Goal: Transaction & Acquisition: Book appointment/travel/reservation

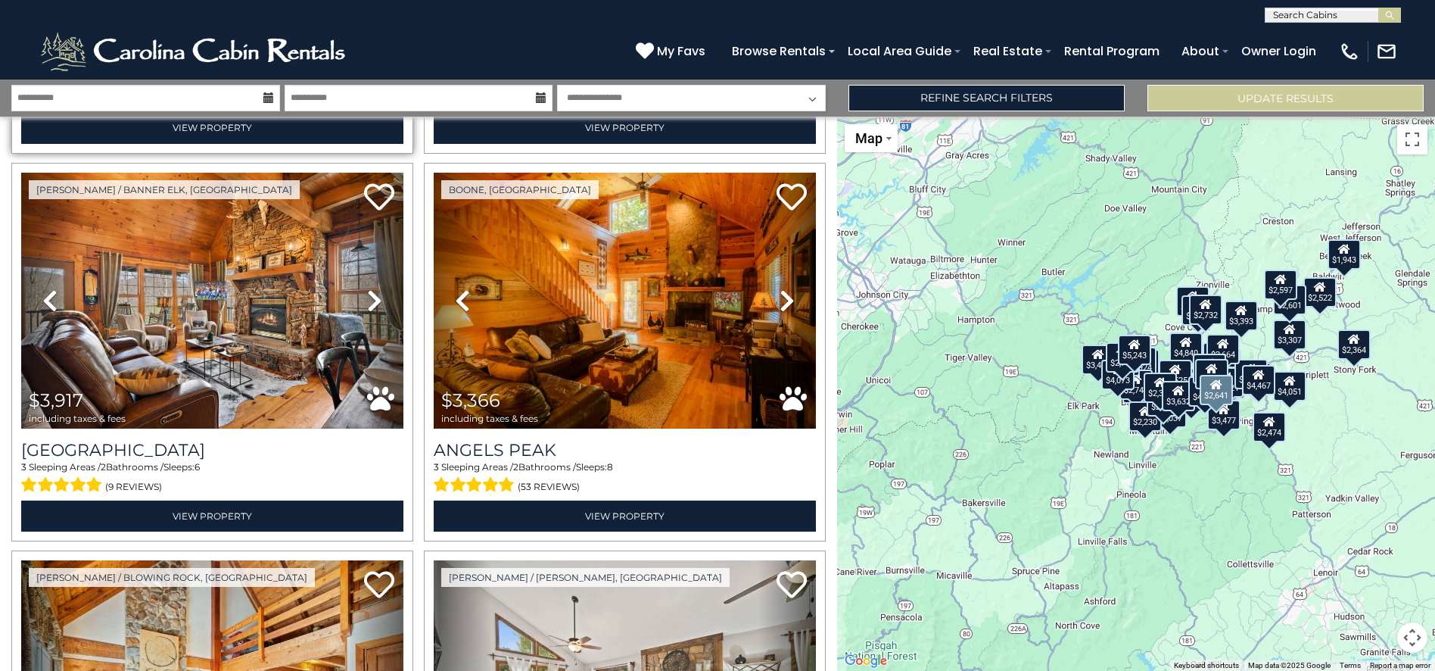
scroll to position [4665, 0]
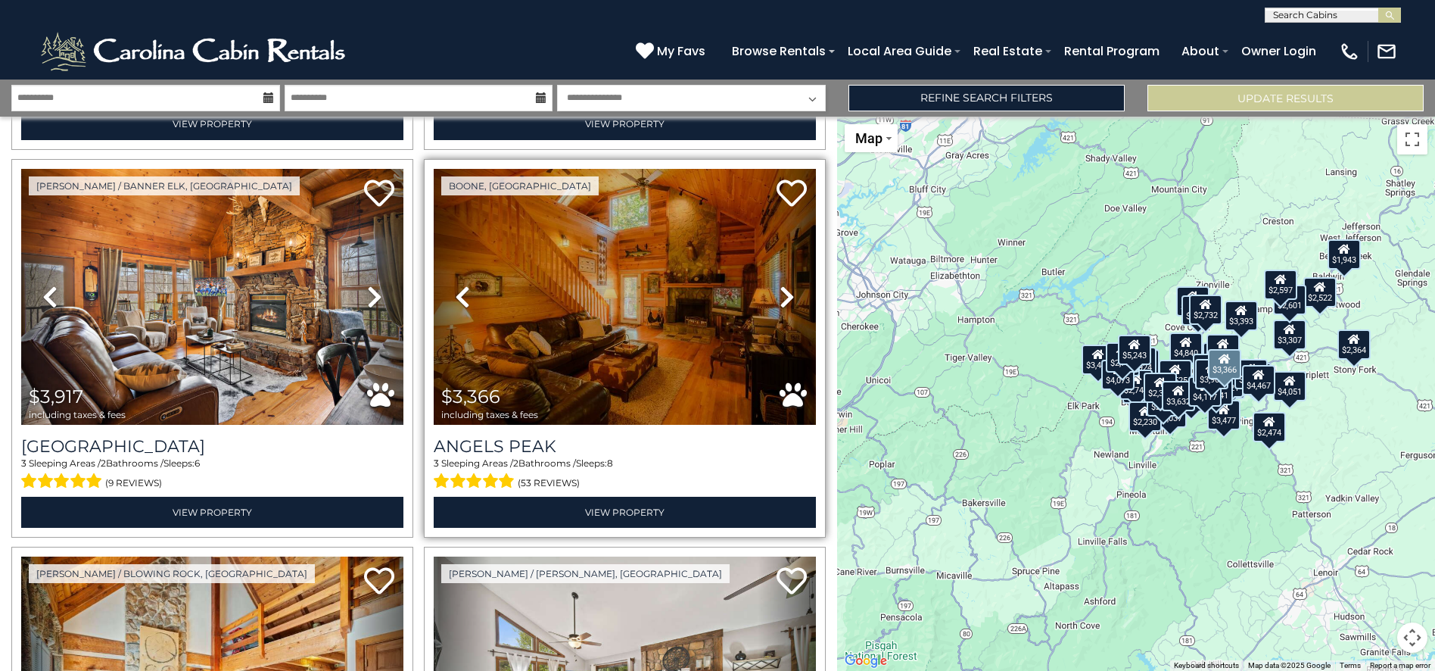
click at [780, 285] on icon at bounding box center [787, 297] width 15 height 24
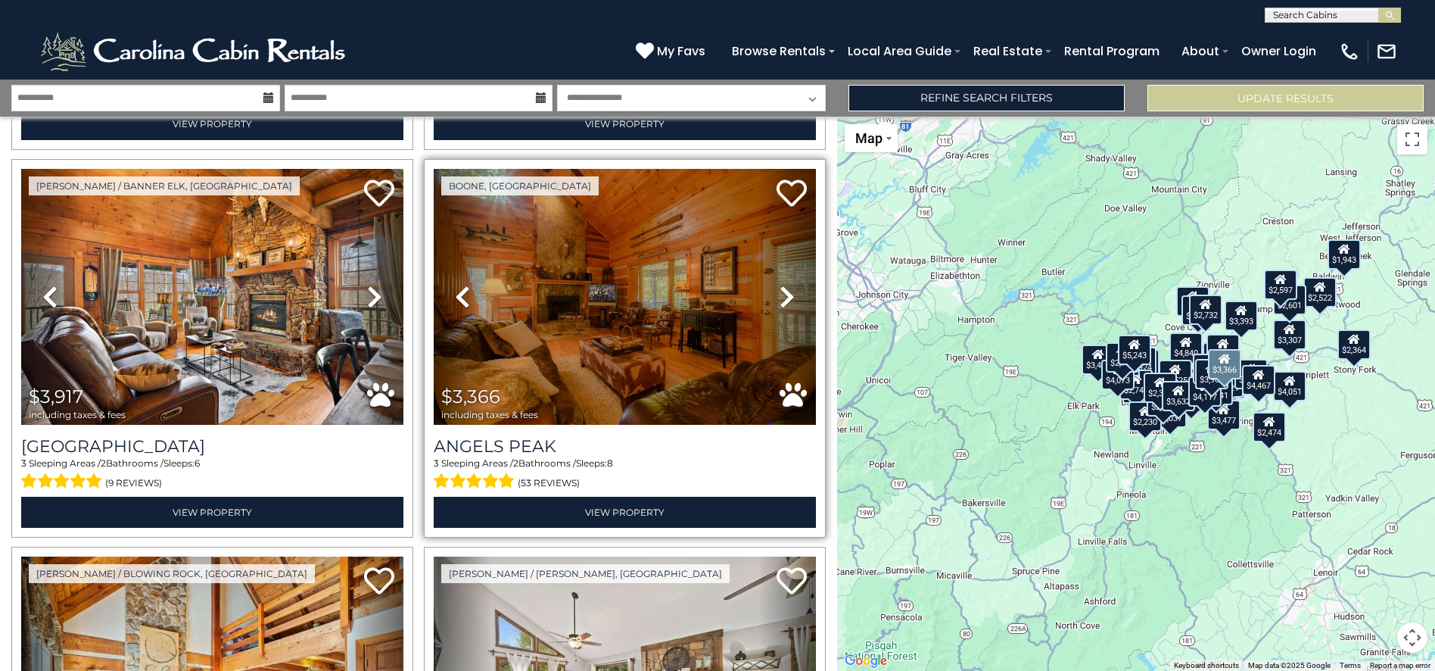
click at [780, 285] on icon at bounding box center [787, 297] width 15 height 24
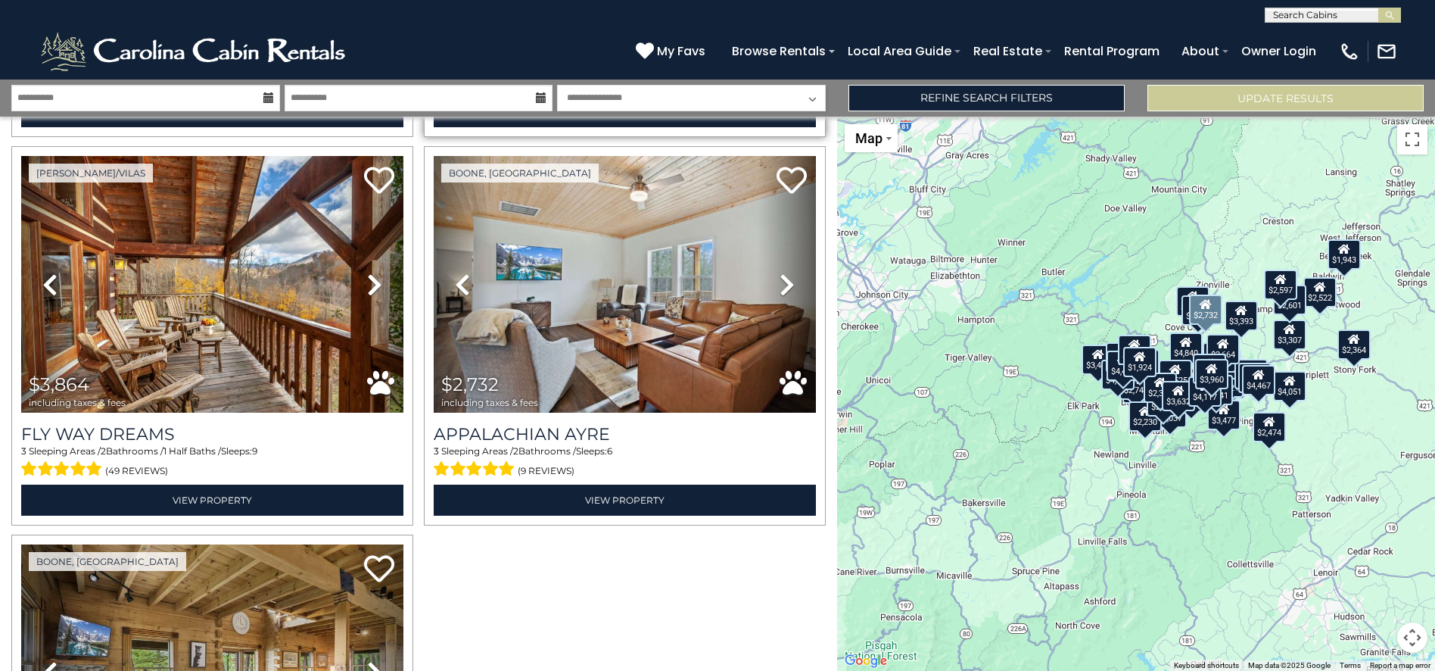
scroll to position [8950, 0]
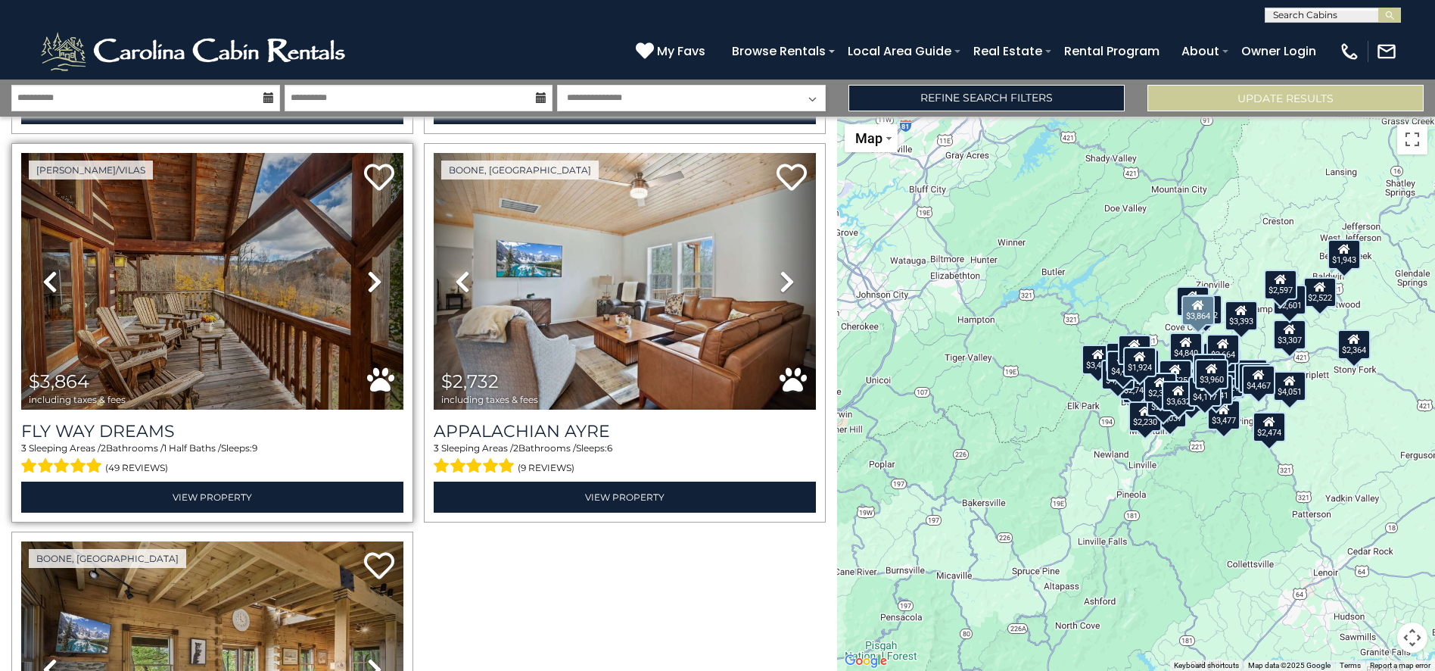
click at [369, 270] on icon at bounding box center [374, 282] width 15 height 24
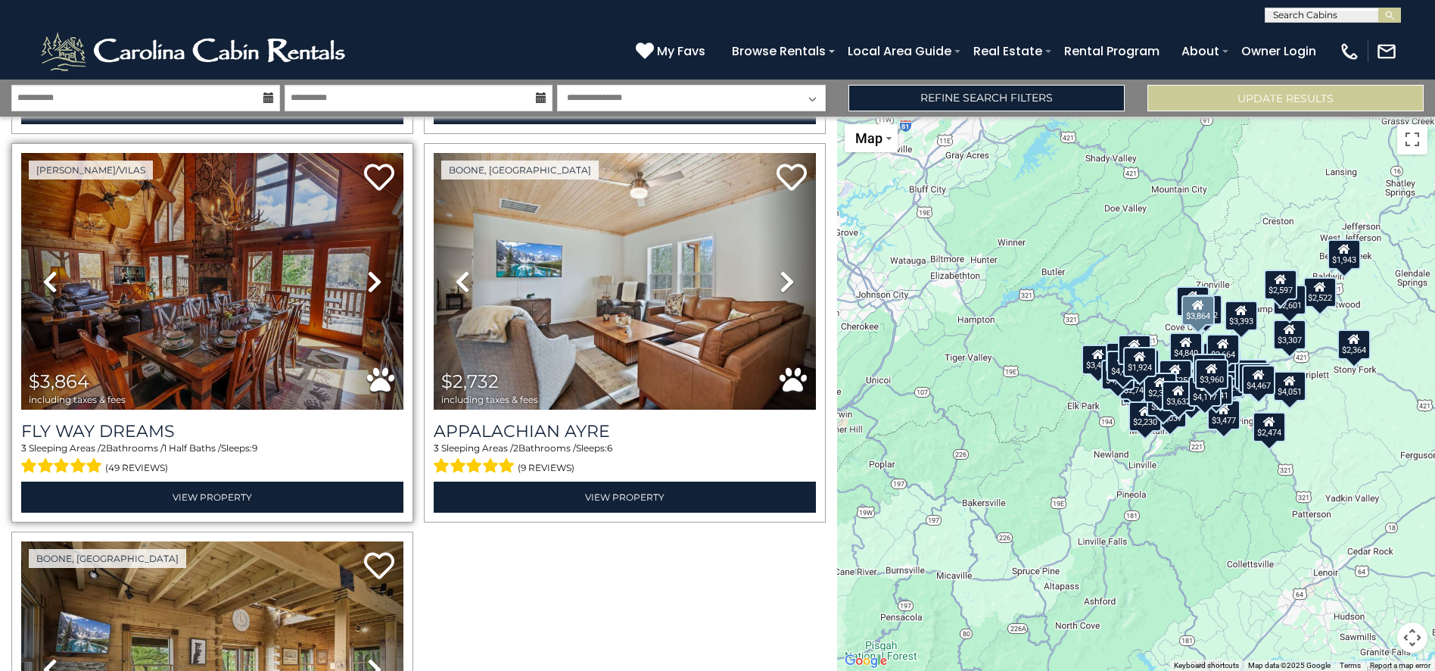
click at [369, 270] on icon at bounding box center [374, 282] width 15 height 24
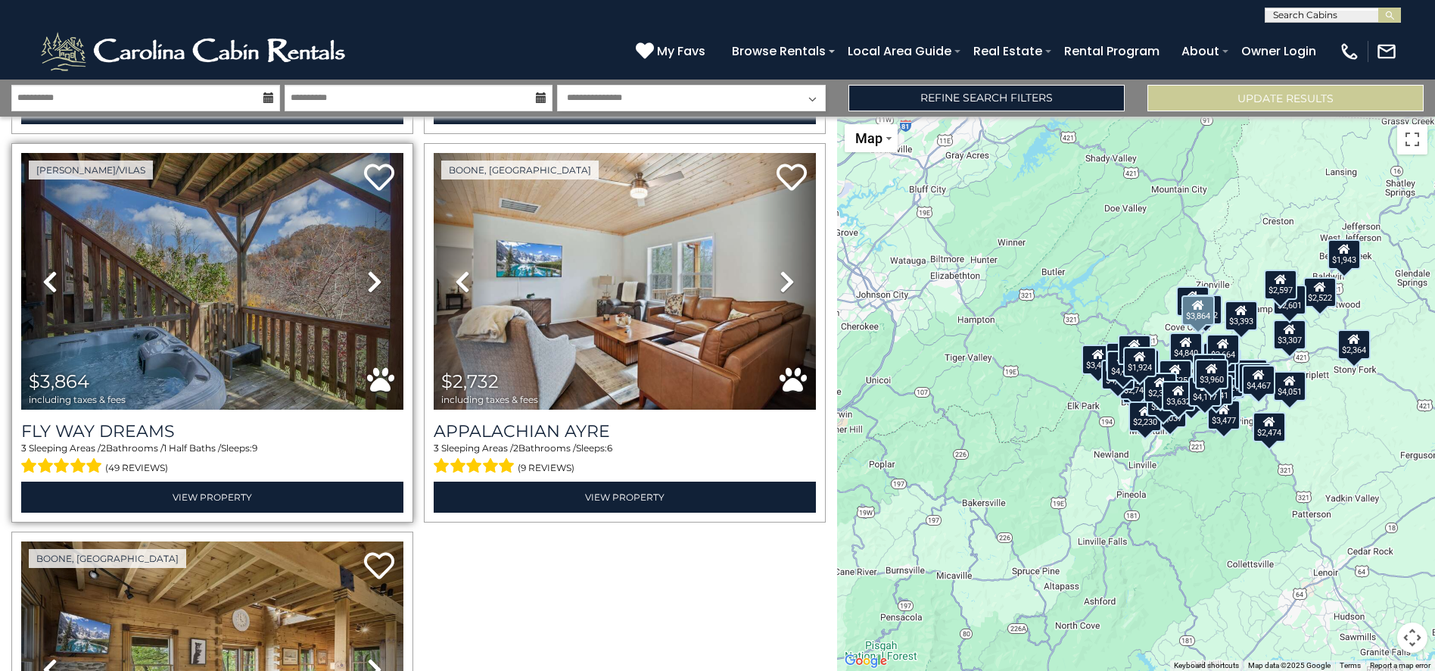
click at [369, 270] on icon at bounding box center [374, 282] width 15 height 24
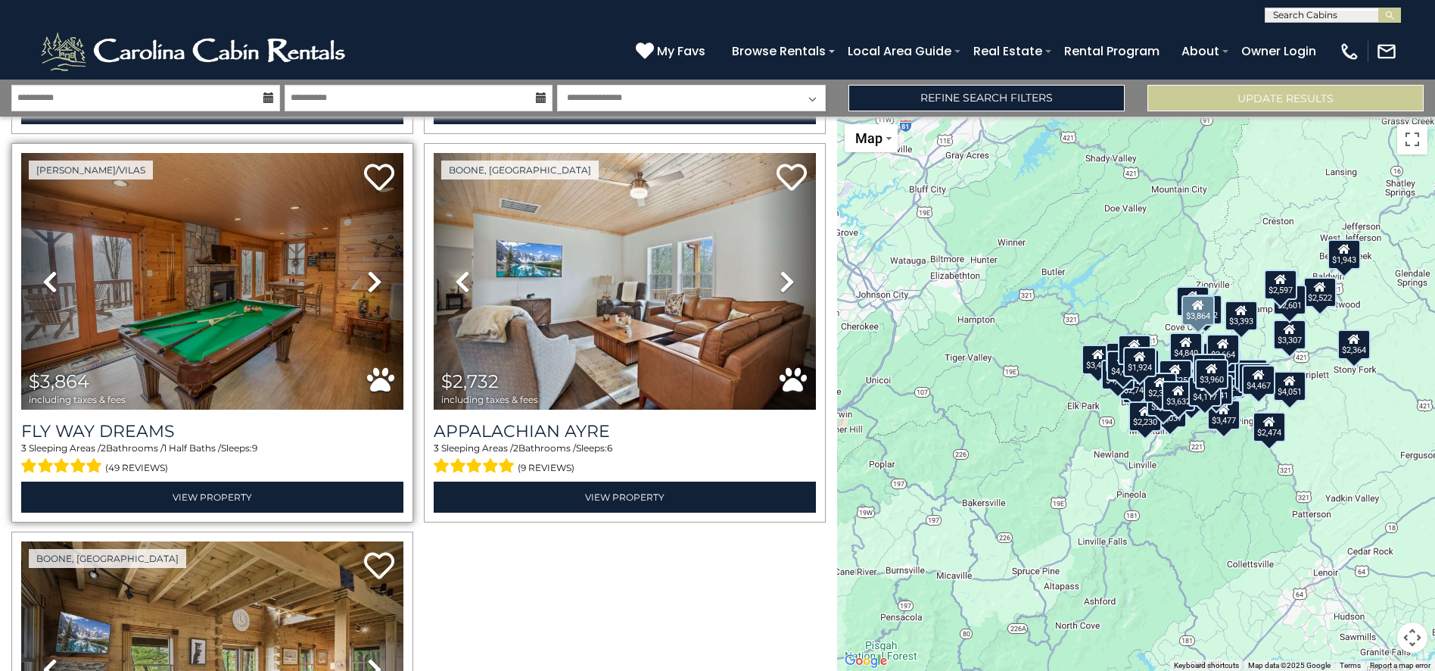
click at [369, 270] on icon at bounding box center [374, 282] width 15 height 24
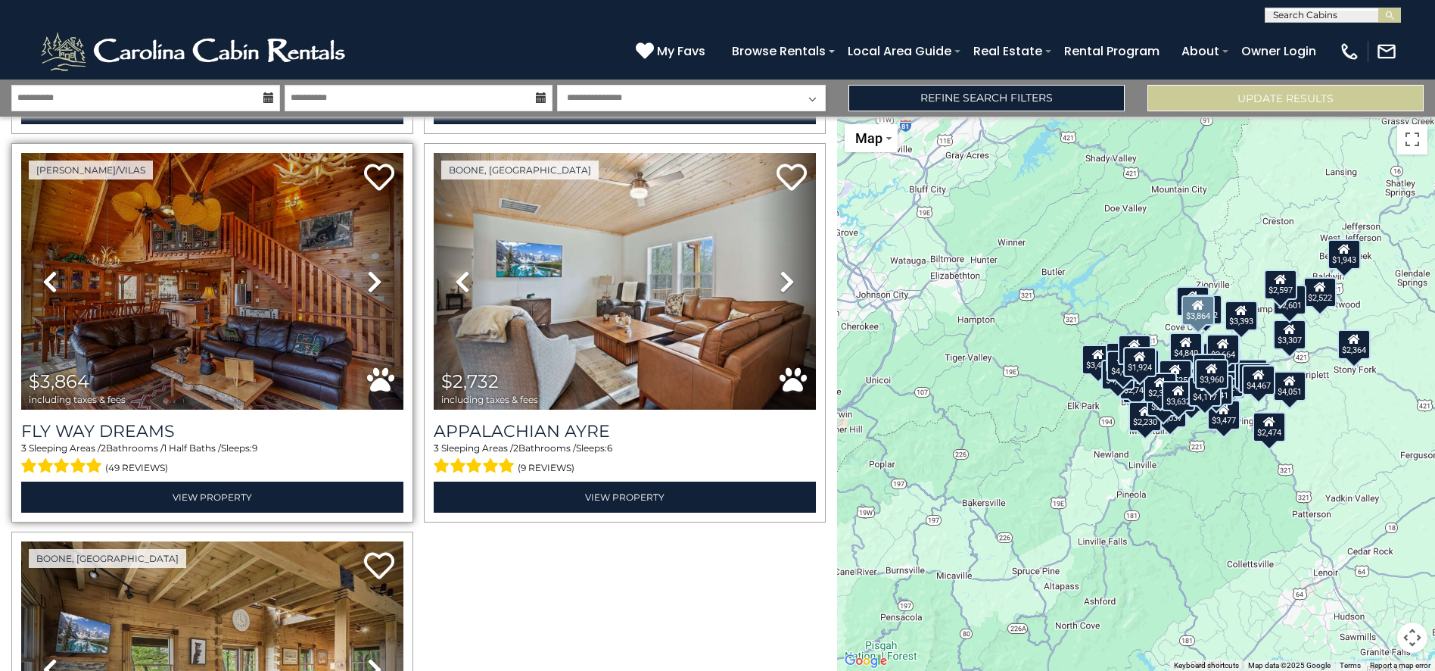
click at [369, 270] on icon at bounding box center [374, 282] width 15 height 24
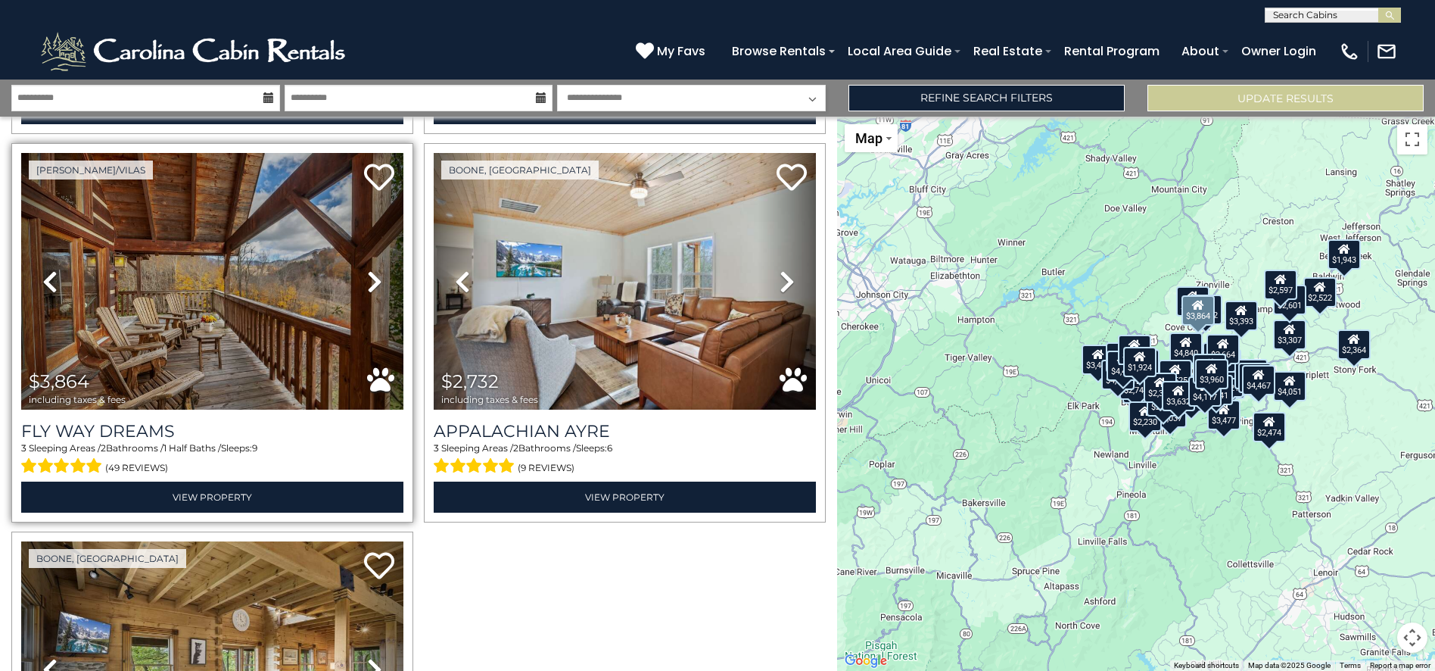
click at [369, 270] on icon at bounding box center [374, 282] width 15 height 24
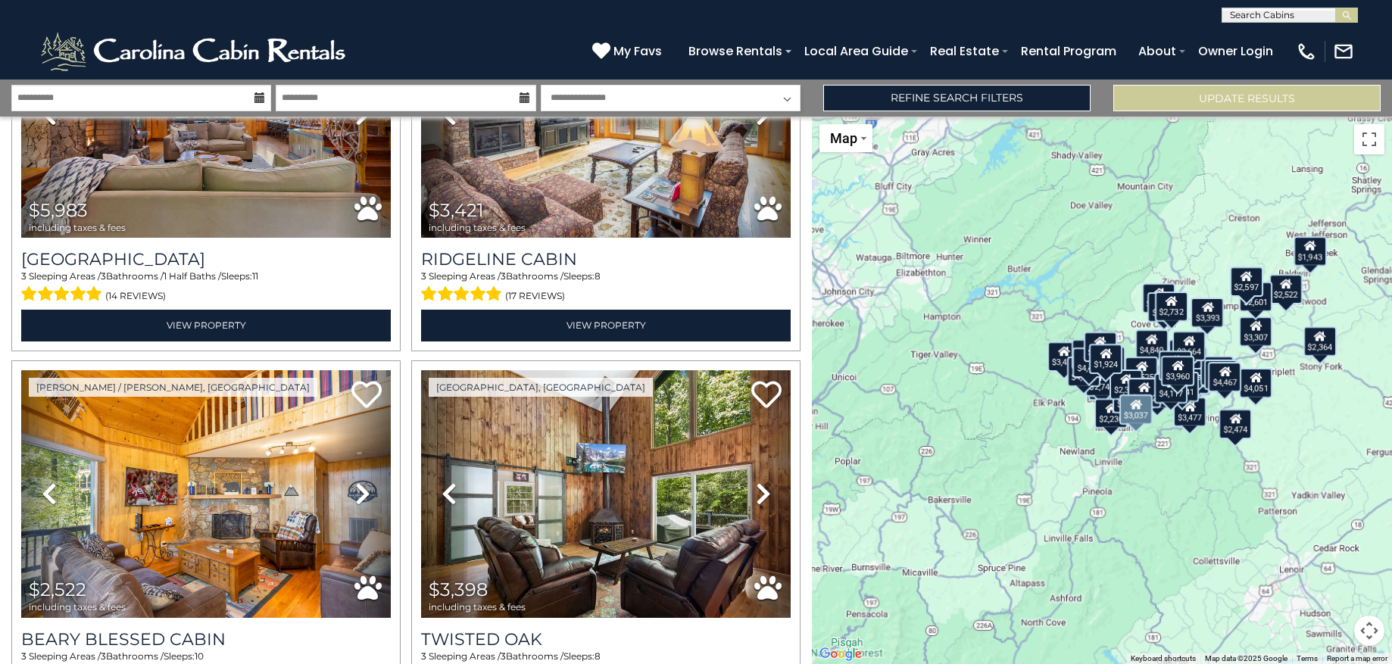
scroll to position [0, 0]
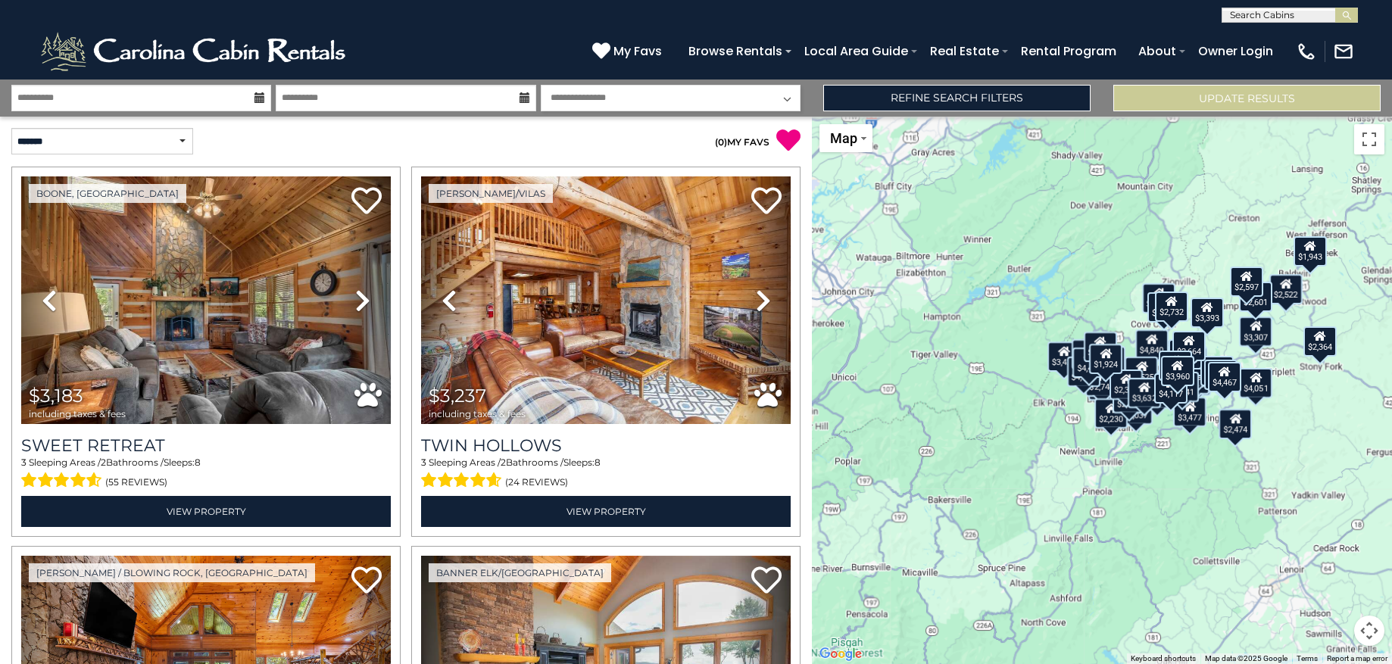
click at [579, 105] on select "**********" at bounding box center [671, 98] width 260 height 26
select select "*"
click at [541, 85] on select "**********" at bounding box center [671, 98] width 260 height 26
click at [1171, 96] on button "Update Results" at bounding box center [1246, 98] width 267 height 26
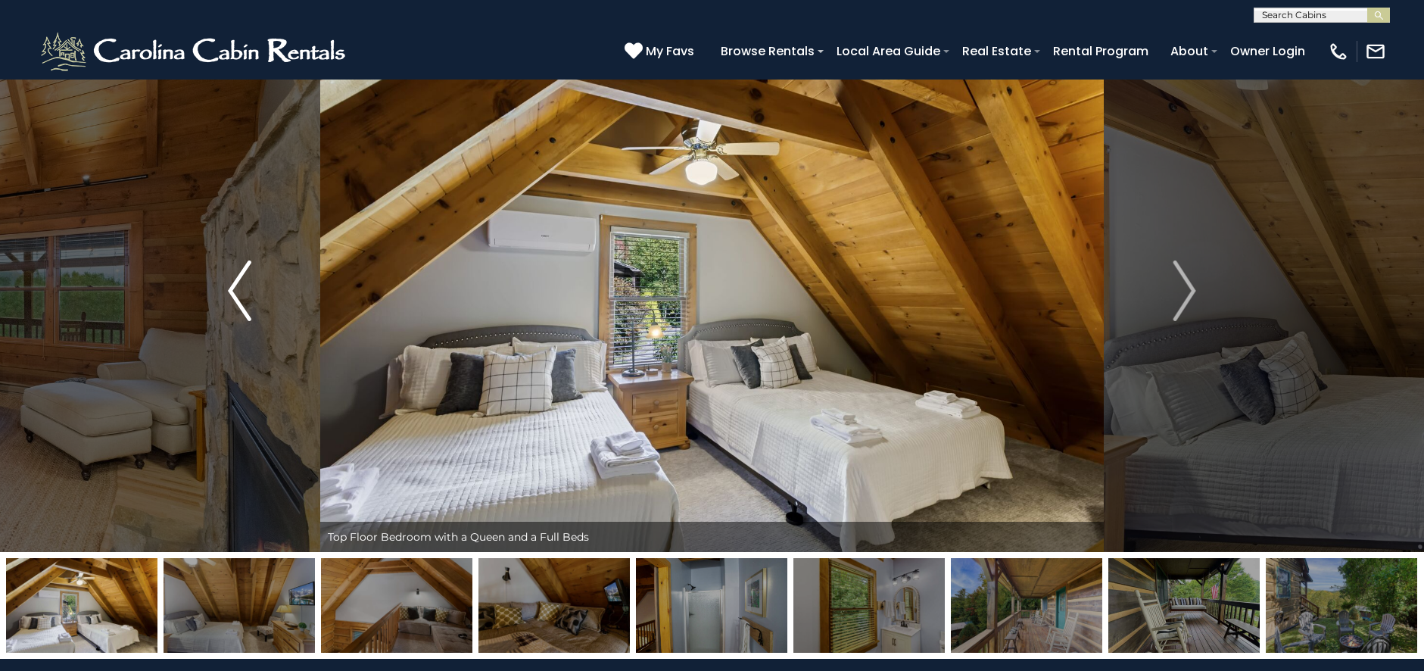
scroll to position [55, 0]
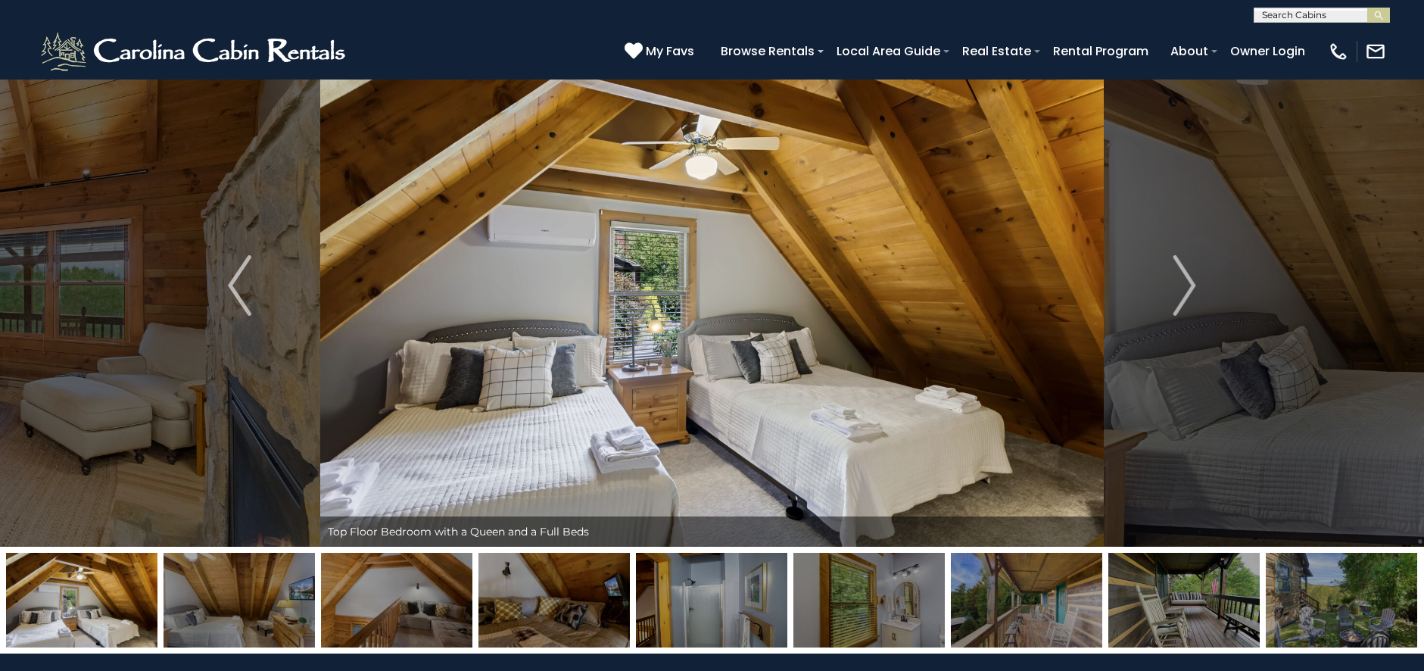
click at [223, 616] on img at bounding box center [239, 600] width 151 height 95
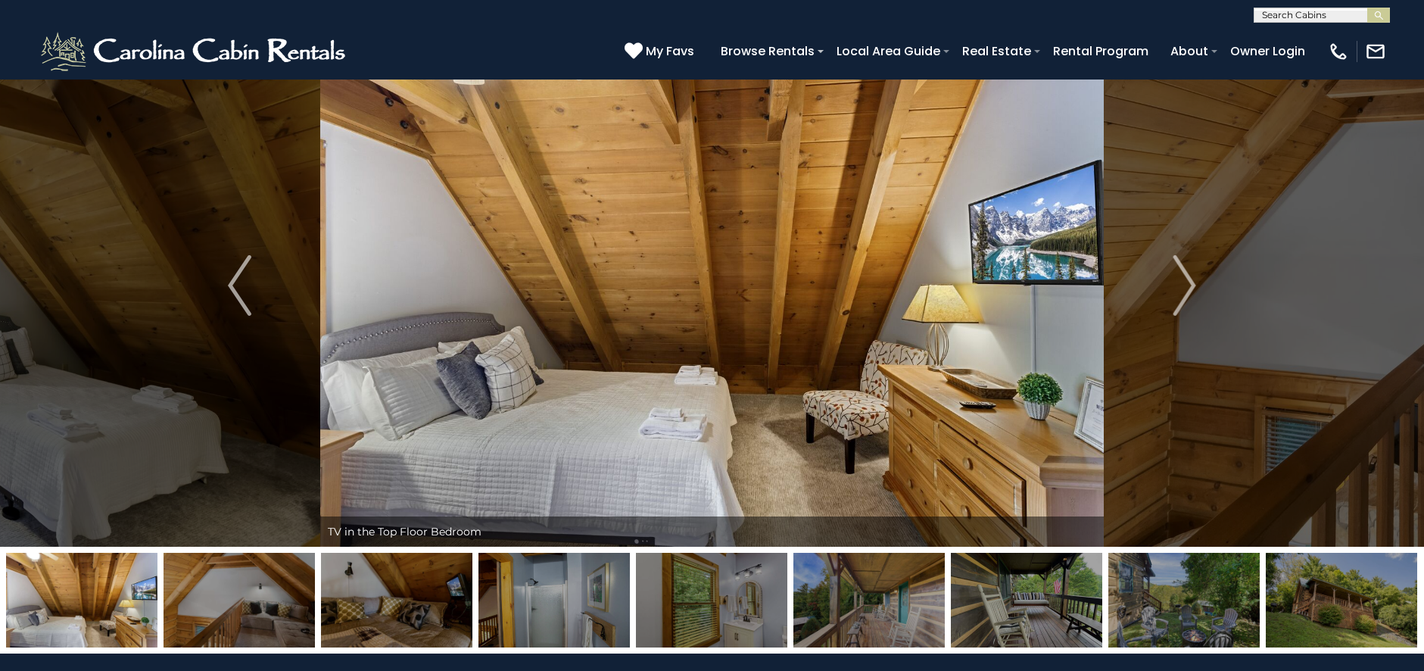
click at [223, 616] on img at bounding box center [239, 600] width 151 height 95
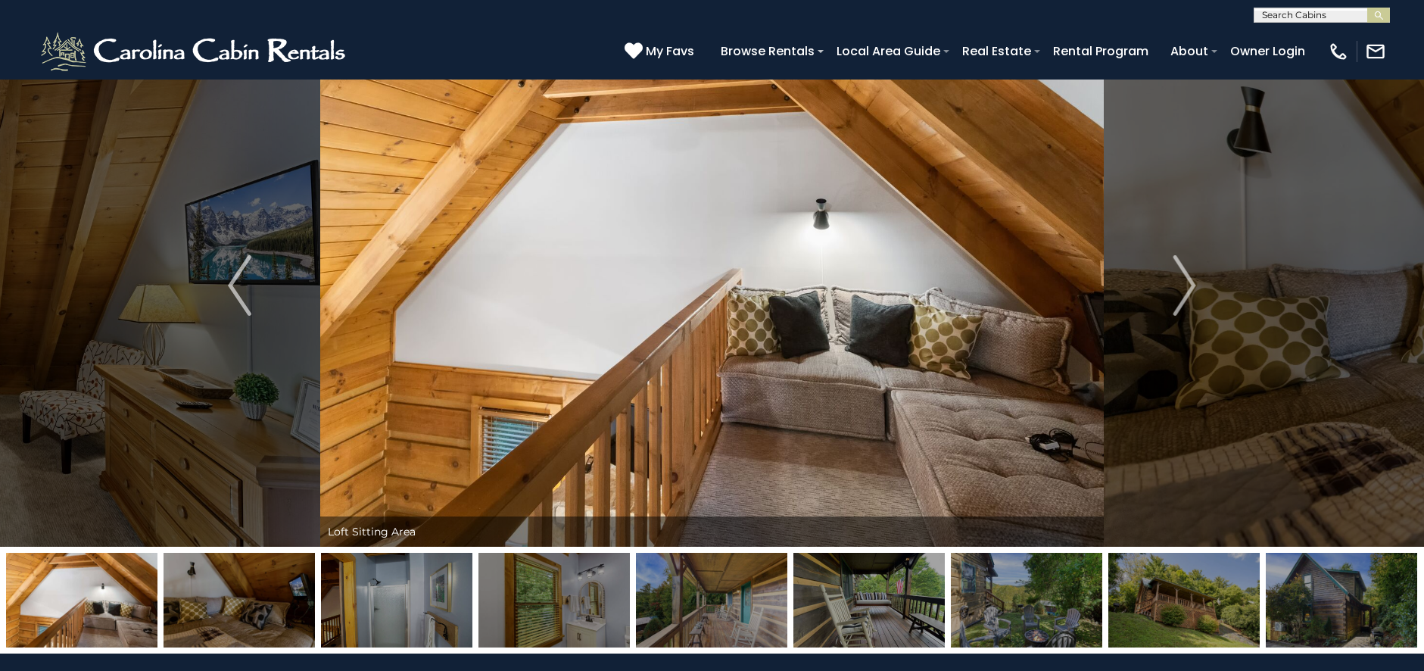
click at [223, 616] on img at bounding box center [239, 600] width 151 height 95
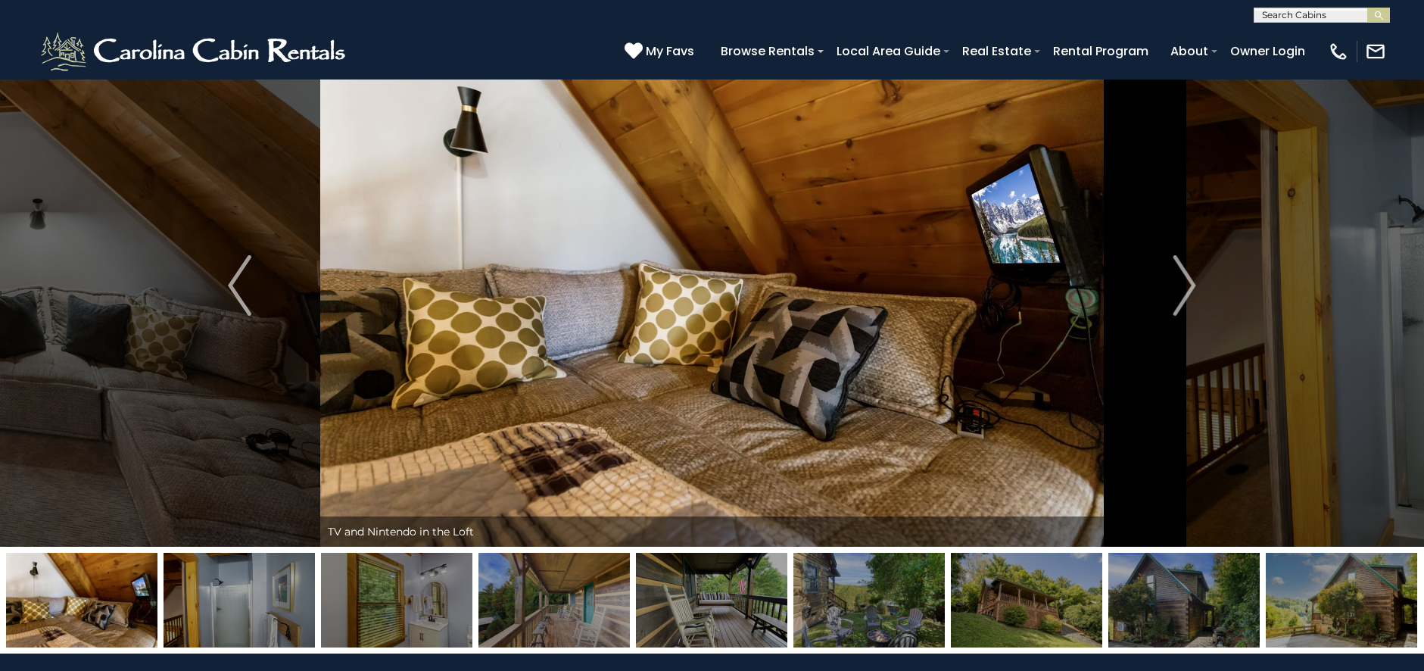
click at [223, 616] on img at bounding box center [239, 600] width 151 height 95
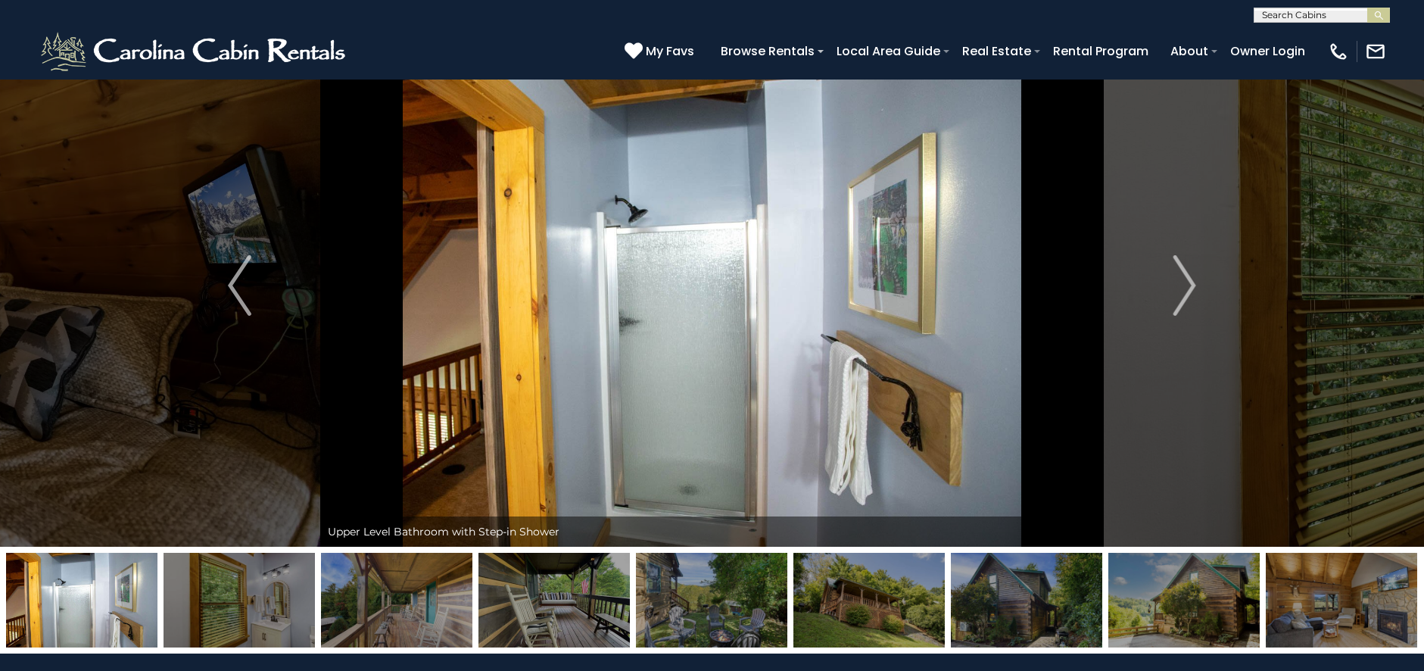
click at [223, 616] on img at bounding box center [239, 600] width 151 height 95
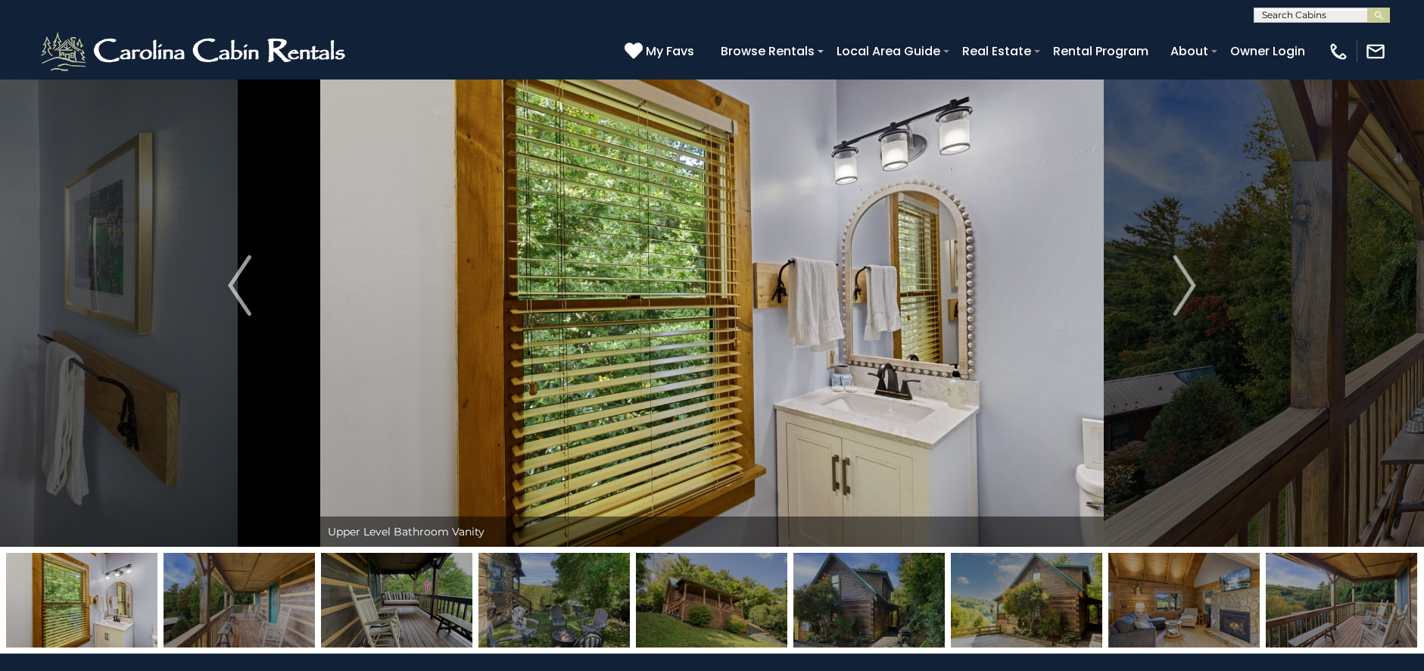
click at [223, 616] on img at bounding box center [239, 600] width 151 height 95
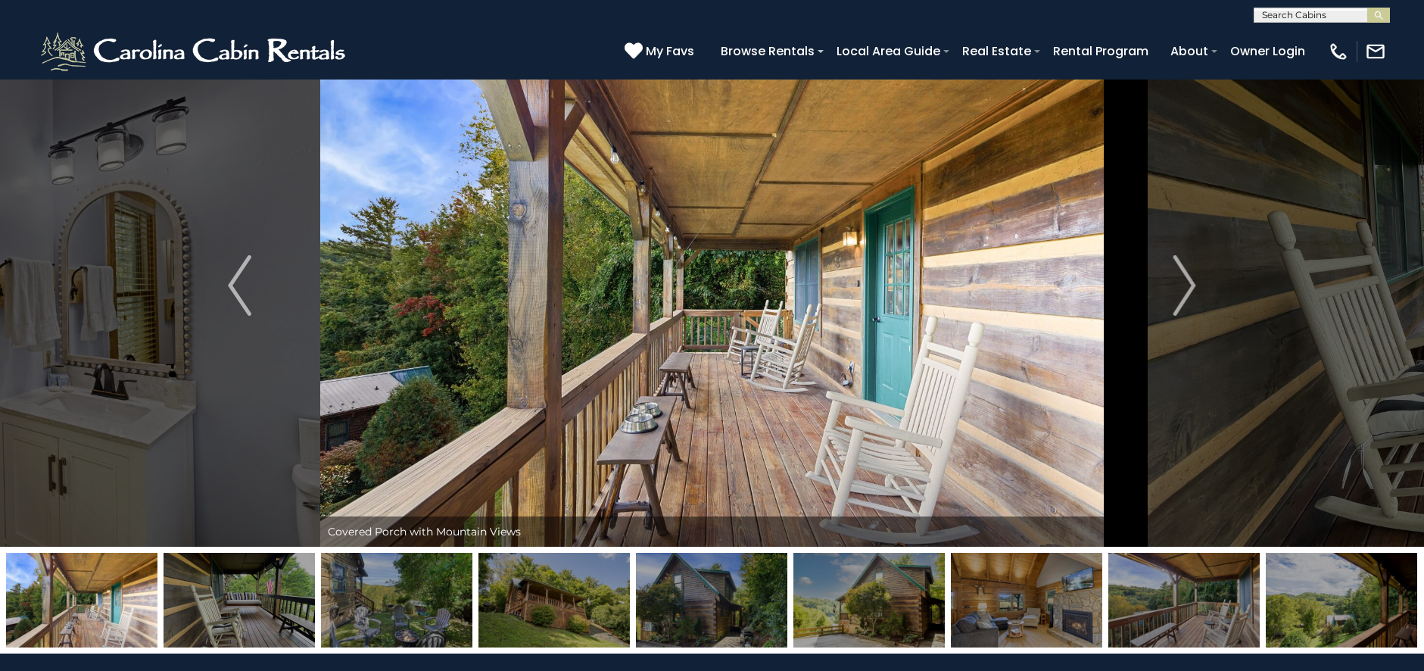
click at [223, 616] on img at bounding box center [239, 600] width 151 height 95
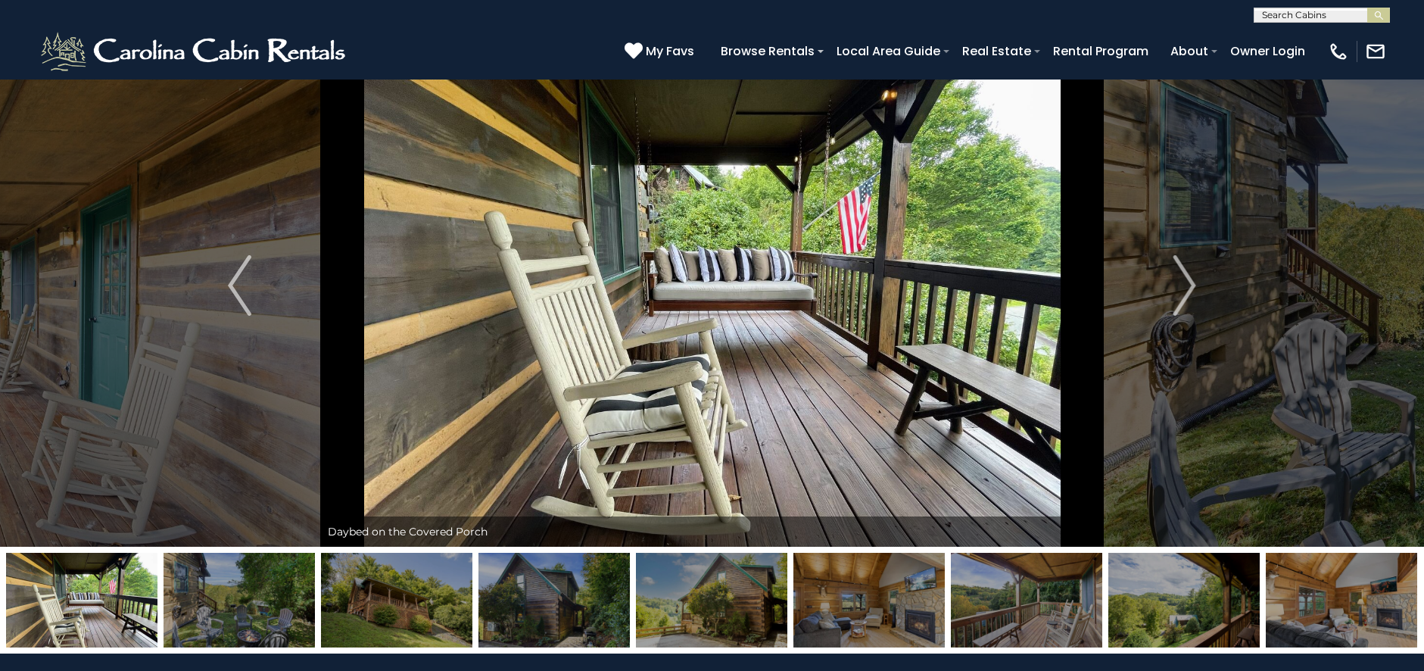
click at [223, 616] on img at bounding box center [239, 600] width 151 height 95
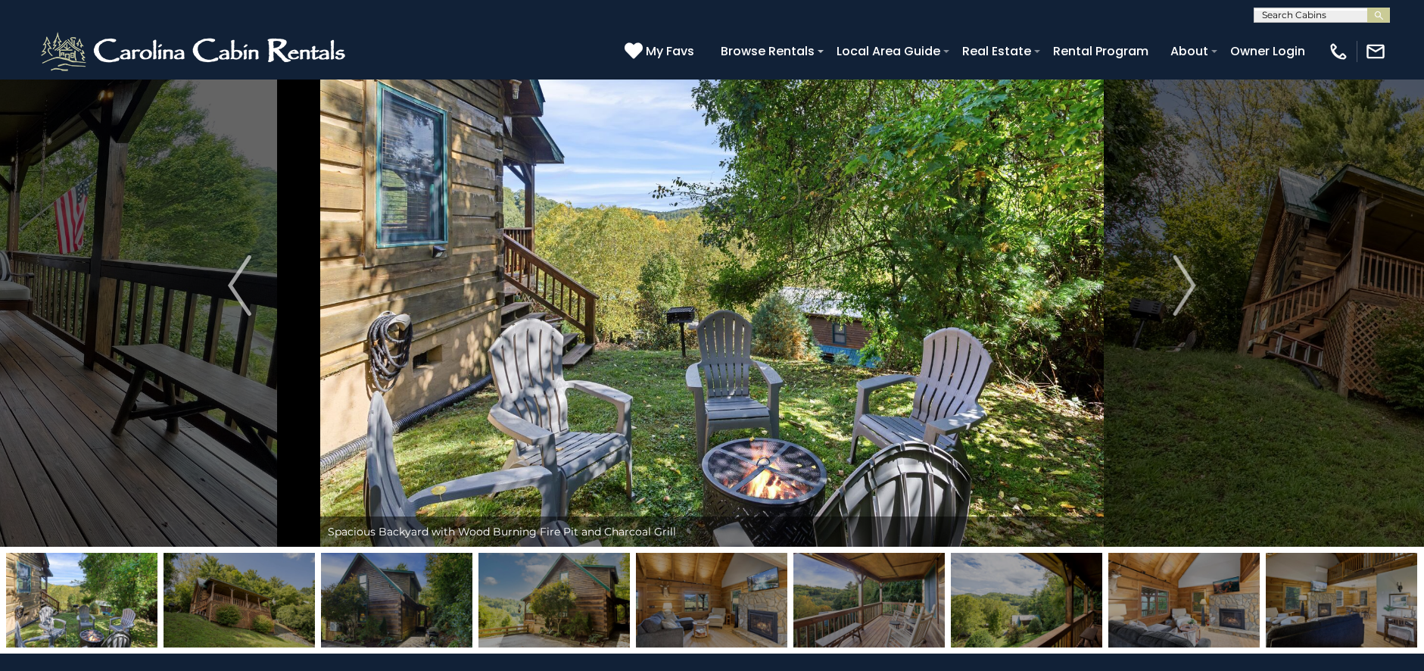
click at [223, 616] on img at bounding box center [239, 600] width 151 height 95
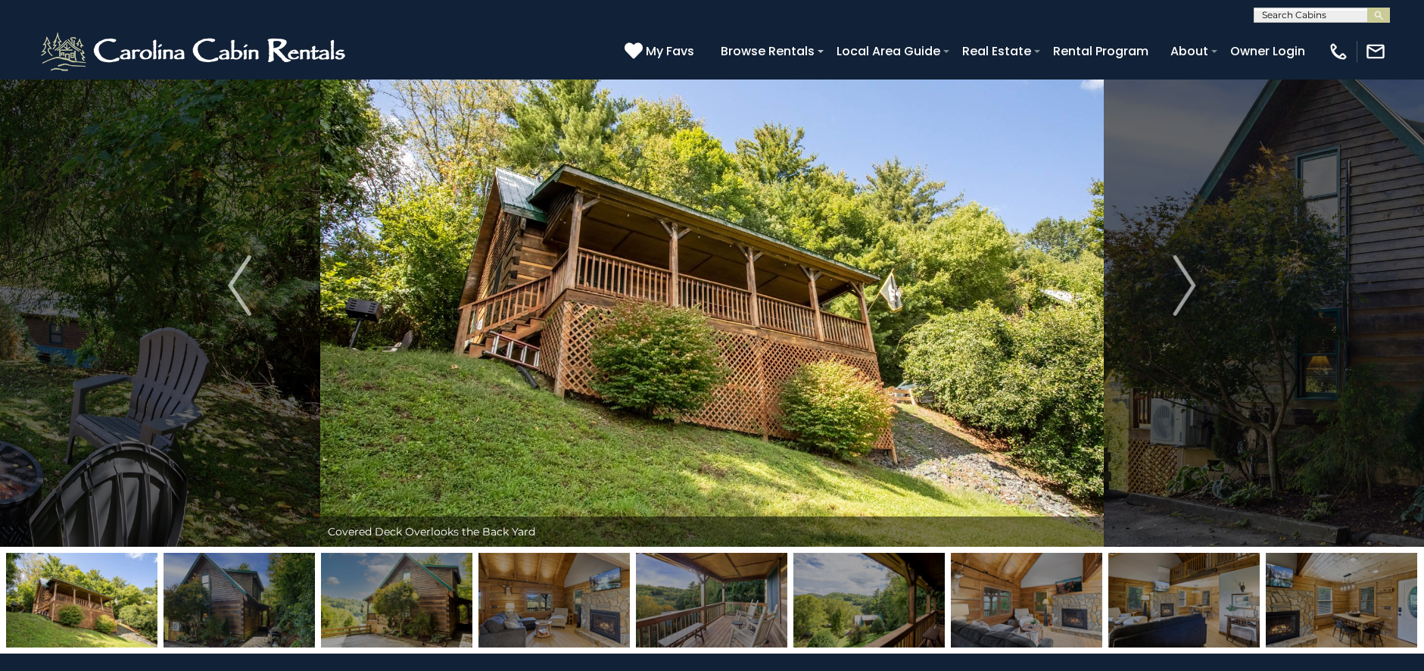
click at [223, 616] on img at bounding box center [239, 600] width 151 height 95
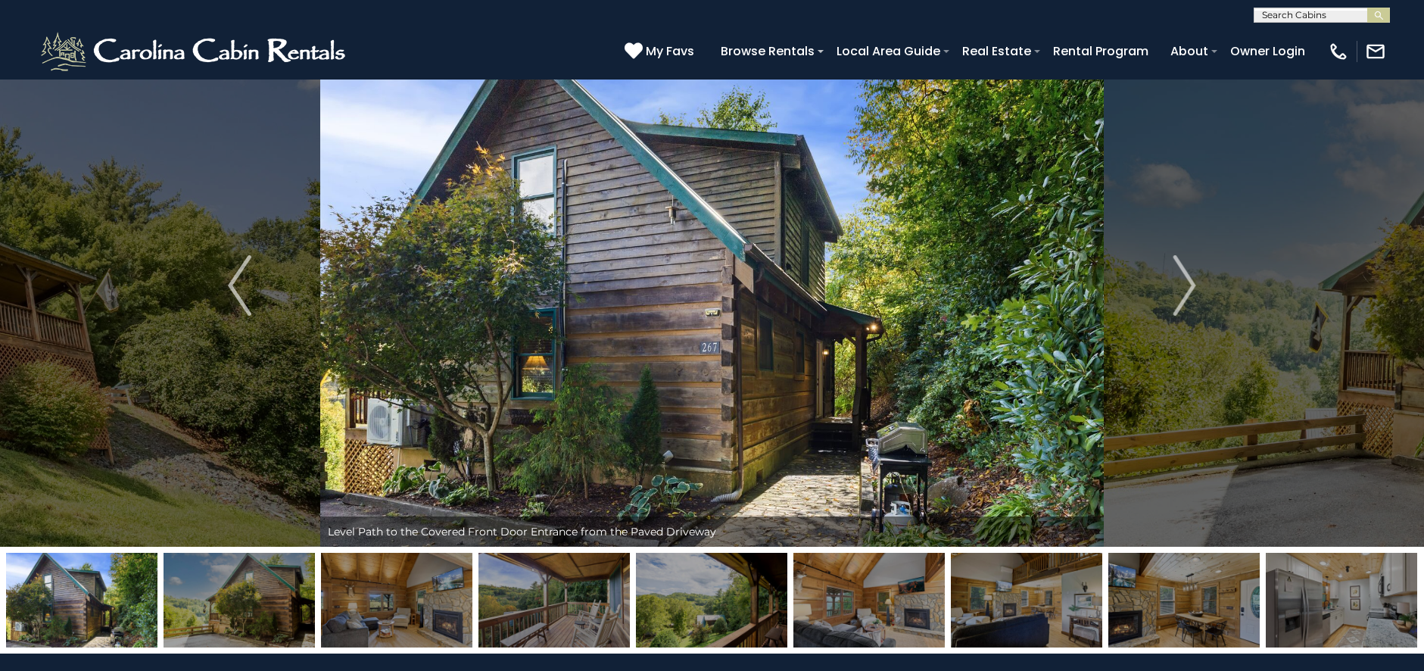
click at [223, 616] on img at bounding box center [239, 600] width 151 height 95
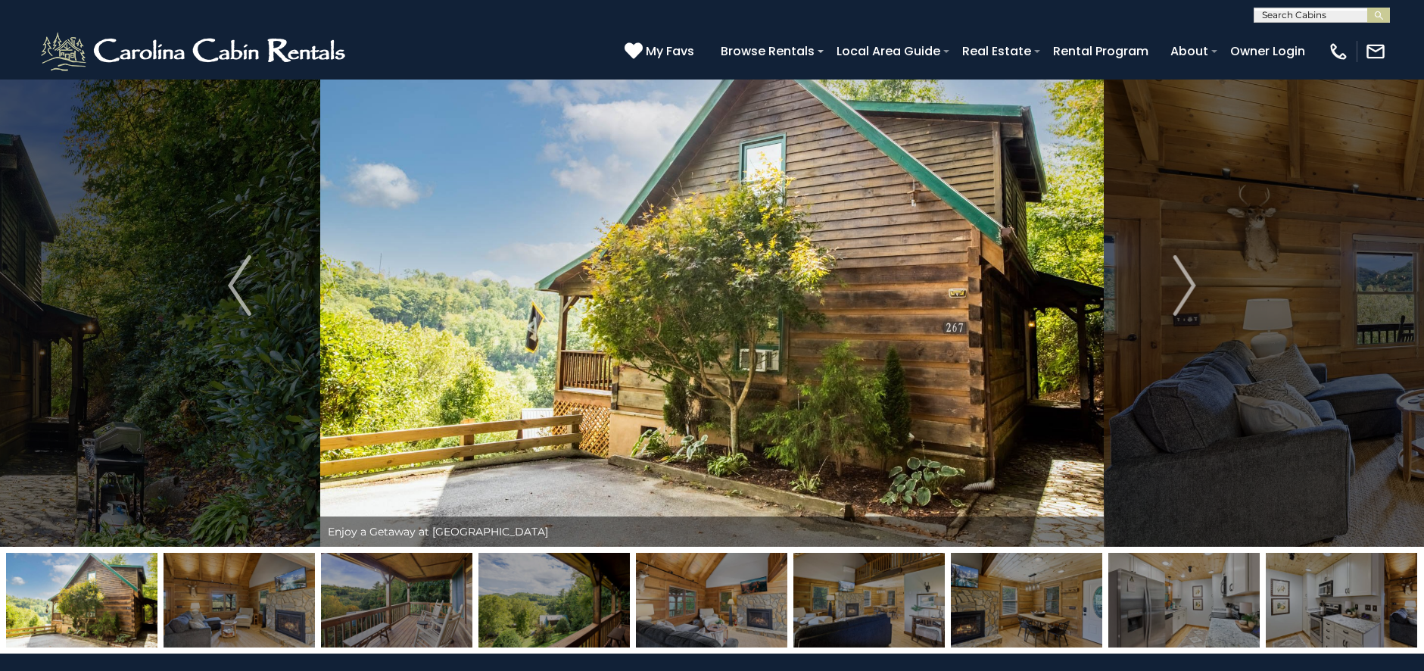
click at [223, 616] on img at bounding box center [239, 600] width 151 height 95
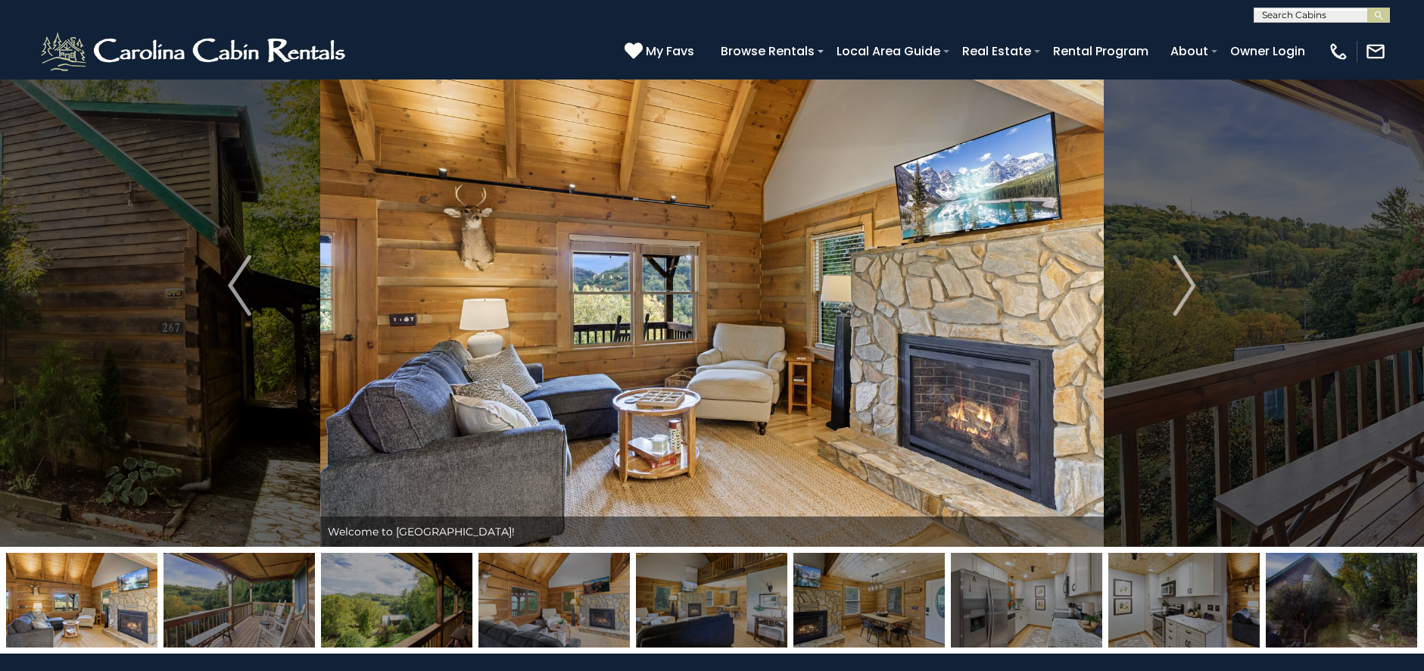
click at [223, 616] on img at bounding box center [239, 600] width 151 height 95
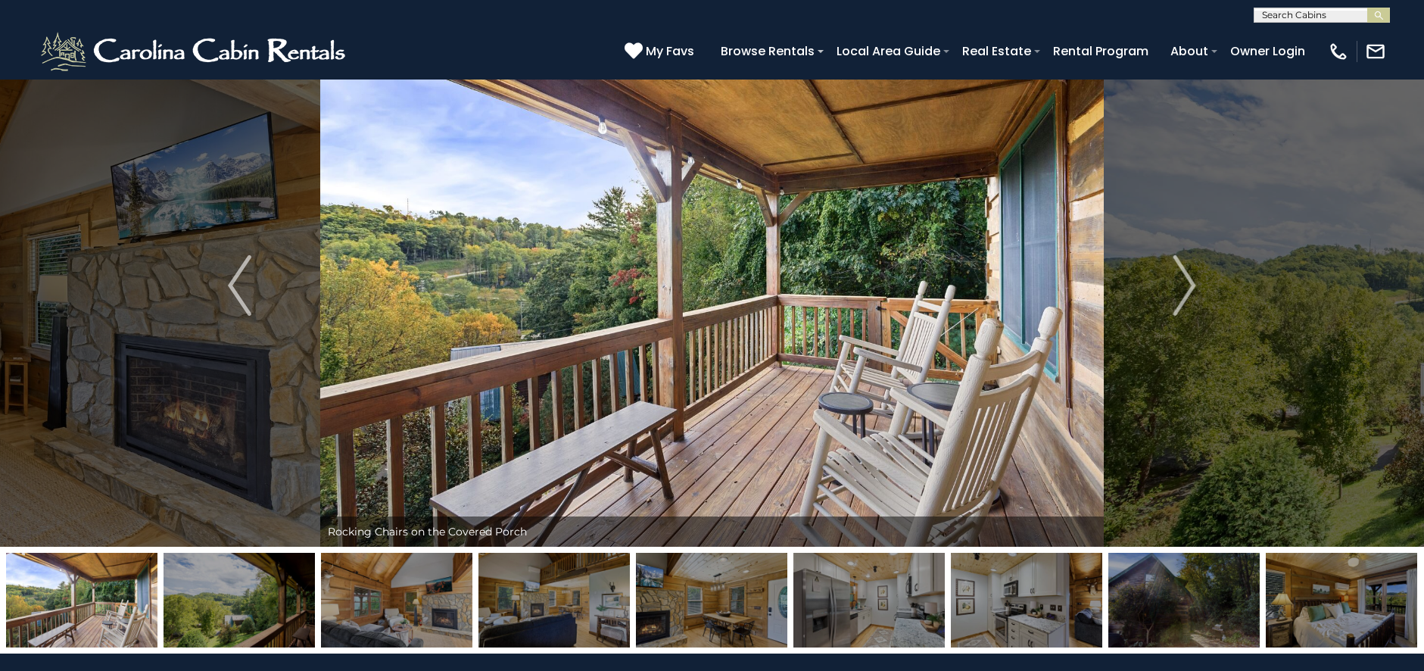
click at [223, 616] on img at bounding box center [239, 600] width 151 height 95
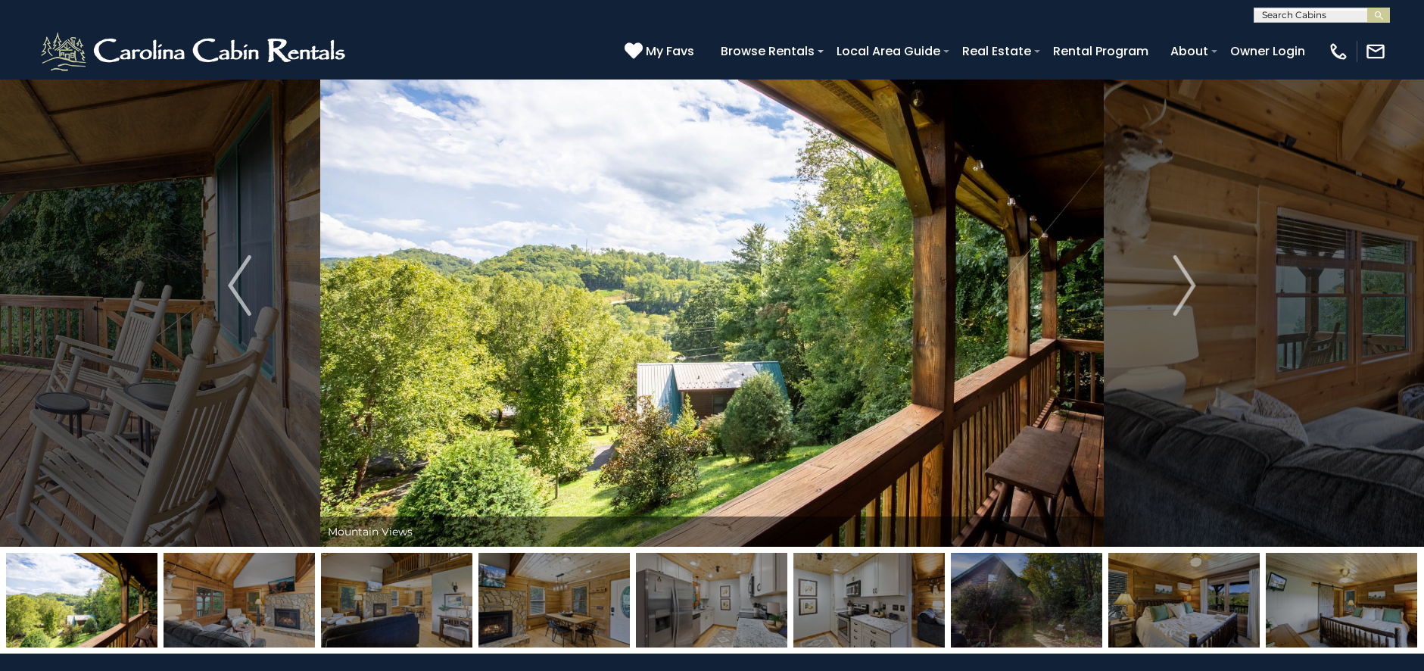
click at [223, 616] on img at bounding box center [239, 600] width 151 height 95
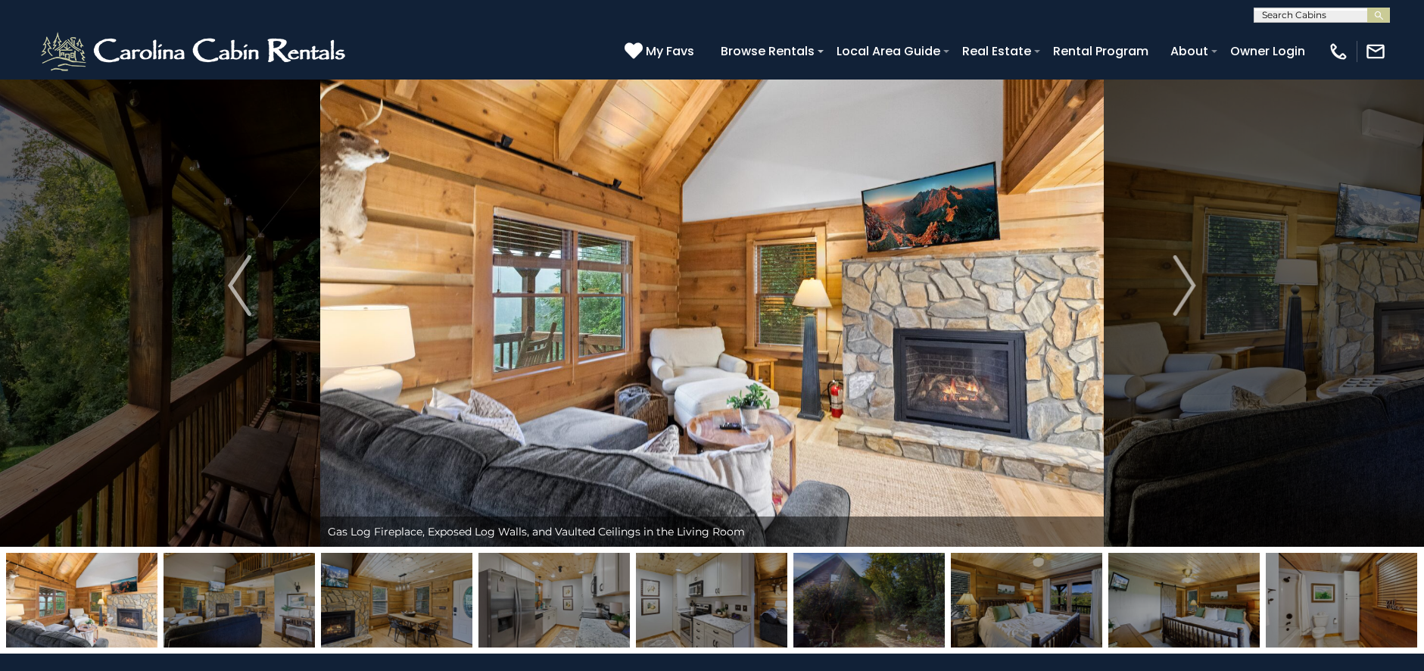
click at [223, 616] on img at bounding box center [239, 600] width 151 height 95
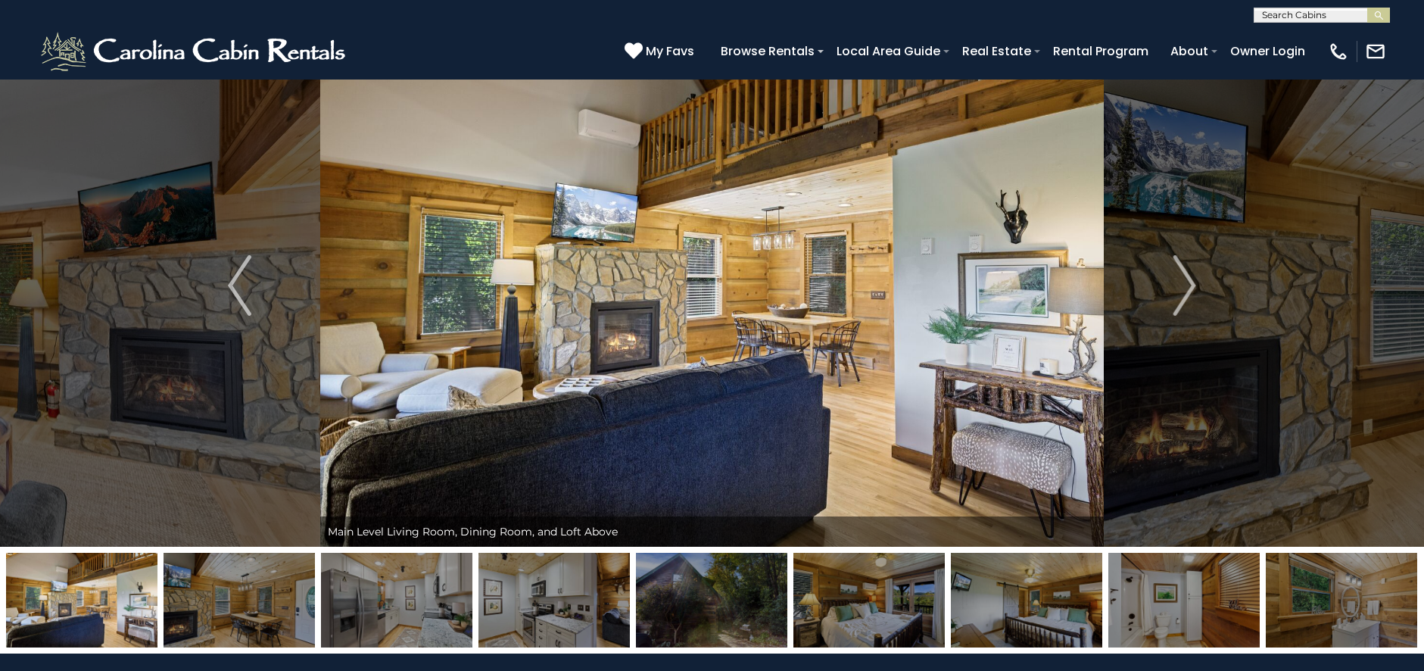
click at [223, 616] on img at bounding box center [239, 600] width 151 height 95
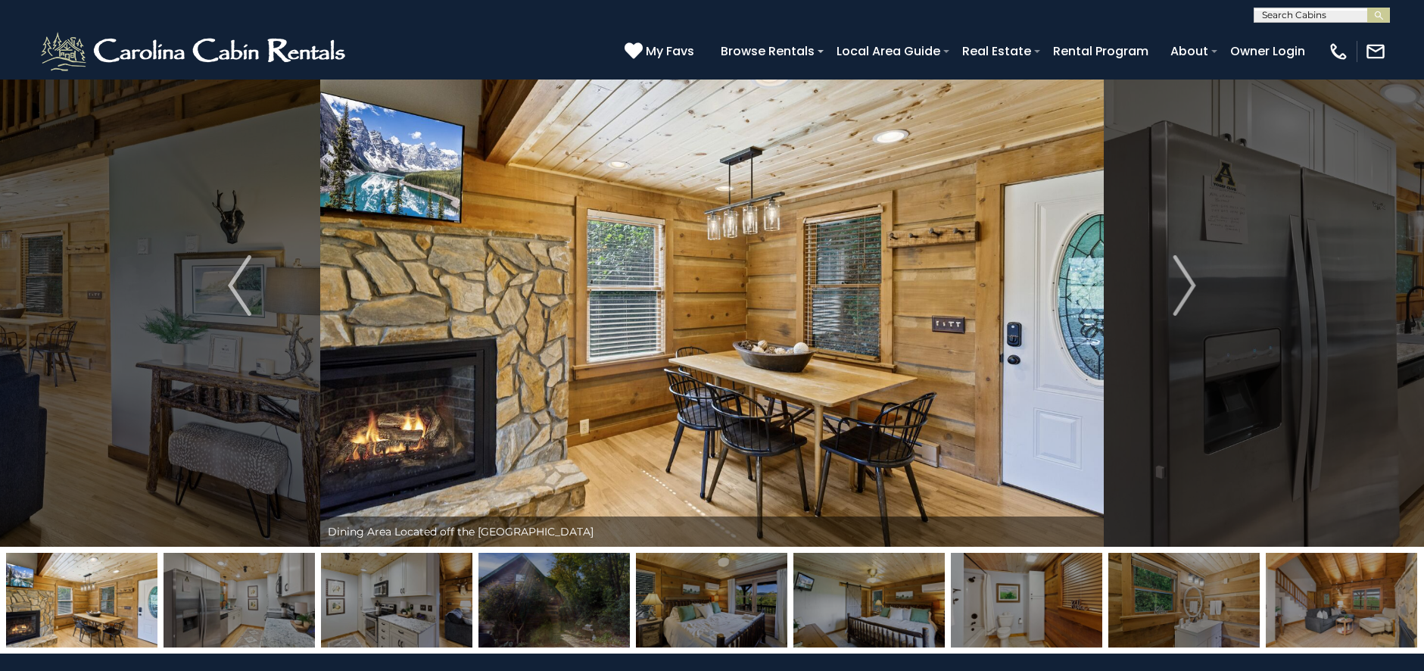
click at [223, 616] on img at bounding box center [239, 600] width 151 height 95
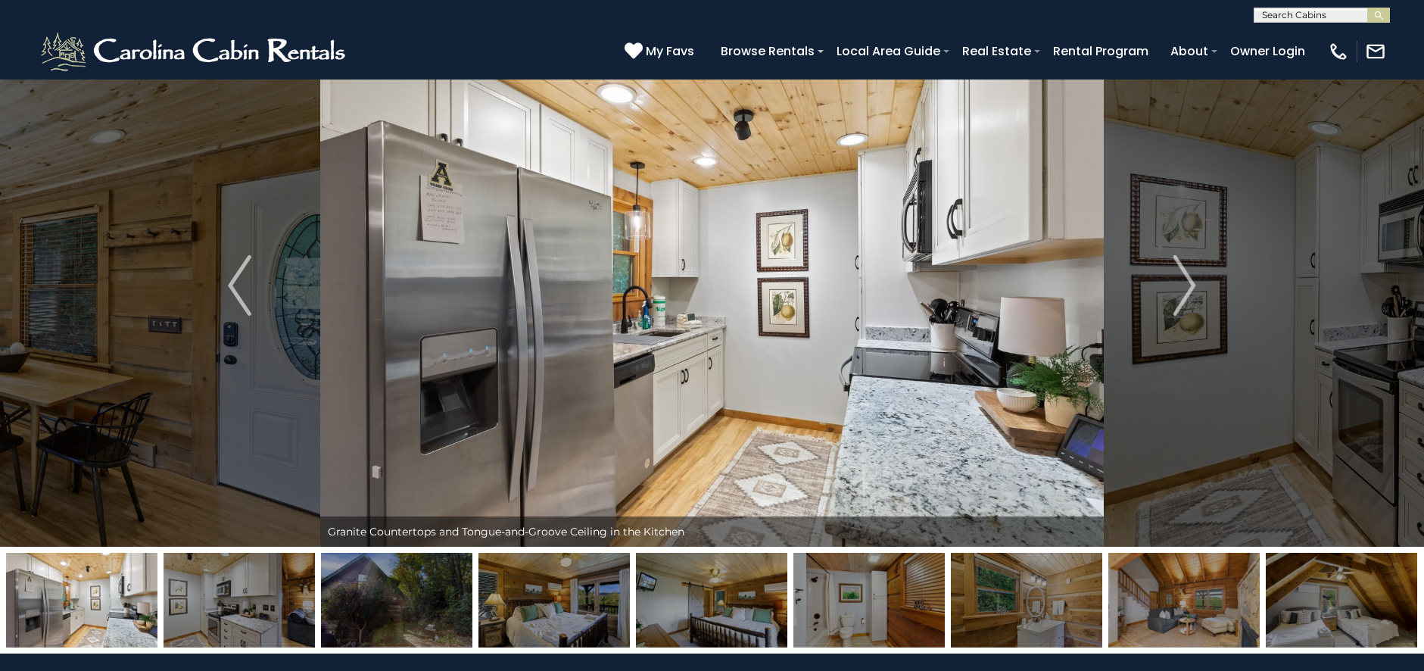
click at [223, 616] on img at bounding box center [239, 600] width 151 height 95
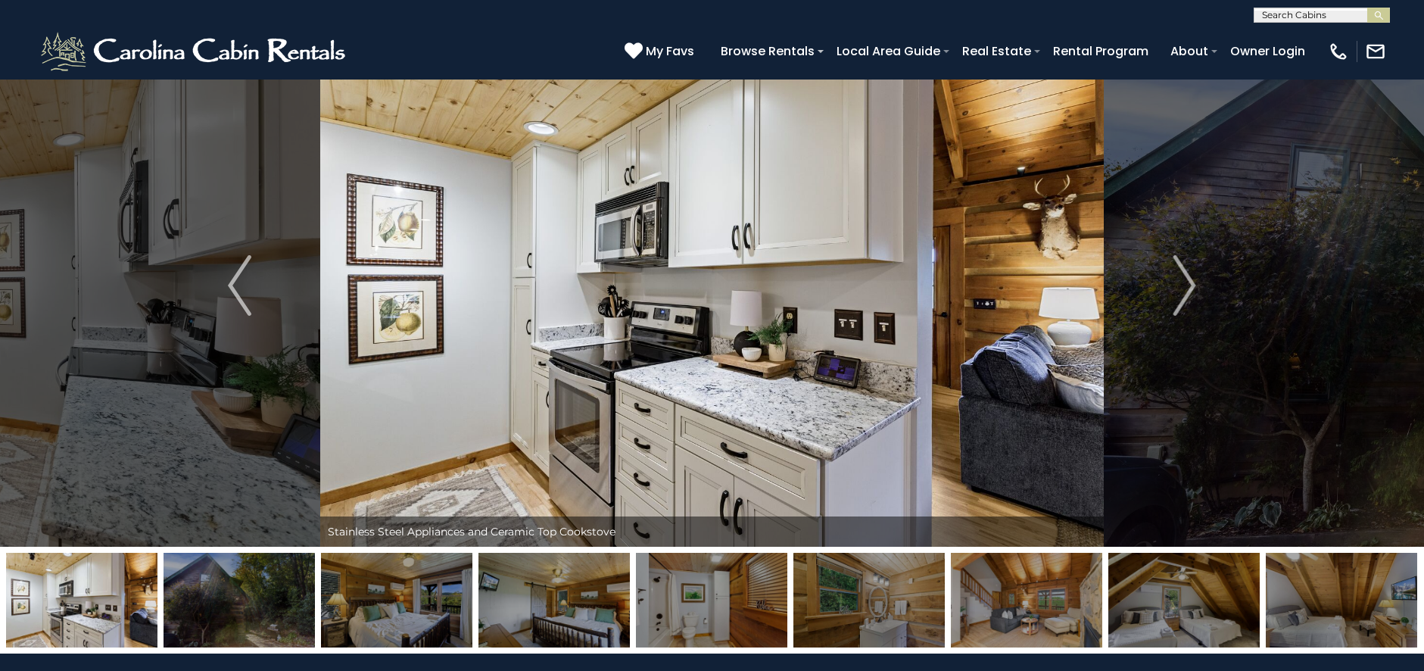
click at [223, 616] on img at bounding box center [239, 600] width 151 height 95
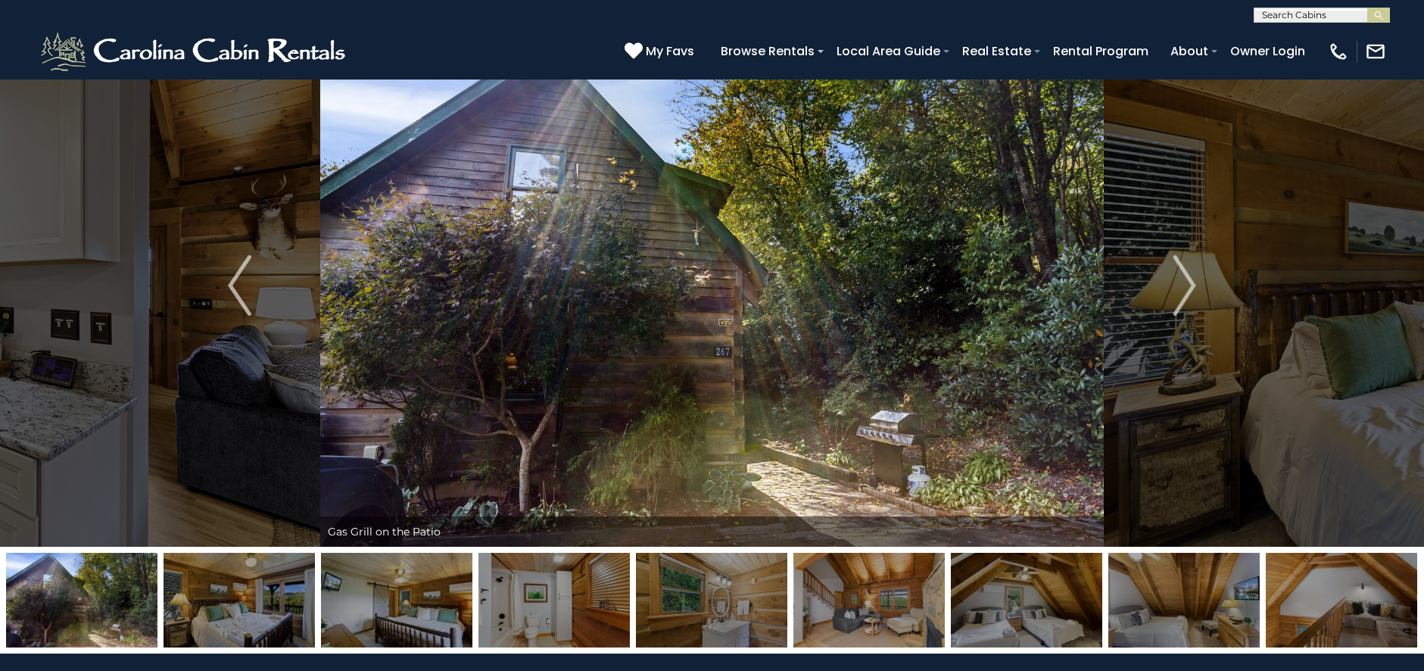
click at [223, 616] on img at bounding box center [239, 600] width 151 height 95
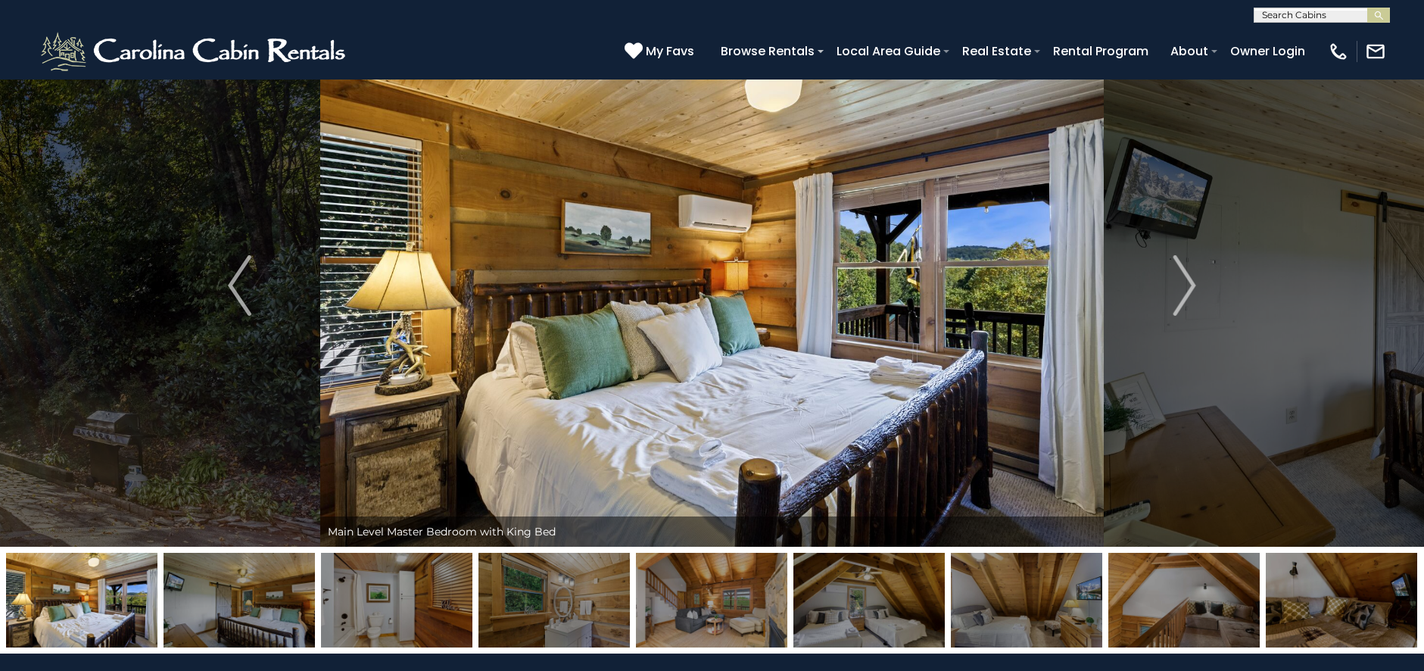
click at [223, 616] on img at bounding box center [239, 600] width 151 height 95
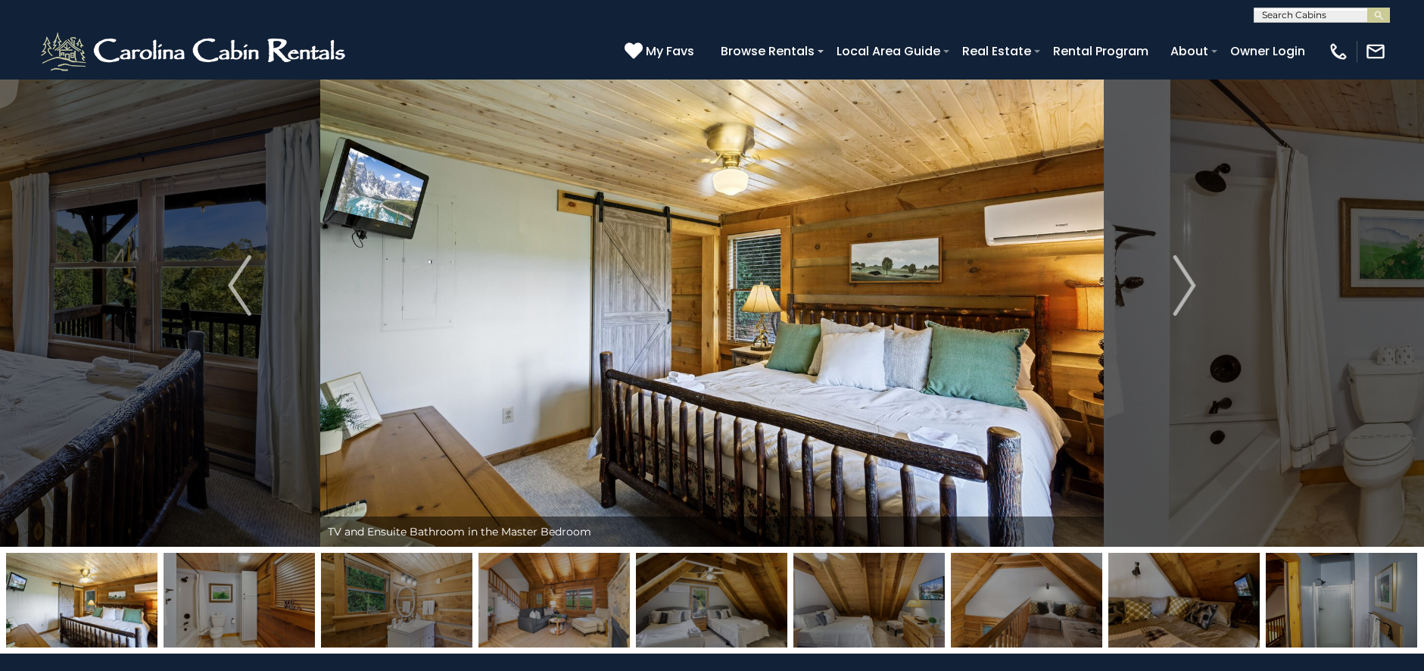
click at [223, 616] on img at bounding box center [239, 600] width 151 height 95
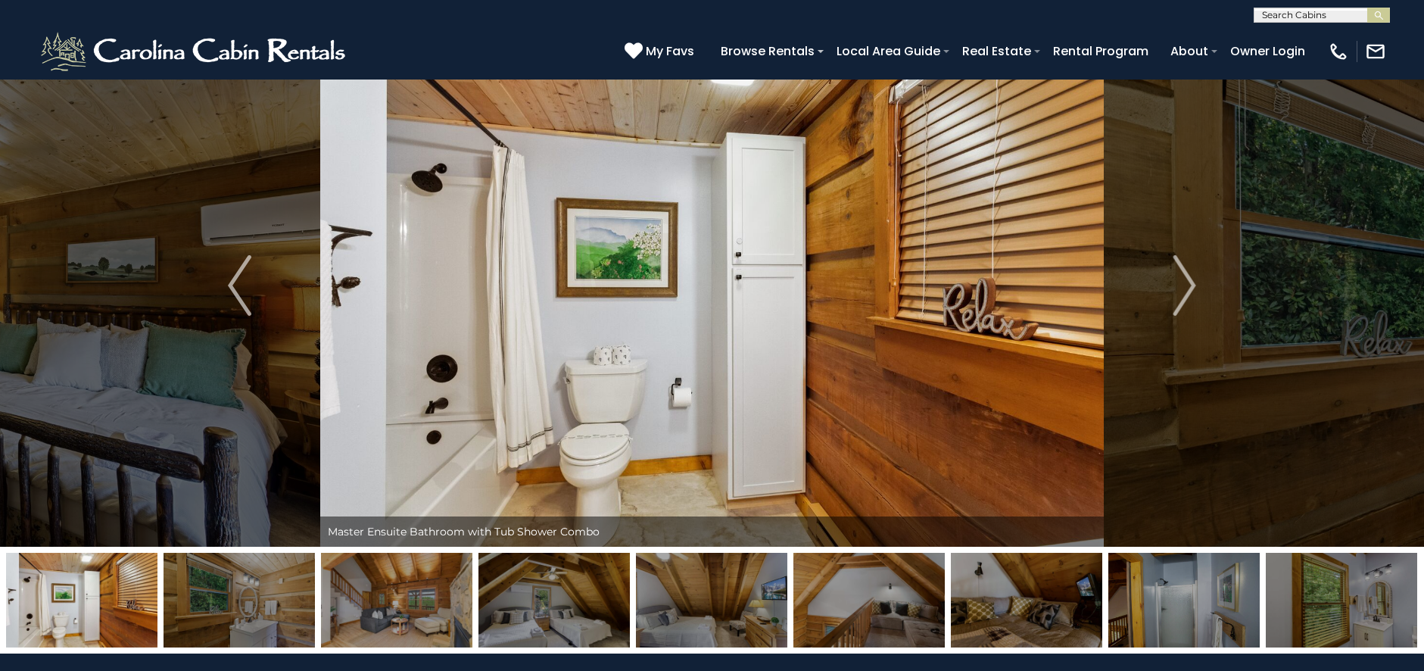
click at [223, 616] on img at bounding box center [239, 600] width 151 height 95
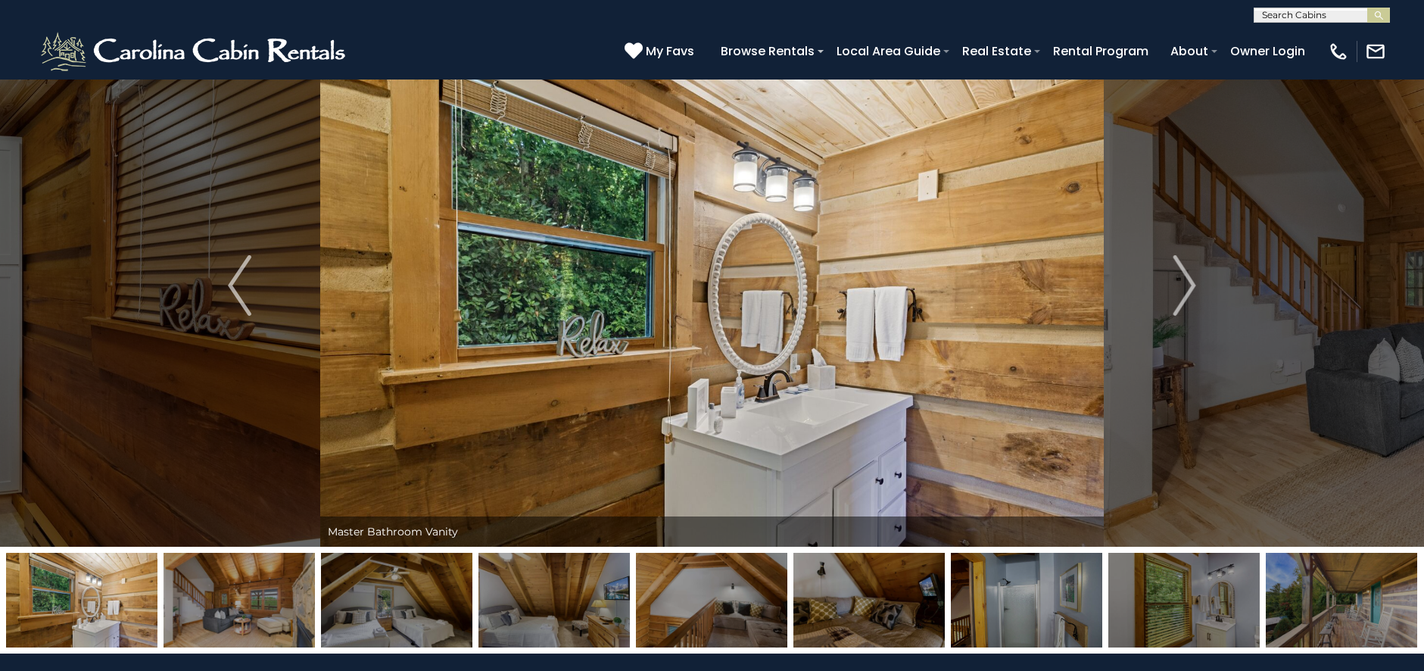
click at [223, 616] on img at bounding box center [239, 600] width 151 height 95
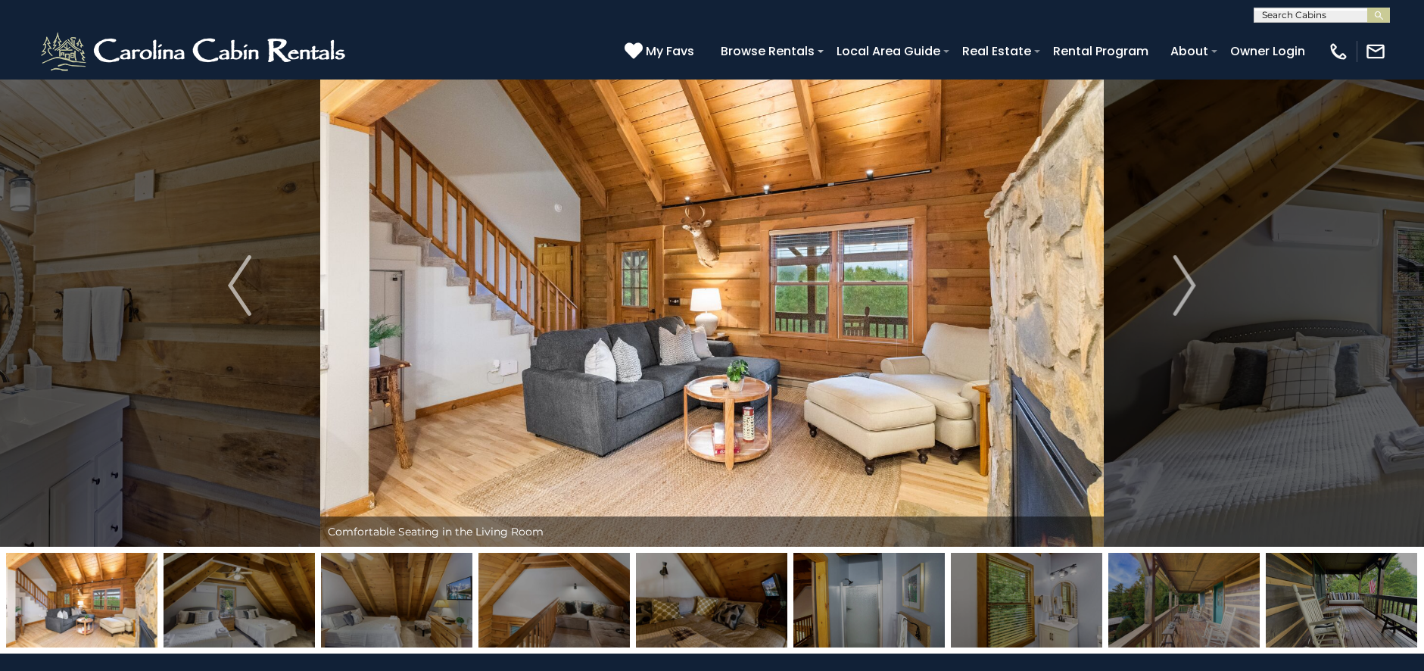
click at [223, 616] on img at bounding box center [239, 600] width 151 height 95
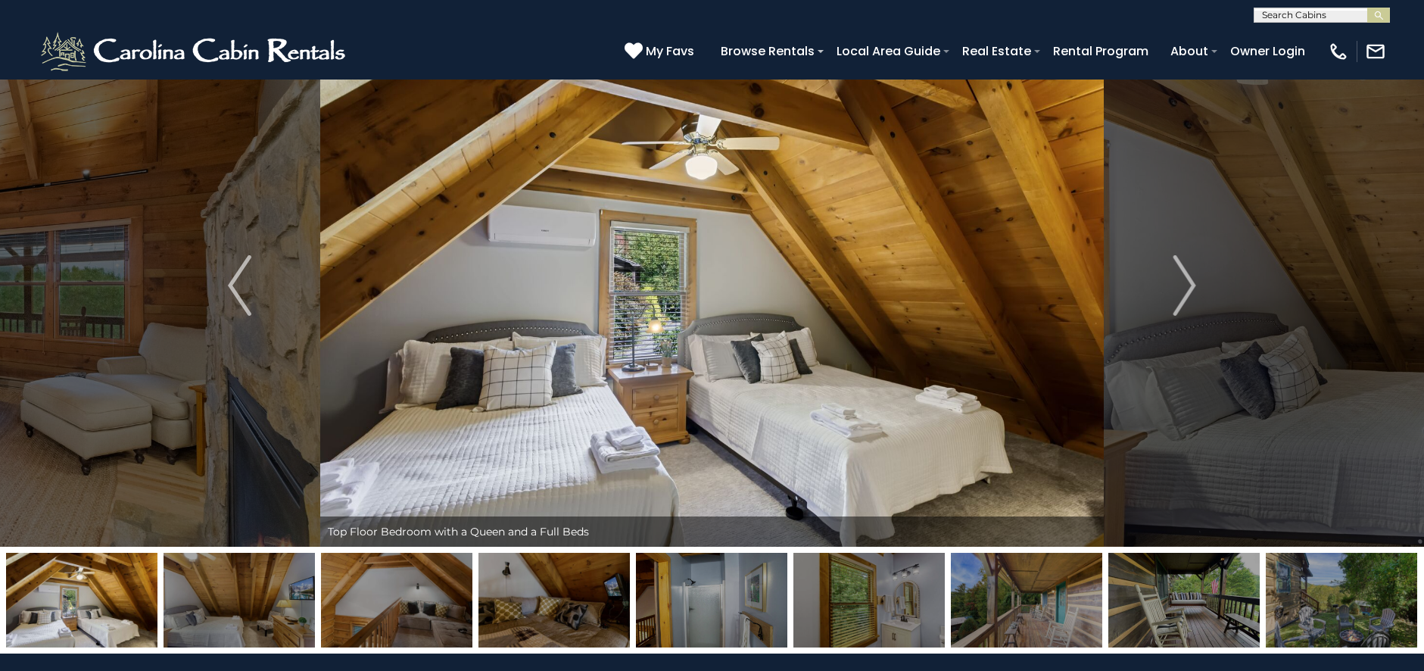
click at [223, 616] on img at bounding box center [239, 600] width 151 height 95
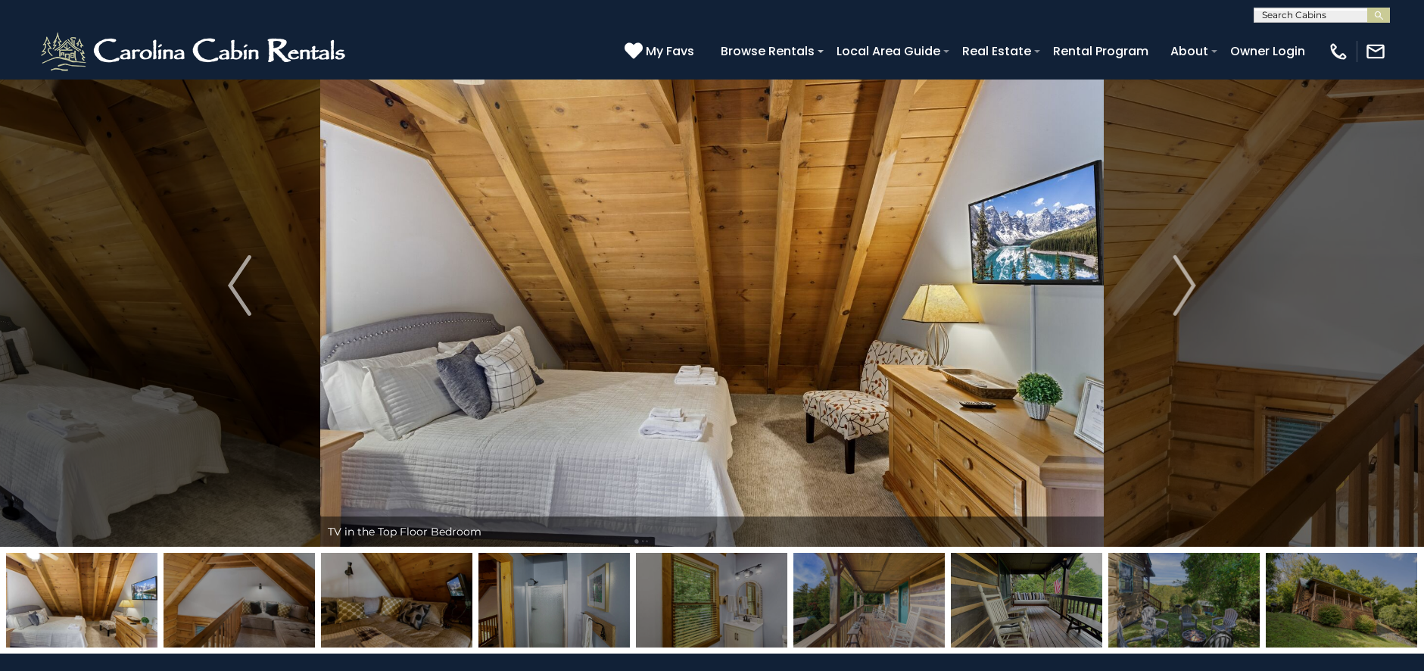
click at [223, 616] on img at bounding box center [239, 600] width 151 height 95
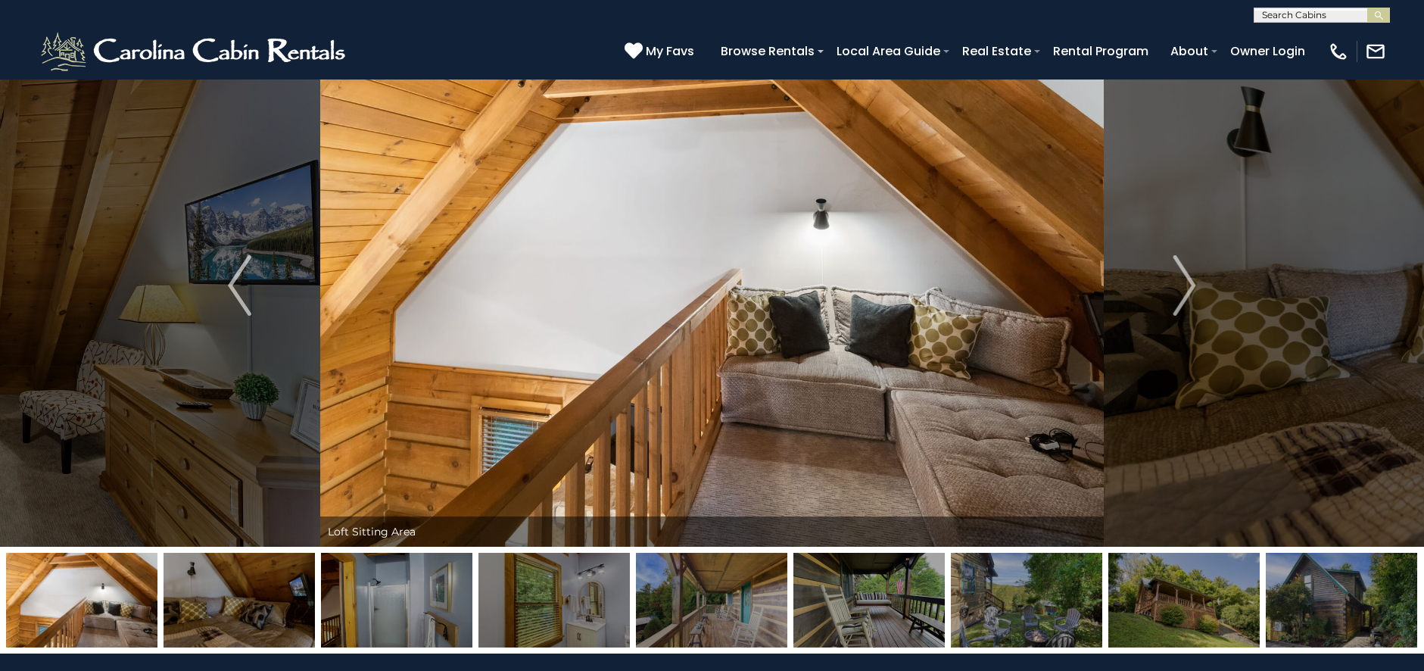
click at [223, 616] on img at bounding box center [239, 600] width 151 height 95
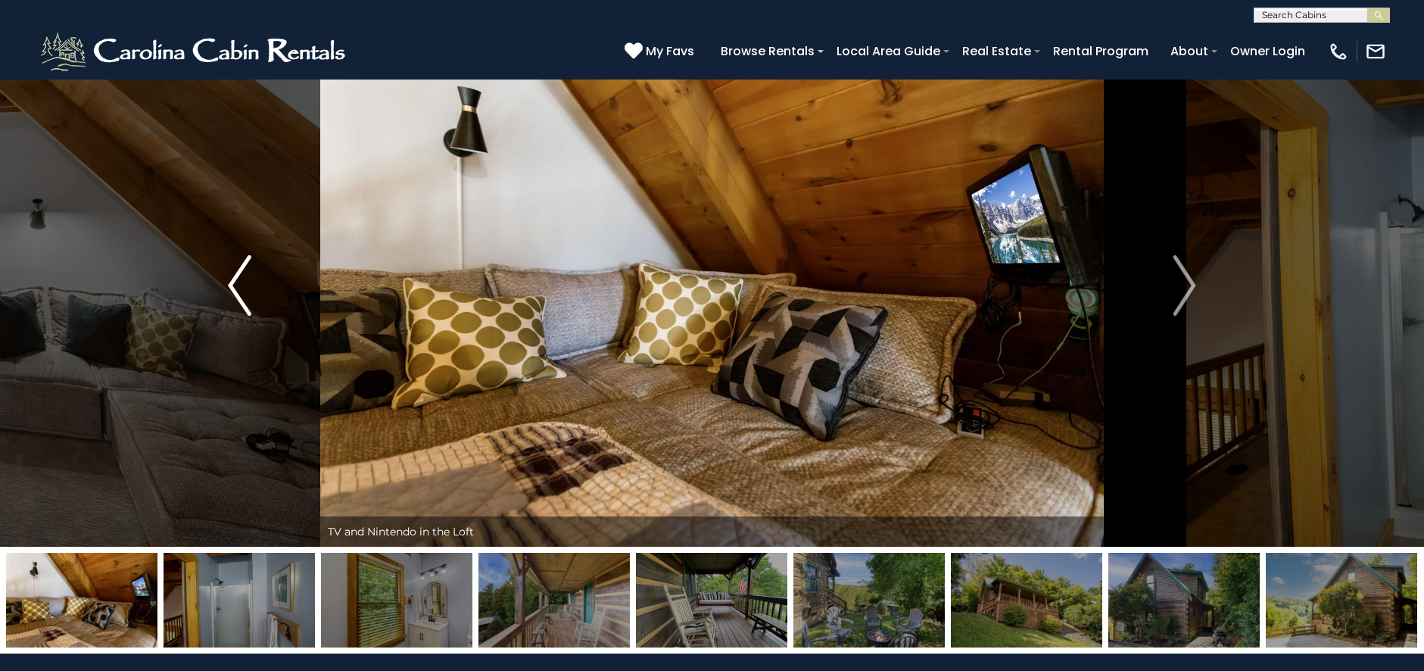
click at [258, 170] on button "Previous" at bounding box center [240, 285] width 162 height 522
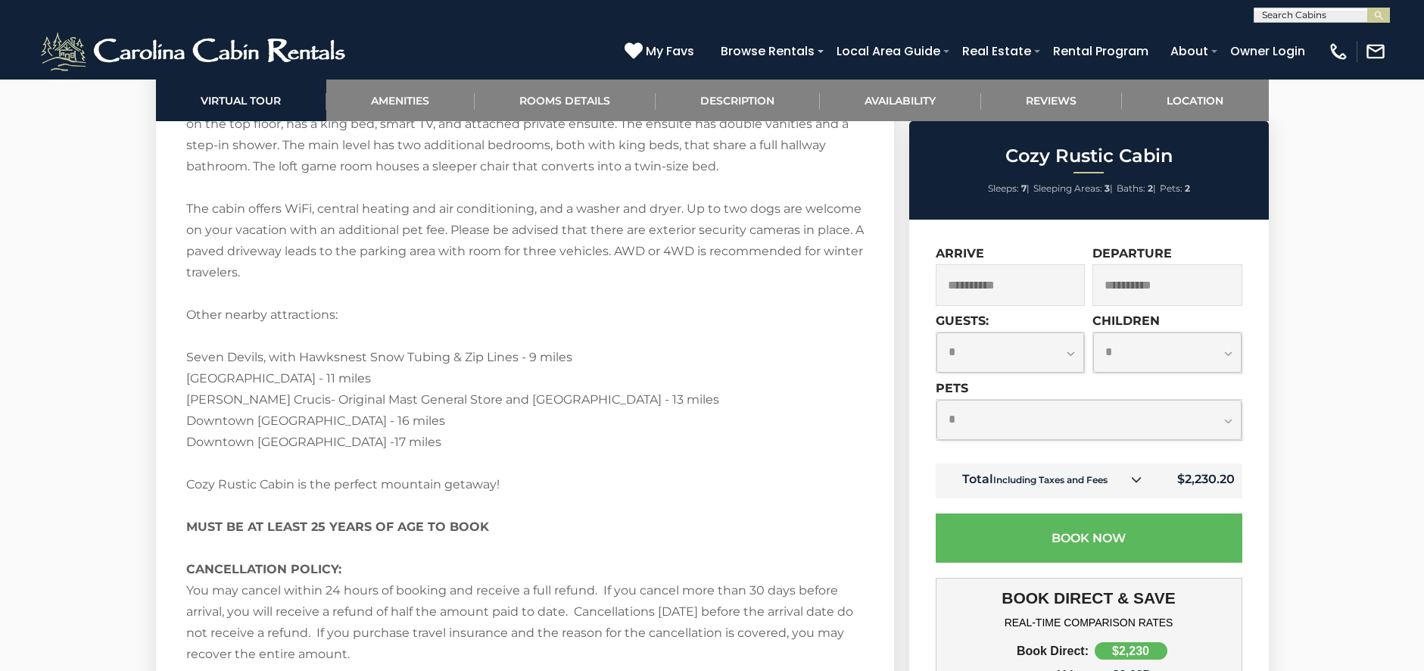
scroll to position [2662, 0]
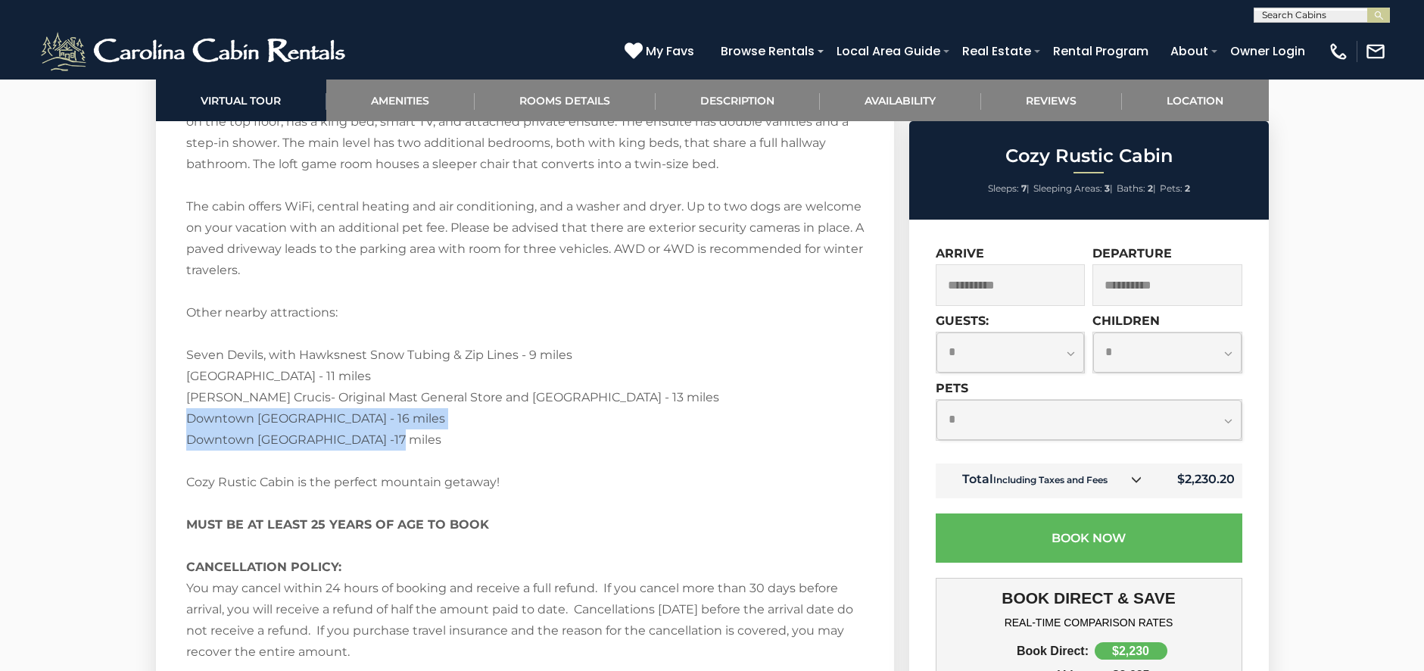
drag, startPoint x: 186, startPoint y: 419, endPoint x: 391, endPoint y: 446, distance: 206.9
click at [391, 446] on div "Welcome to Cozy Rustic Cabin! Located on Sugar Mountain, Cozy Rustic Cabin is l…" at bounding box center [525, 133] width 678 height 1060
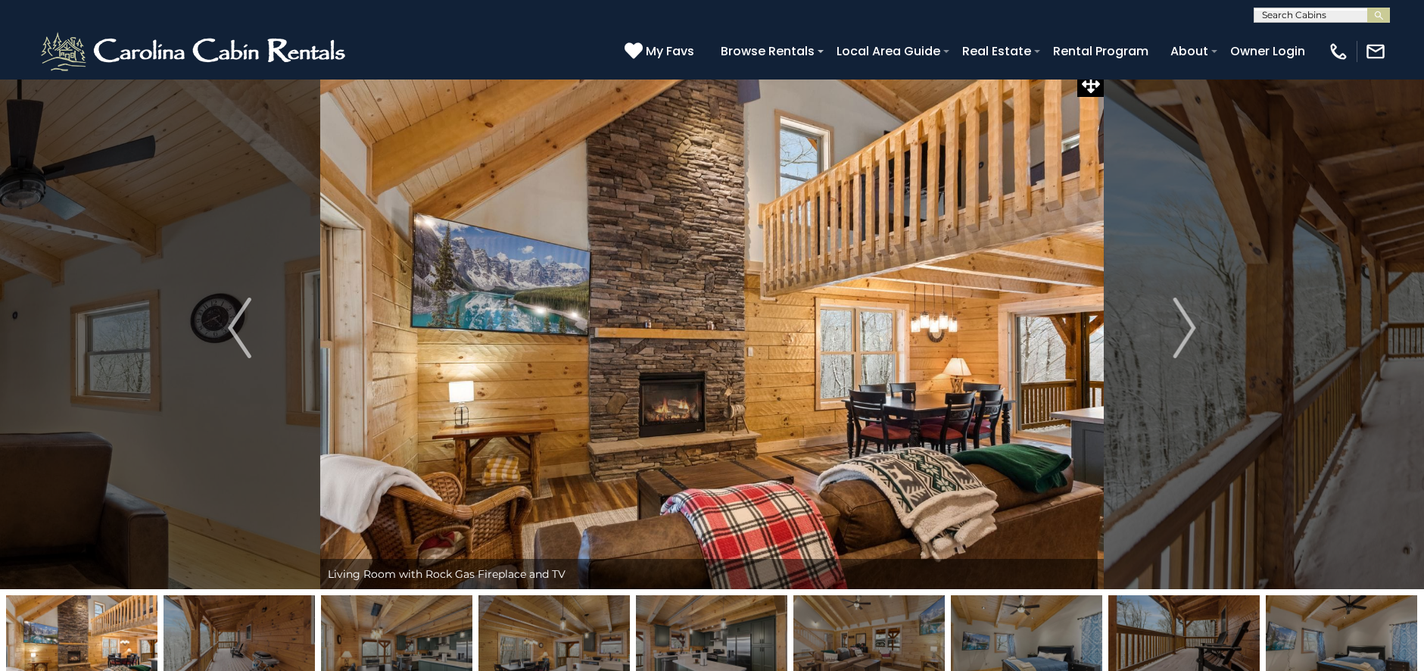
scroll to position [0, 0]
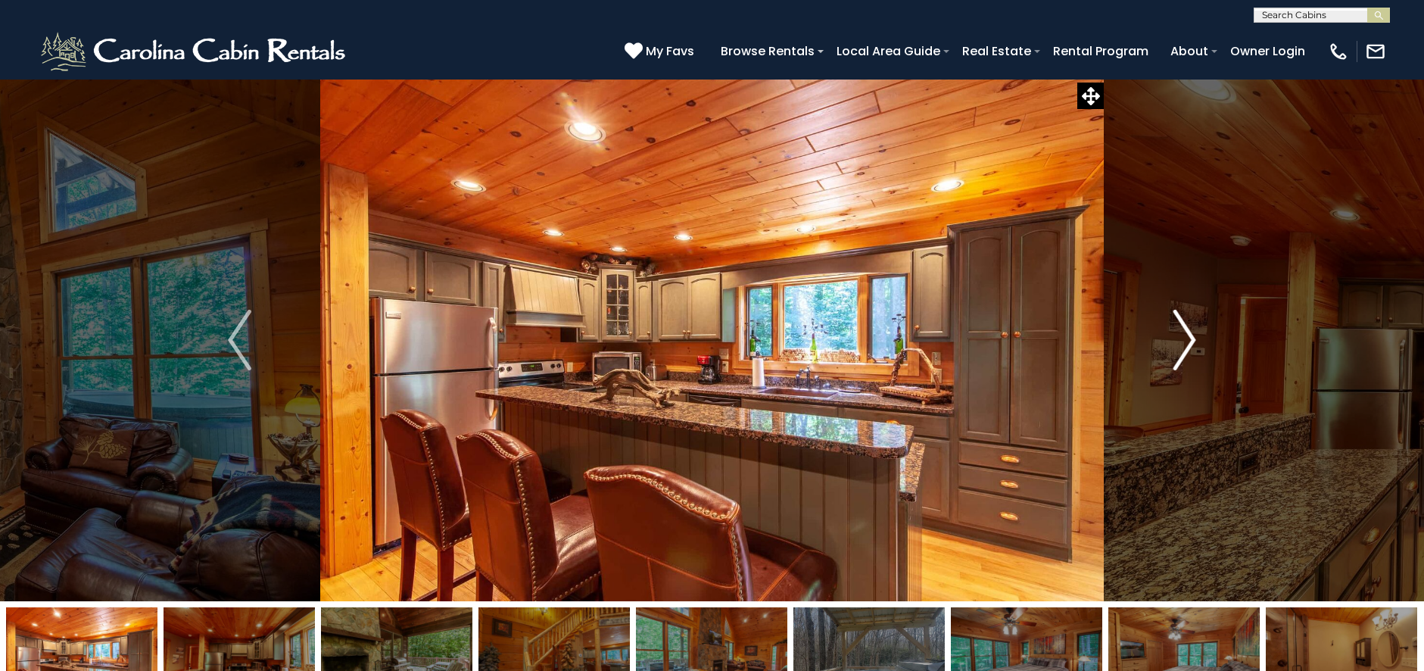
click at [1189, 361] on img "Next" at bounding box center [1184, 340] width 23 height 61
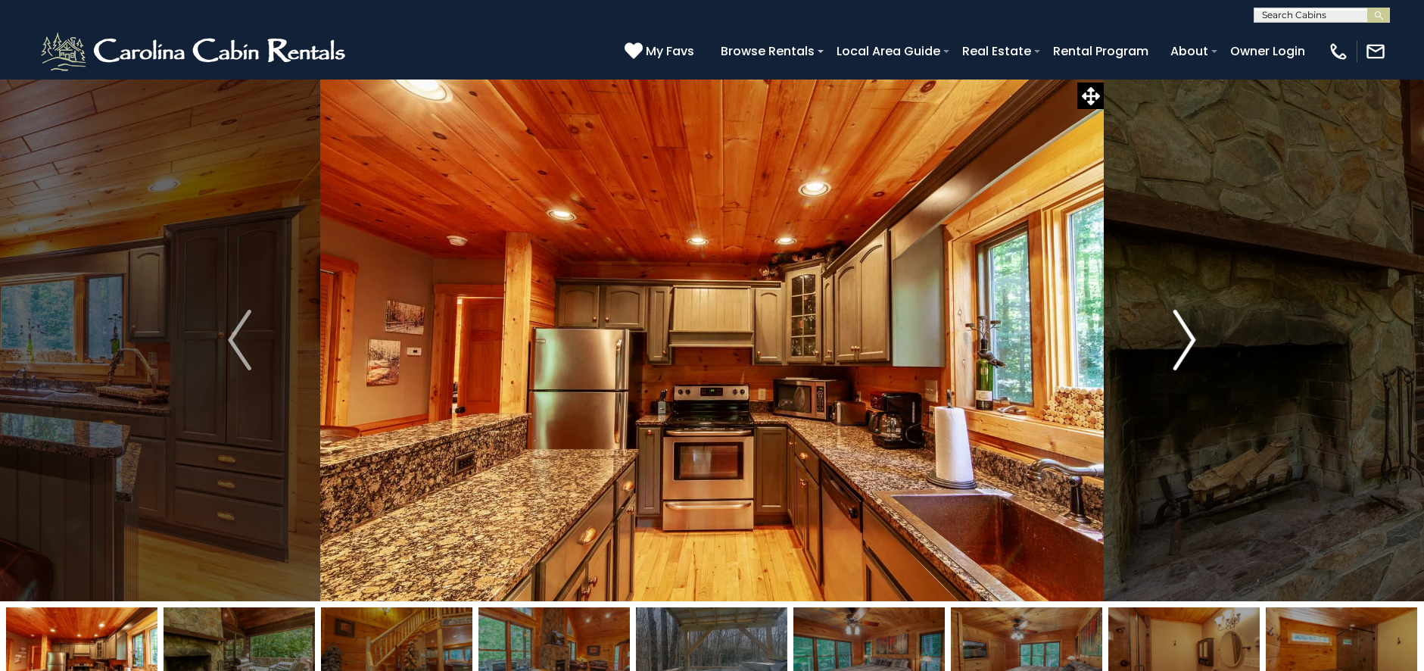
click at [1189, 361] on img "Next" at bounding box center [1184, 340] width 23 height 61
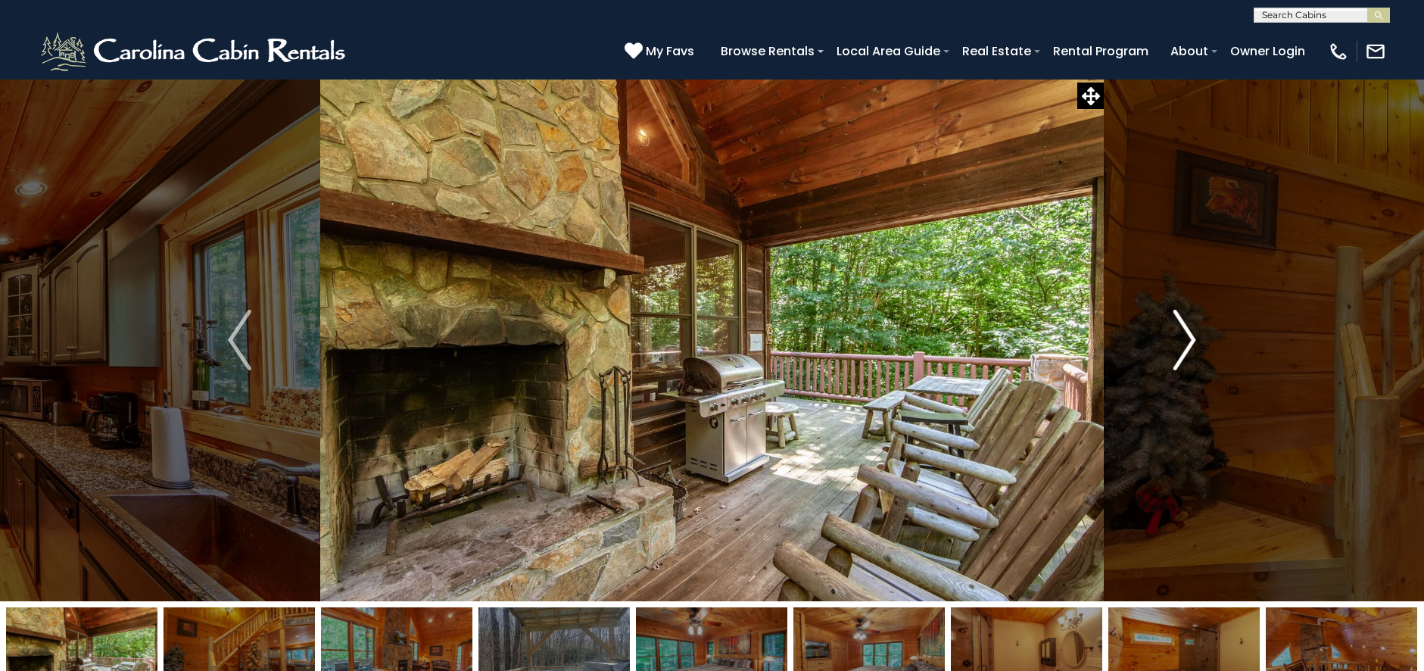
click at [1189, 361] on img "Next" at bounding box center [1184, 340] width 23 height 61
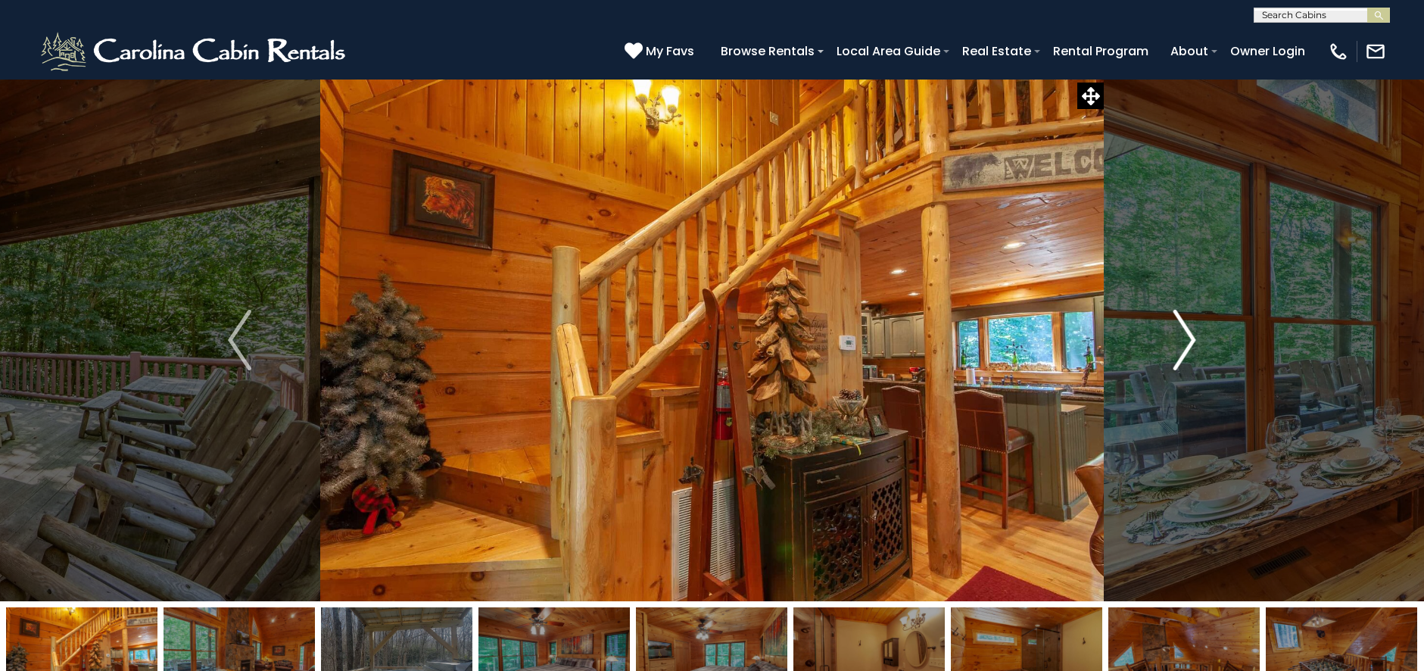
click at [1189, 361] on img "Next" at bounding box center [1184, 340] width 23 height 61
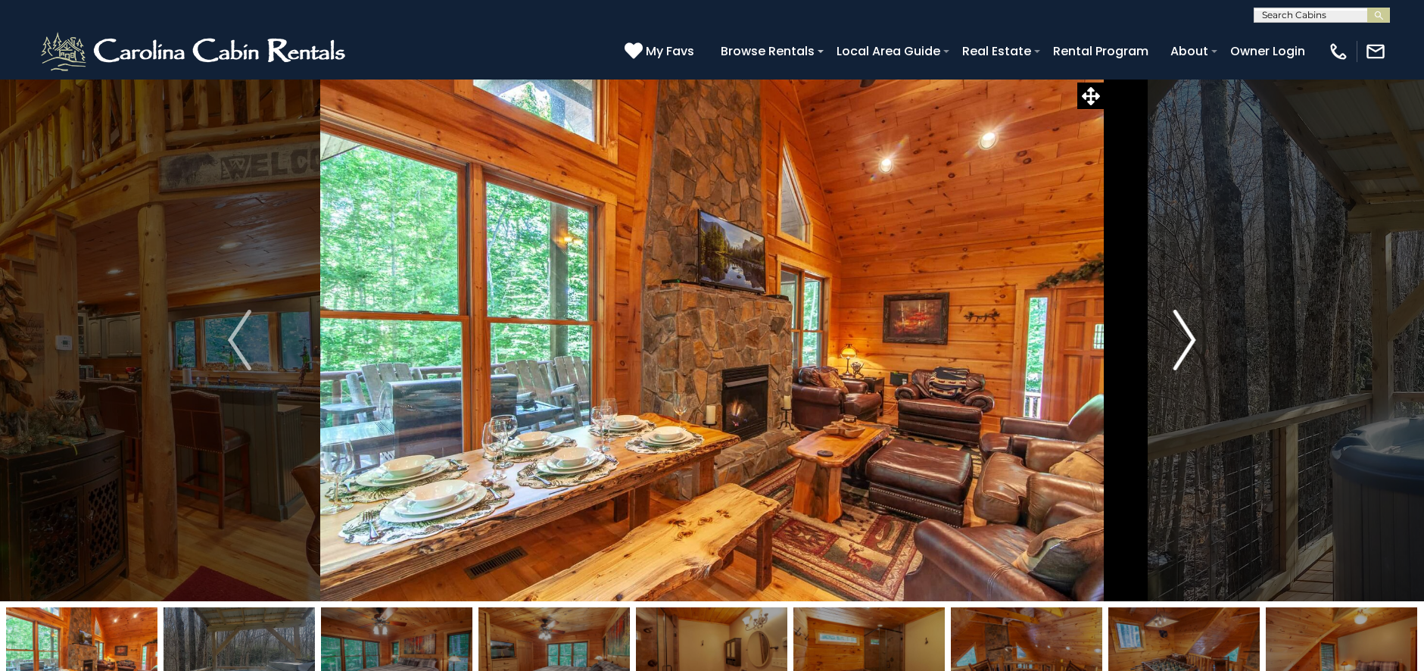
click at [1189, 361] on img "Next" at bounding box center [1184, 340] width 23 height 61
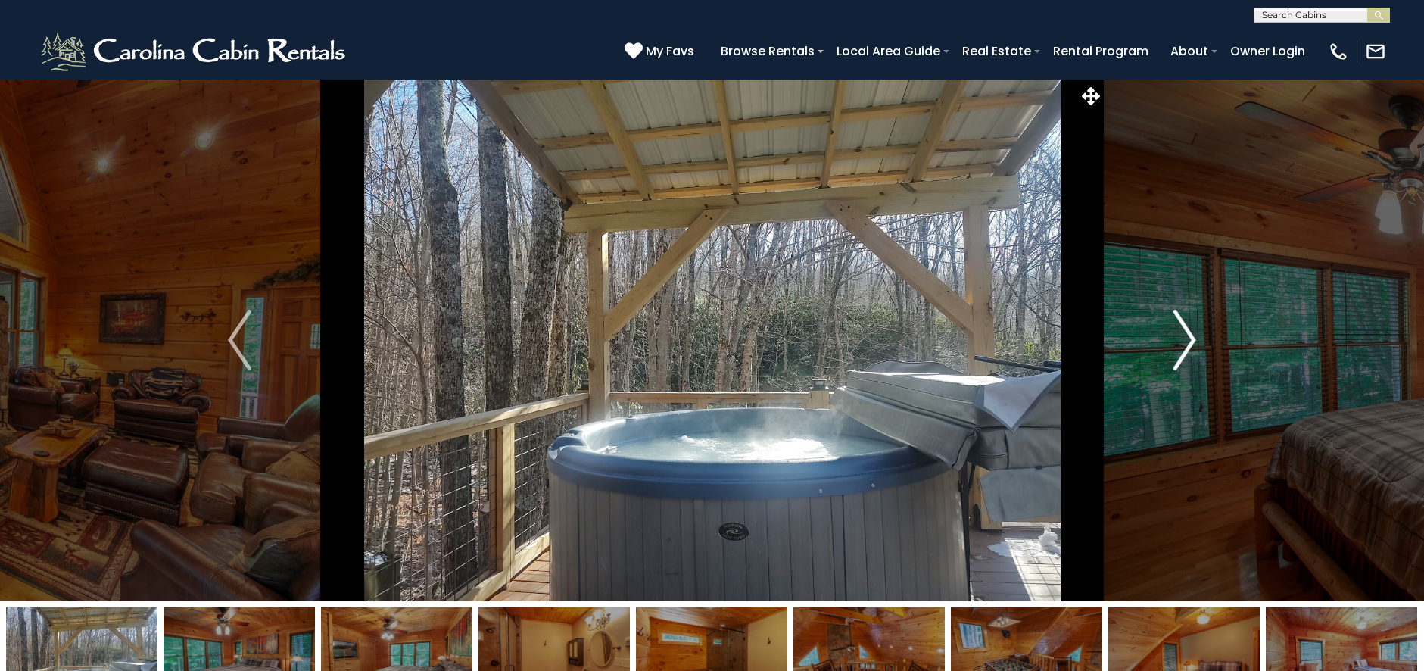
click at [1189, 361] on img "Next" at bounding box center [1184, 340] width 23 height 61
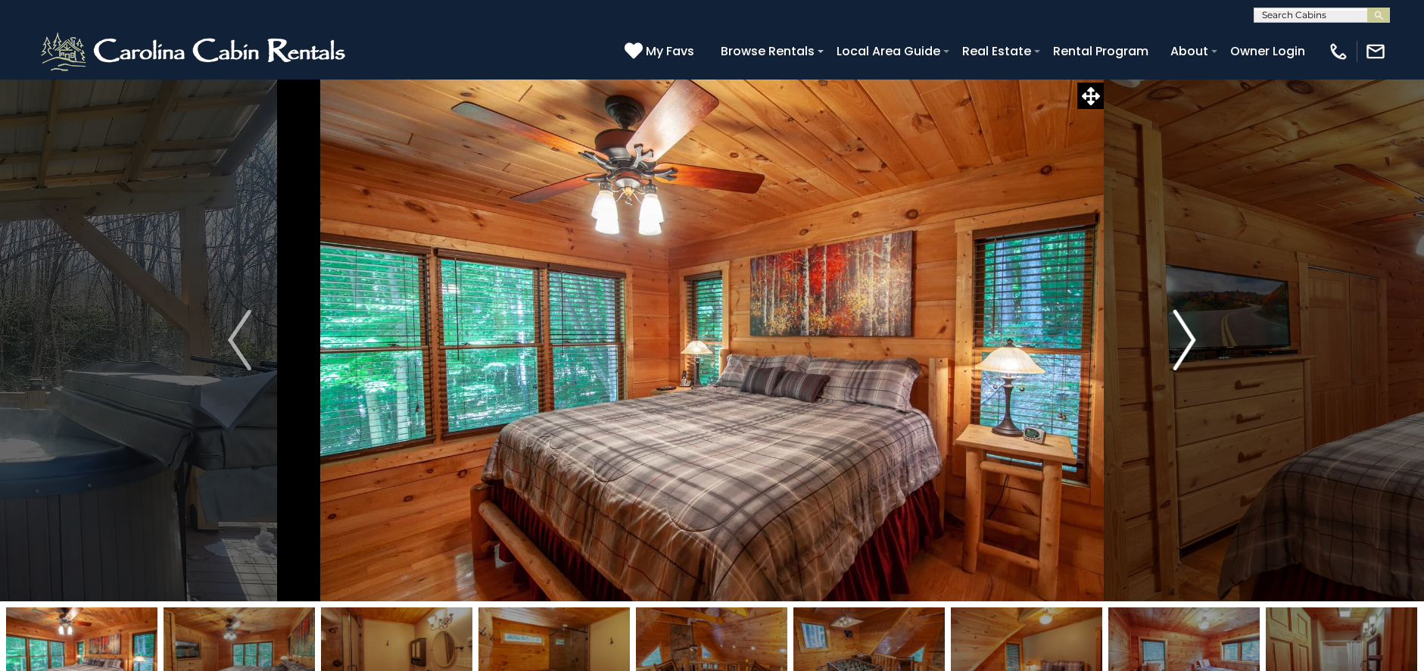
click at [1189, 361] on img "Next" at bounding box center [1184, 340] width 23 height 61
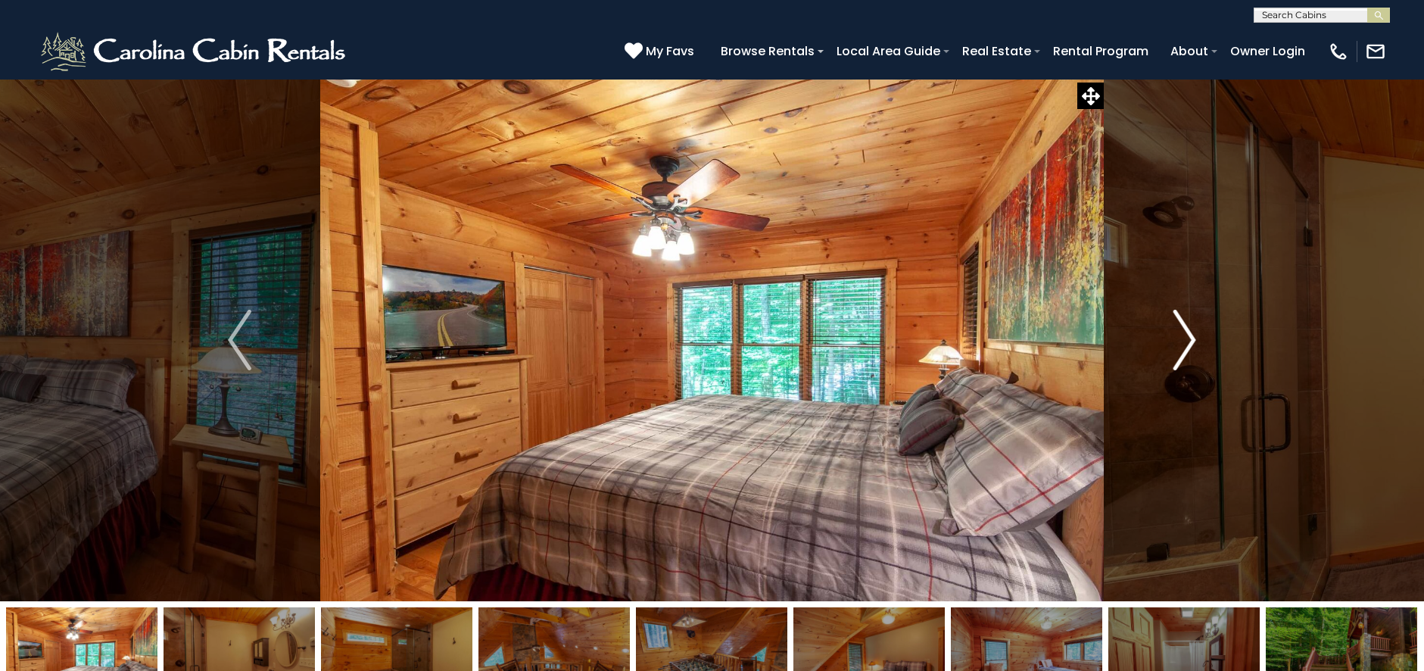
click at [1189, 361] on img "Next" at bounding box center [1184, 340] width 23 height 61
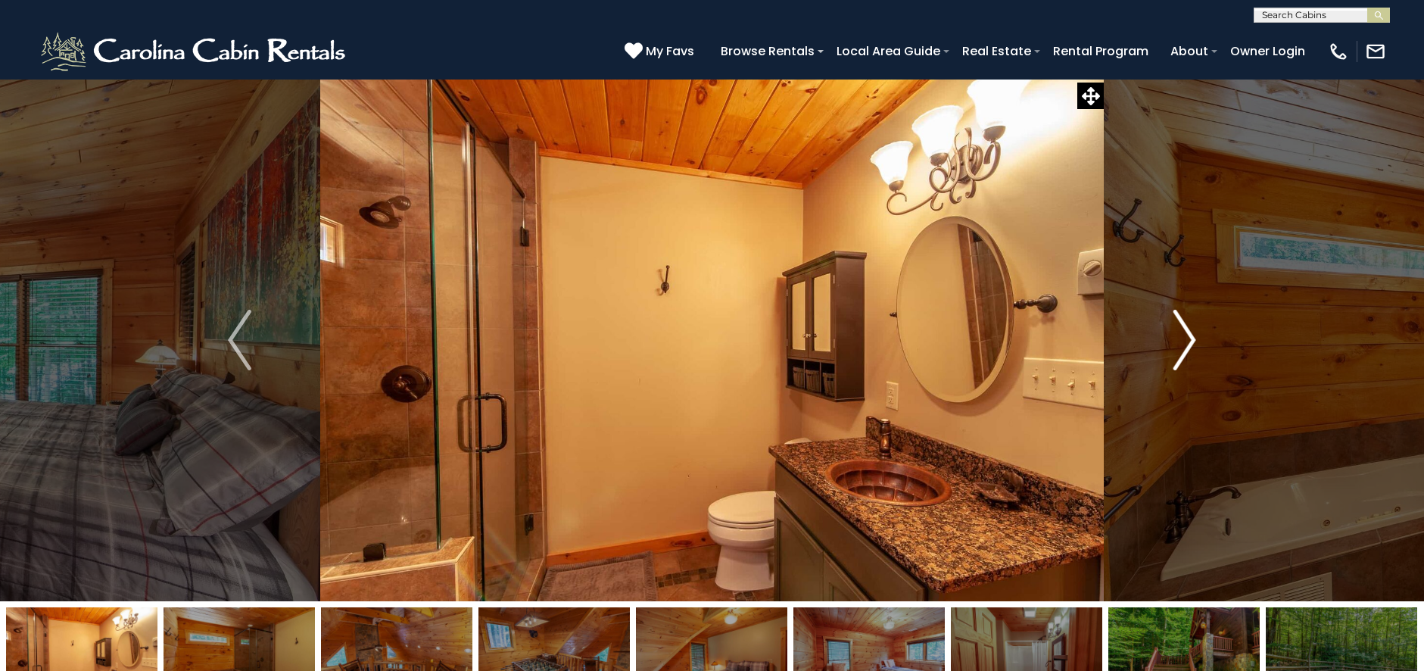
click at [1189, 361] on img "Next" at bounding box center [1184, 340] width 23 height 61
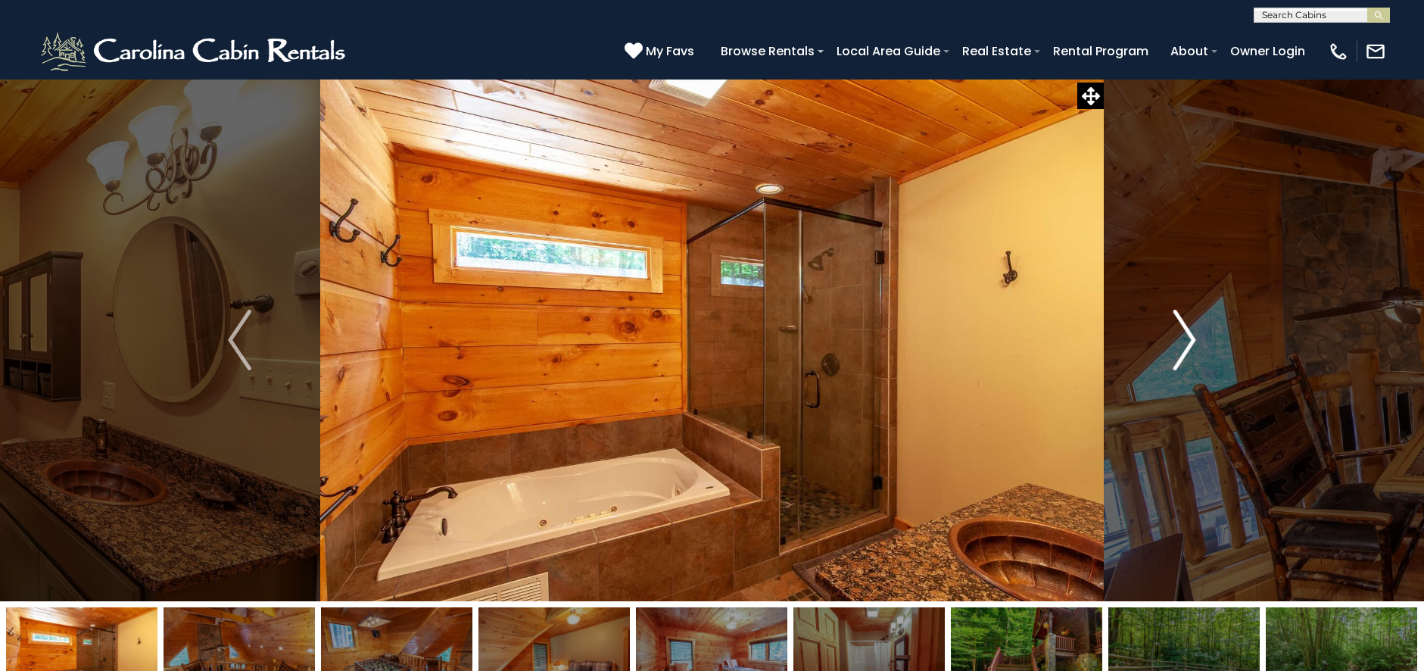
click at [1189, 361] on img "Next" at bounding box center [1184, 340] width 23 height 61
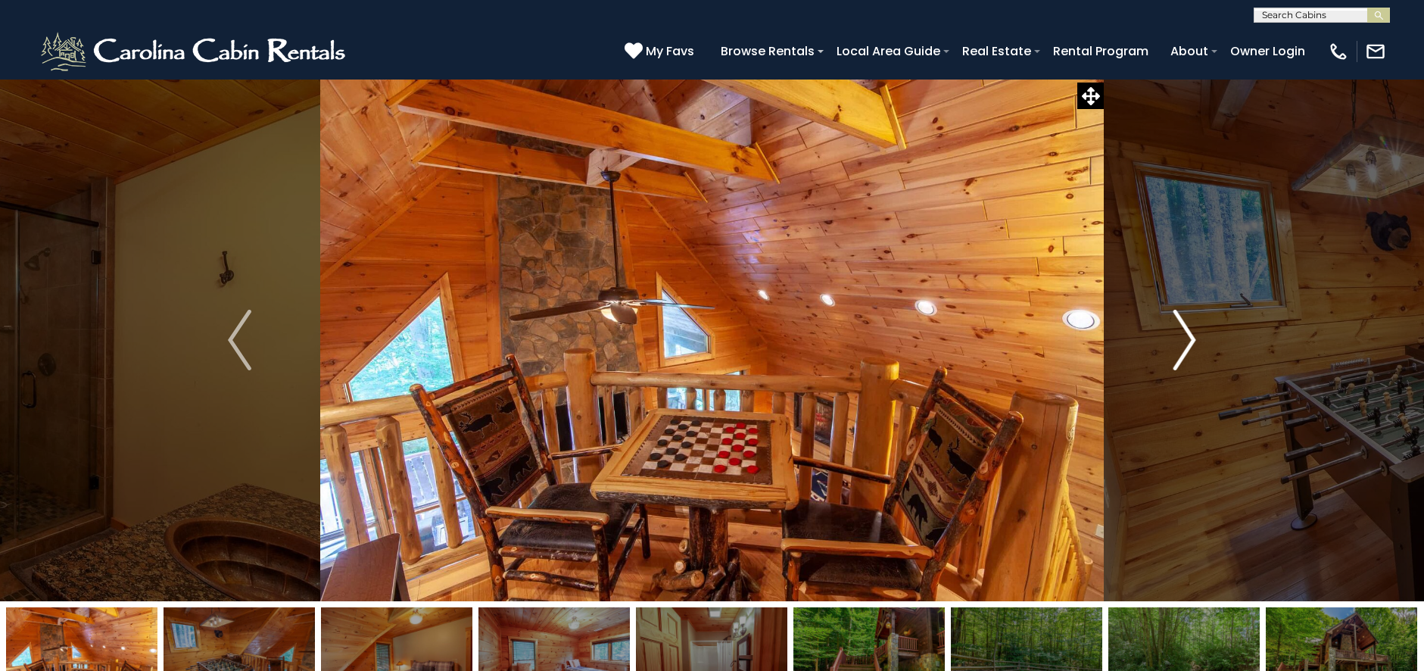
click at [1189, 361] on img "Next" at bounding box center [1184, 340] width 23 height 61
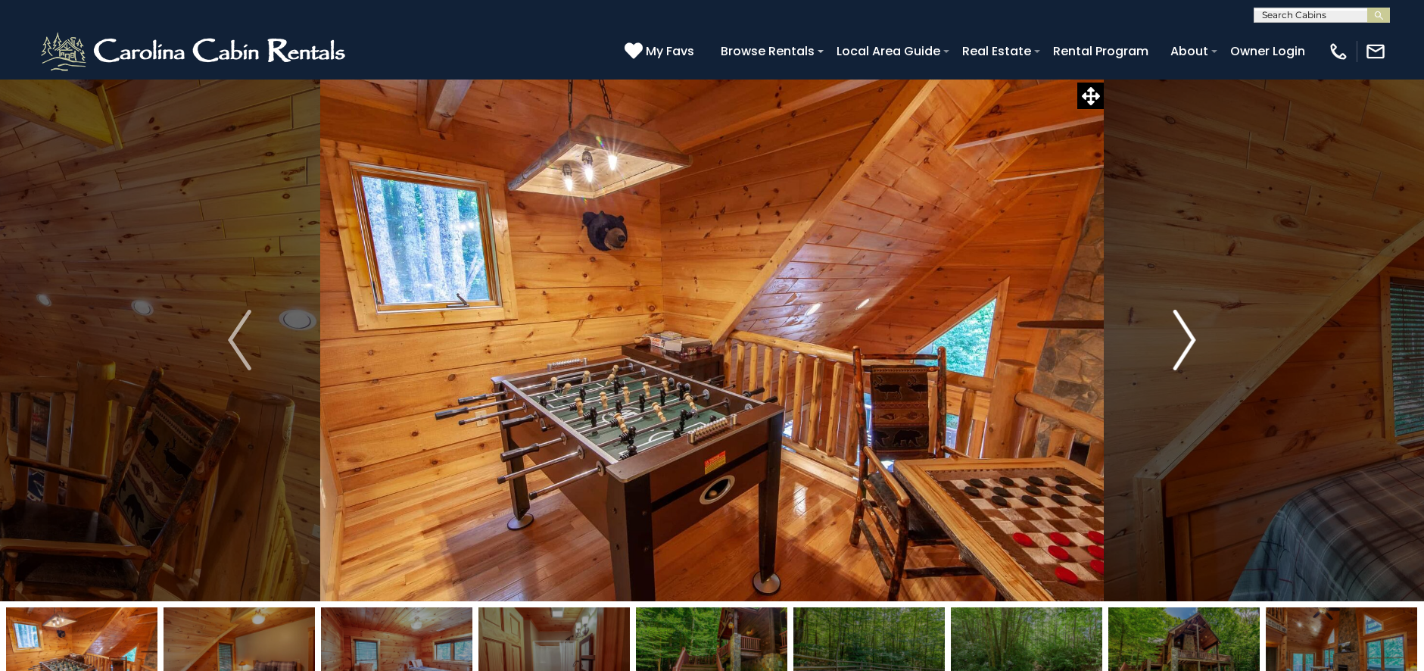
click at [1189, 361] on img "Next" at bounding box center [1184, 340] width 23 height 61
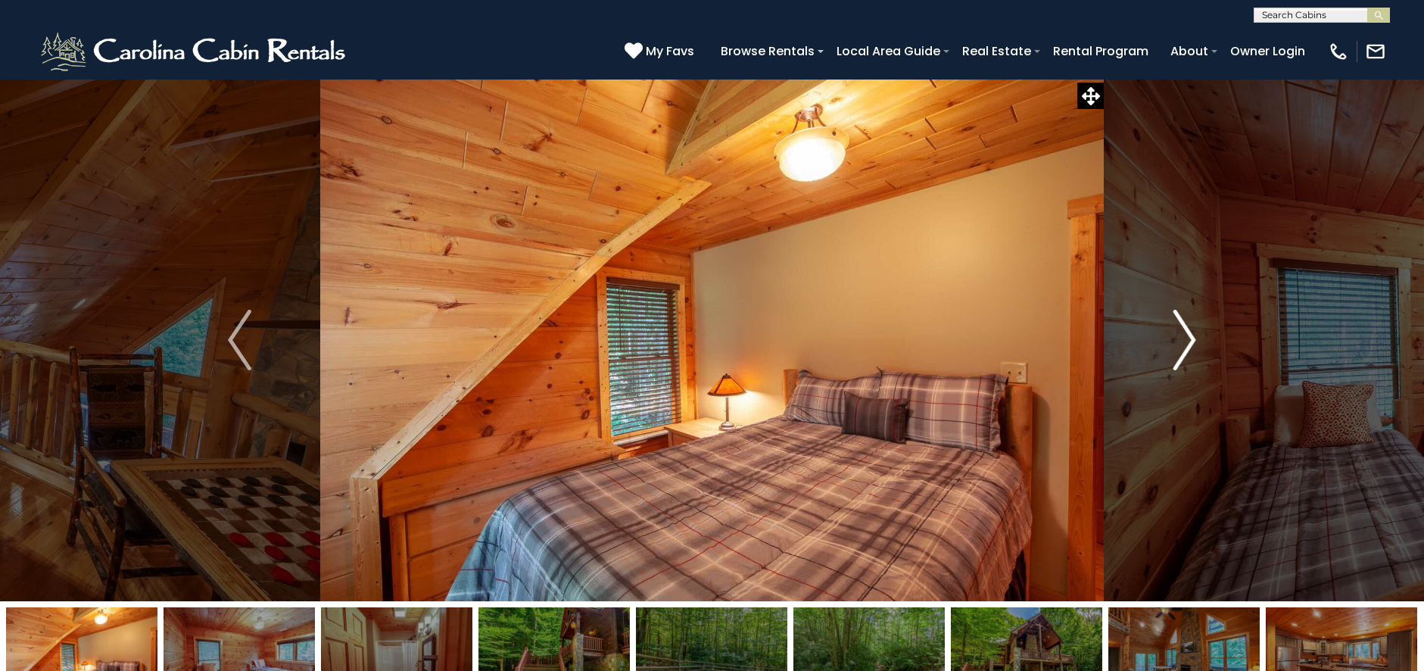
click at [1189, 361] on img "Next" at bounding box center [1184, 340] width 23 height 61
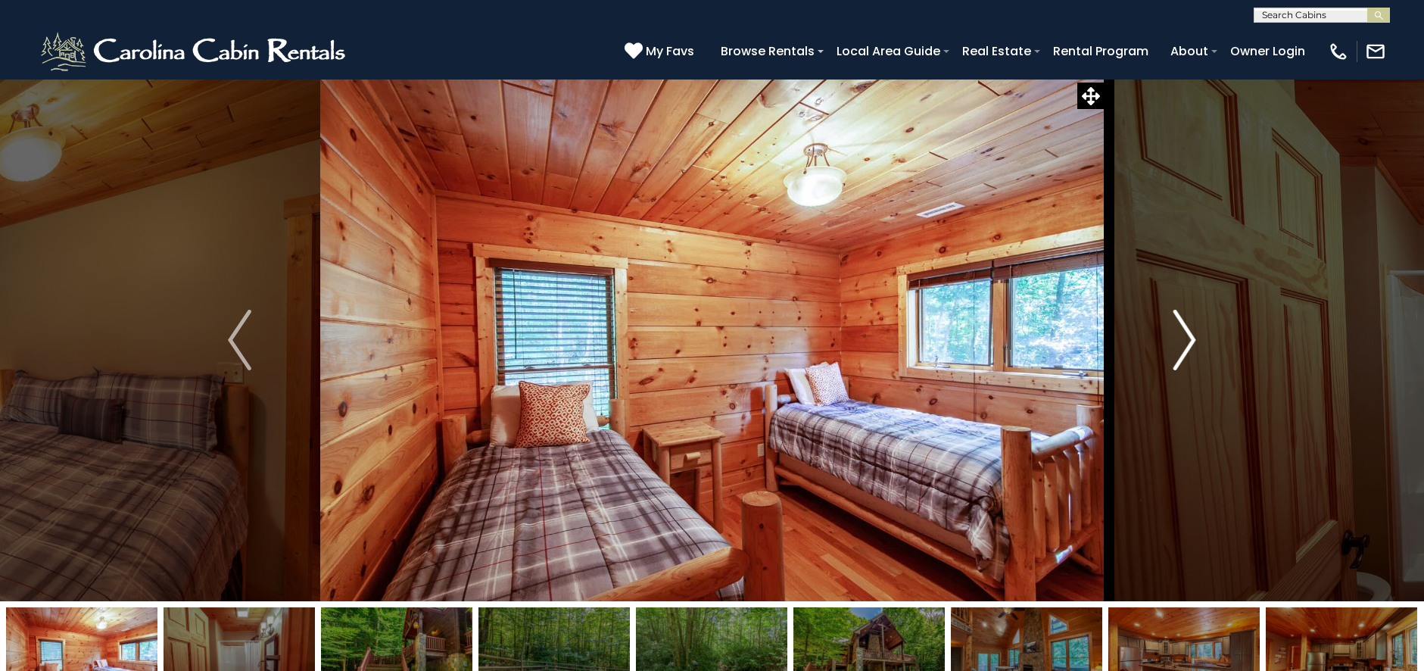
click at [1189, 361] on img "Next" at bounding box center [1184, 340] width 23 height 61
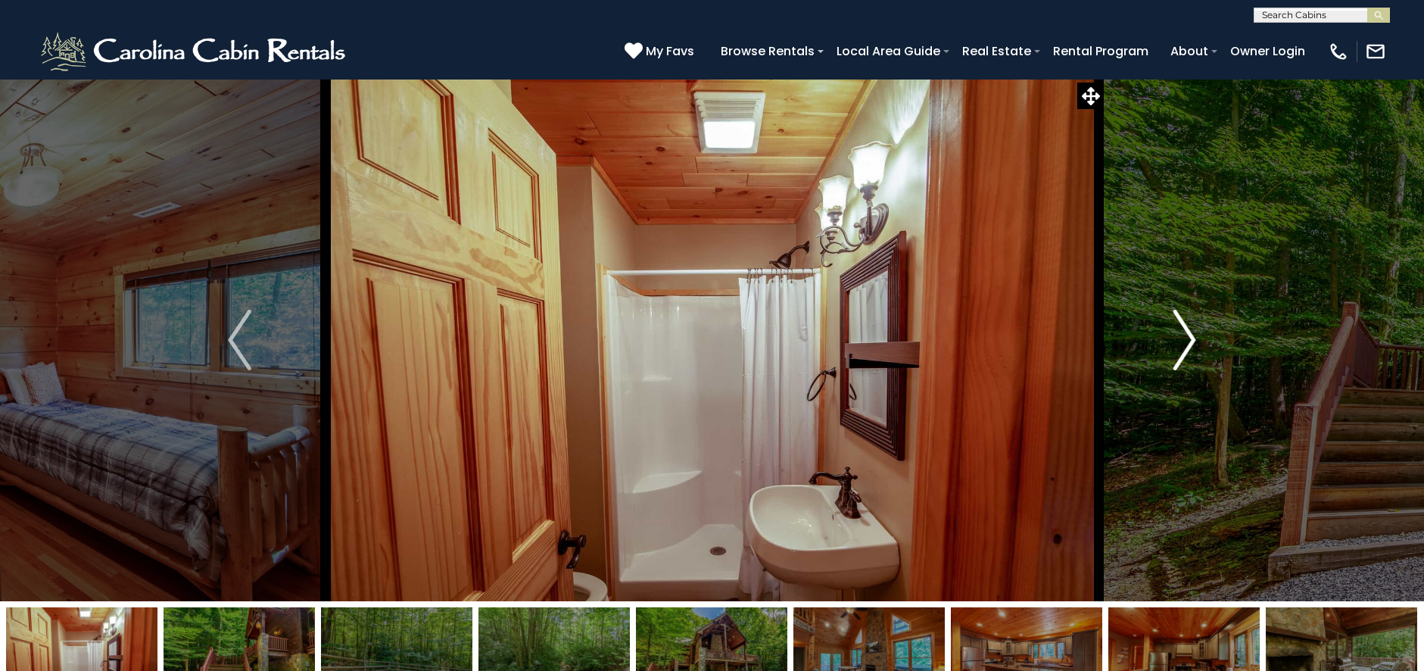
click at [1189, 361] on img "Next" at bounding box center [1184, 340] width 23 height 61
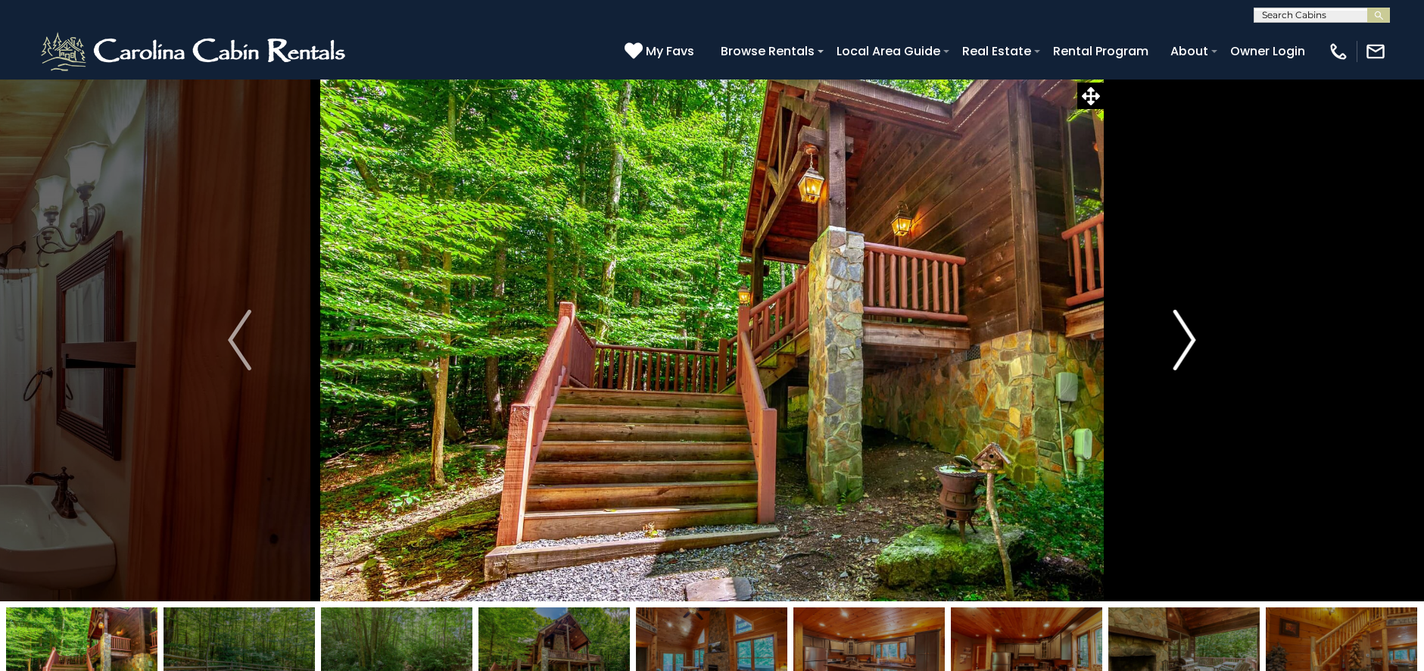
click at [1189, 361] on img "Next" at bounding box center [1184, 340] width 23 height 61
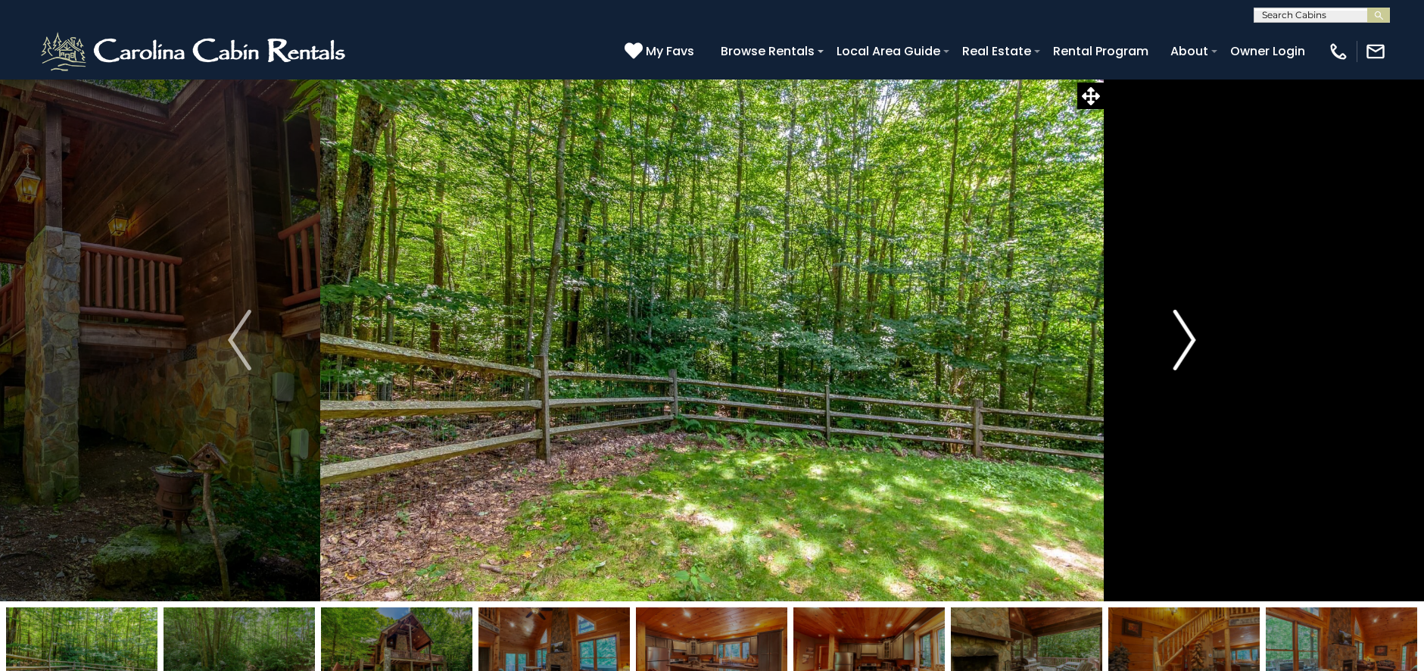
click at [1189, 361] on img "Next" at bounding box center [1184, 340] width 23 height 61
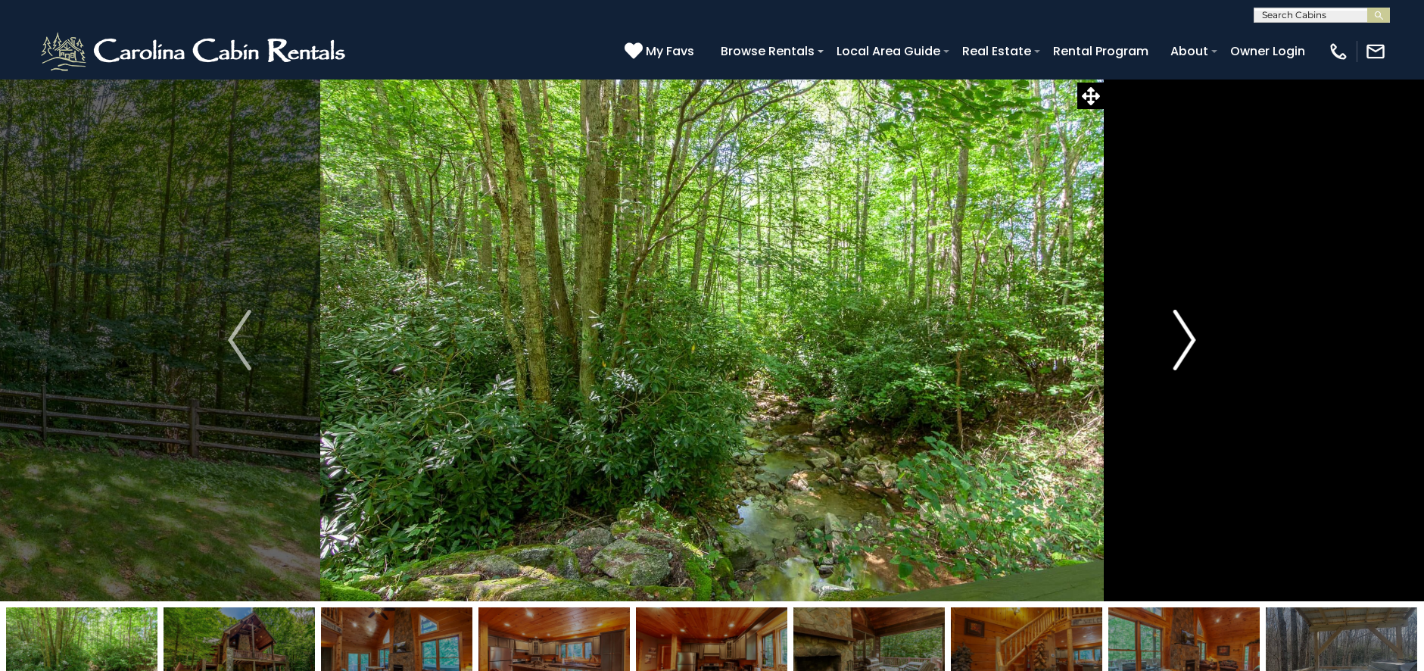
click at [1189, 361] on img "Next" at bounding box center [1184, 340] width 23 height 61
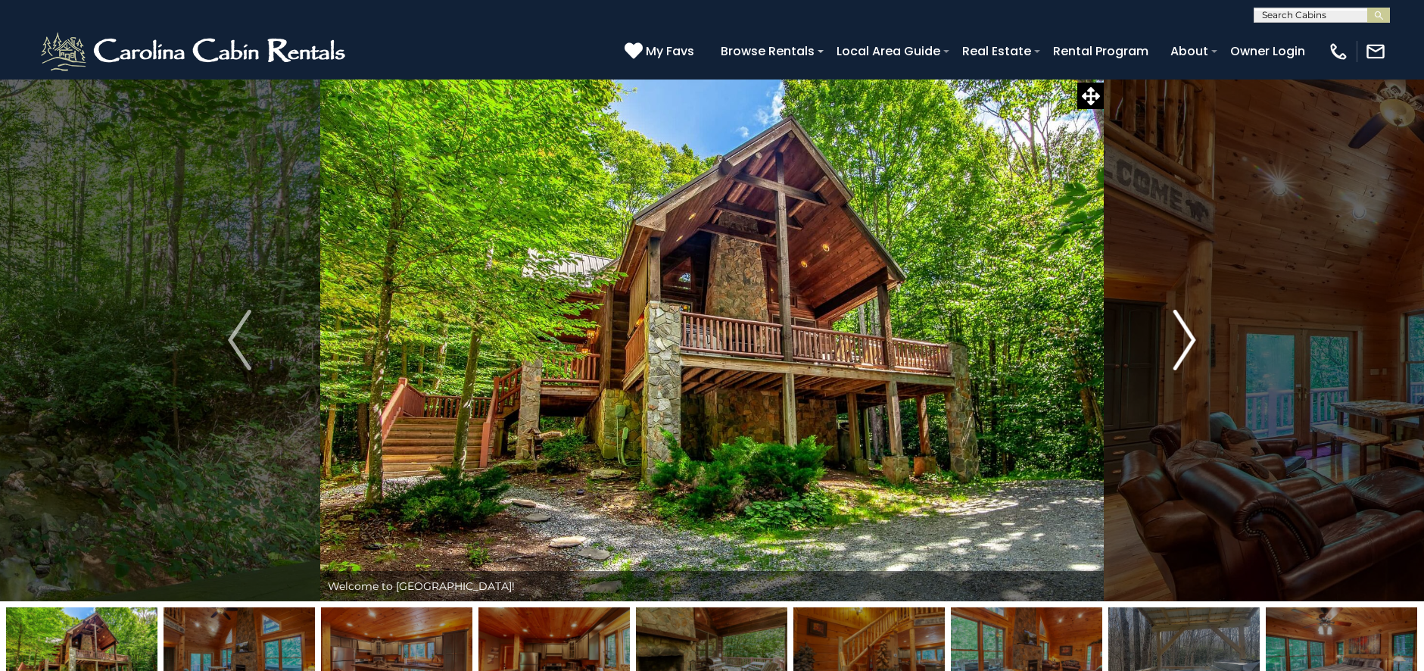
click at [1189, 361] on img "Next" at bounding box center [1184, 340] width 23 height 61
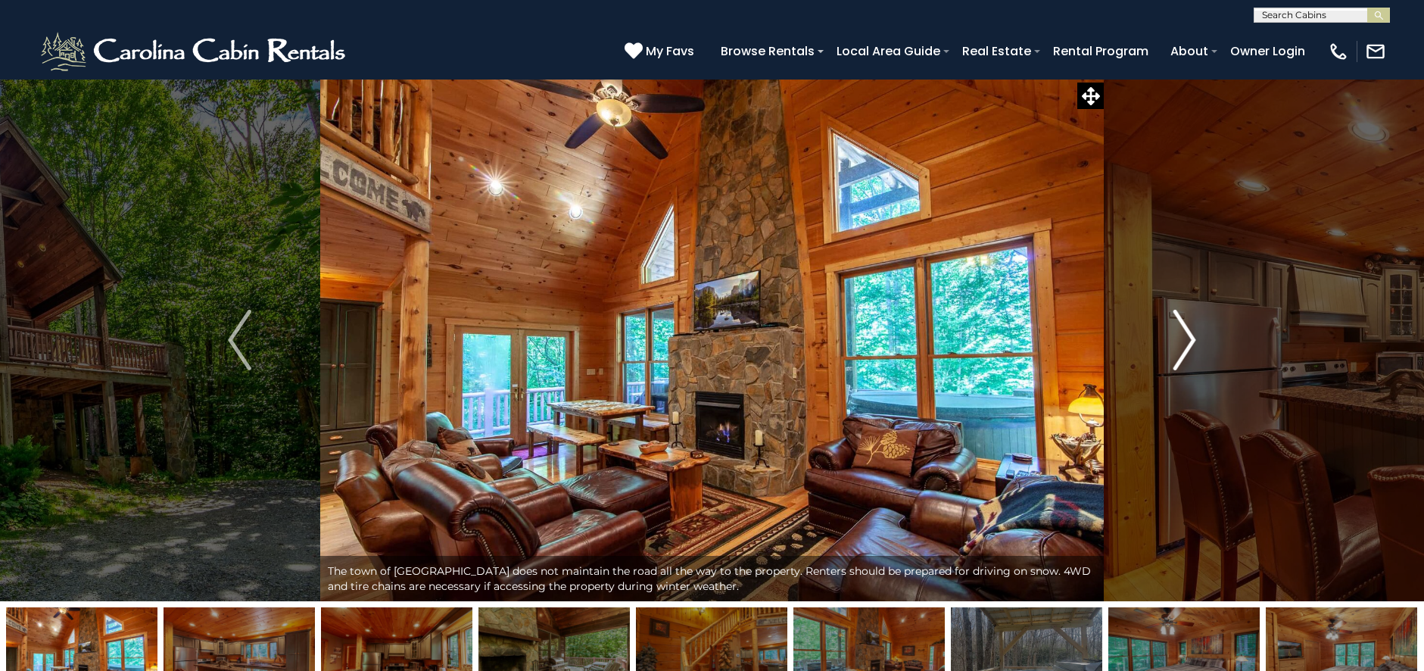
click at [1189, 361] on img "Next" at bounding box center [1184, 340] width 23 height 61
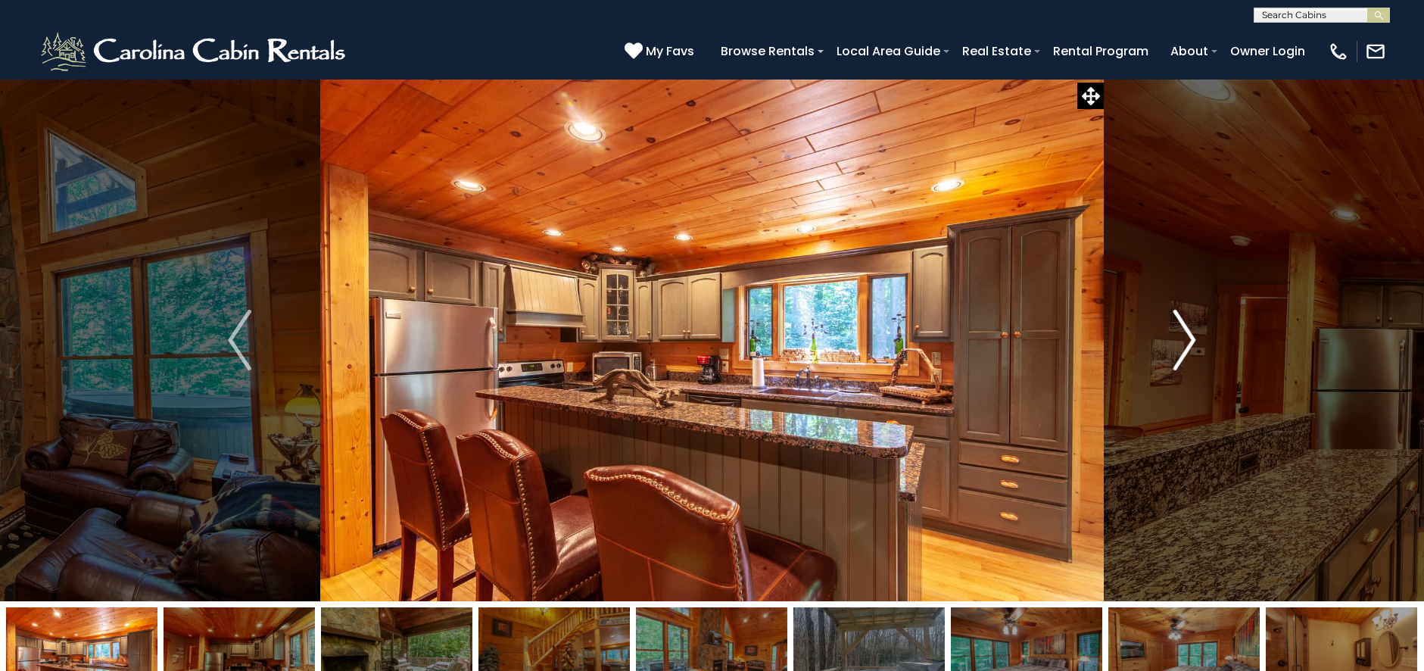
click at [1189, 361] on img "Next" at bounding box center [1184, 340] width 23 height 61
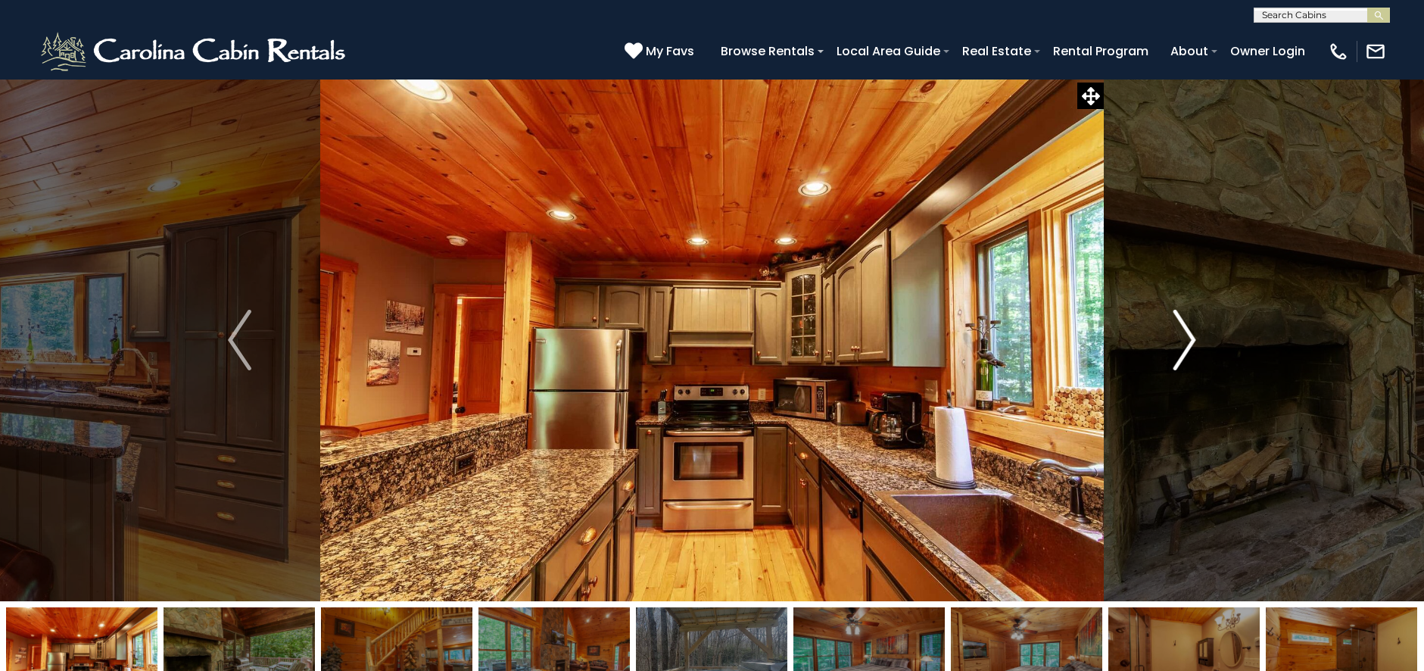
click at [1189, 361] on img "Next" at bounding box center [1184, 340] width 23 height 61
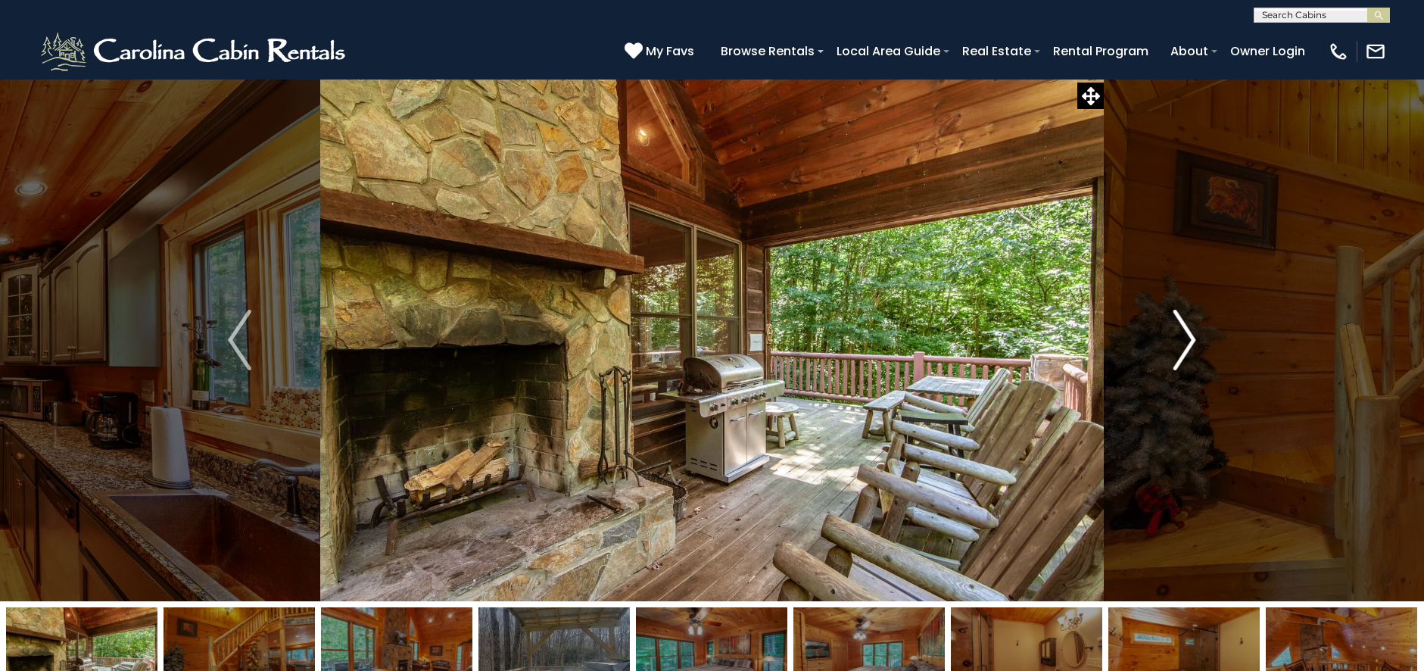
click at [1189, 361] on img "Next" at bounding box center [1184, 340] width 23 height 61
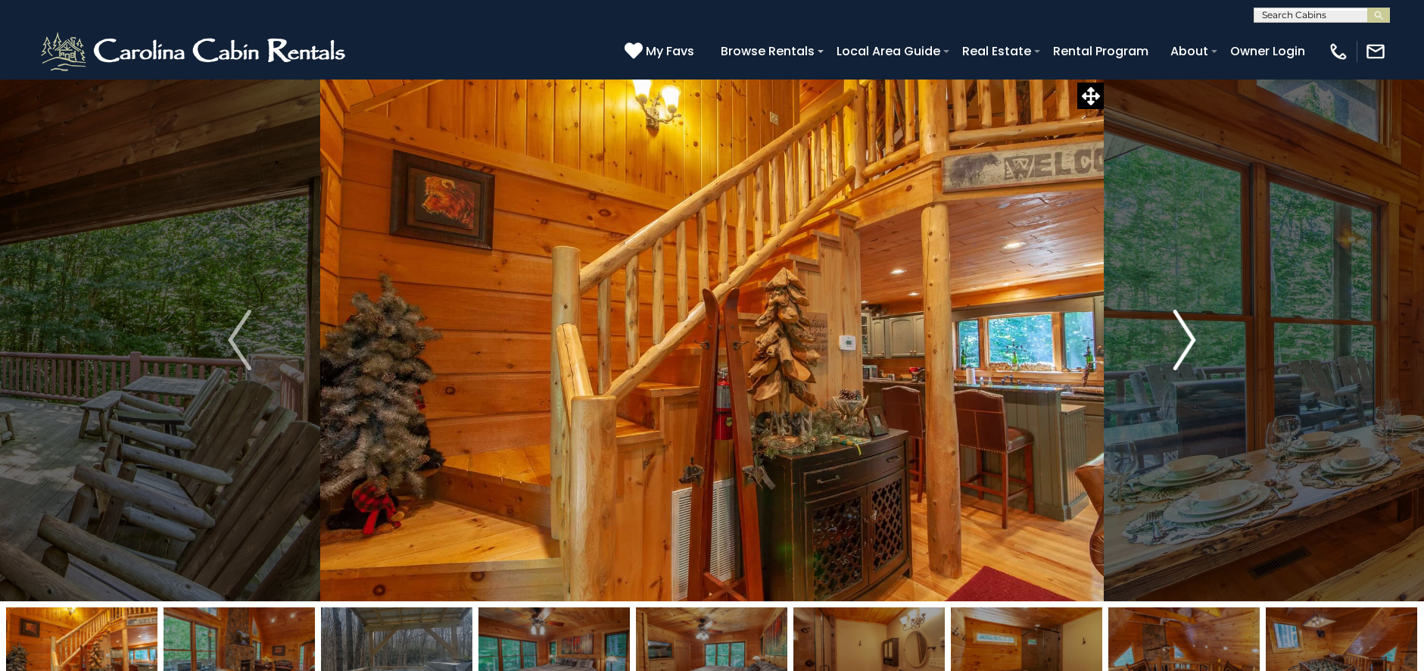
click at [1189, 361] on img "Next" at bounding box center [1184, 340] width 23 height 61
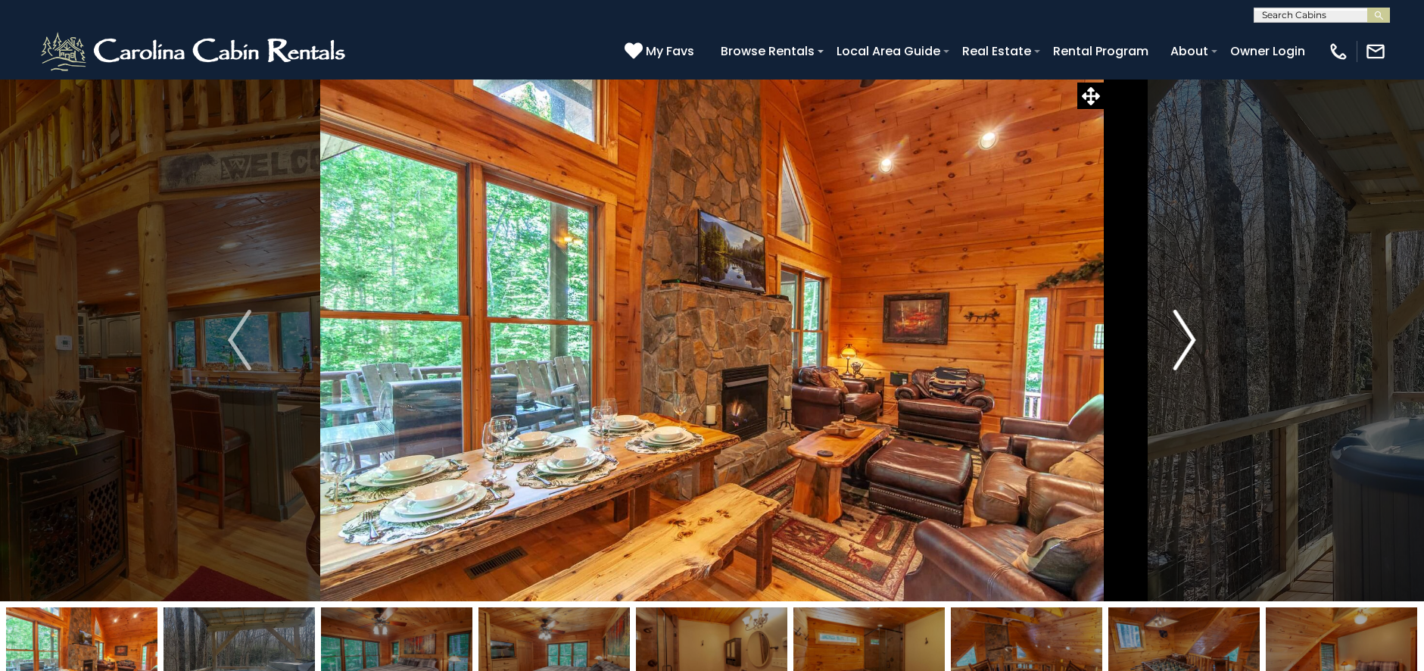
click at [1189, 361] on img "Next" at bounding box center [1184, 340] width 23 height 61
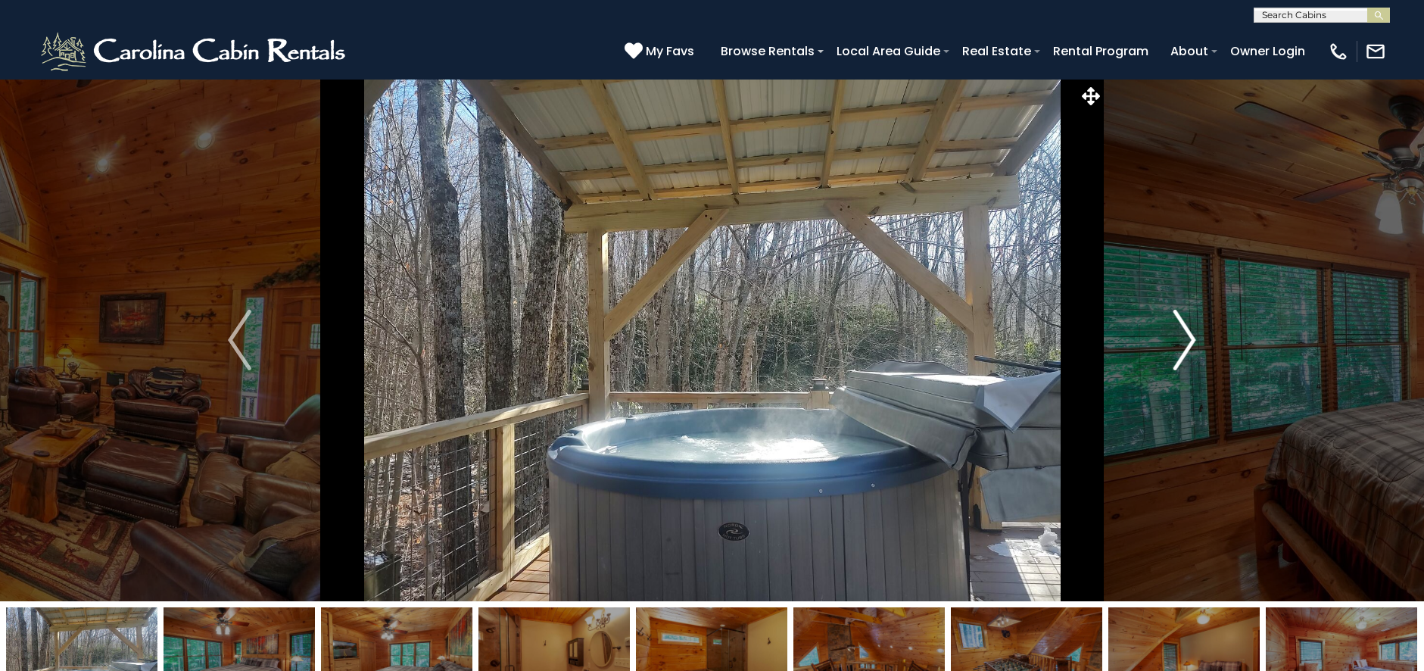
click at [1189, 361] on img "Next" at bounding box center [1184, 340] width 23 height 61
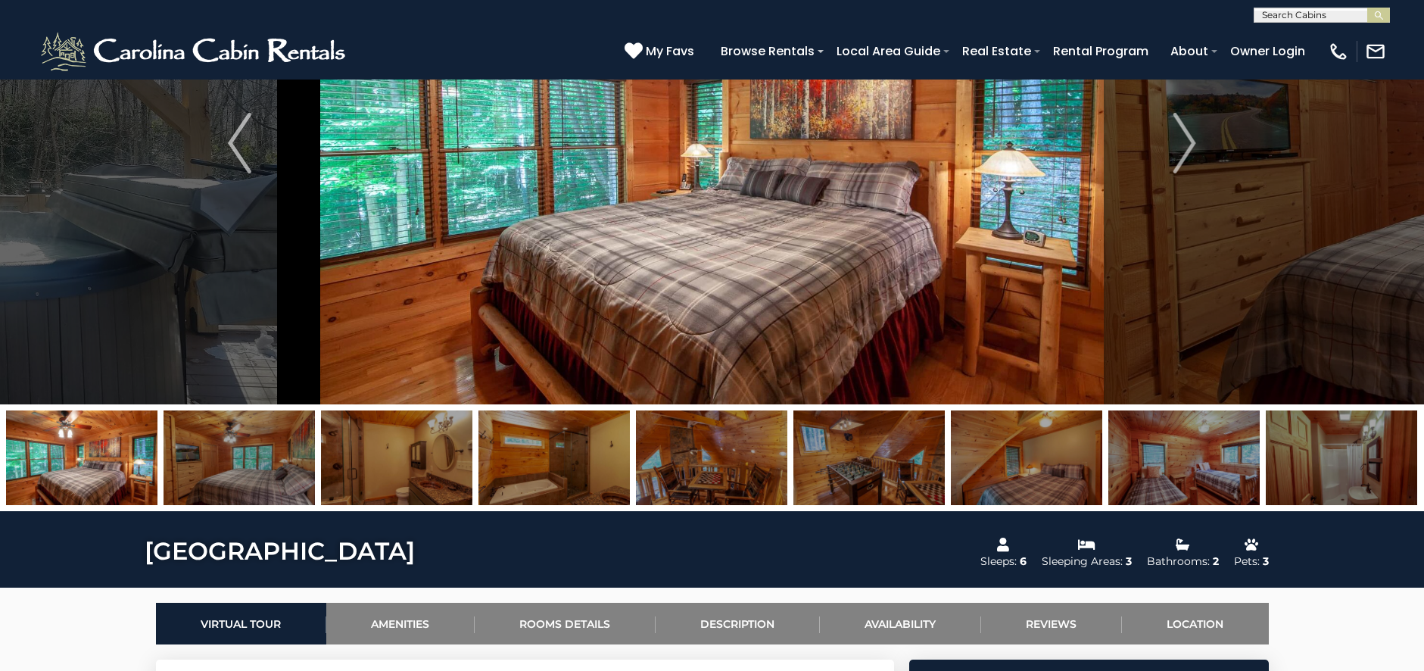
scroll to position [111, 0]
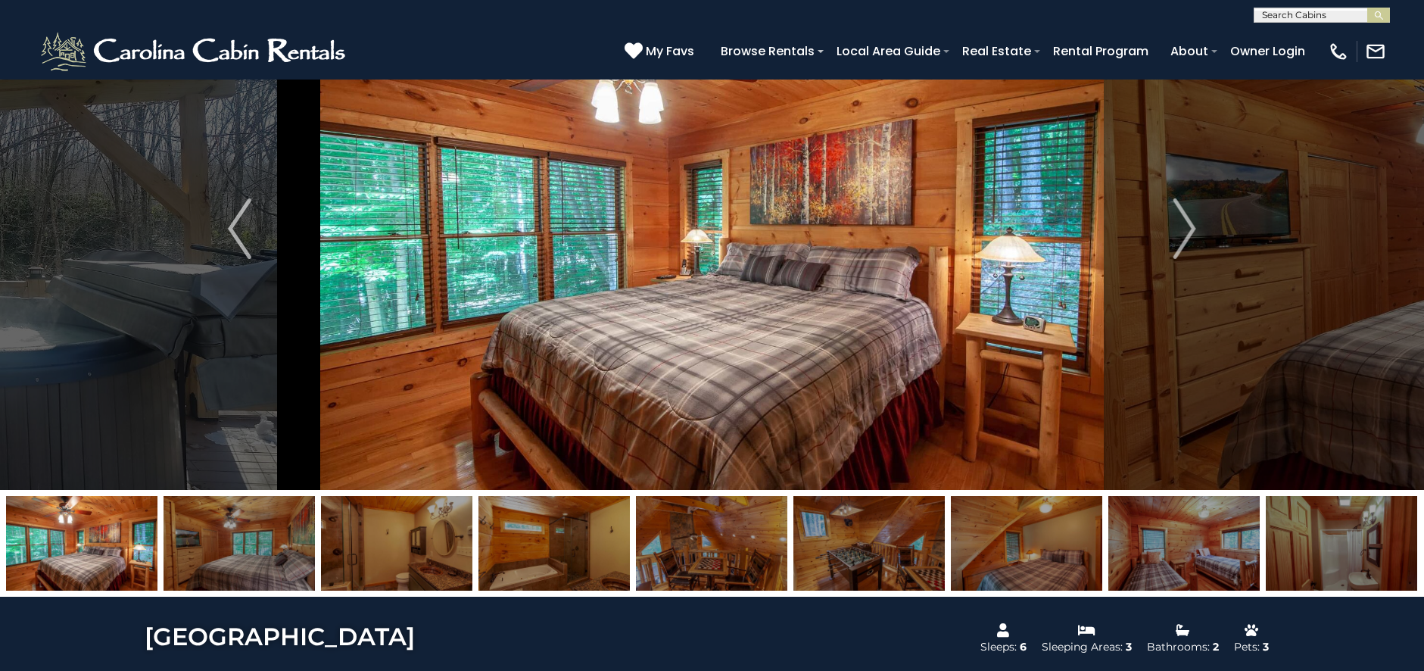
click at [886, 305] on img at bounding box center [712, 228] width 784 height 522
click at [1158, 251] on button "Next" at bounding box center [1185, 228] width 162 height 522
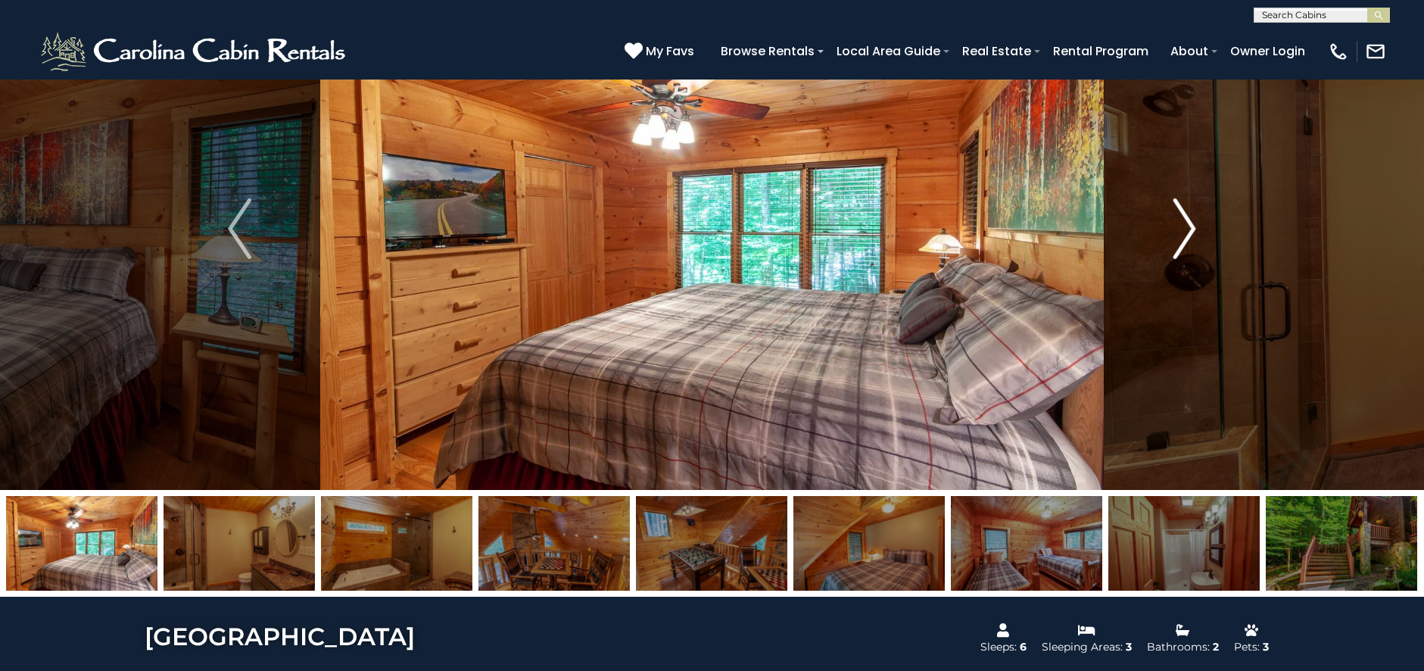
click at [1158, 251] on button "Next" at bounding box center [1185, 228] width 162 height 522
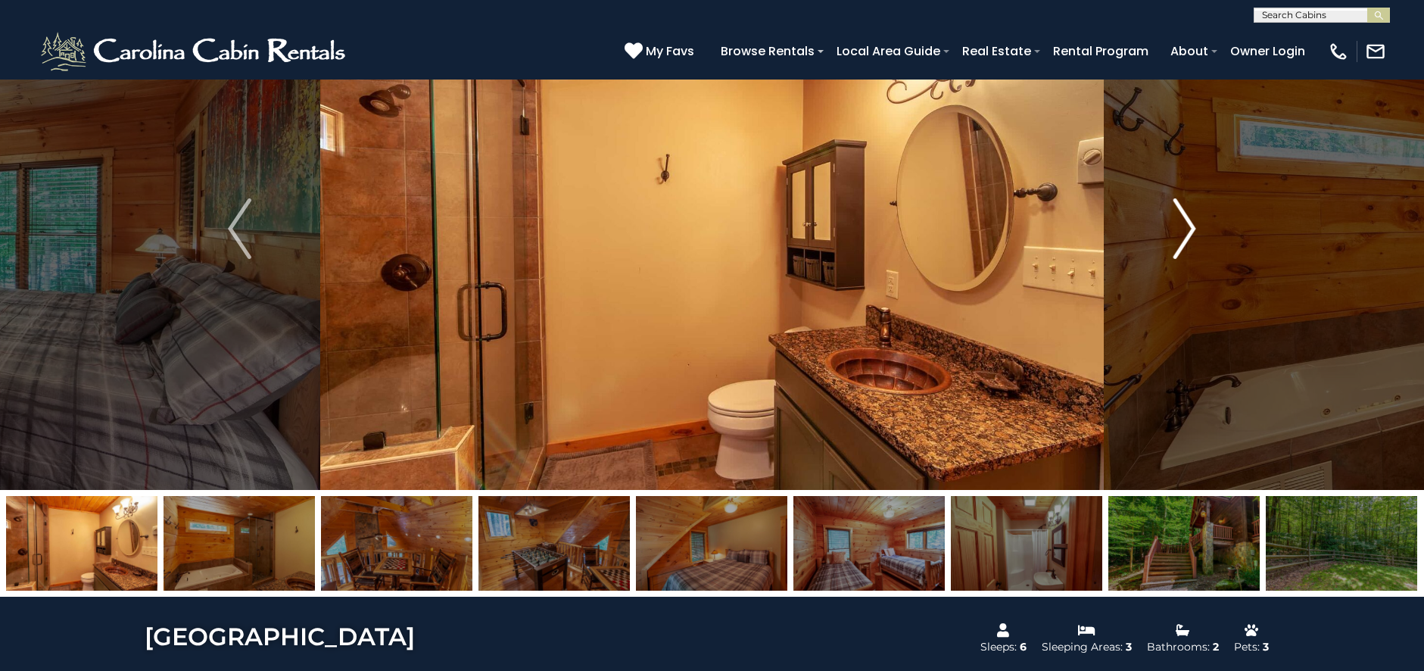
click at [1158, 251] on button "Next" at bounding box center [1185, 228] width 162 height 522
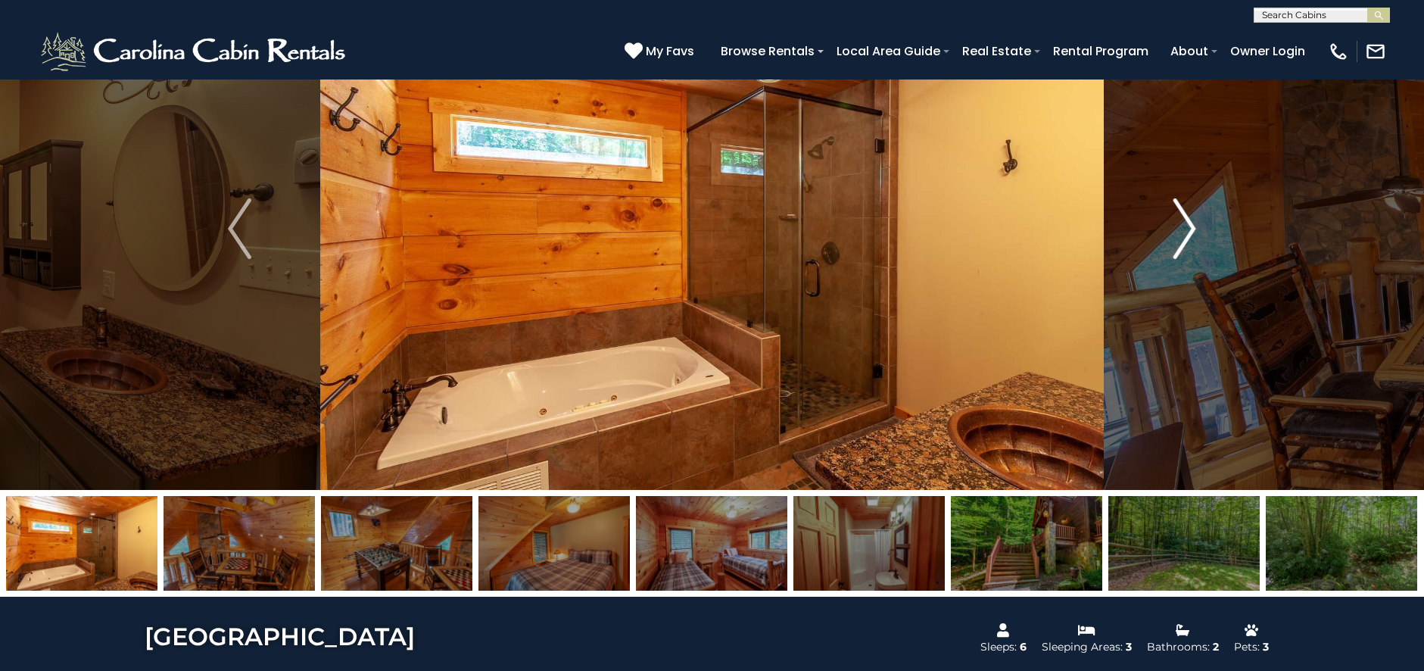
click at [1158, 251] on button "Next" at bounding box center [1185, 228] width 162 height 522
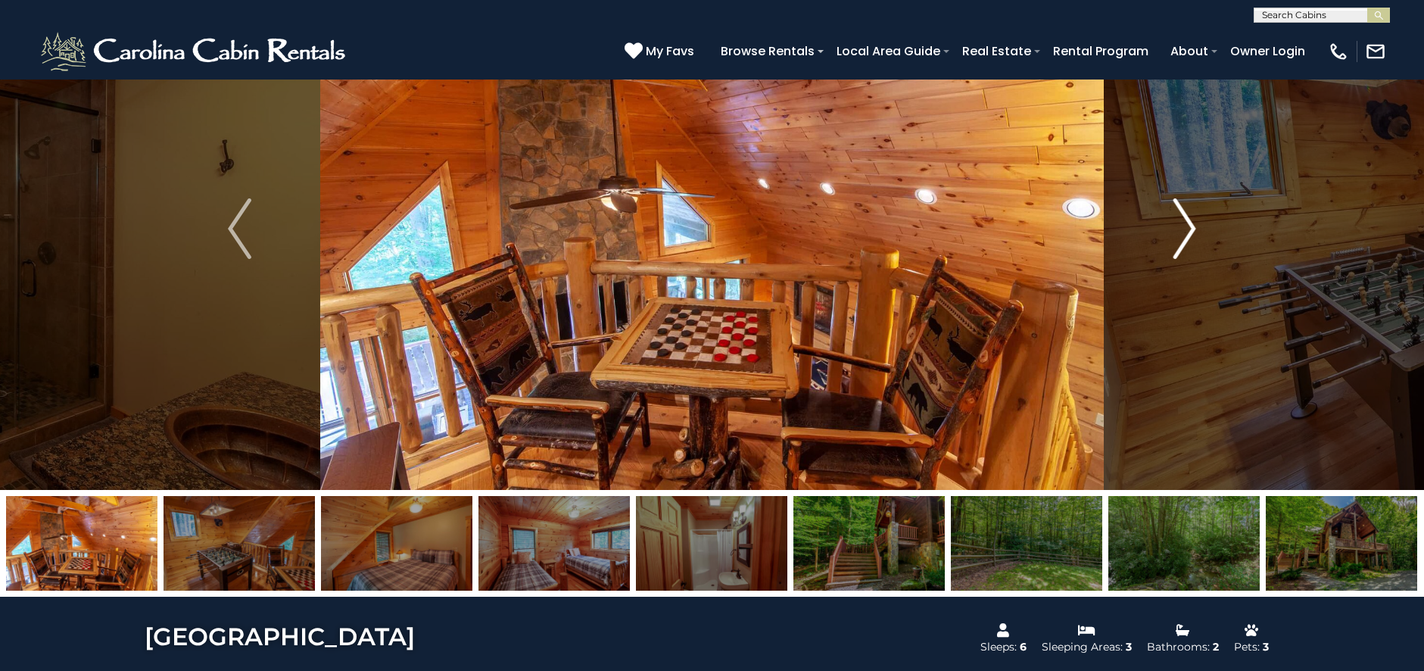
click at [1158, 251] on button "Next" at bounding box center [1185, 228] width 162 height 522
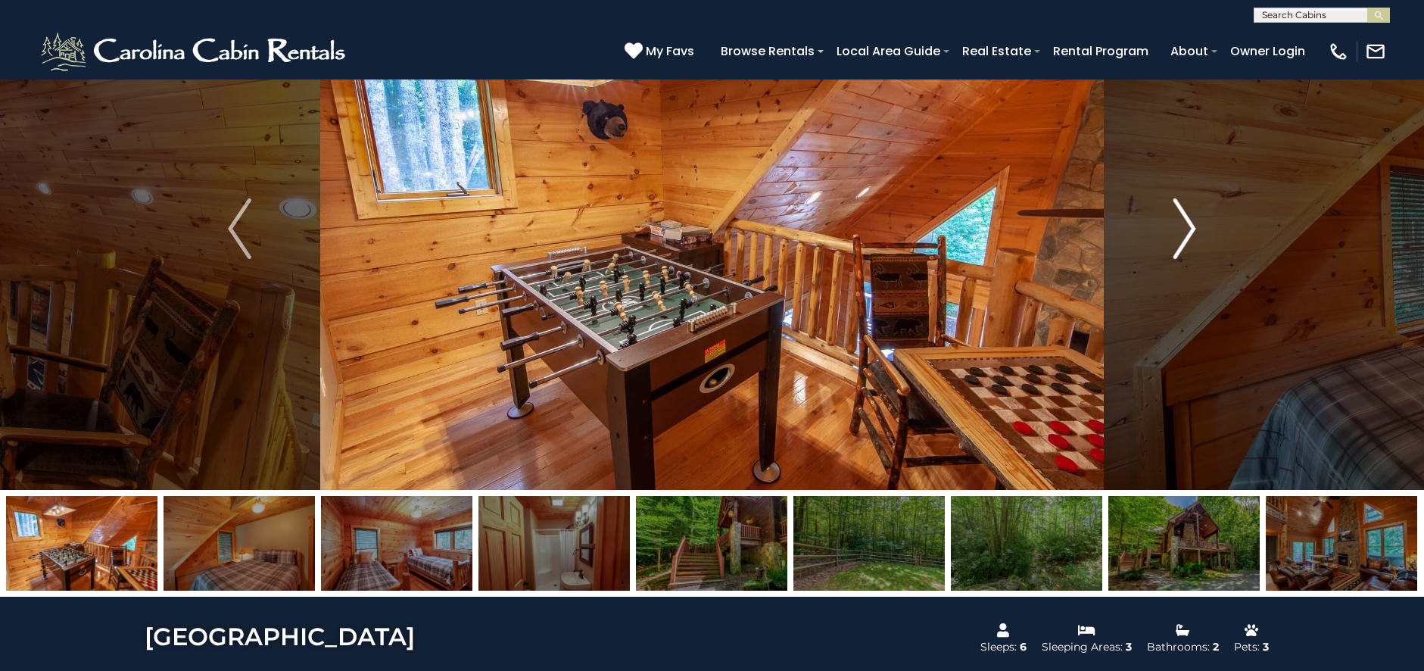
click at [1158, 251] on button "Next" at bounding box center [1185, 228] width 162 height 522
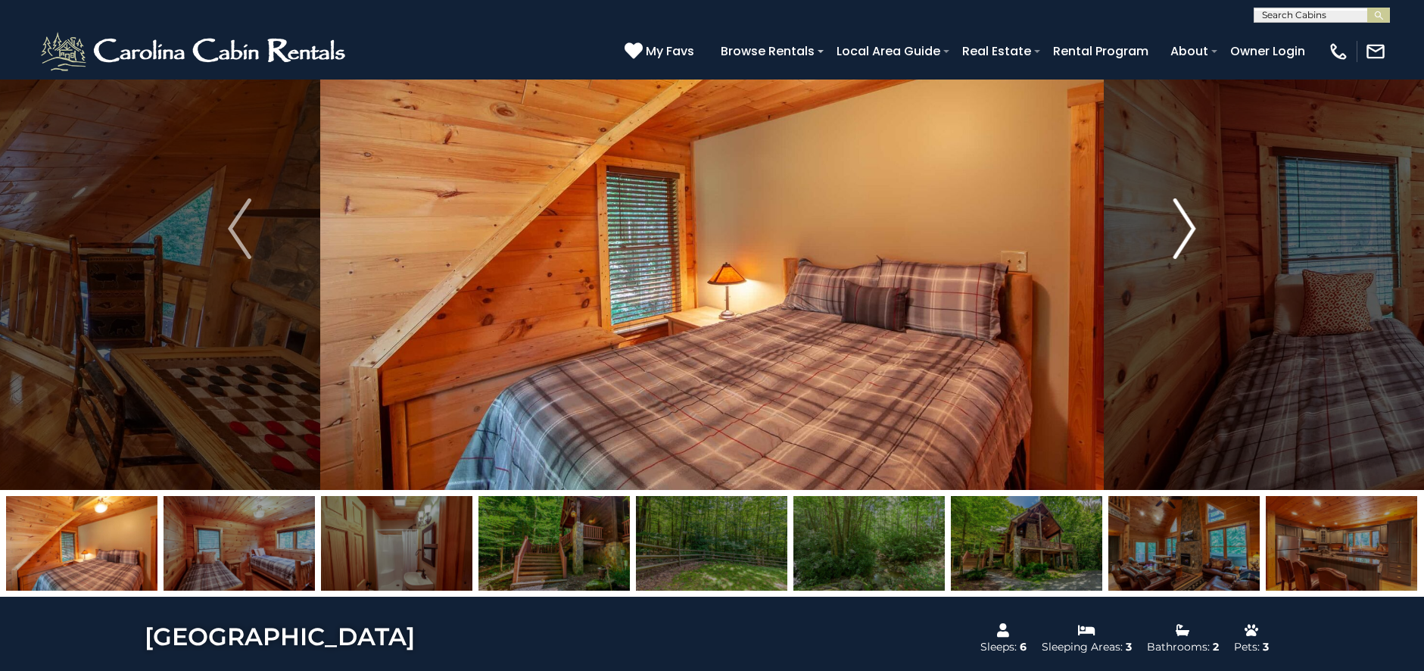
click at [1158, 251] on button "Next" at bounding box center [1185, 228] width 162 height 522
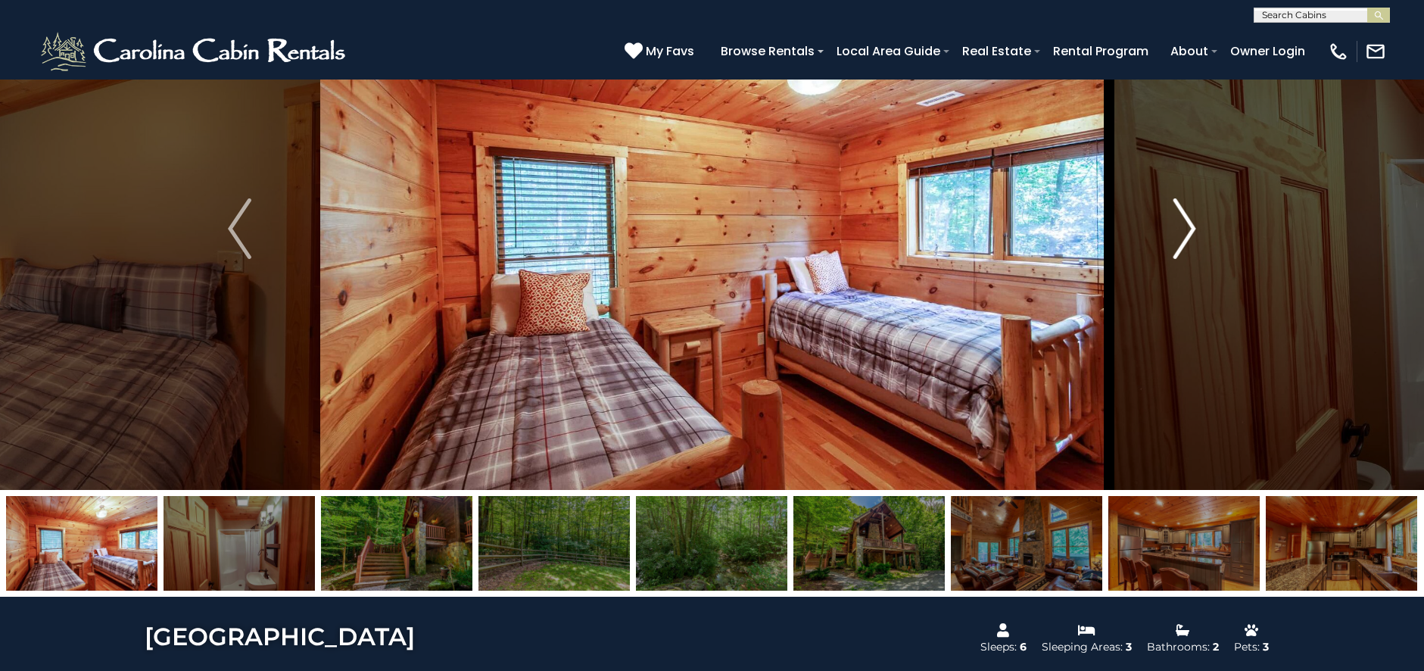
click at [1158, 251] on button "Next" at bounding box center [1185, 228] width 162 height 522
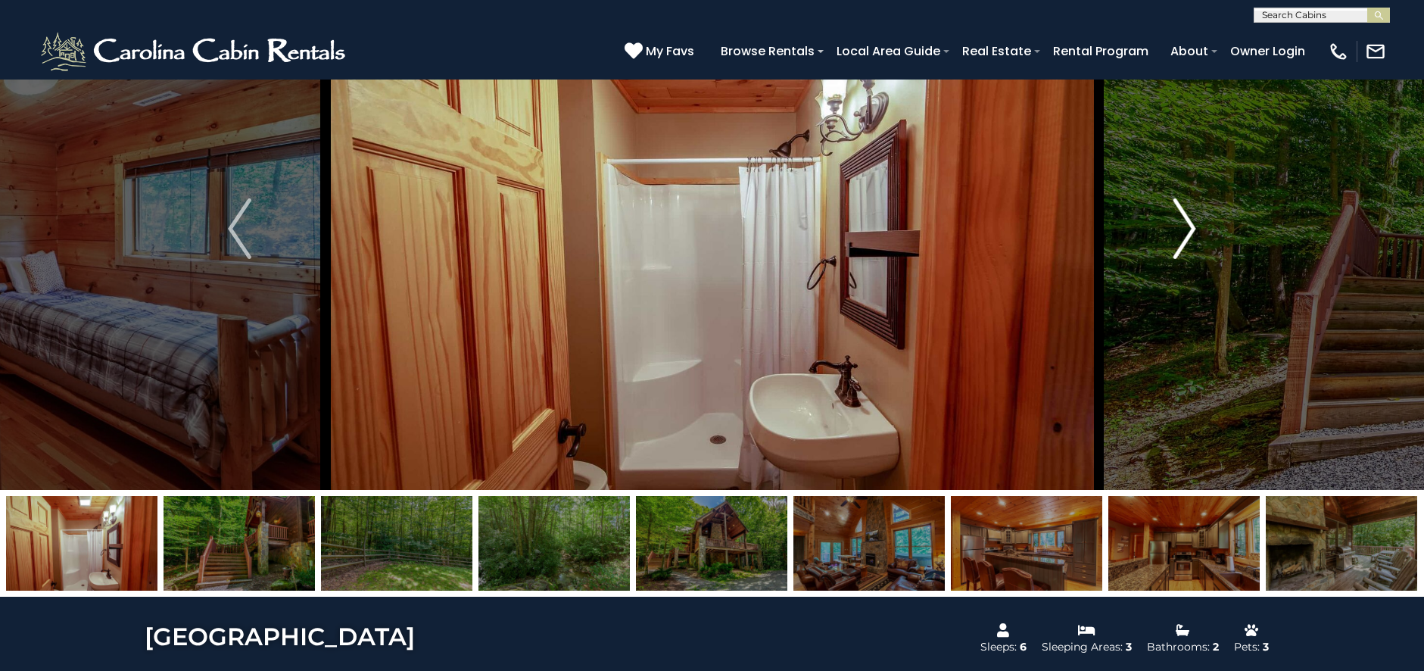
click at [1158, 251] on button "Next" at bounding box center [1185, 228] width 162 height 522
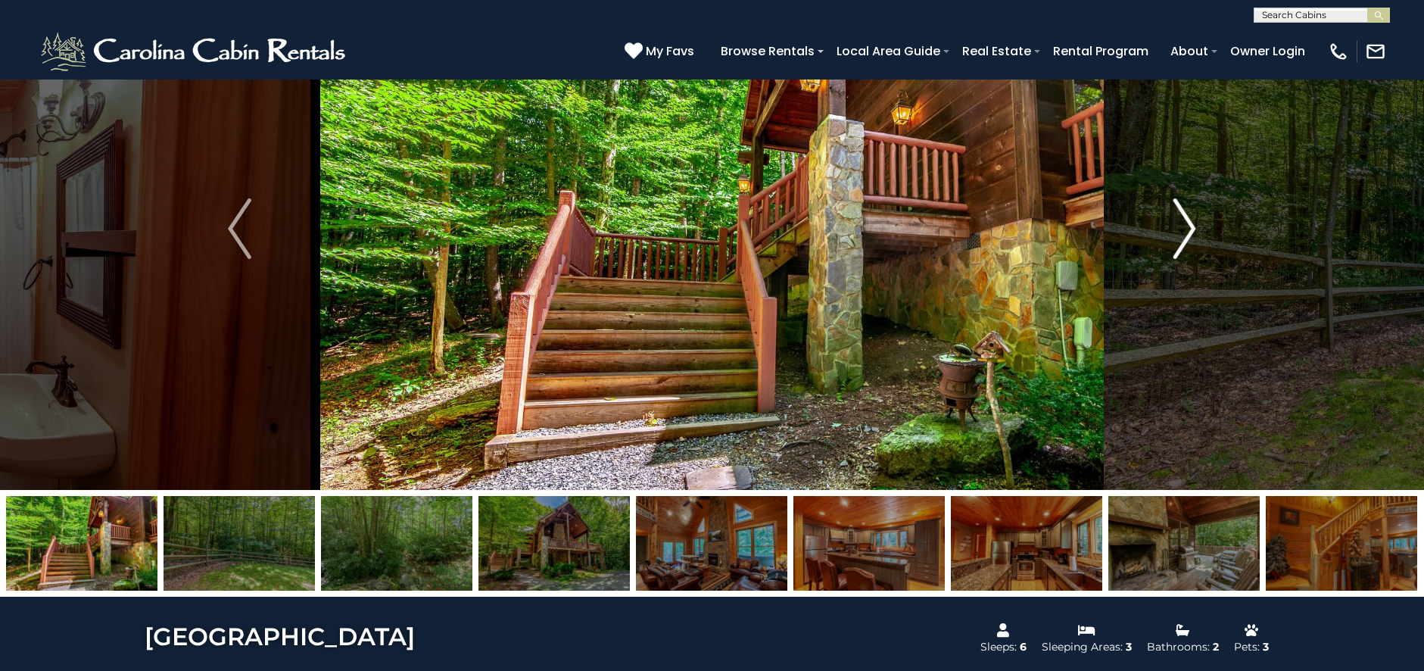
click at [1158, 250] on button "Next" at bounding box center [1185, 228] width 162 height 522
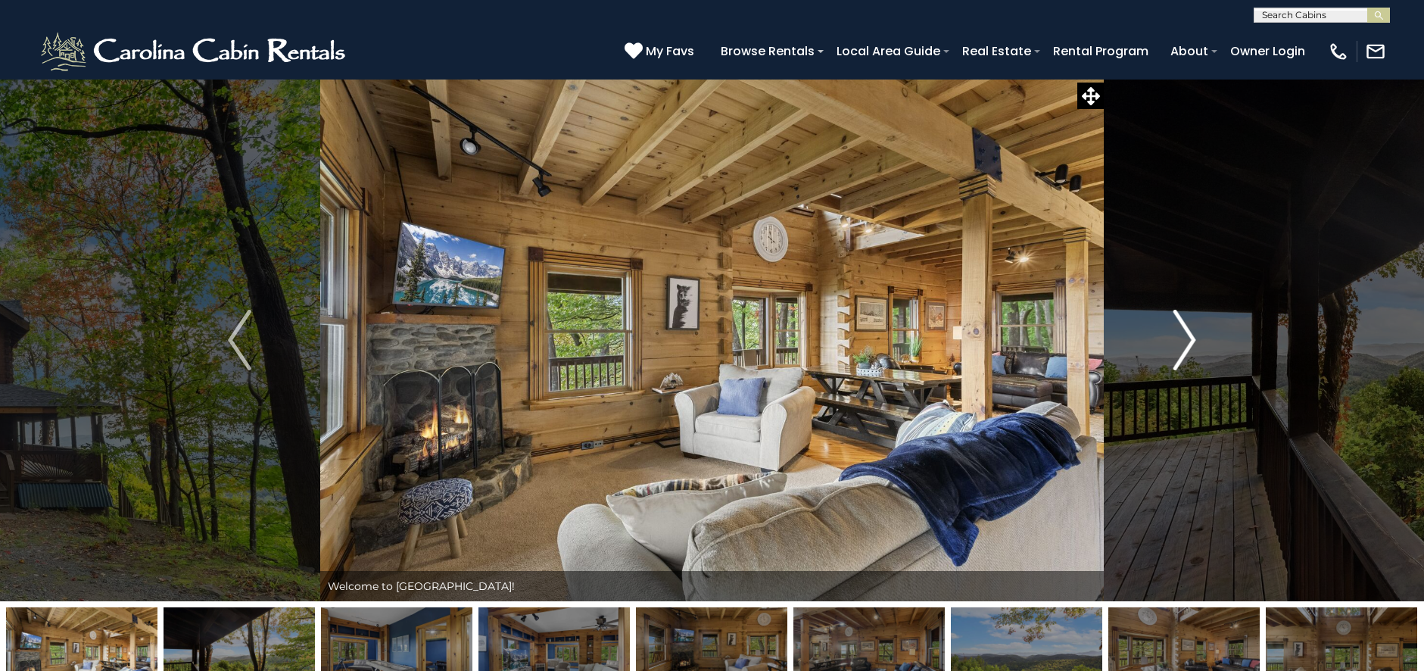
click at [1171, 342] on button "Next" at bounding box center [1185, 340] width 162 height 522
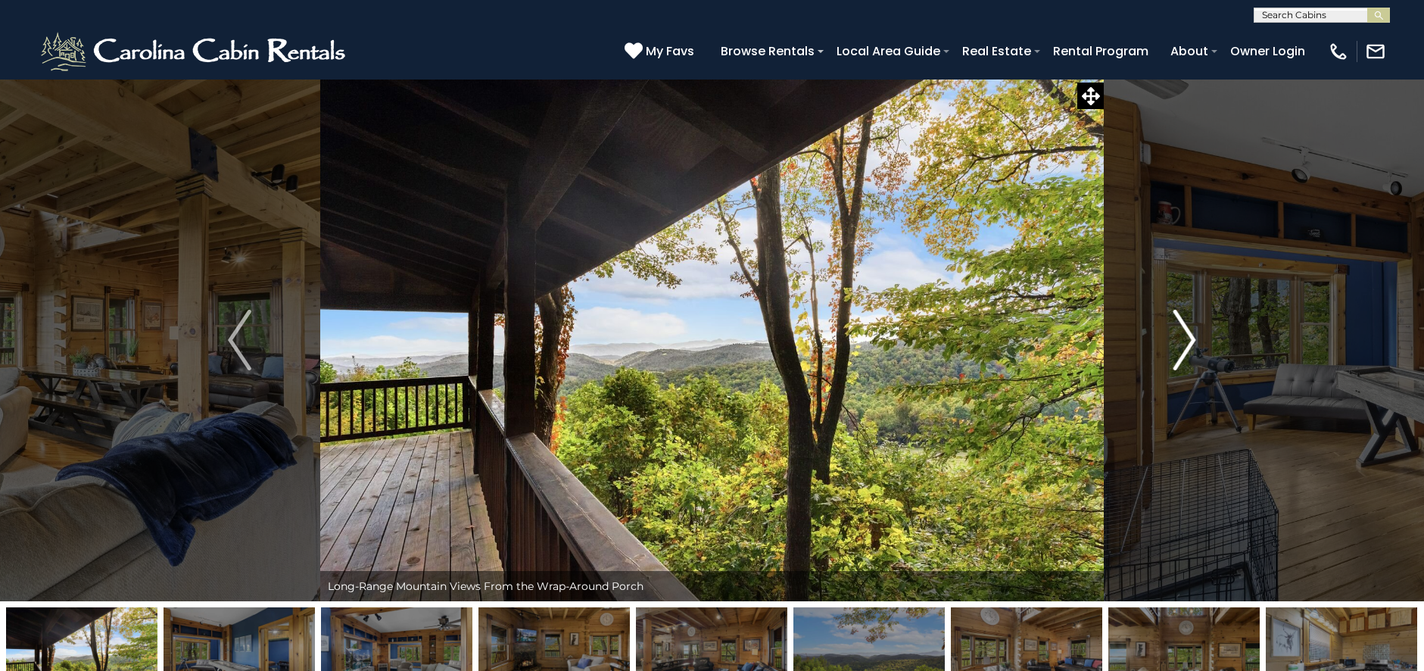
click at [1172, 342] on button "Next" at bounding box center [1185, 340] width 162 height 522
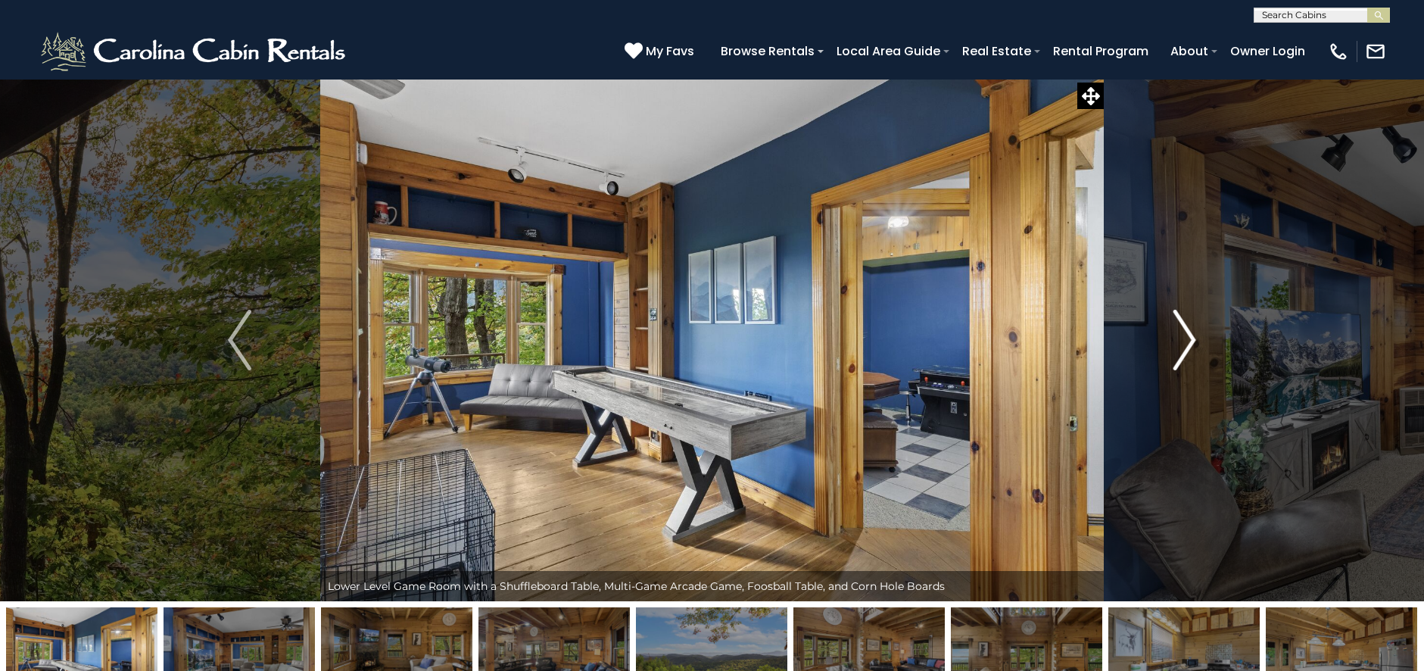
click at [1173, 343] on img "Next" at bounding box center [1184, 340] width 23 height 61
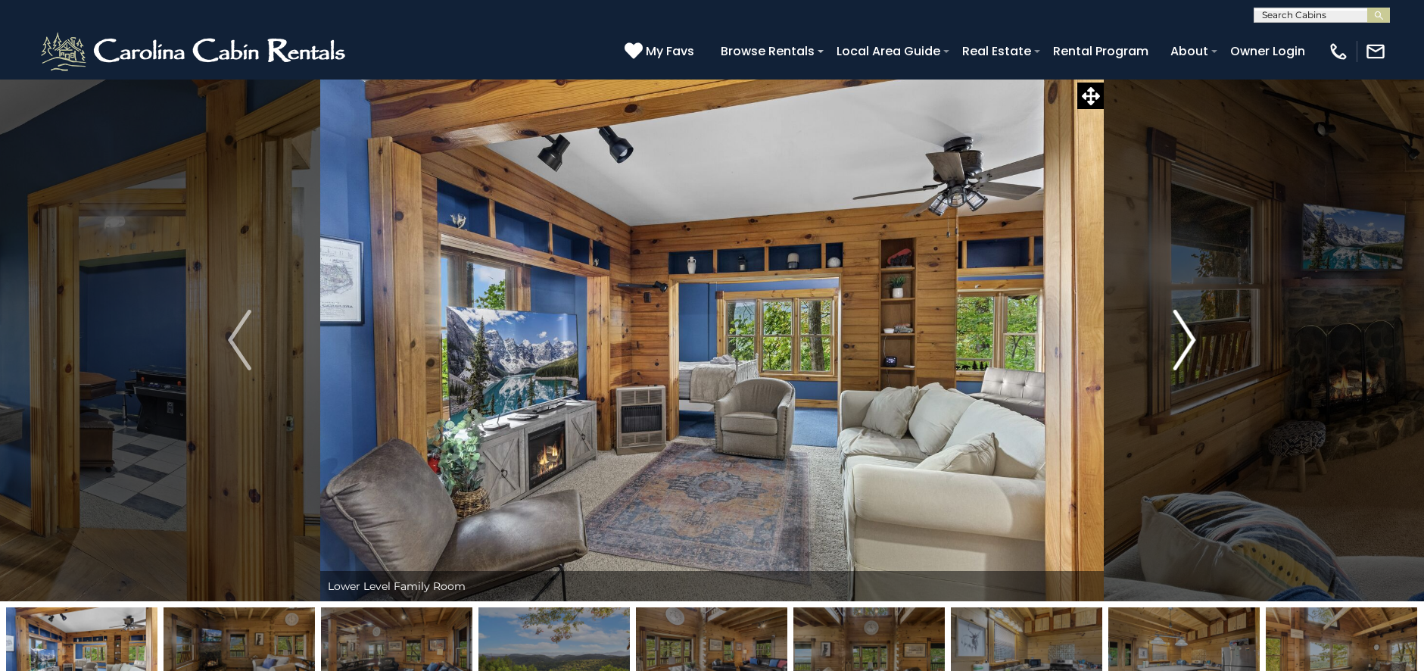
click at [1173, 343] on img "Next" at bounding box center [1184, 340] width 23 height 61
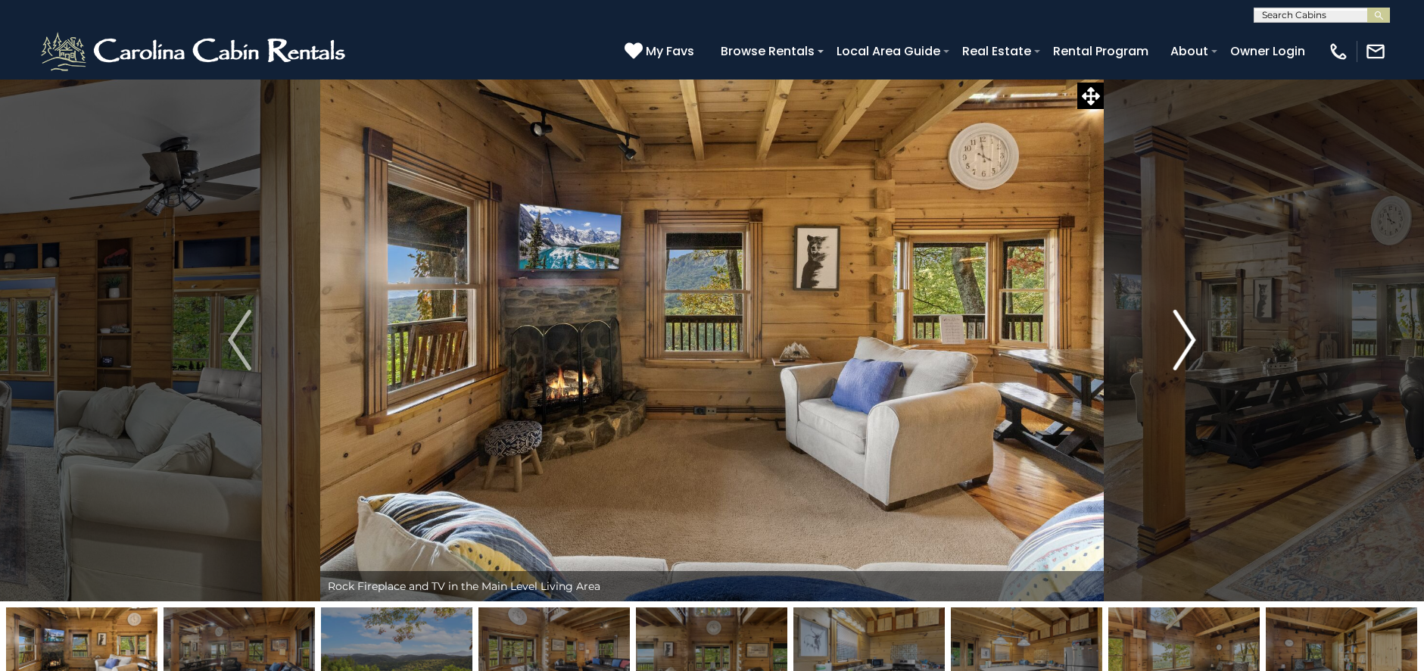
click at [1173, 343] on img "Next" at bounding box center [1184, 340] width 23 height 61
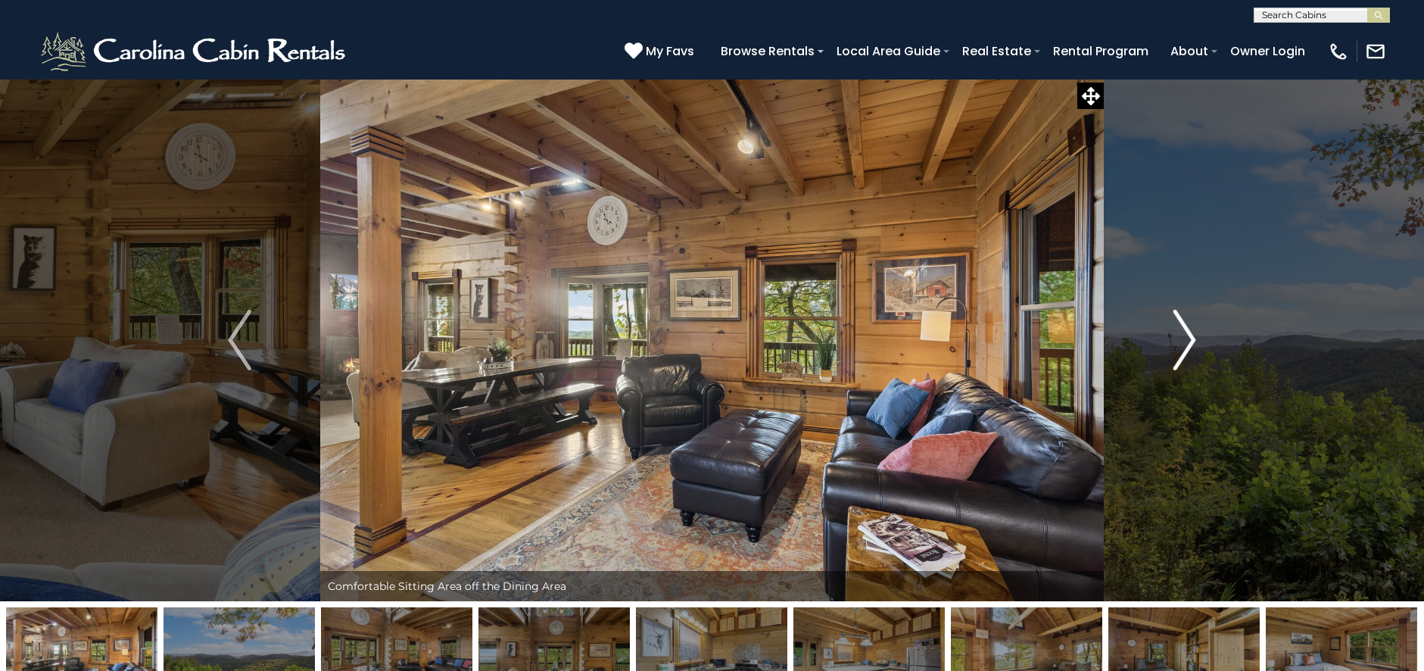
click at [1173, 343] on img "Next" at bounding box center [1184, 340] width 23 height 61
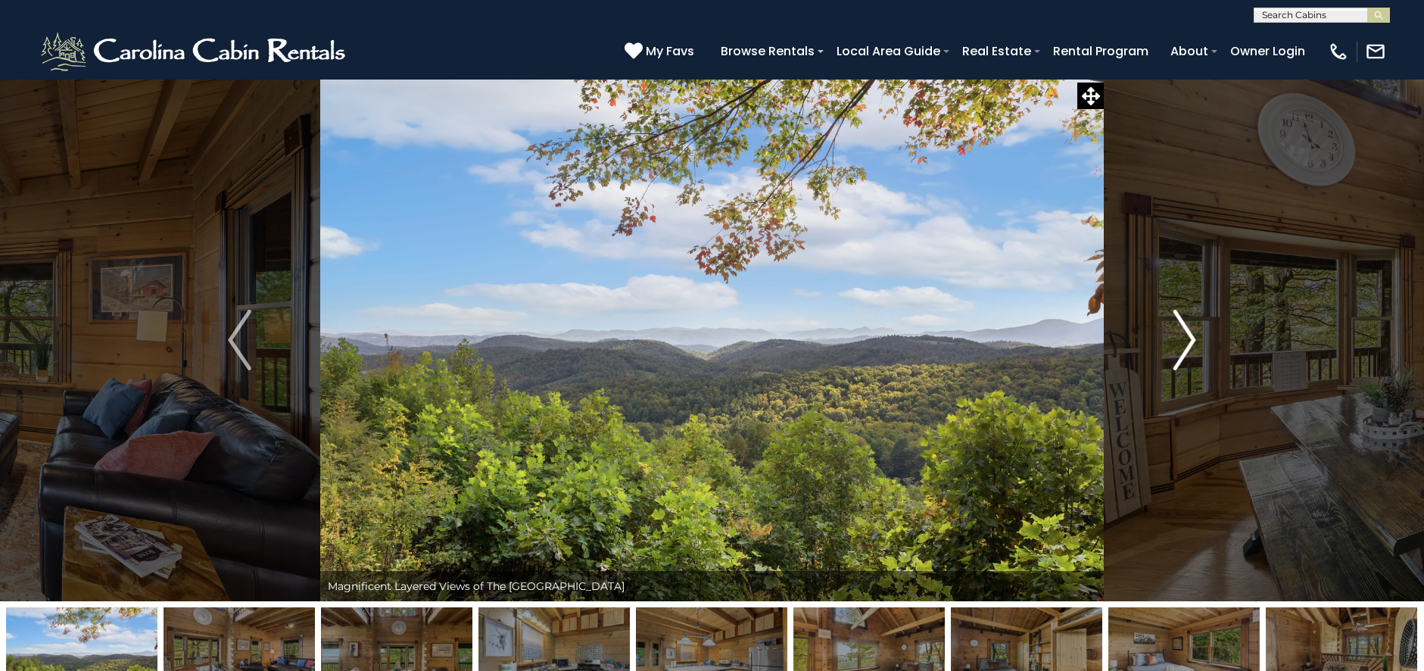
click at [1173, 343] on img "Next" at bounding box center [1184, 340] width 23 height 61
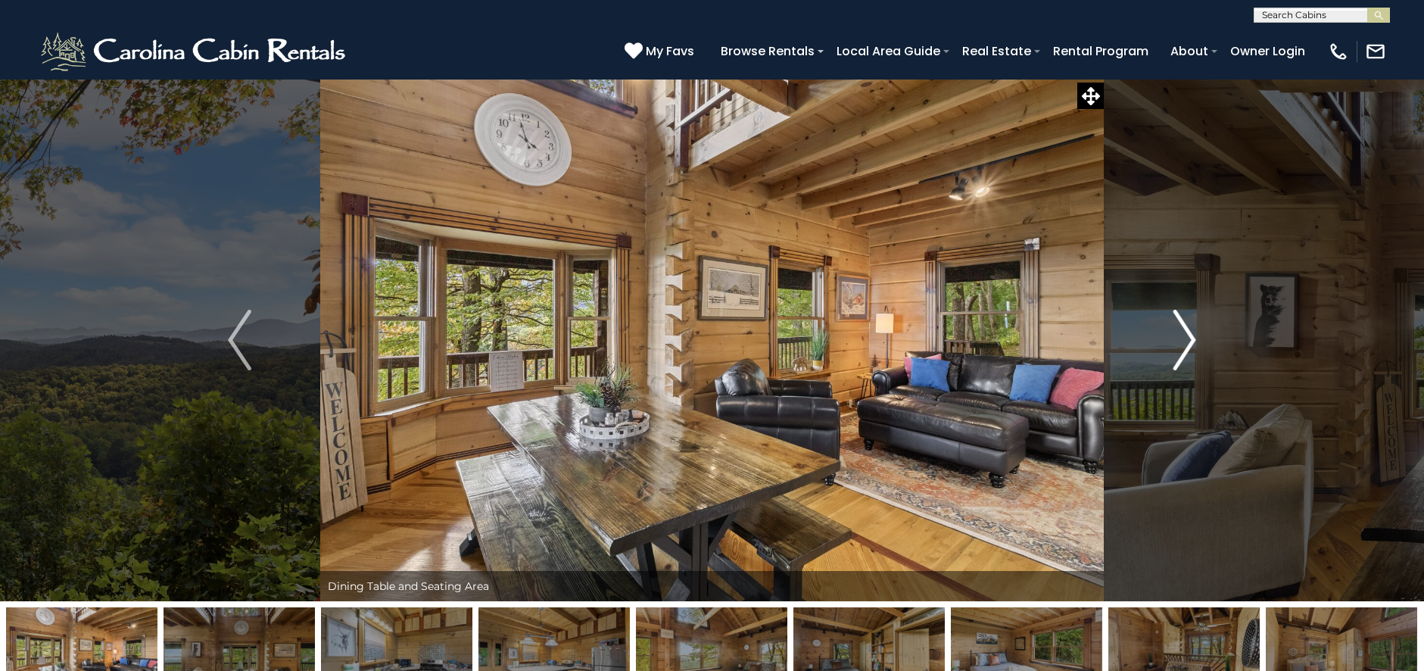
click at [1173, 343] on img "Next" at bounding box center [1184, 340] width 23 height 61
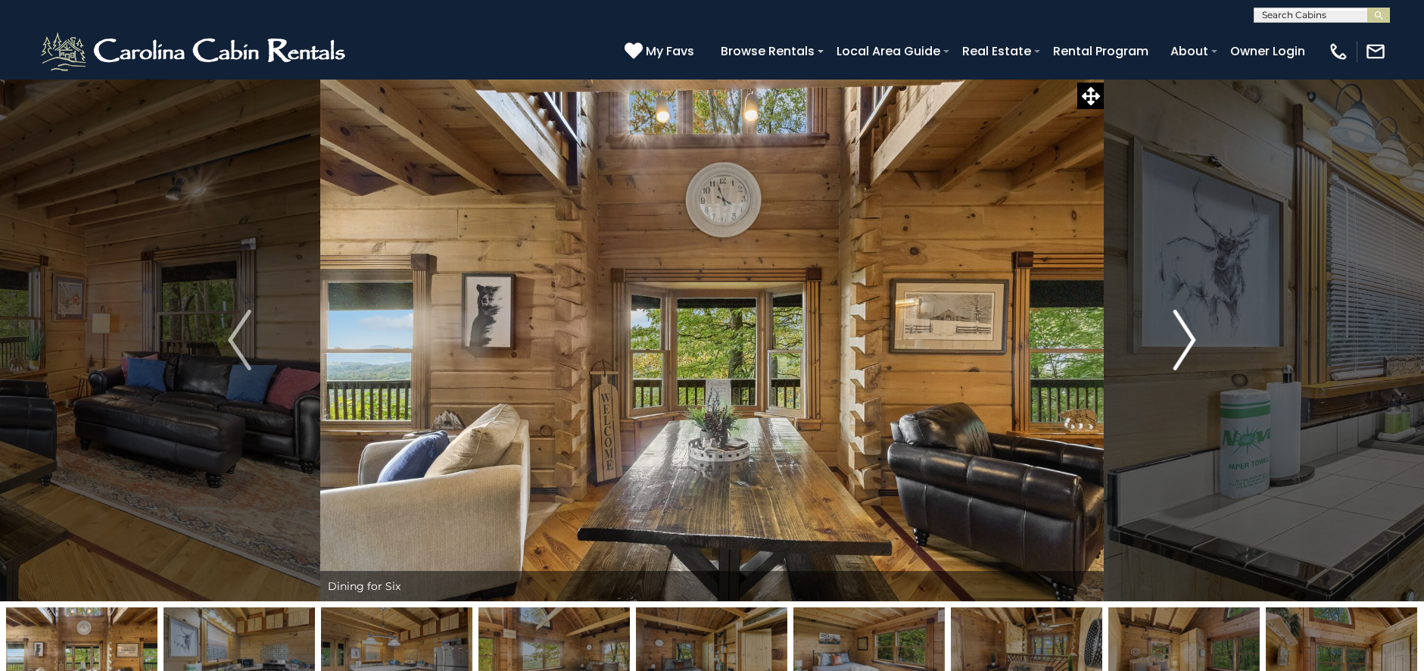
click at [1173, 343] on img "Next" at bounding box center [1184, 340] width 23 height 61
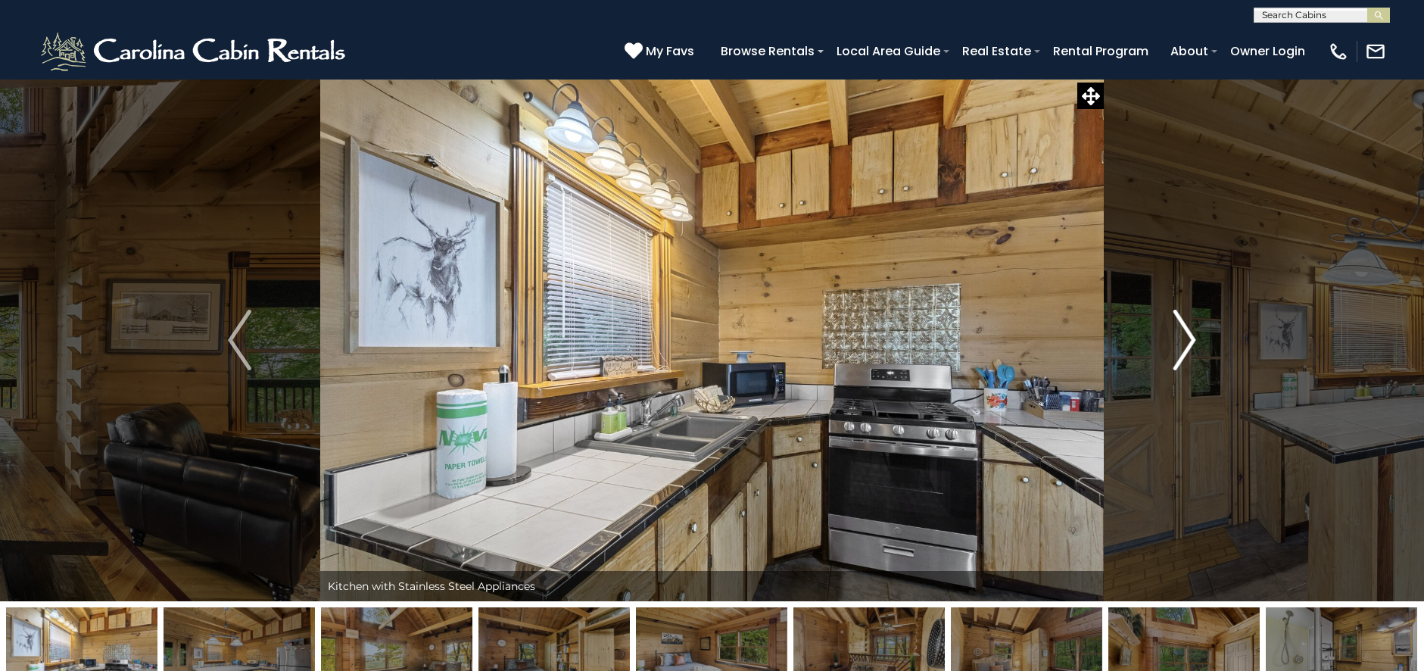
click at [1173, 343] on img "Next" at bounding box center [1184, 340] width 23 height 61
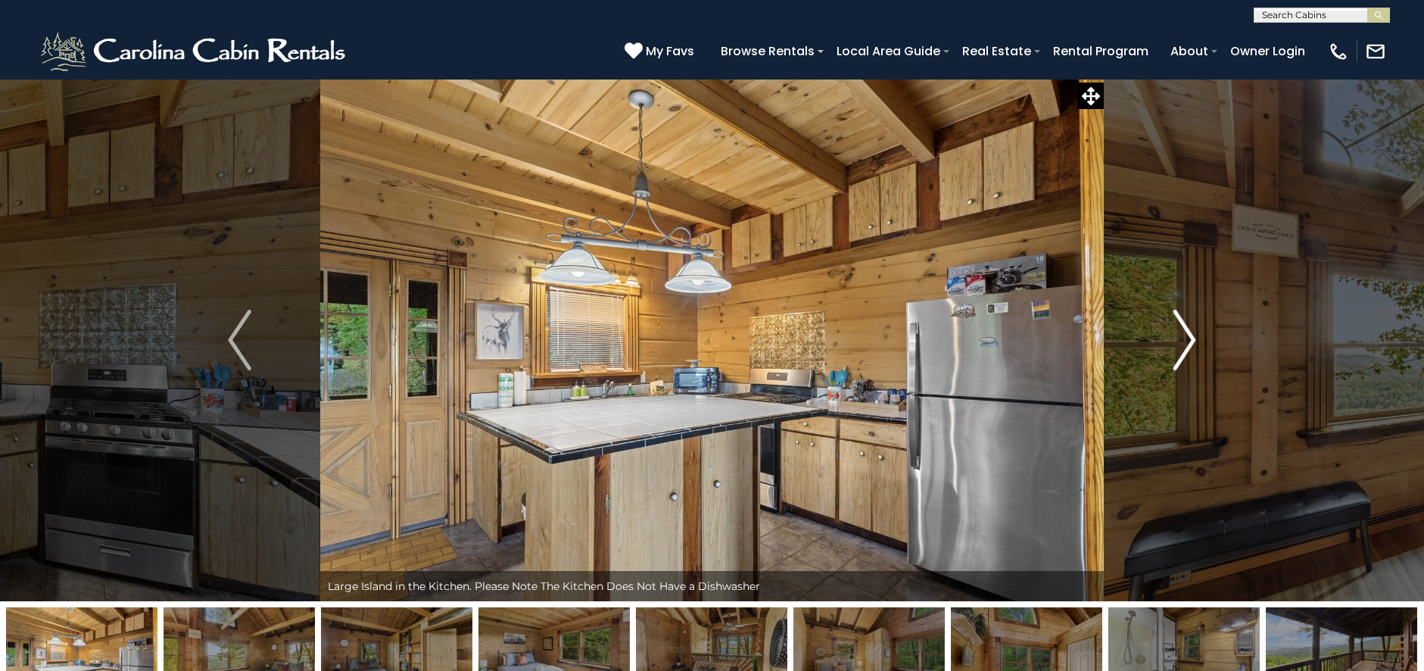
click at [1173, 343] on img "Next" at bounding box center [1184, 340] width 23 height 61
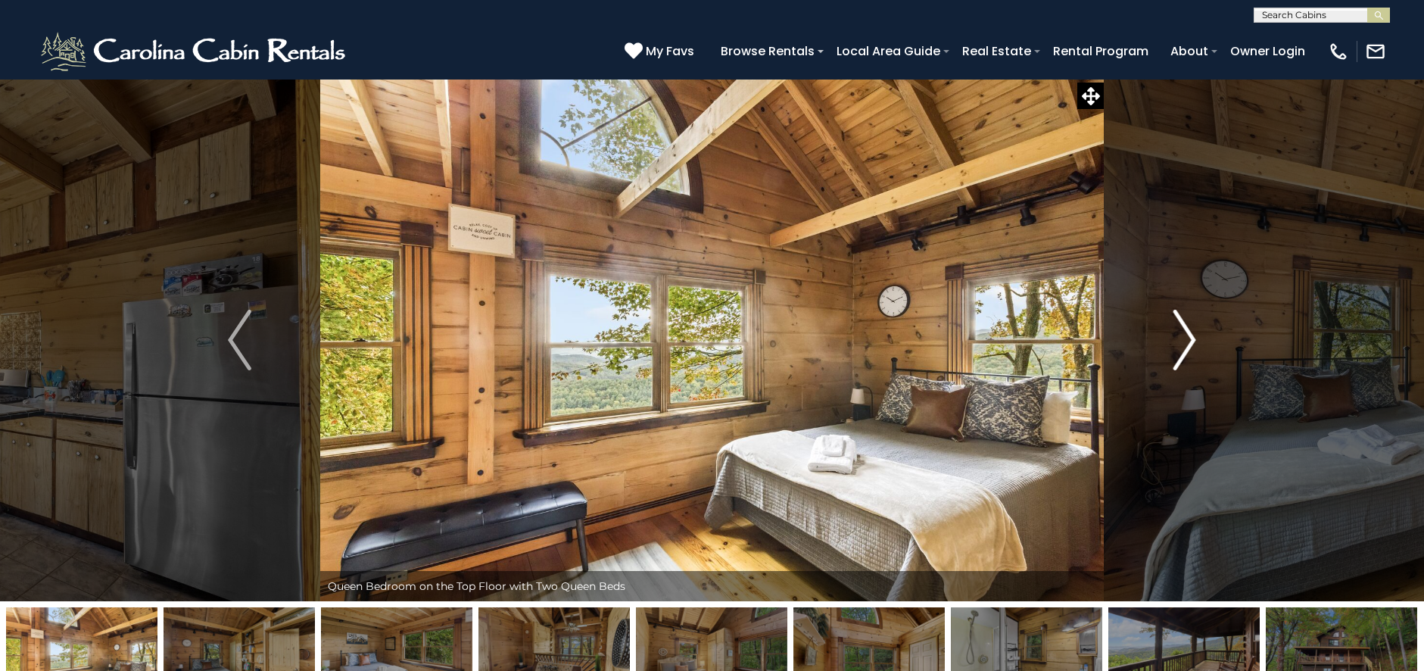
click at [1174, 341] on img "Next" at bounding box center [1184, 340] width 23 height 61
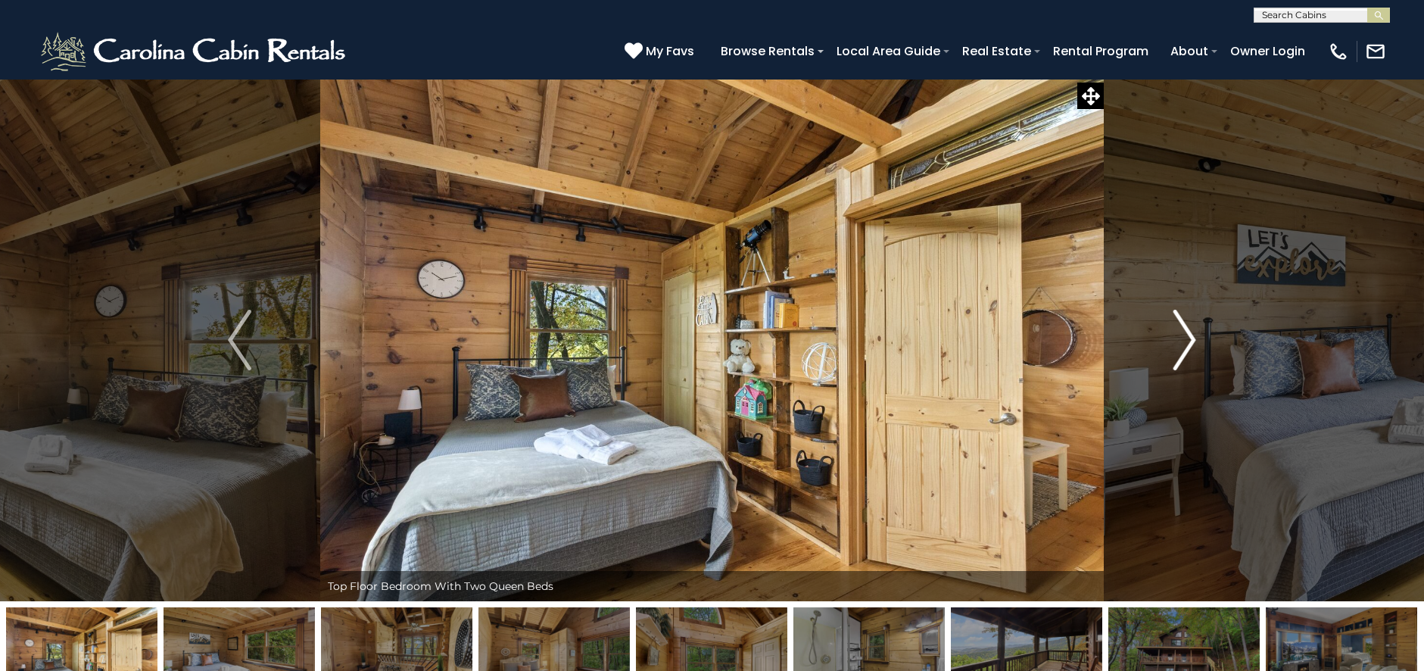
click at [1174, 341] on img "Next" at bounding box center [1184, 340] width 23 height 61
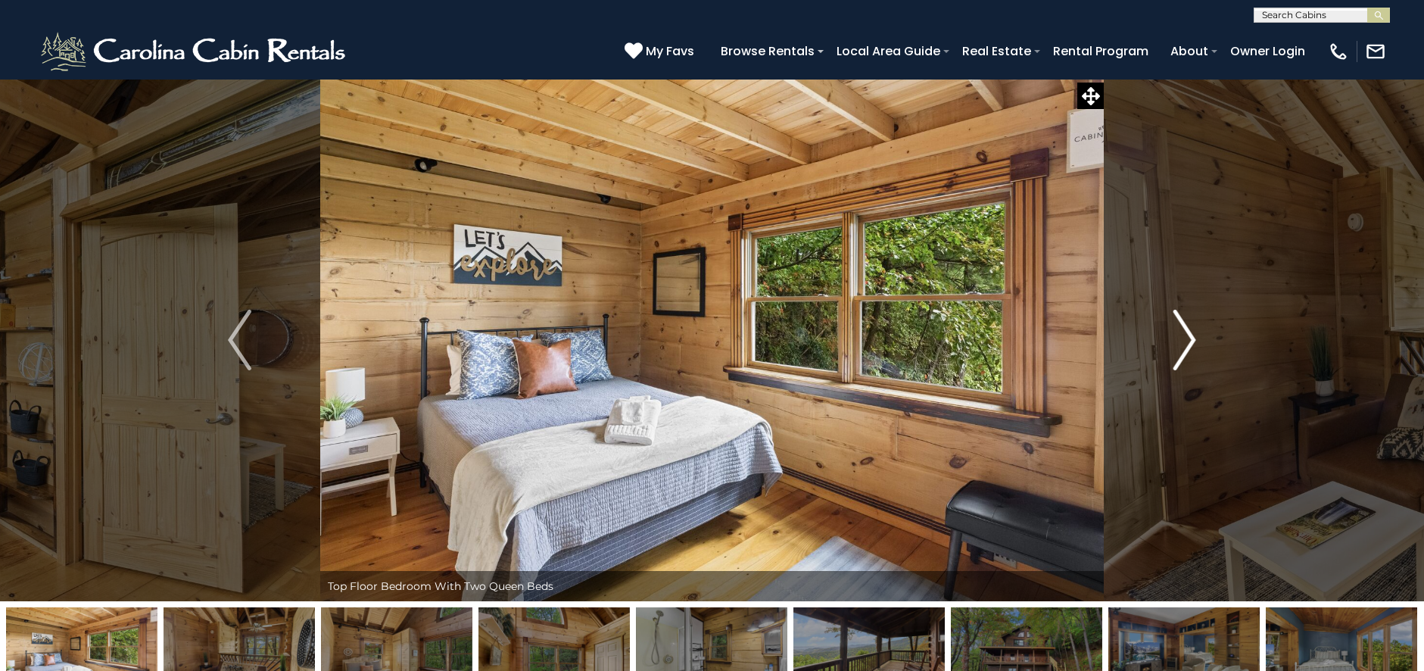
click at [1174, 341] on img "Next" at bounding box center [1184, 340] width 23 height 61
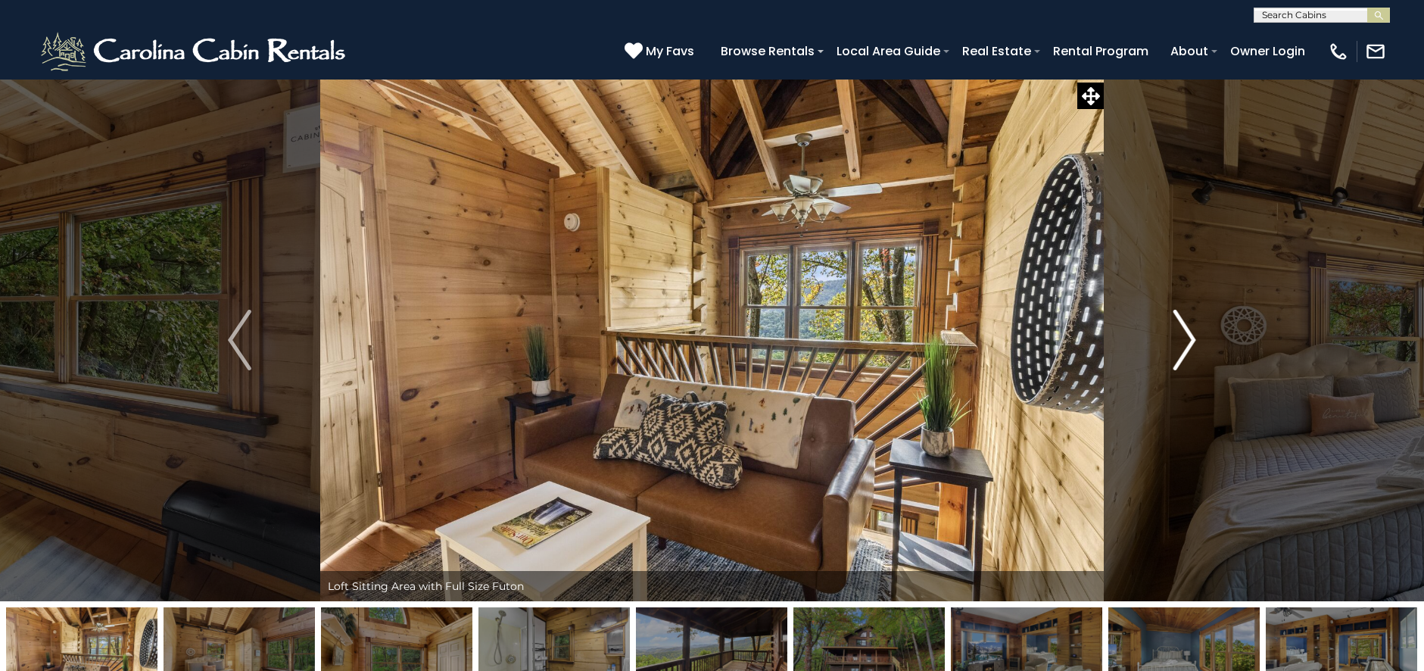
click at [1174, 341] on img "Next" at bounding box center [1184, 340] width 23 height 61
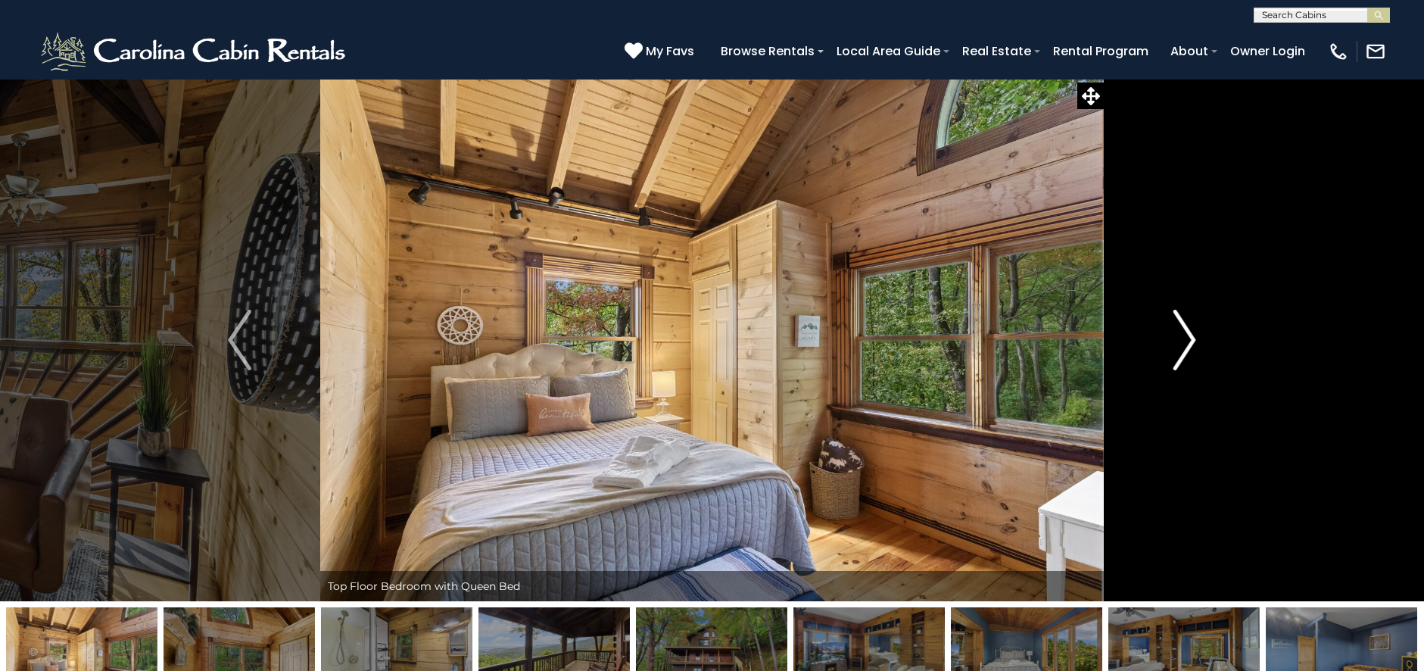
click at [1174, 341] on img "Next" at bounding box center [1184, 340] width 23 height 61
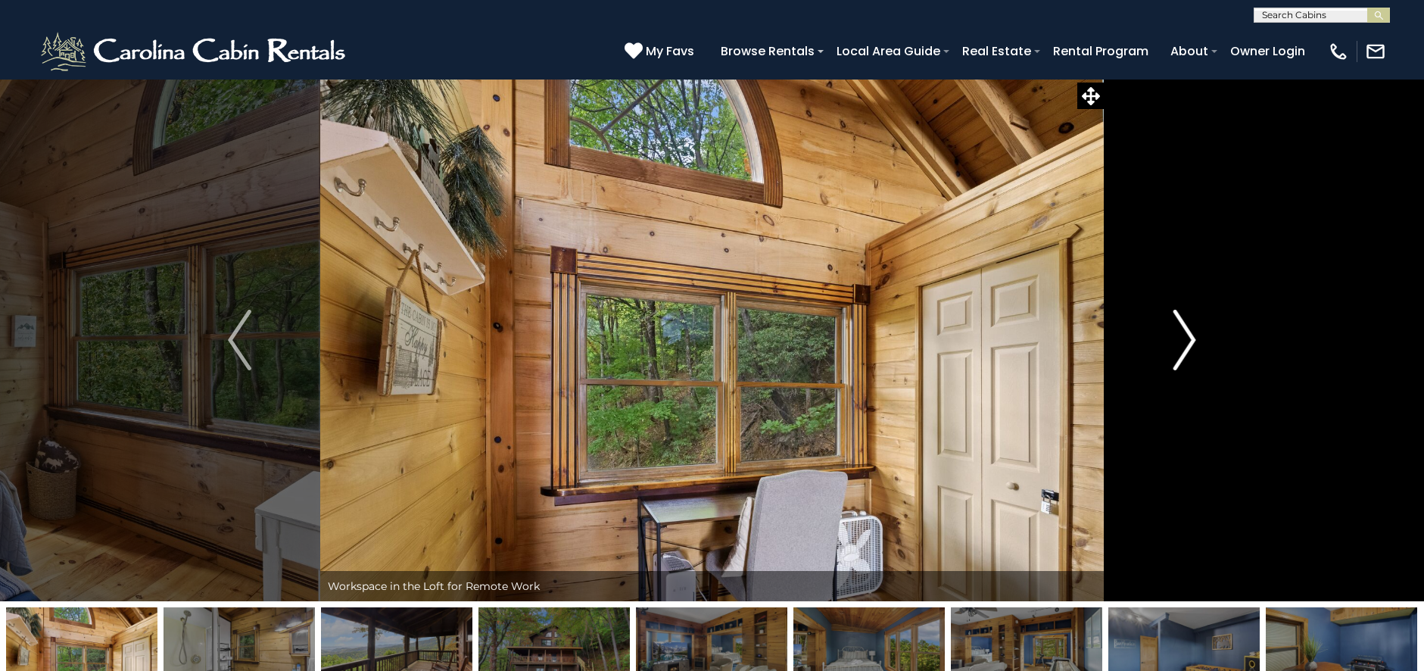
click at [1174, 341] on img "Next" at bounding box center [1184, 340] width 23 height 61
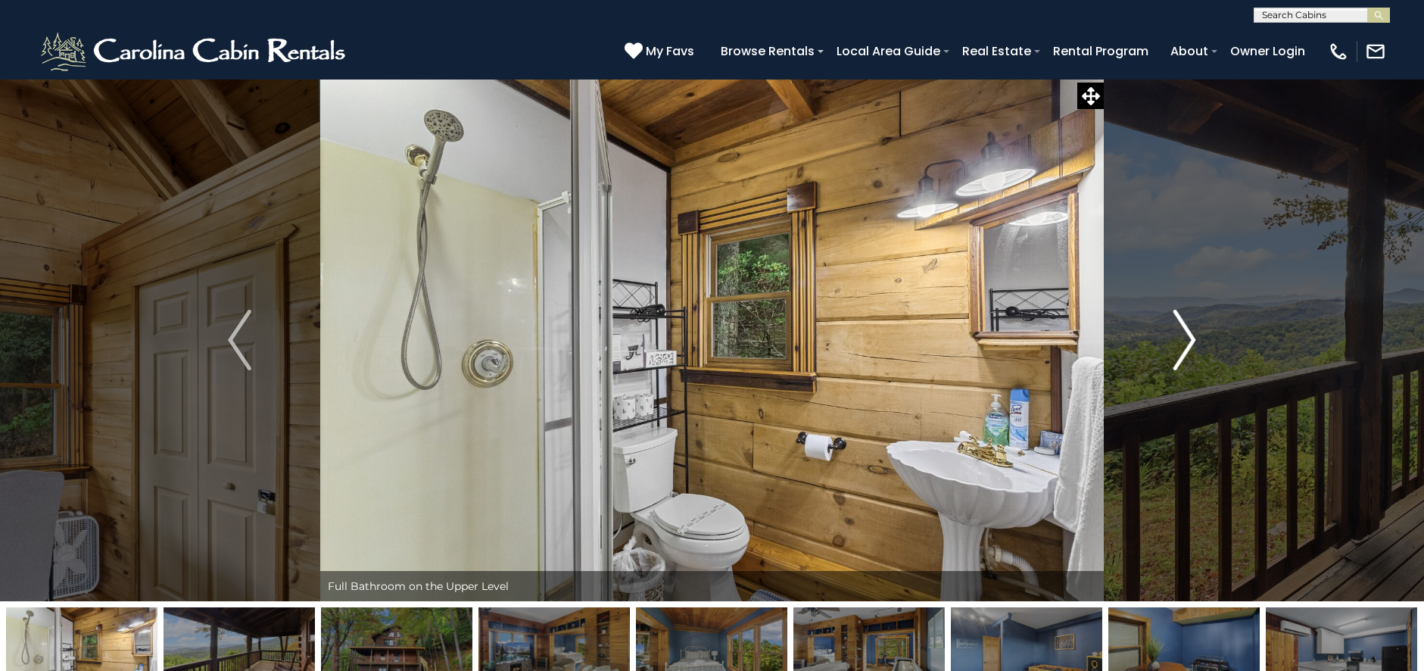
click at [1174, 341] on img "Next" at bounding box center [1184, 340] width 23 height 61
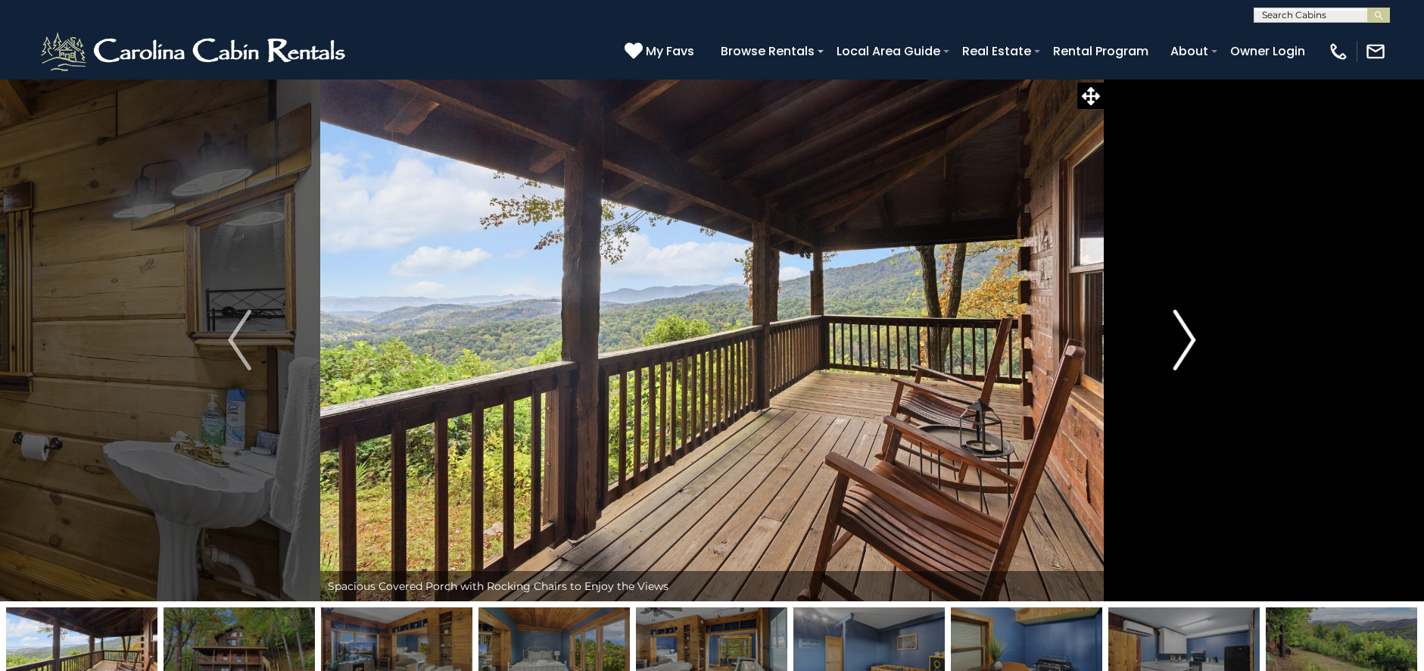
click at [1174, 341] on img "Next" at bounding box center [1184, 340] width 23 height 61
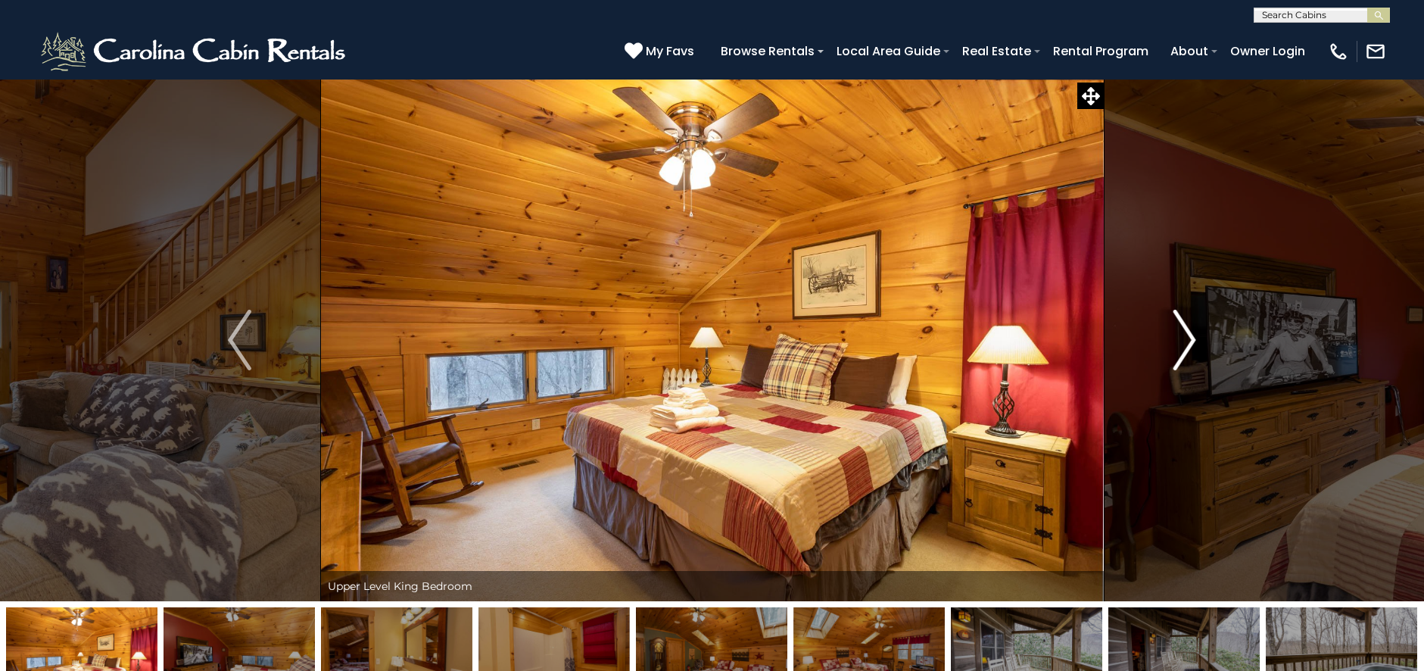
click at [1188, 350] on img "Next" at bounding box center [1184, 340] width 23 height 61
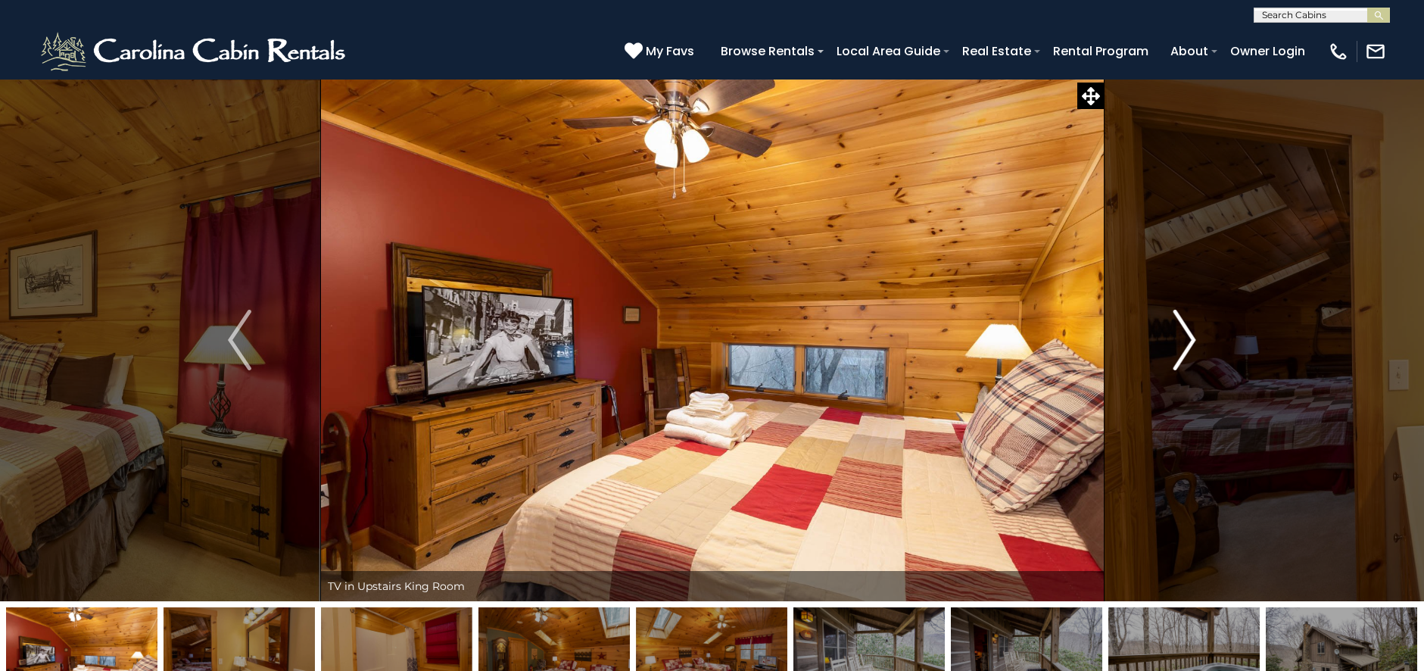
click at [1188, 350] on img "Next" at bounding box center [1184, 340] width 23 height 61
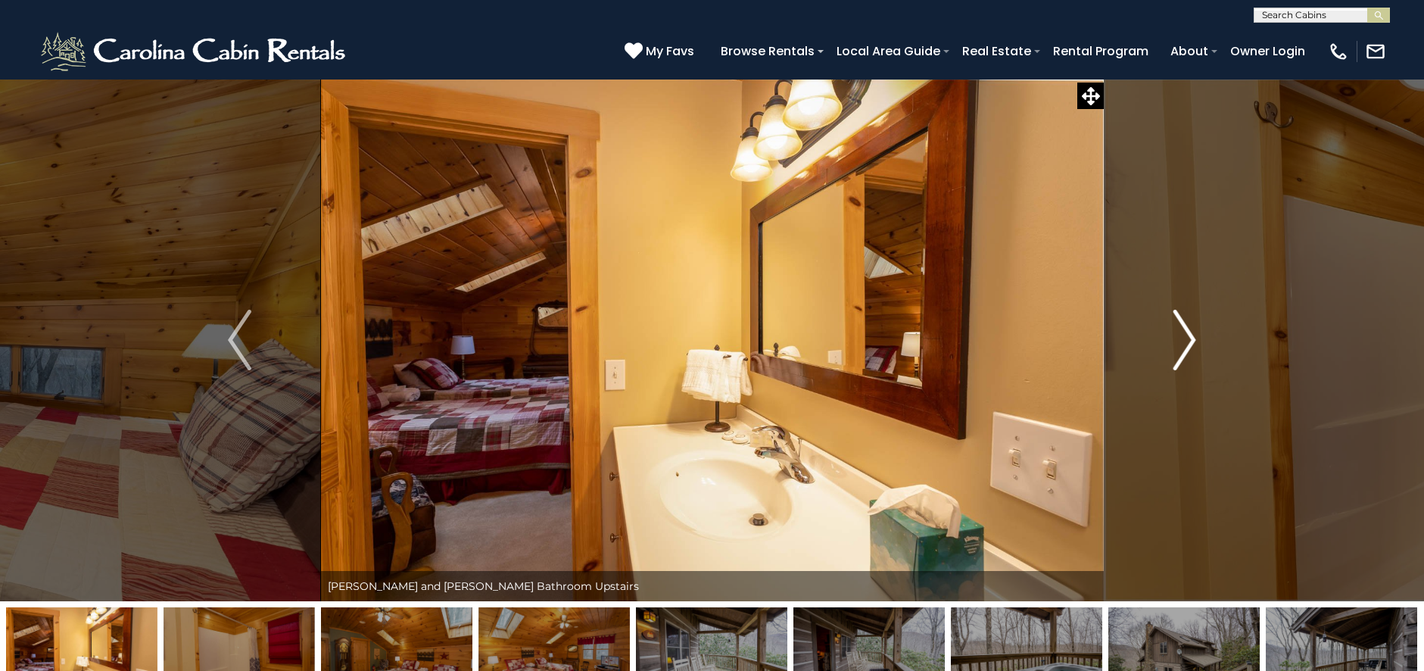
click at [1188, 350] on img "Next" at bounding box center [1184, 340] width 23 height 61
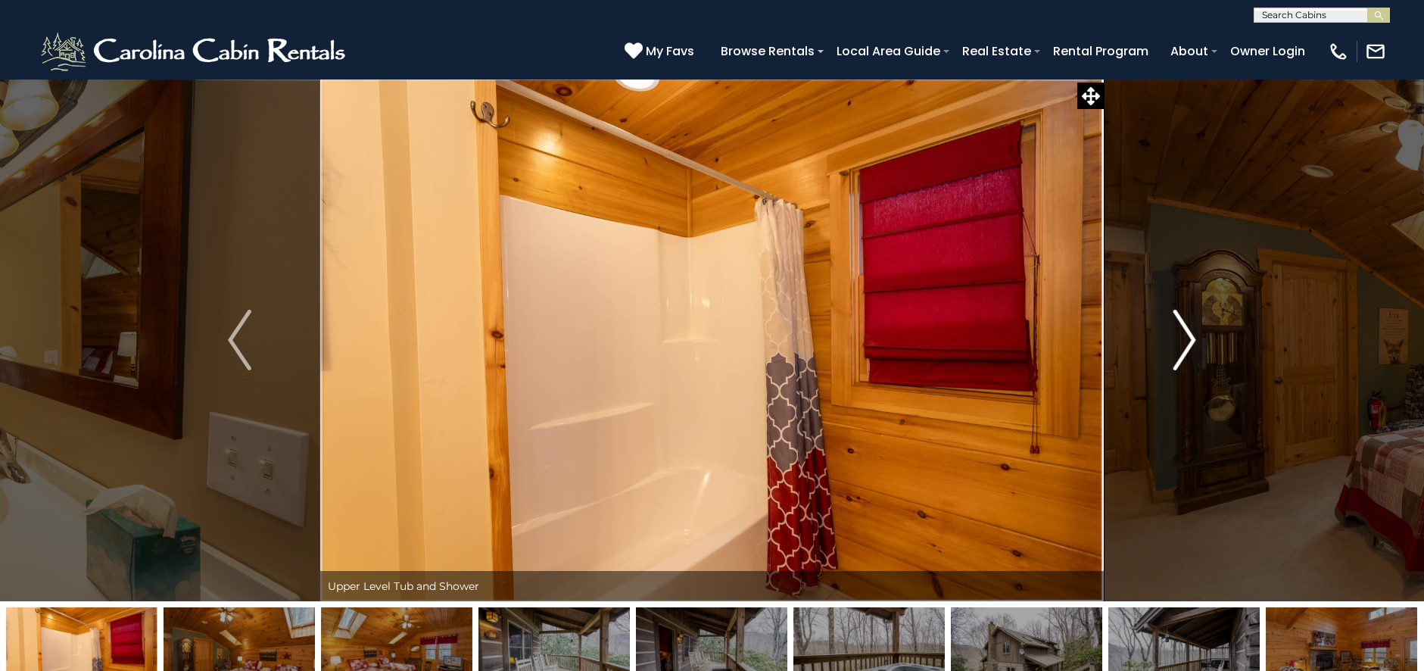
click at [1188, 350] on img "Next" at bounding box center [1184, 340] width 23 height 61
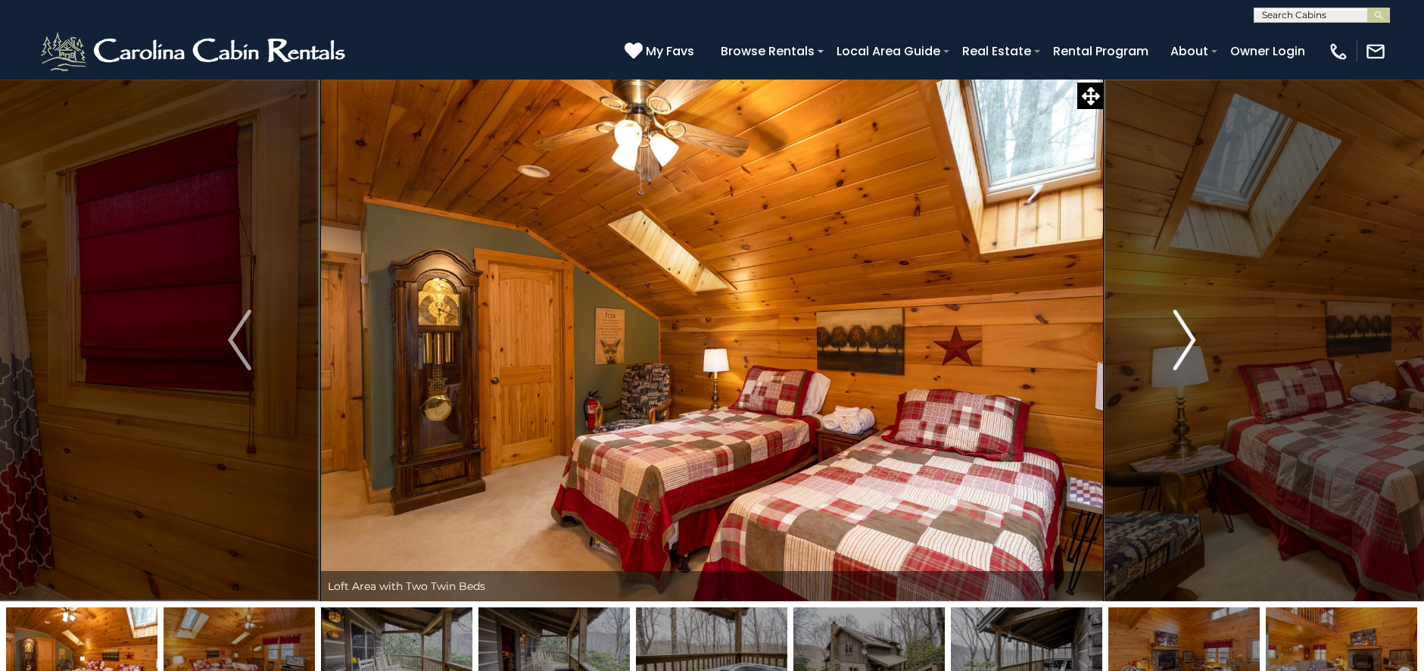
click at [1188, 350] on img "Next" at bounding box center [1184, 340] width 23 height 61
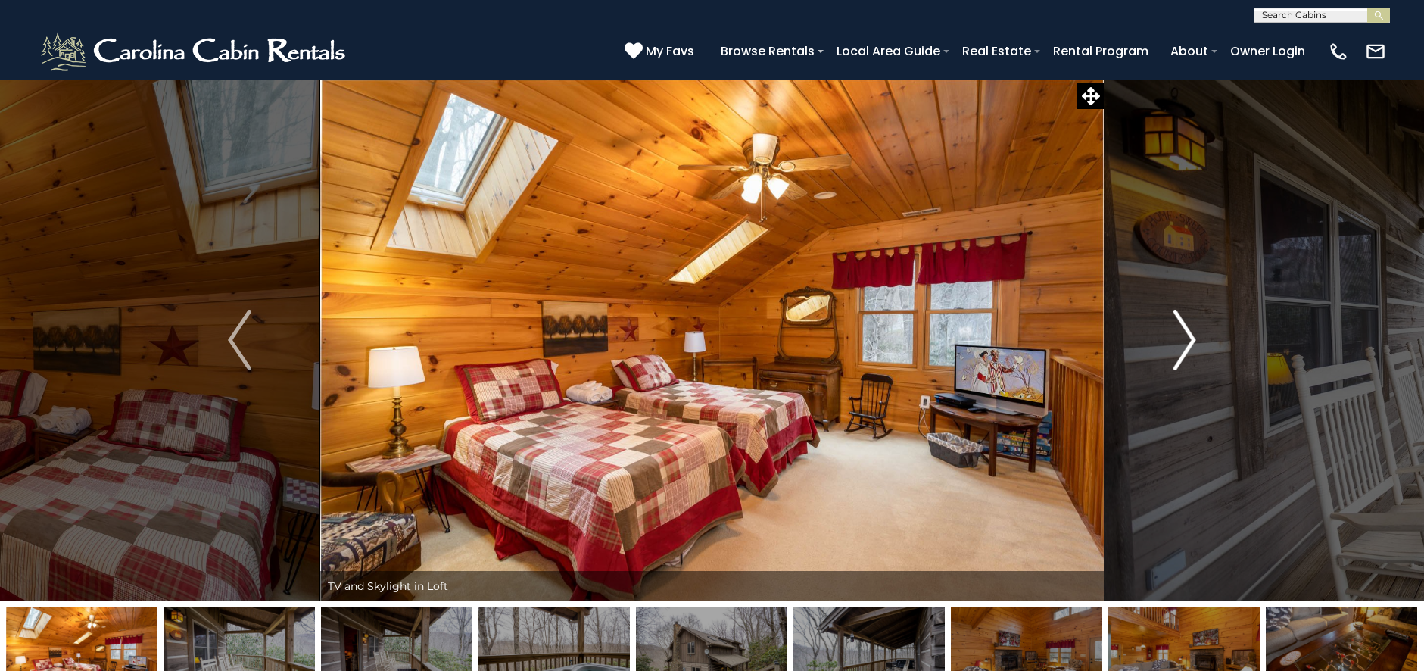
click at [1188, 350] on img "Next" at bounding box center [1184, 340] width 23 height 61
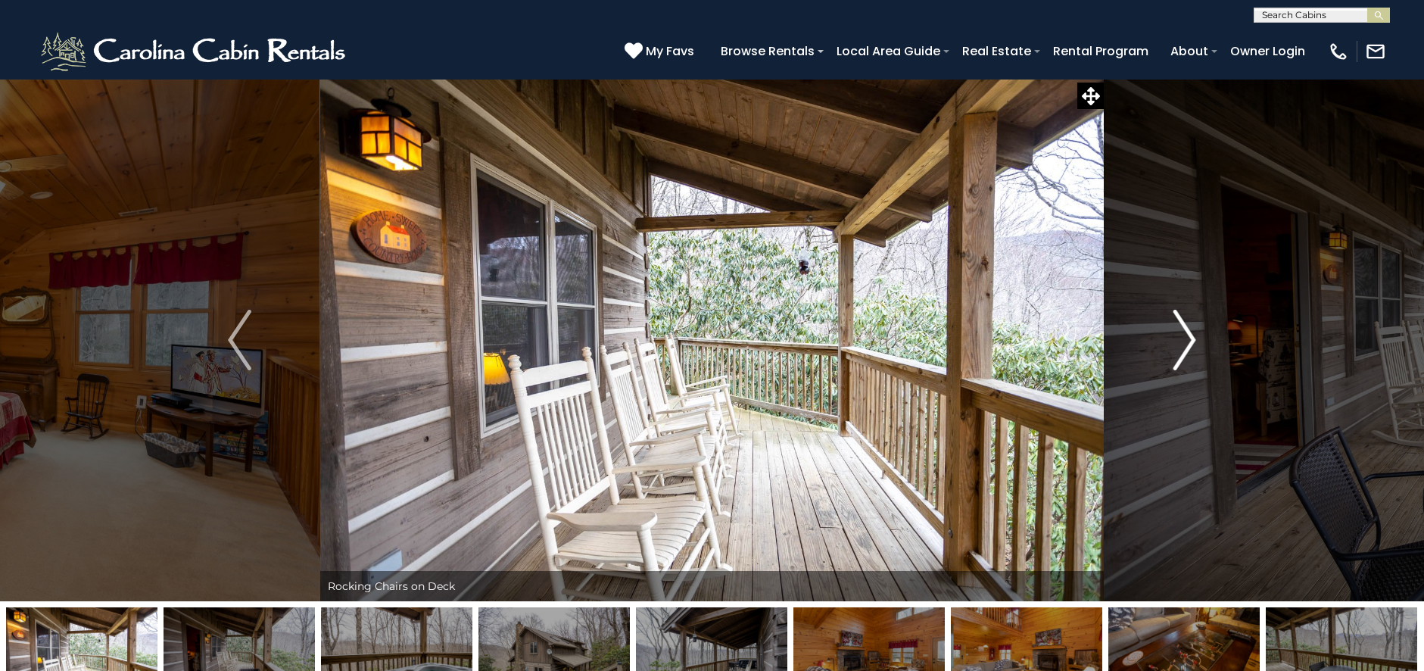
click at [1188, 350] on img "Next" at bounding box center [1184, 340] width 23 height 61
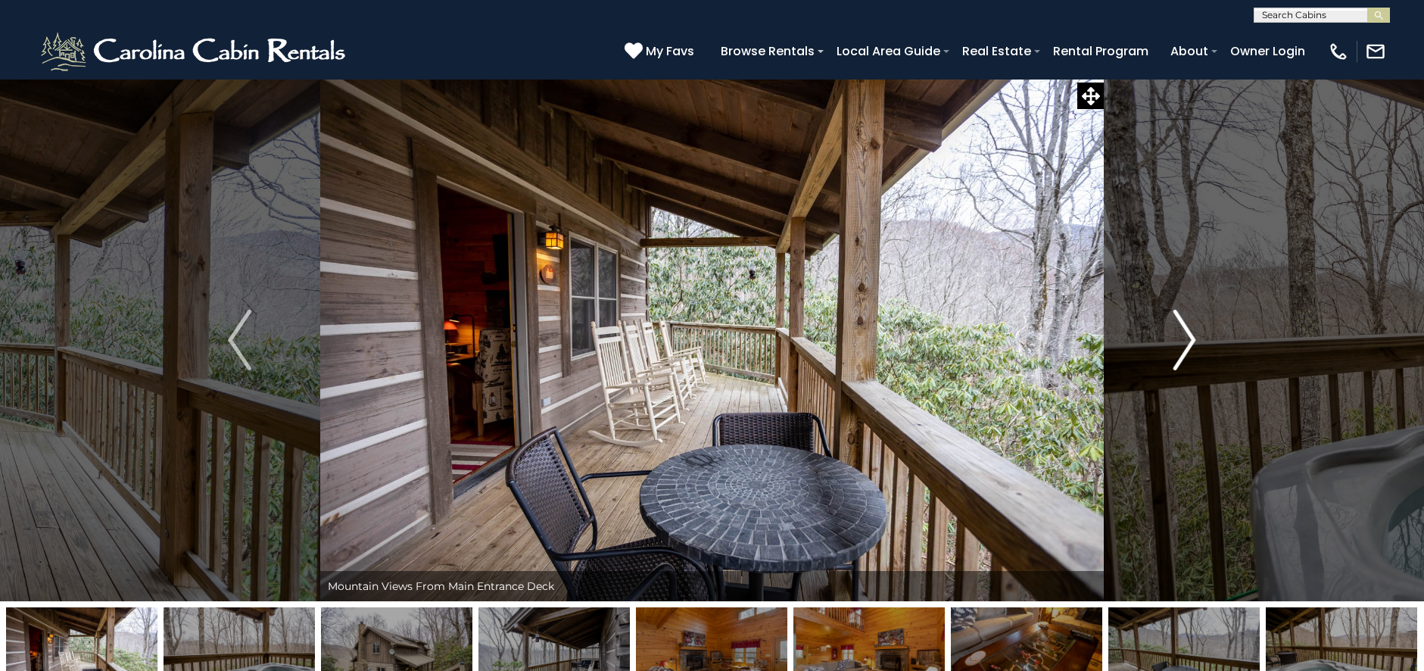
click at [1187, 349] on img "Next" at bounding box center [1184, 340] width 23 height 61
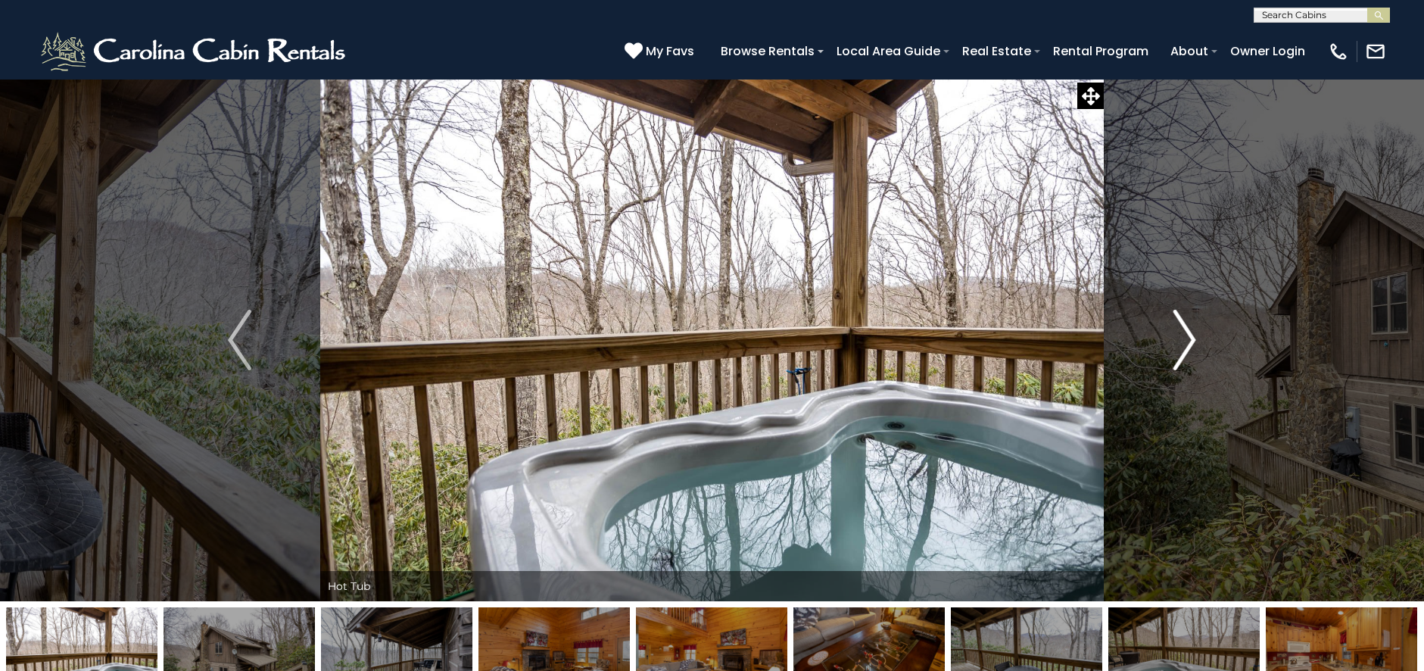
click at [1187, 349] on img "Next" at bounding box center [1184, 340] width 23 height 61
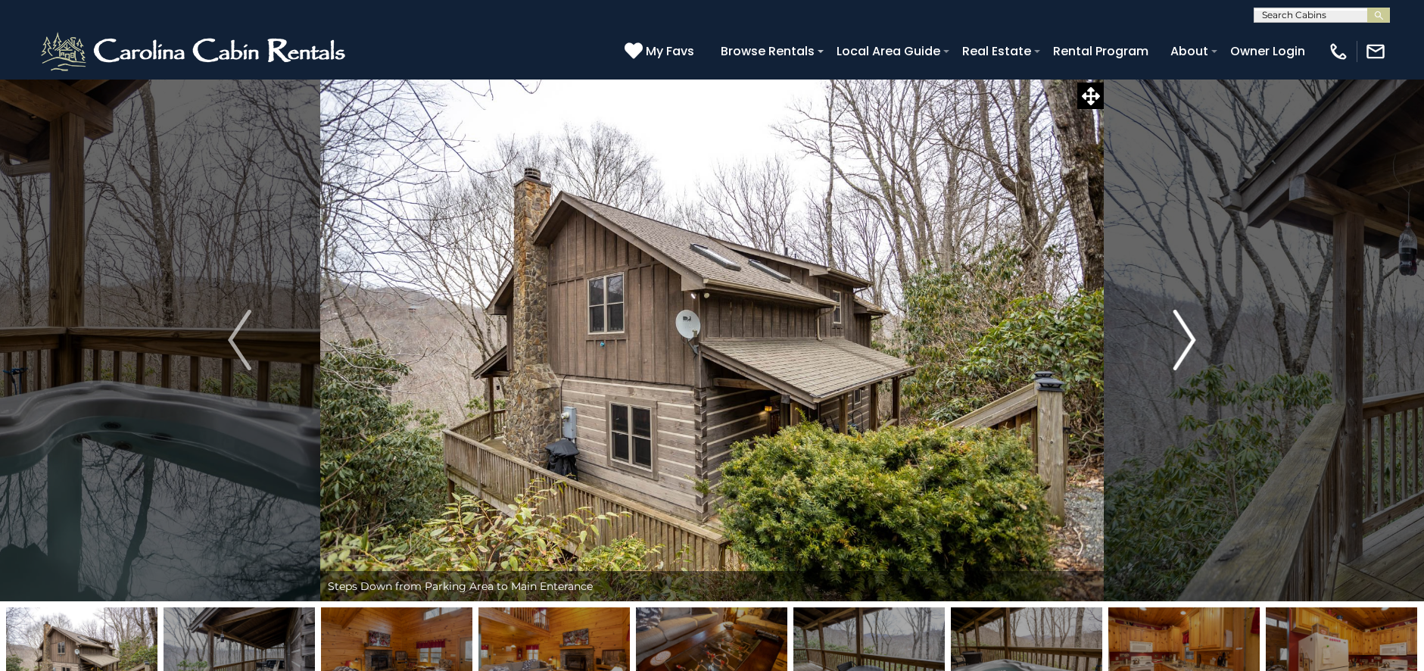
click at [1187, 349] on img "Next" at bounding box center [1184, 340] width 23 height 61
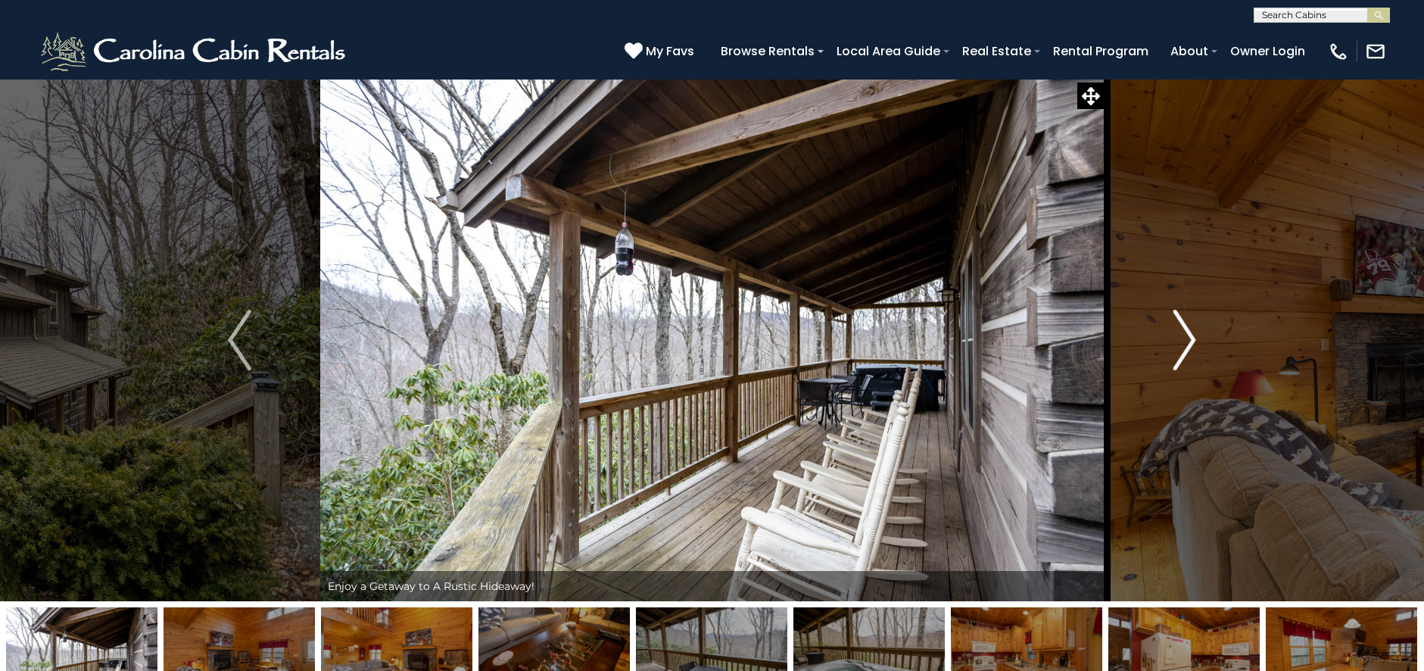
click at [1187, 349] on img "Next" at bounding box center [1184, 340] width 23 height 61
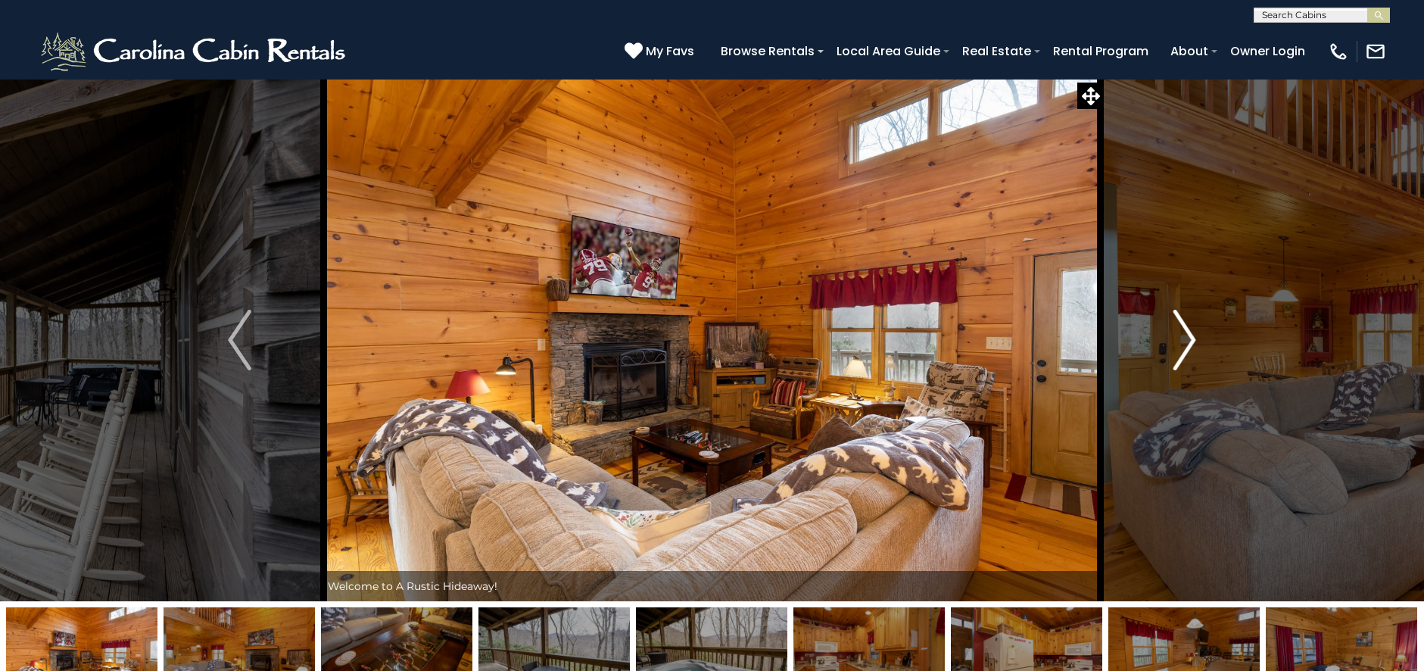
click at [1187, 349] on img "Next" at bounding box center [1184, 340] width 23 height 61
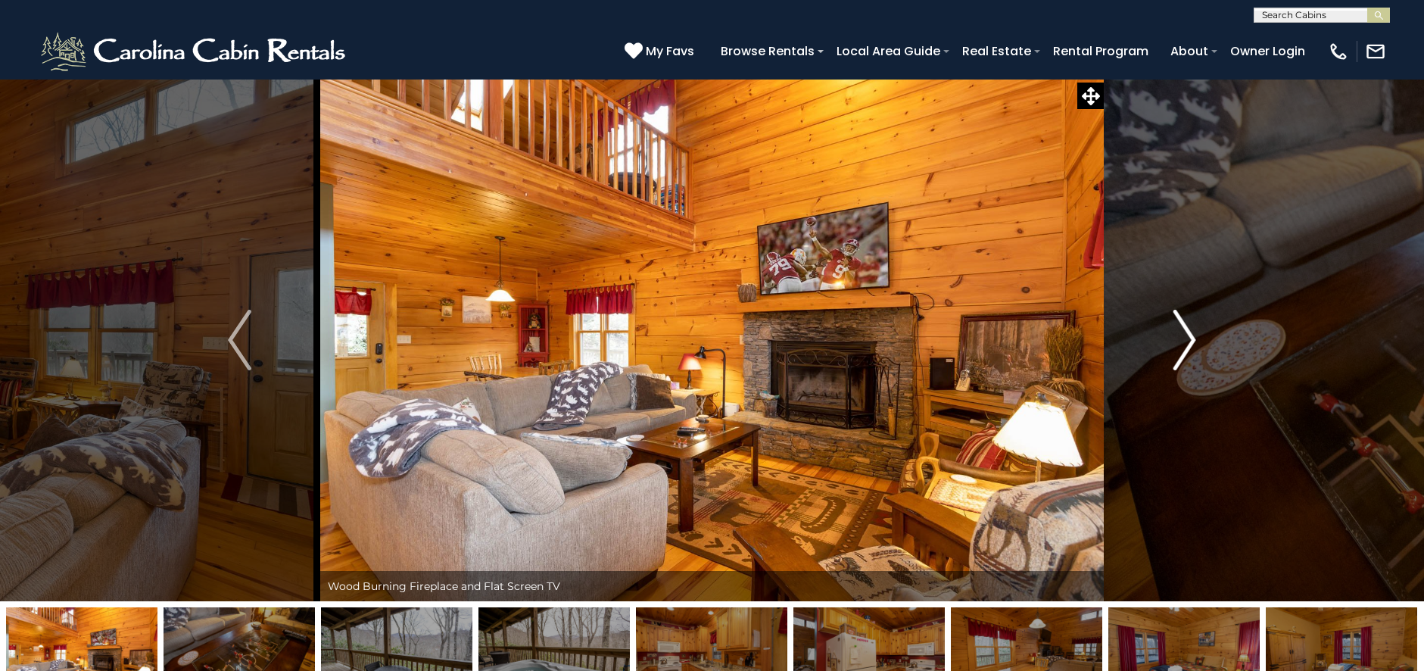
click at [1187, 348] on img "Next" at bounding box center [1184, 340] width 23 height 61
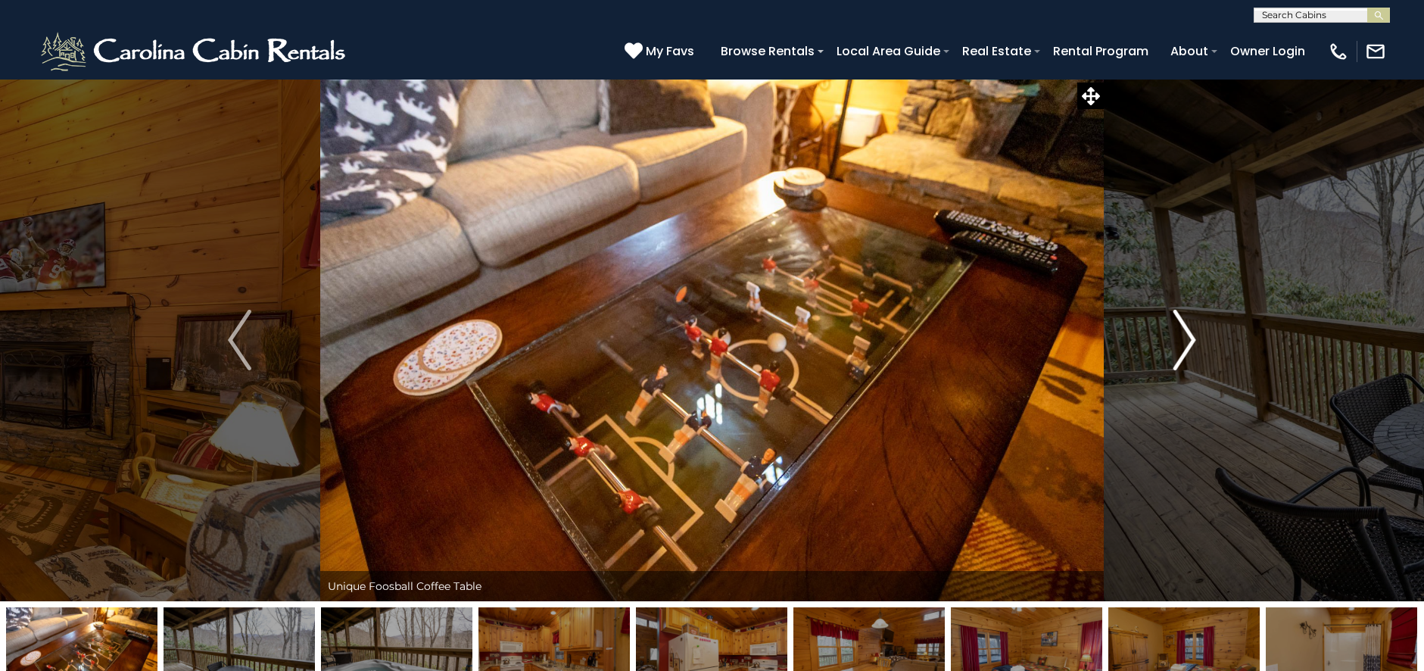
click at [1187, 348] on img "Next" at bounding box center [1184, 340] width 23 height 61
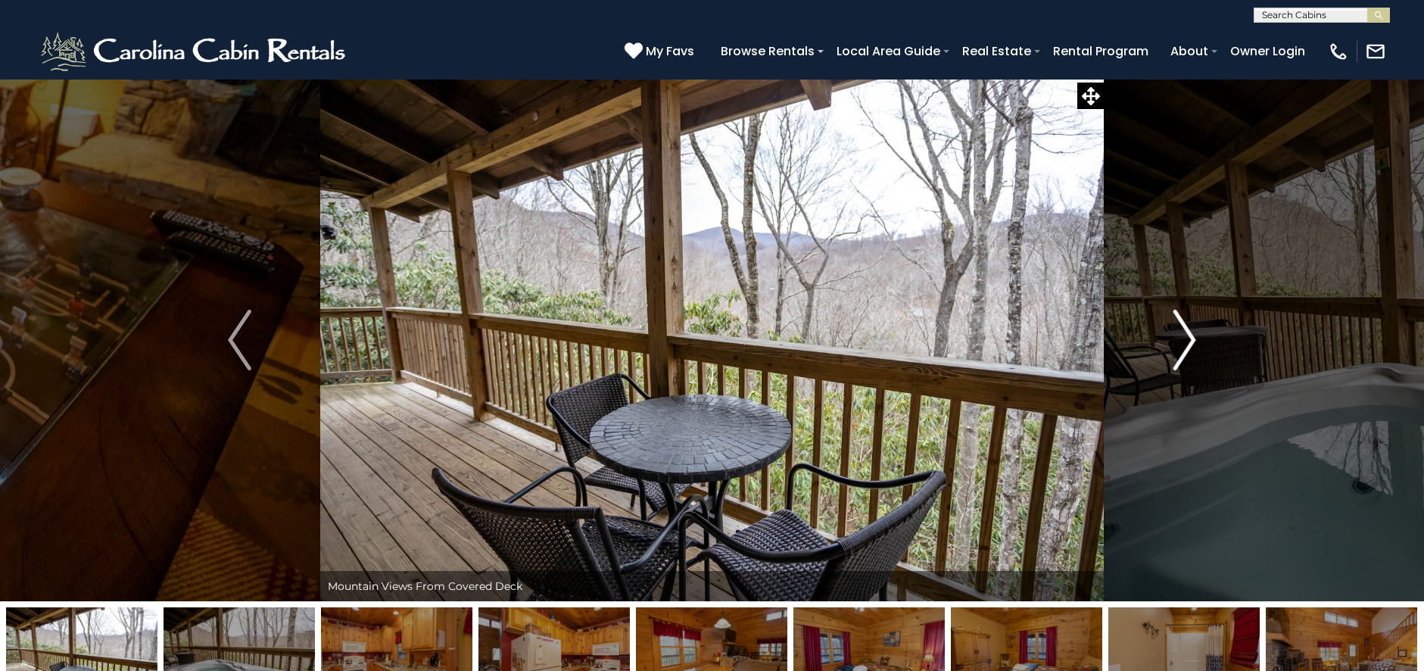
click at [1186, 348] on img "Next" at bounding box center [1184, 340] width 23 height 61
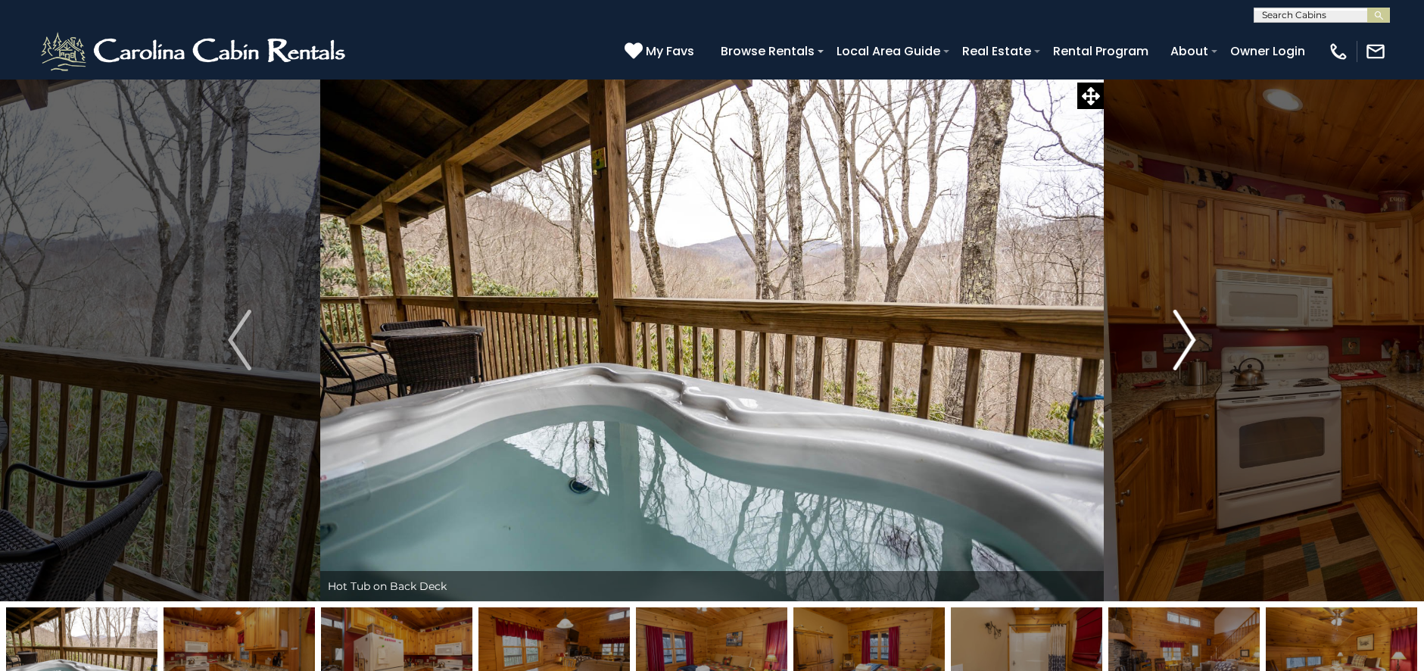
click at [1186, 348] on img "Next" at bounding box center [1184, 340] width 23 height 61
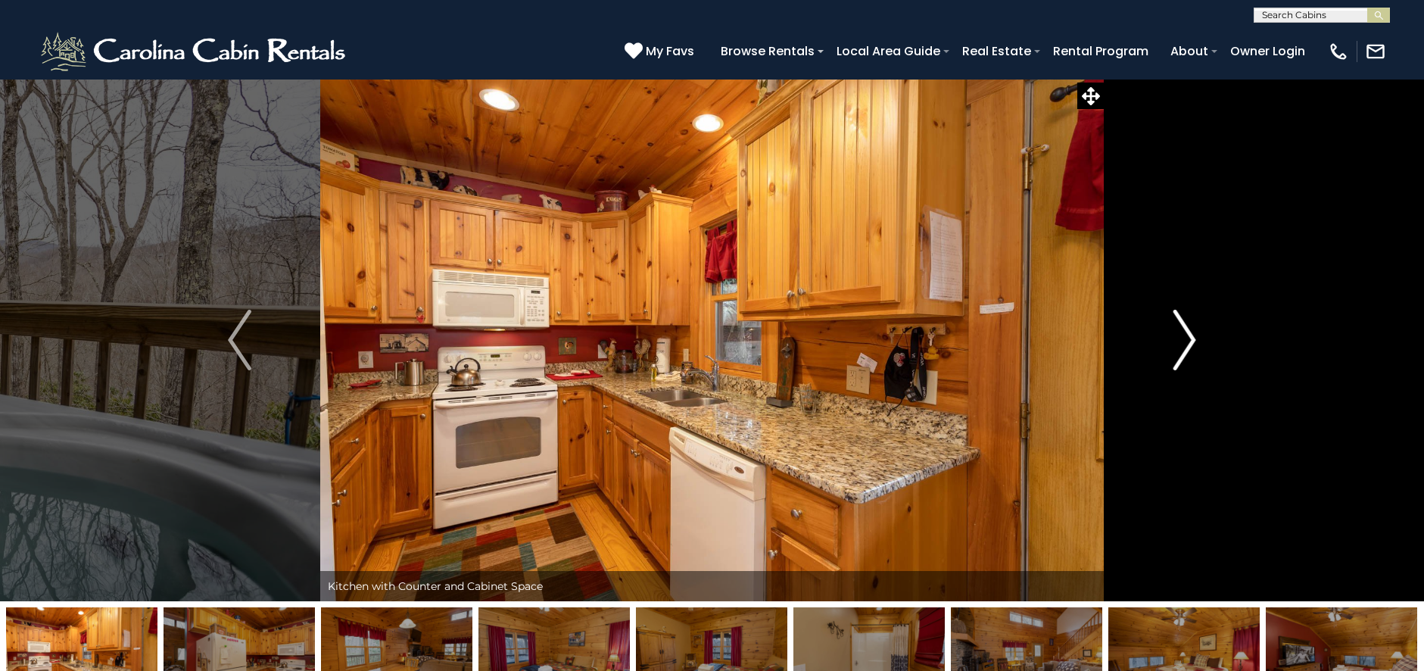
click at [1186, 348] on img "Next" at bounding box center [1184, 340] width 23 height 61
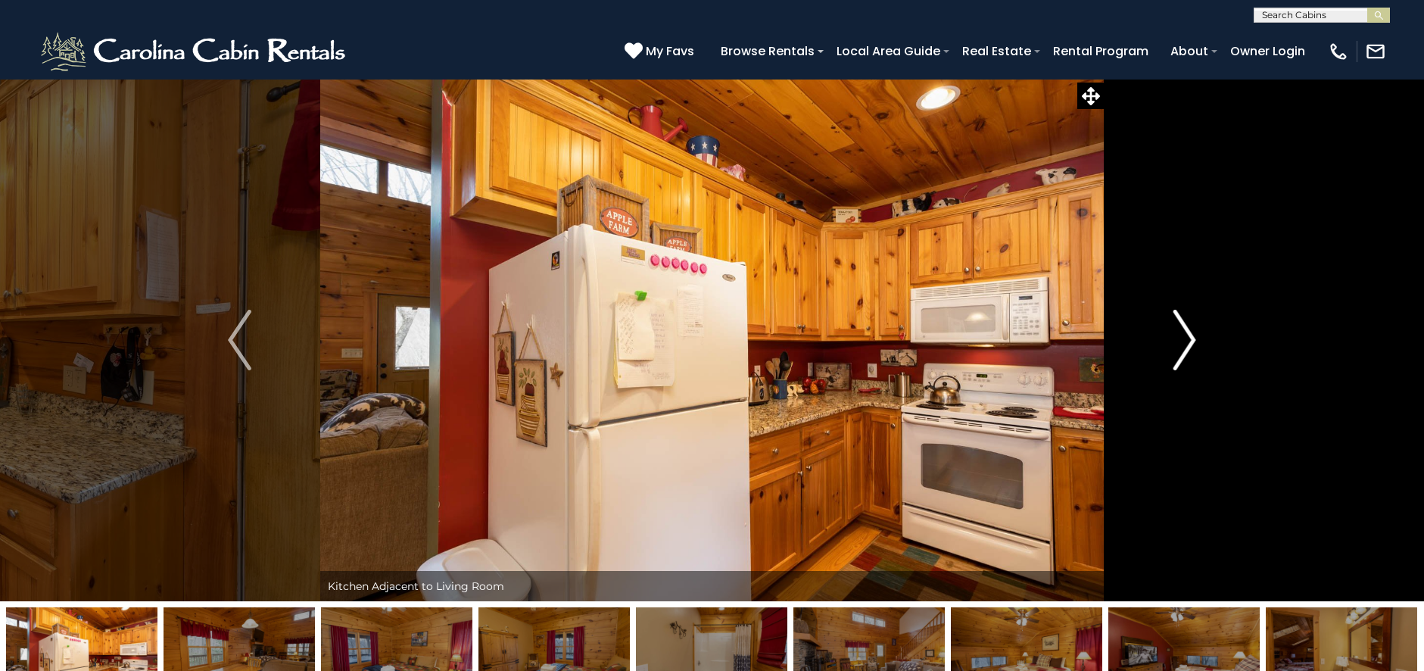
click at [1186, 348] on img "Next" at bounding box center [1184, 340] width 23 height 61
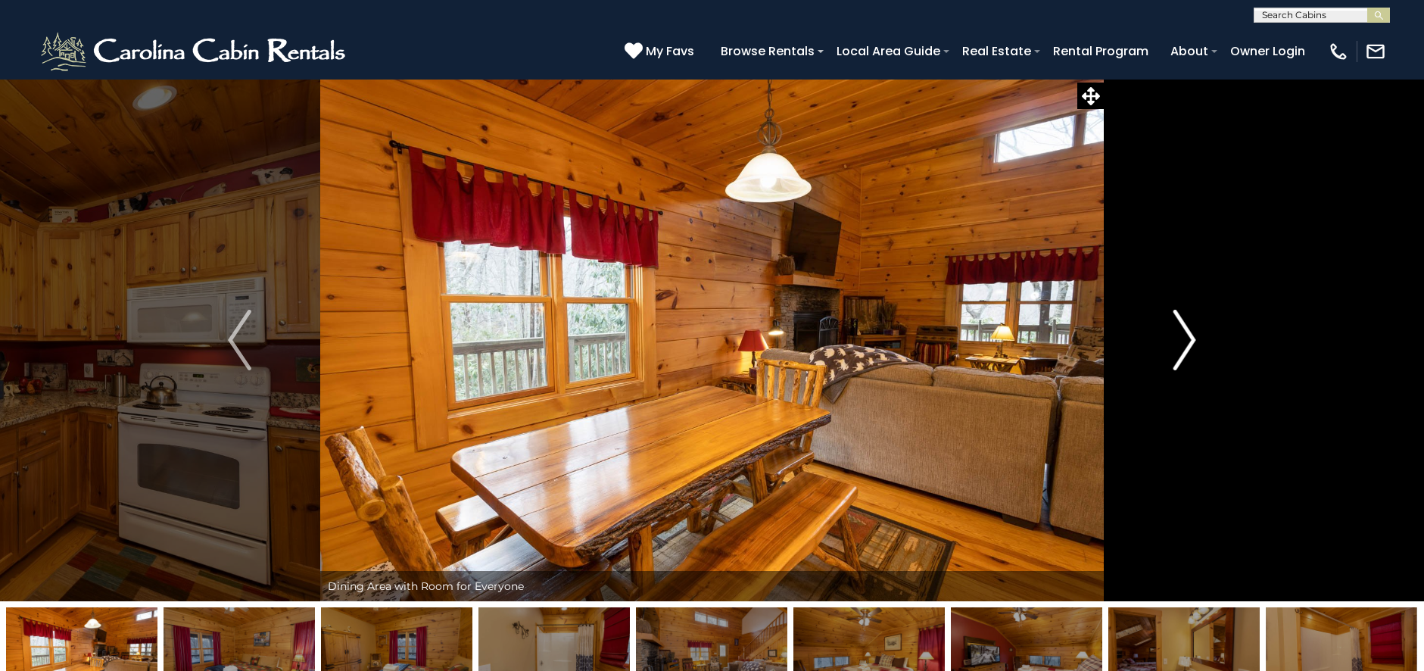
click at [1186, 348] on img "Next" at bounding box center [1184, 340] width 23 height 61
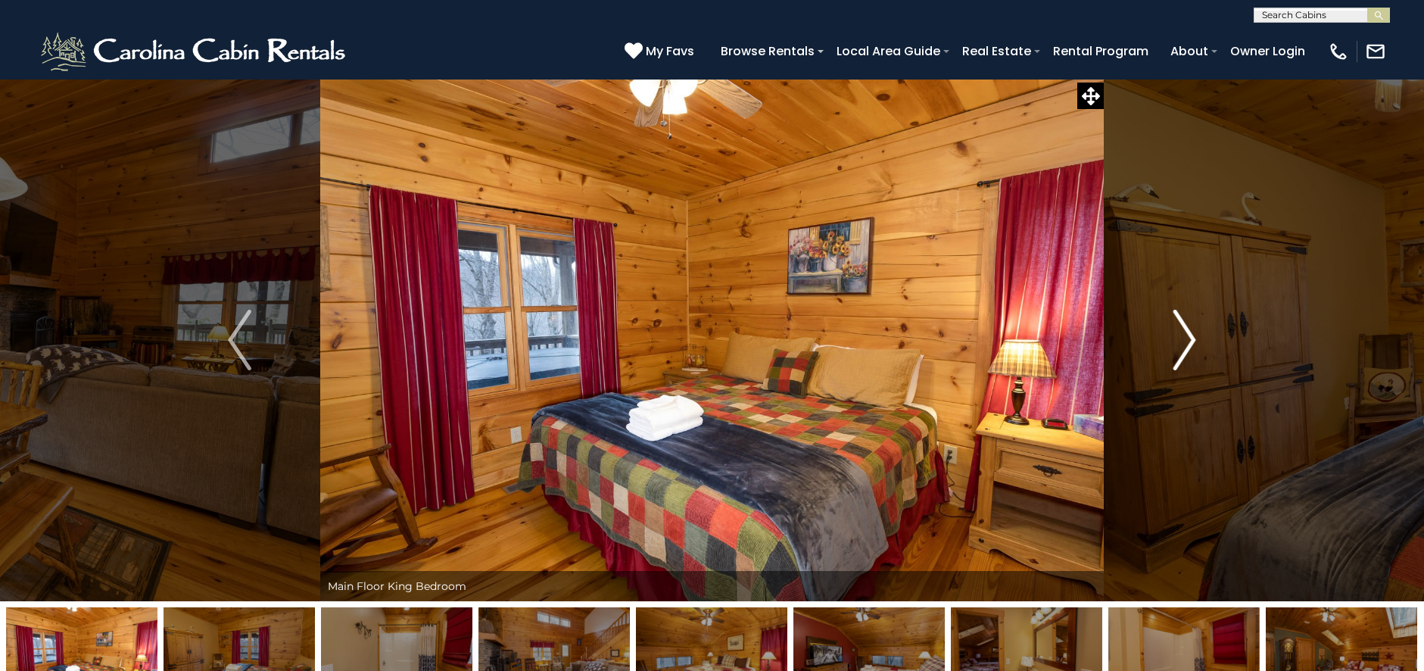
click at [1186, 347] on img "Next" at bounding box center [1184, 340] width 23 height 61
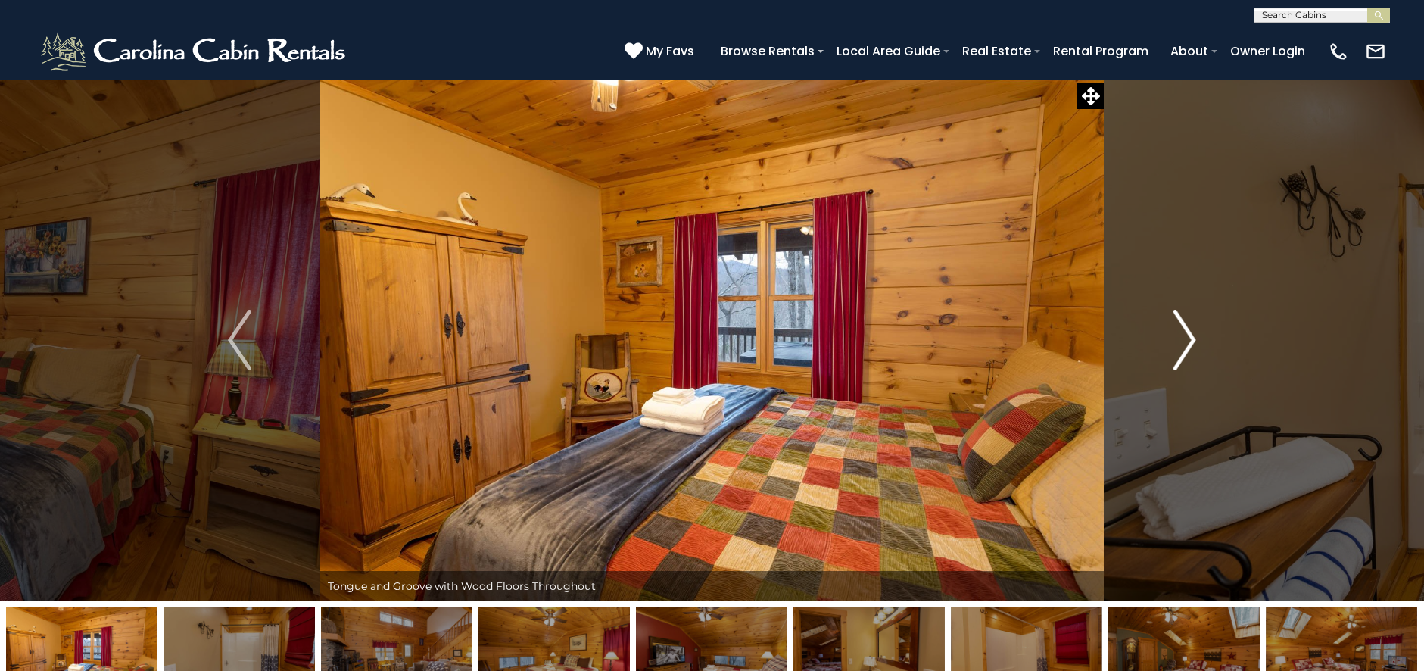
click at [1186, 347] on img "Next" at bounding box center [1184, 340] width 23 height 61
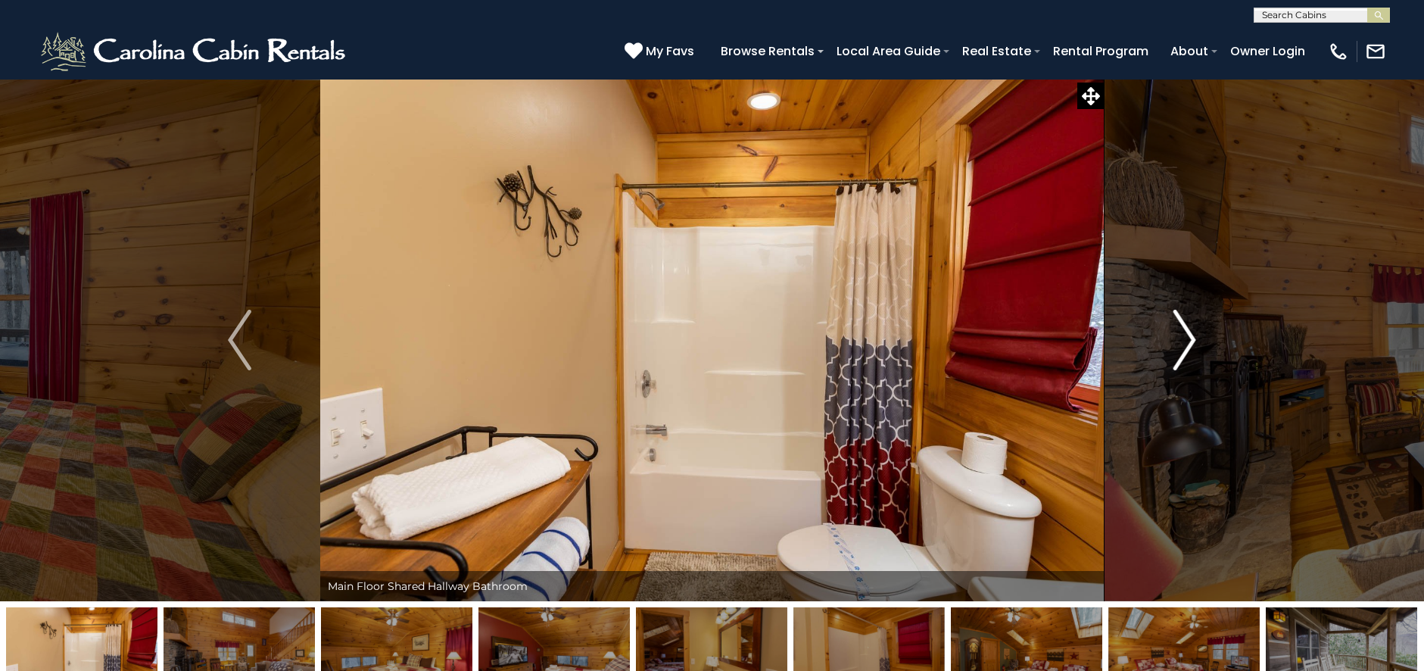
click at [1186, 347] on img "Next" at bounding box center [1184, 340] width 23 height 61
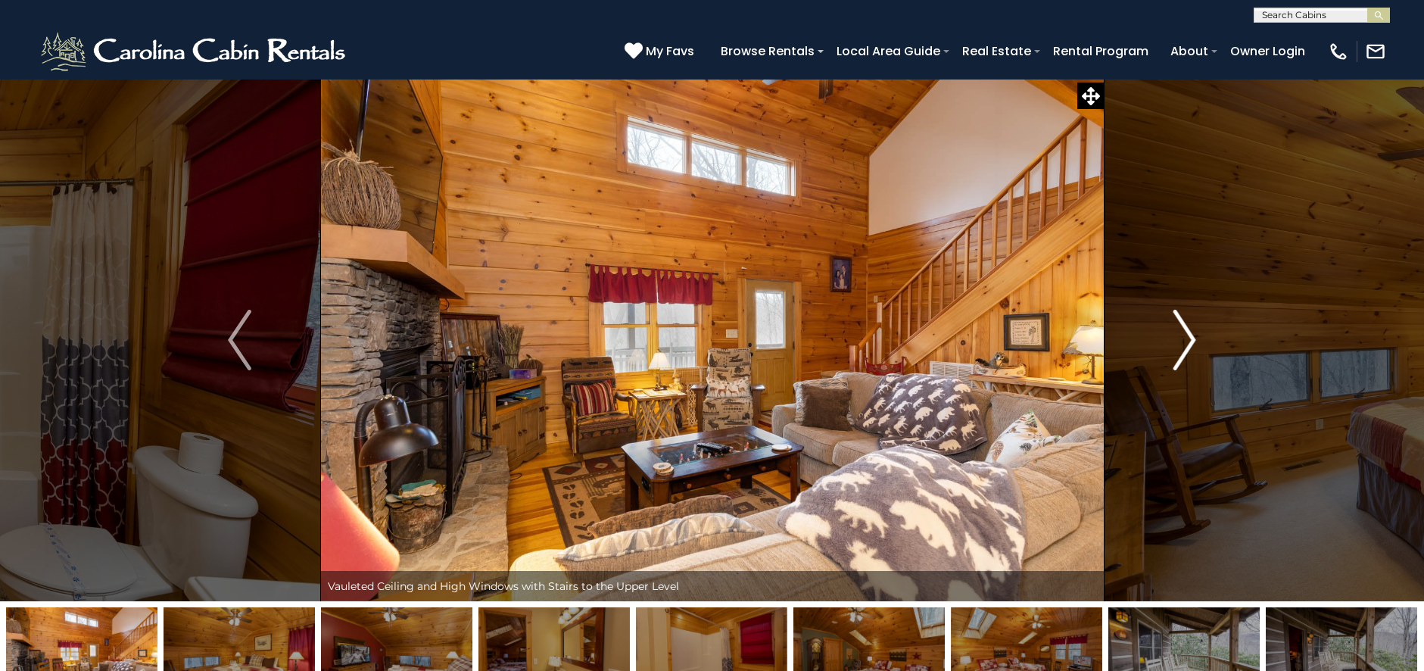
click at [1186, 346] on img "Next" at bounding box center [1184, 340] width 23 height 61
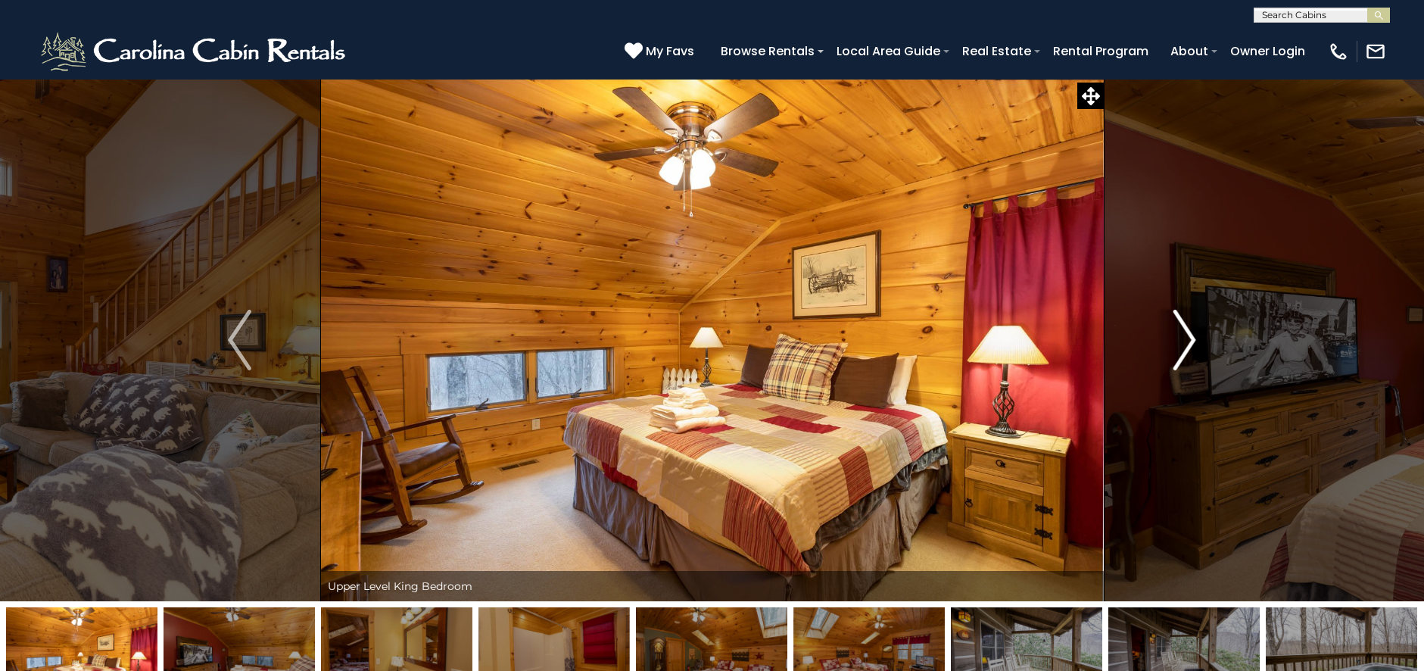
click at [1186, 346] on img "Next" at bounding box center [1184, 340] width 23 height 61
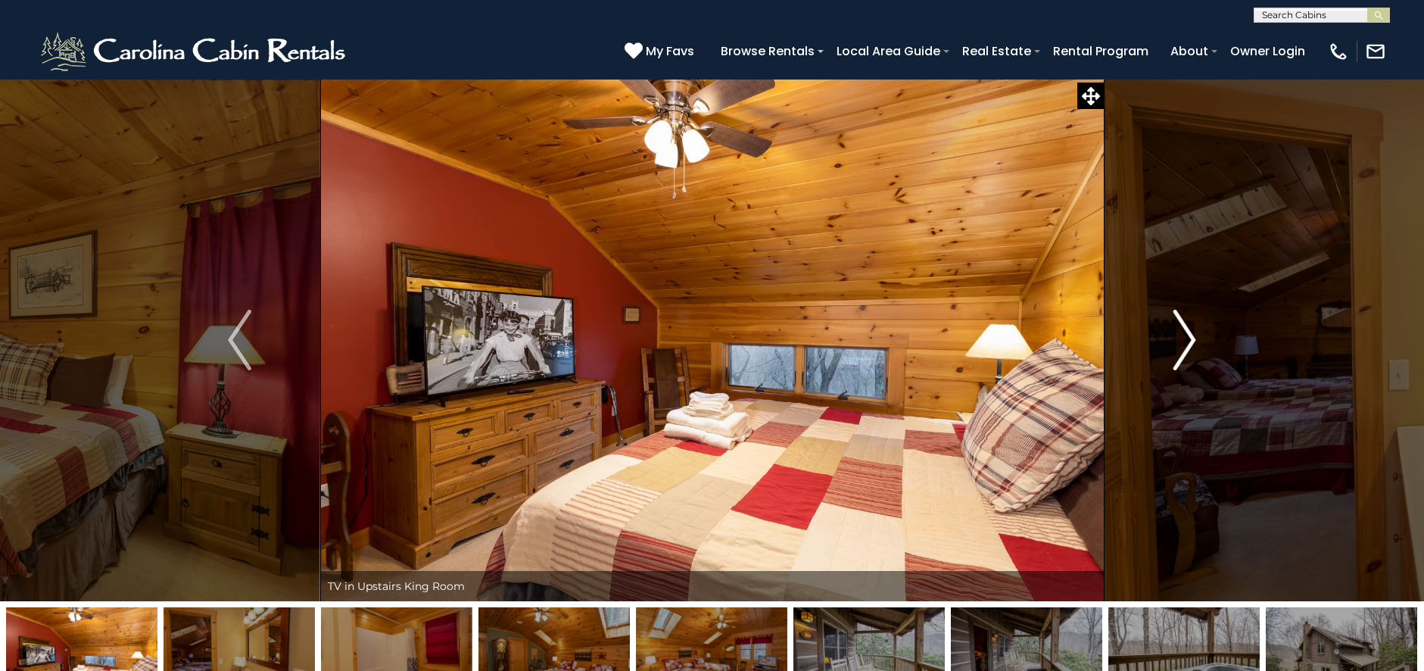
click at [1186, 346] on img "Next" at bounding box center [1184, 340] width 23 height 61
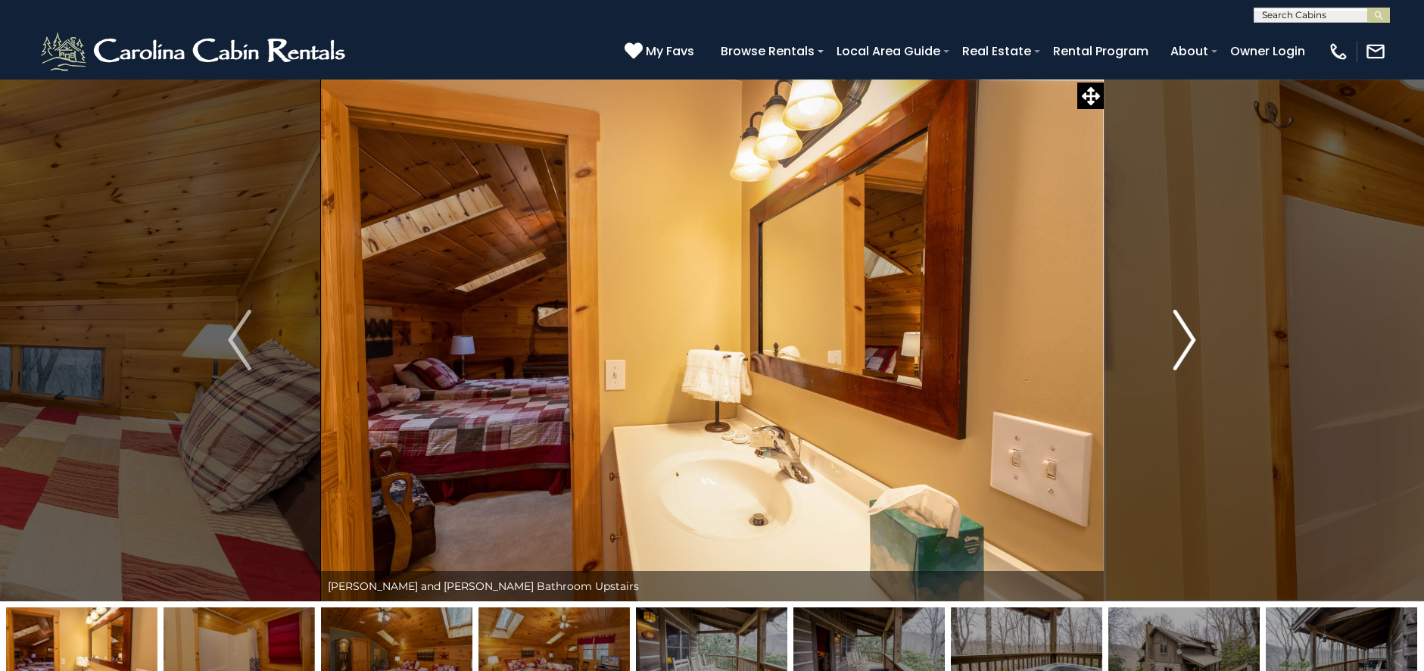
click at [1183, 345] on img "Next" at bounding box center [1184, 340] width 23 height 61
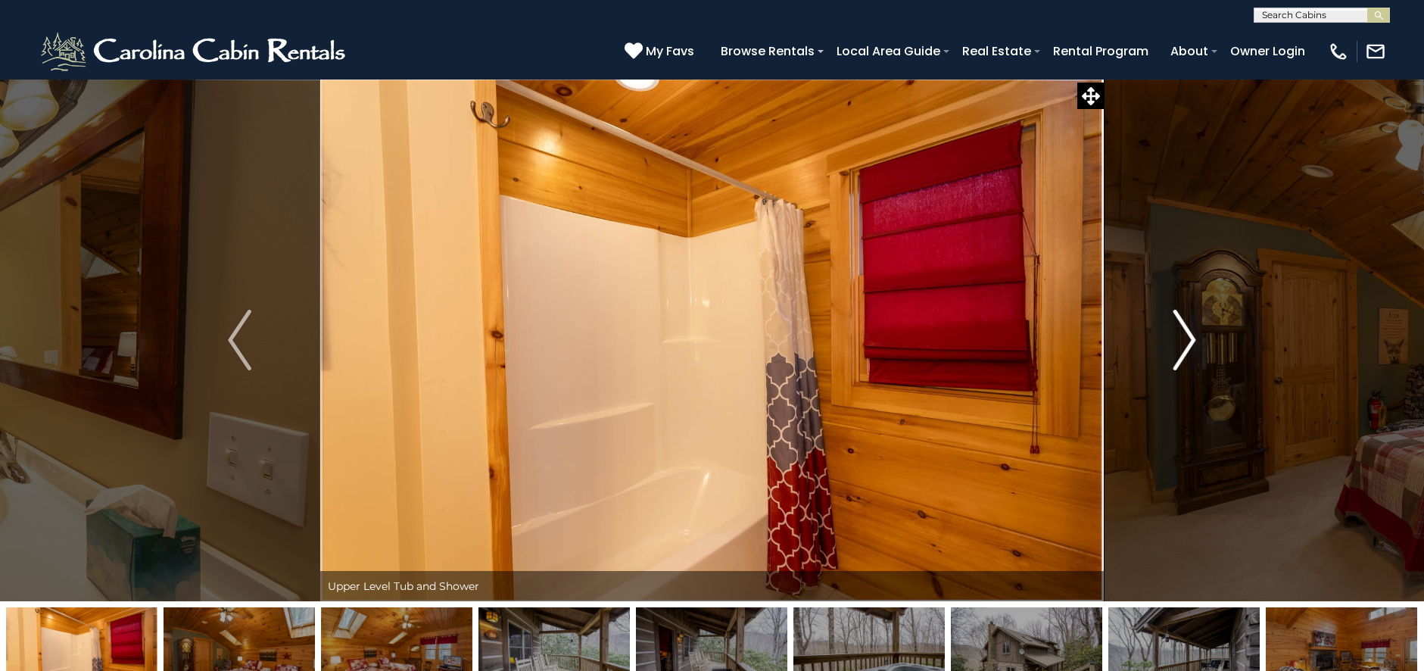
click at [1183, 344] on img "Next" at bounding box center [1184, 340] width 23 height 61
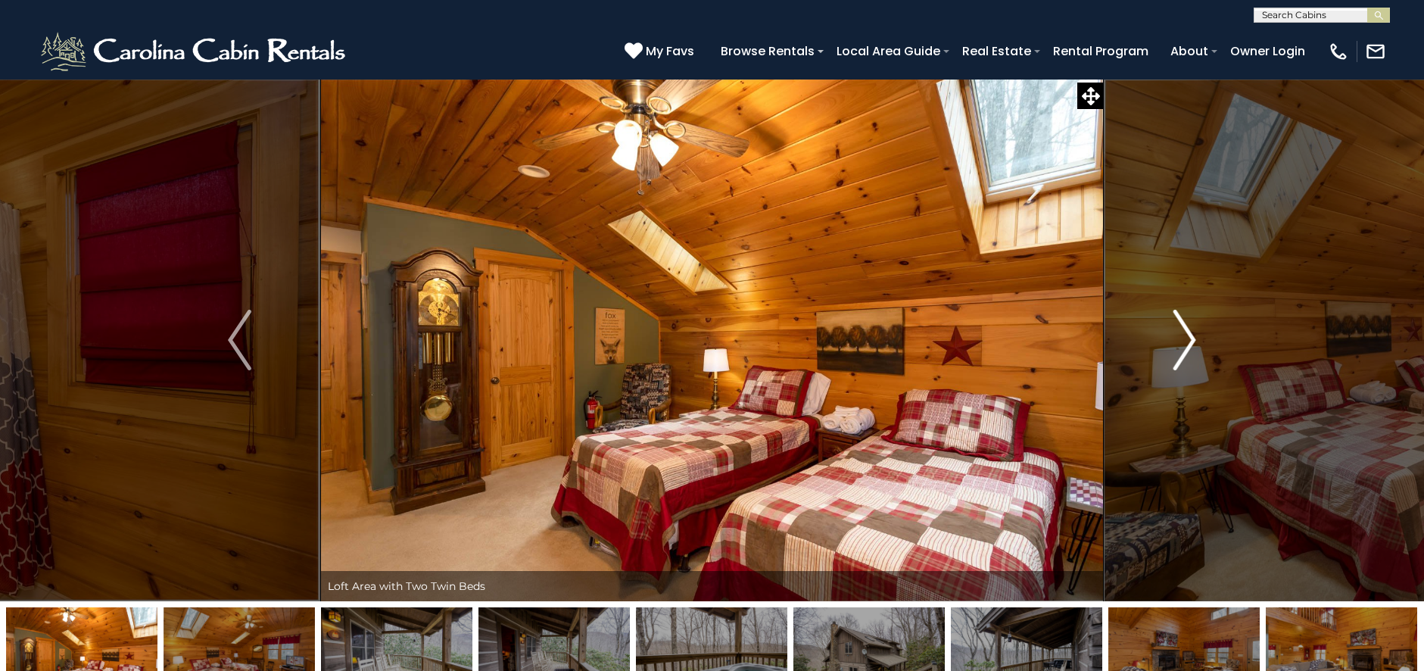
click at [1183, 342] on img "Next" at bounding box center [1184, 340] width 23 height 61
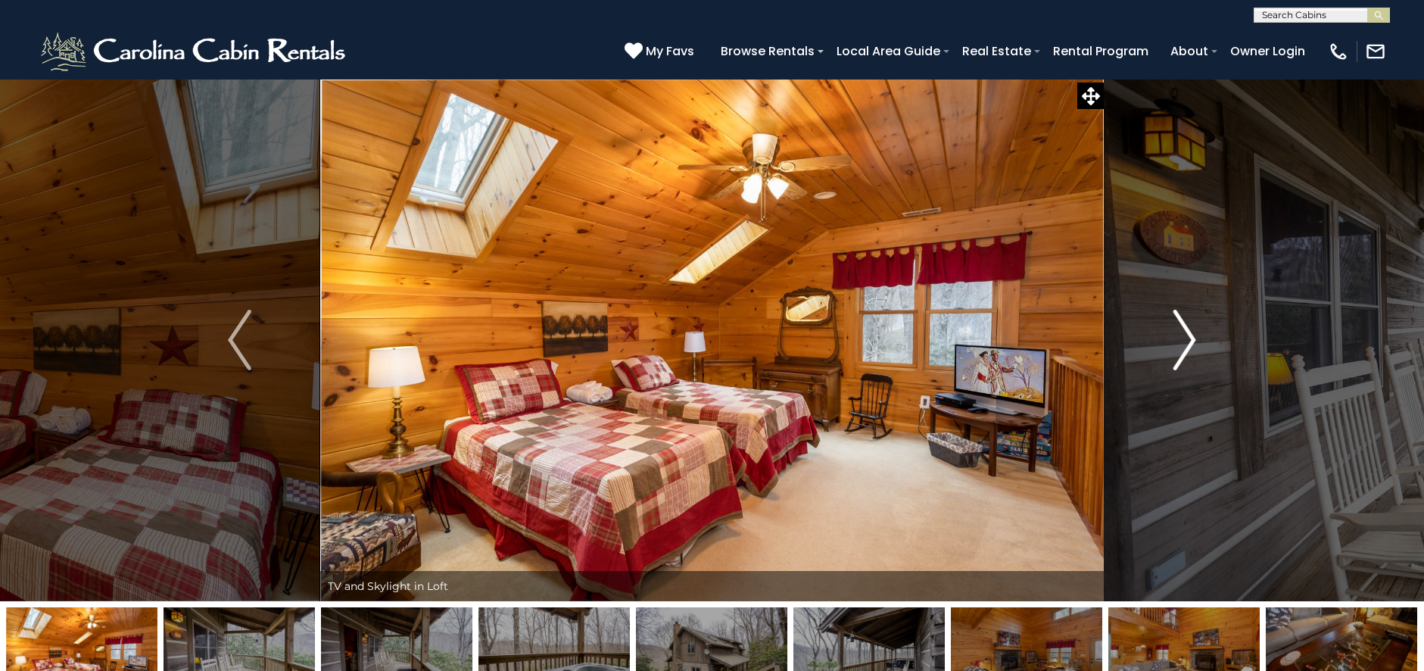
click at [1183, 342] on img "Next" at bounding box center [1184, 340] width 23 height 61
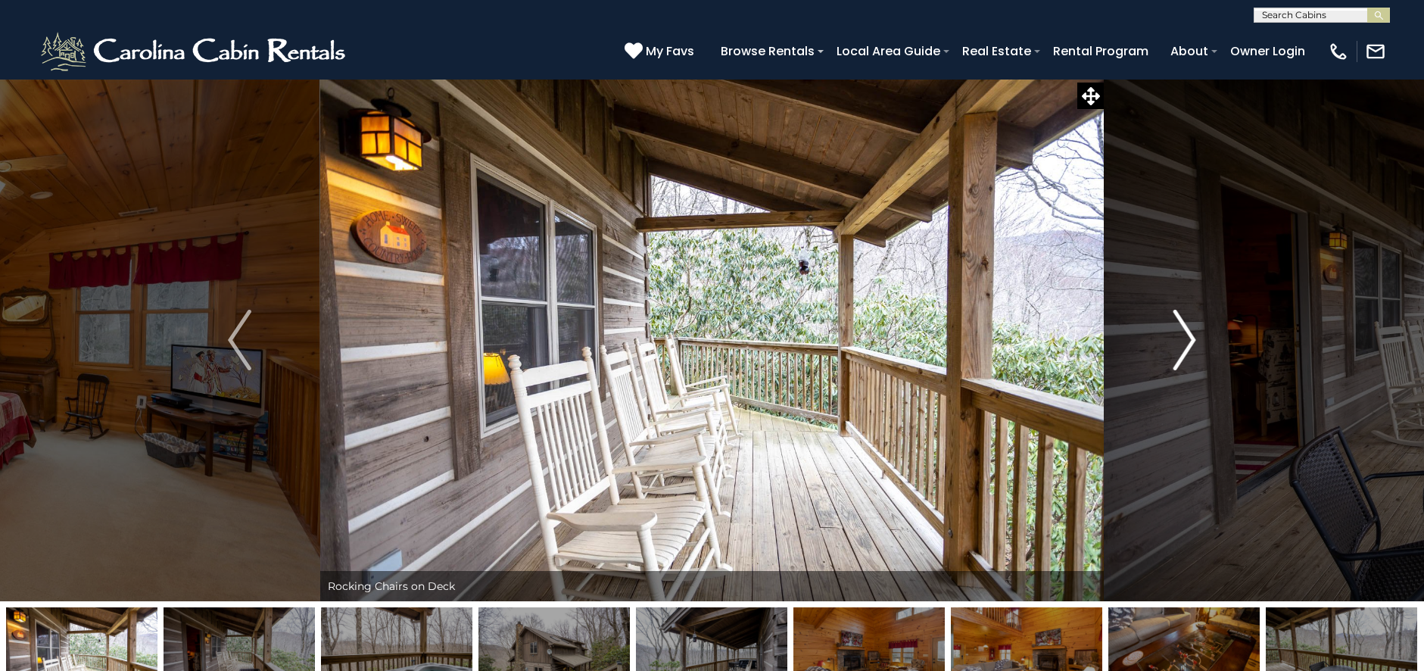
click at [1183, 342] on img "Next" at bounding box center [1184, 340] width 23 height 61
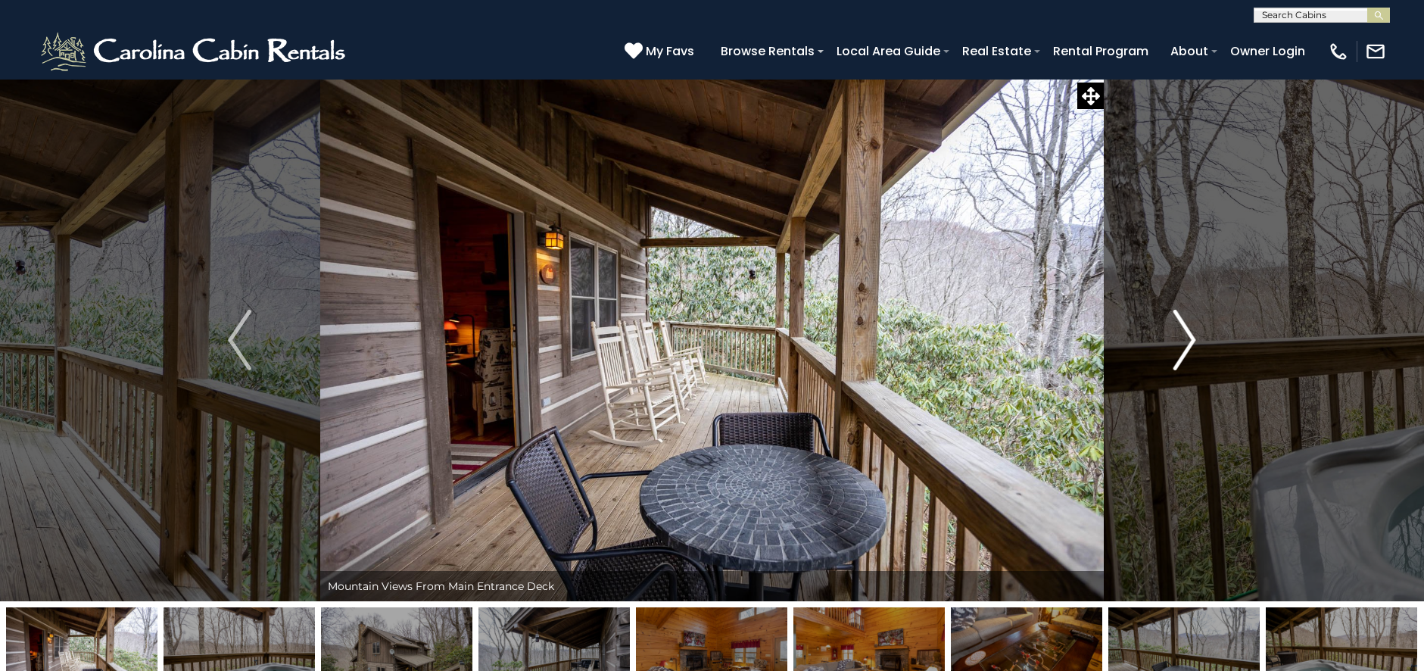
click at [1183, 341] on img "Next" at bounding box center [1184, 340] width 23 height 61
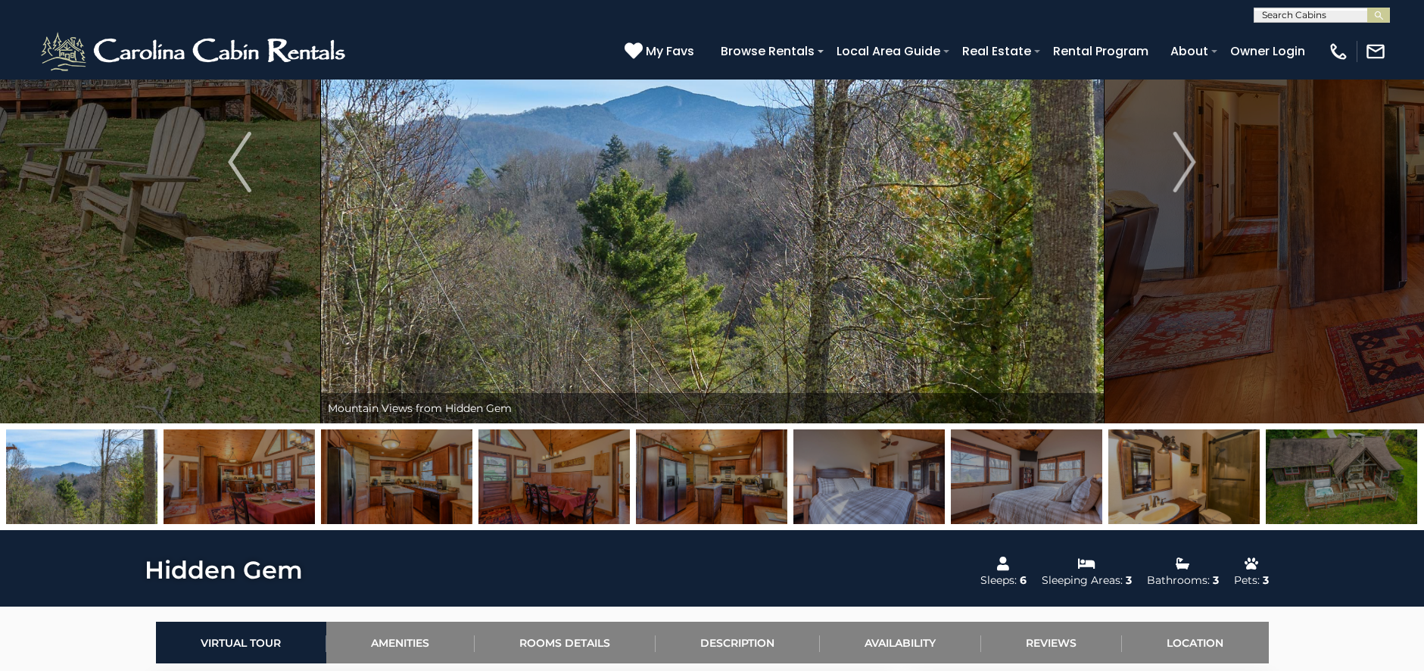
scroll to position [318, 0]
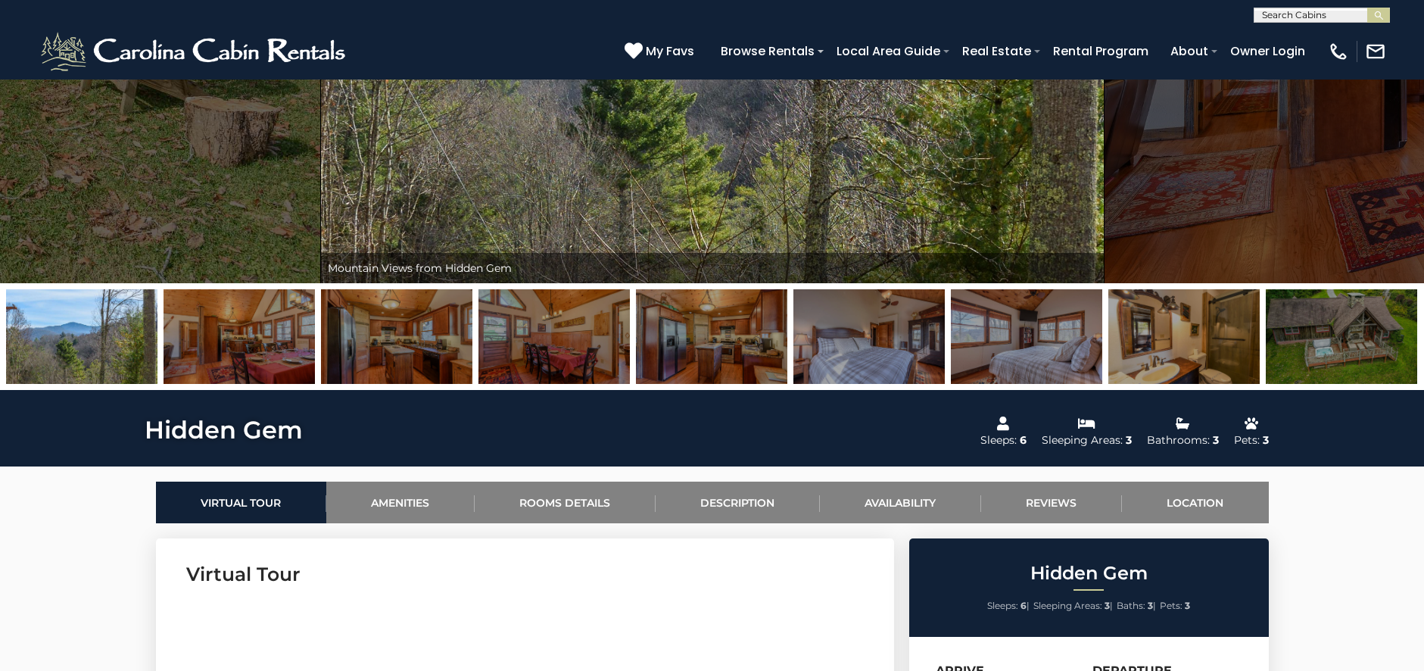
click at [480, 335] on img at bounding box center [553, 336] width 151 height 95
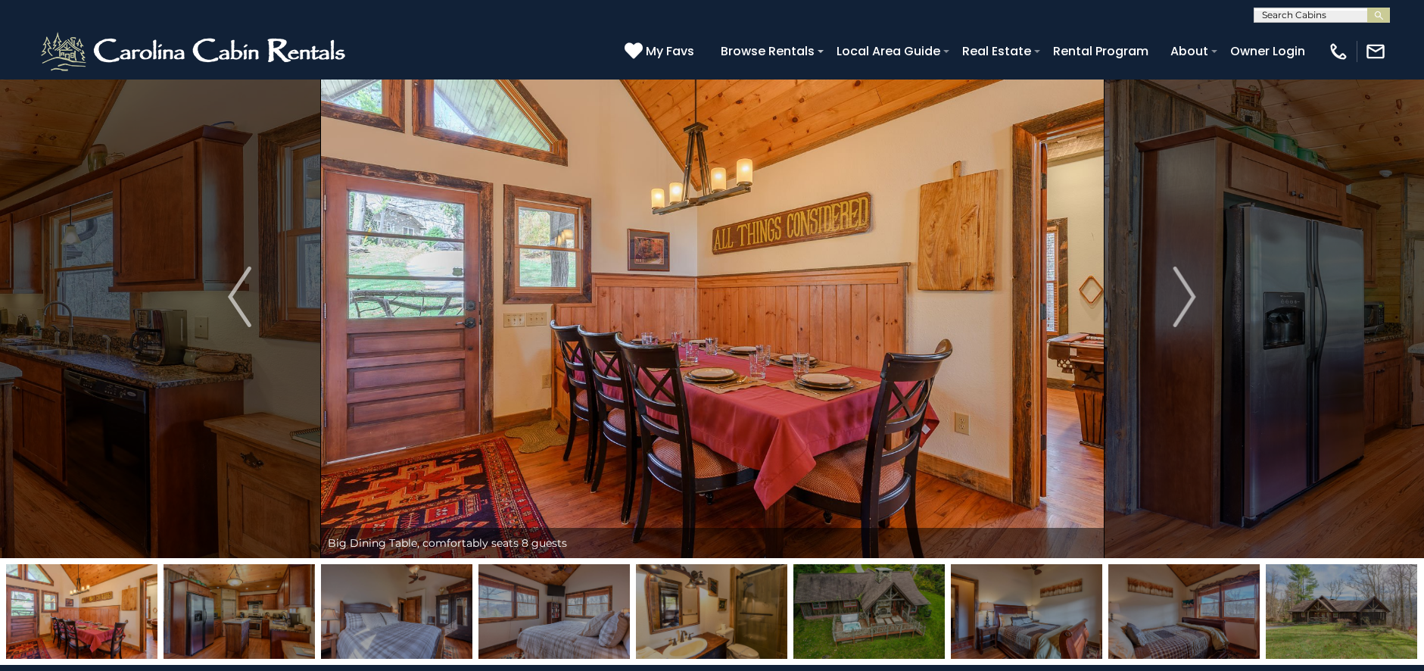
scroll to position [24, 0]
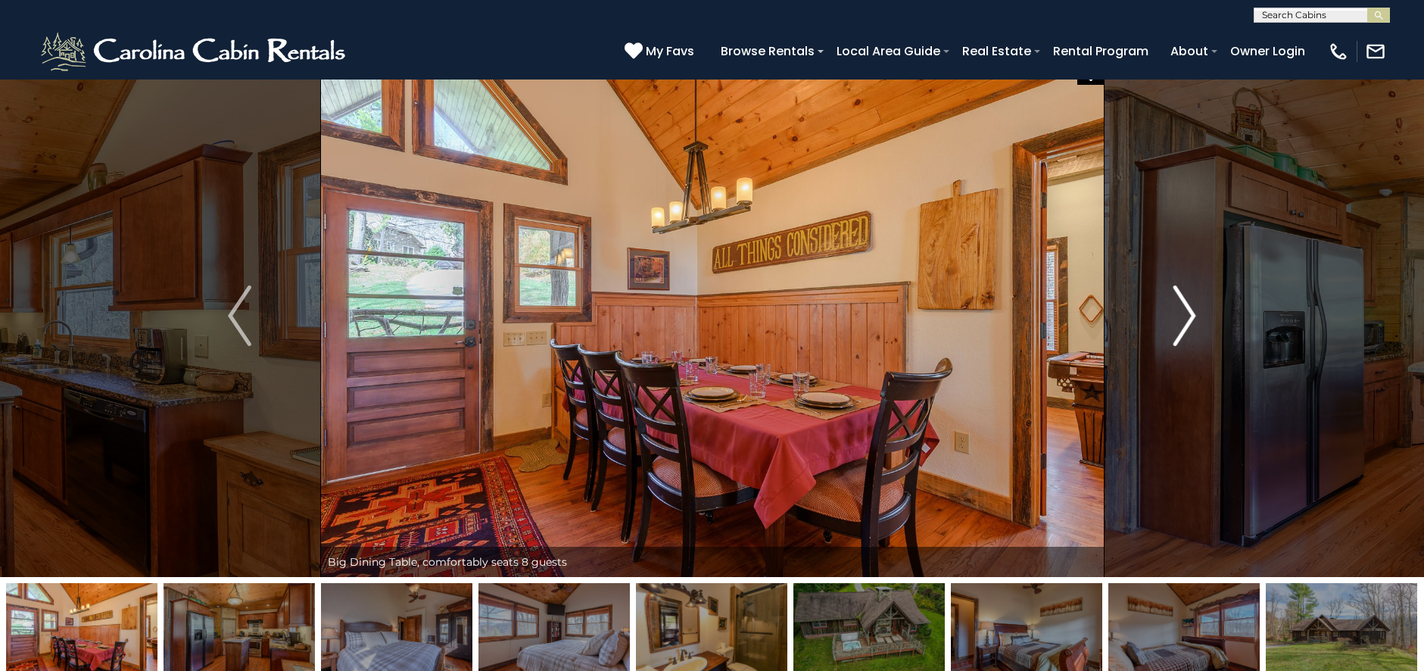
click at [1192, 326] on img "Next" at bounding box center [1184, 315] width 23 height 61
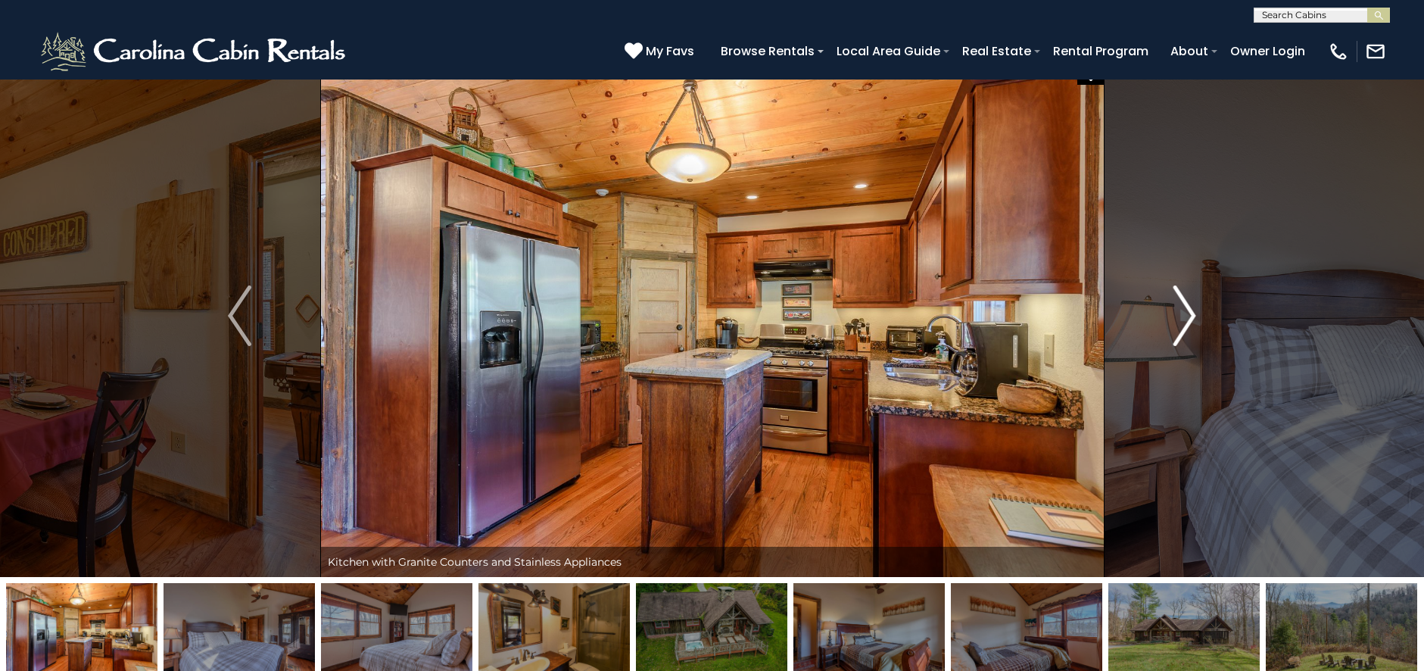
click at [1187, 327] on img "Next" at bounding box center [1184, 315] width 23 height 61
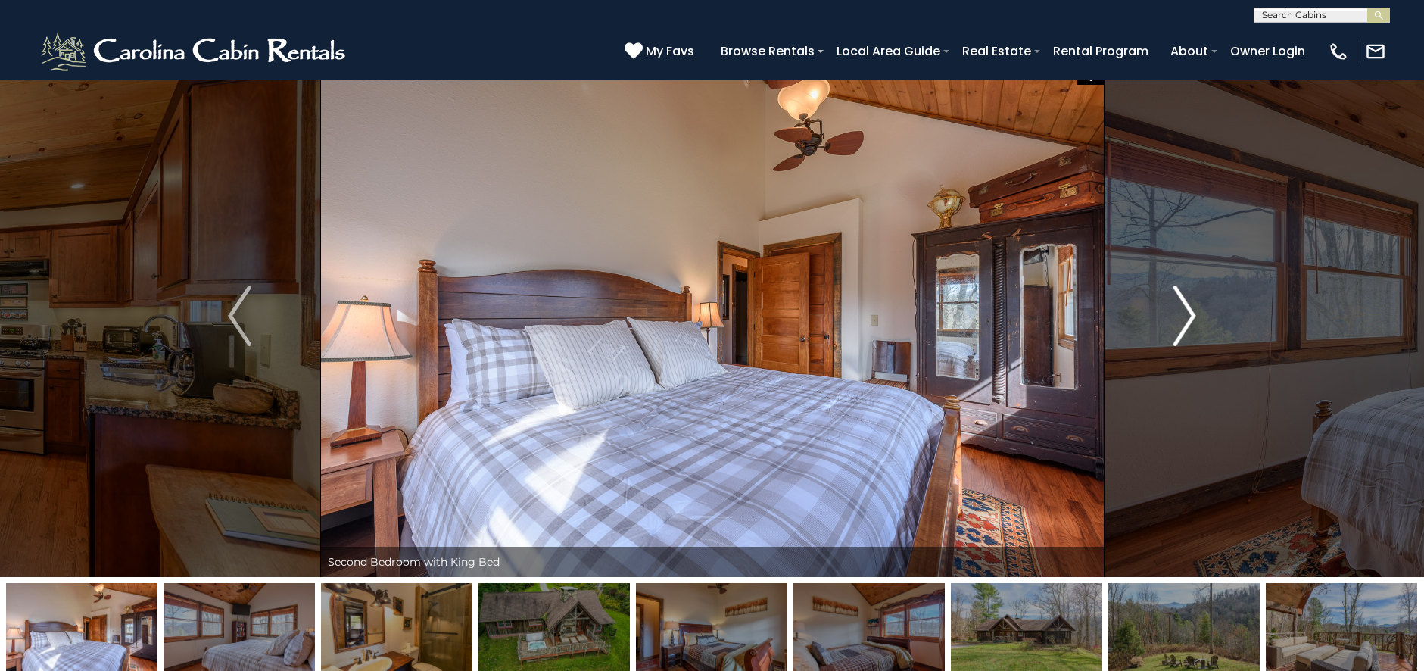
click at [1187, 327] on img "Next" at bounding box center [1184, 315] width 23 height 61
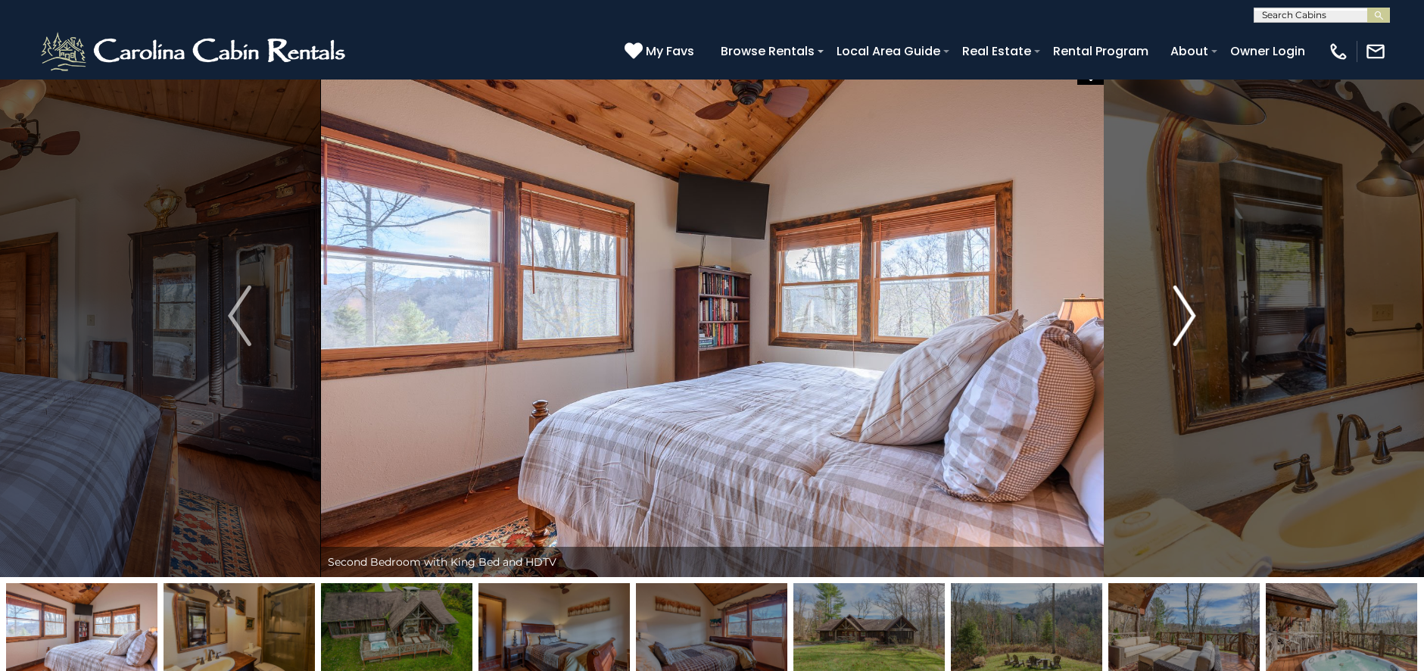
click at [1186, 327] on img "Next" at bounding box center [1184, 315] width 23 height 61
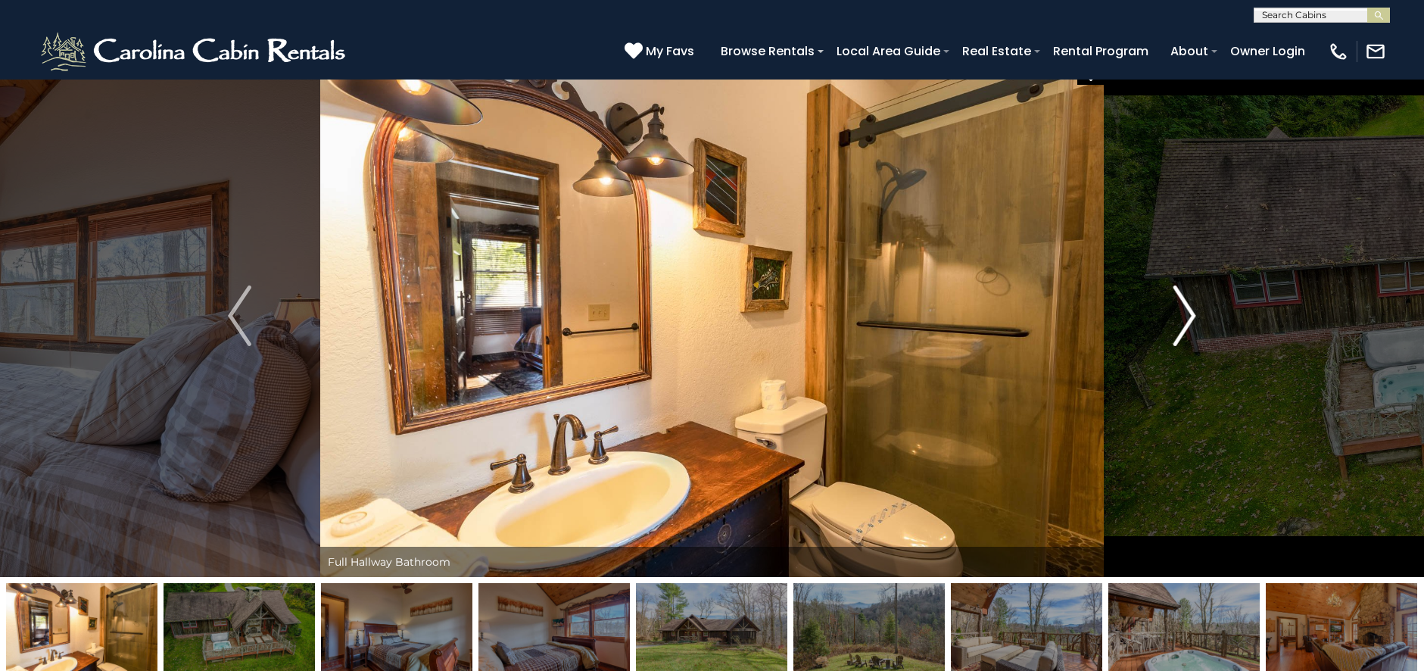
click at [1186, 327] on img "Next" at bounding box center [1184, 315] width 23 height 61
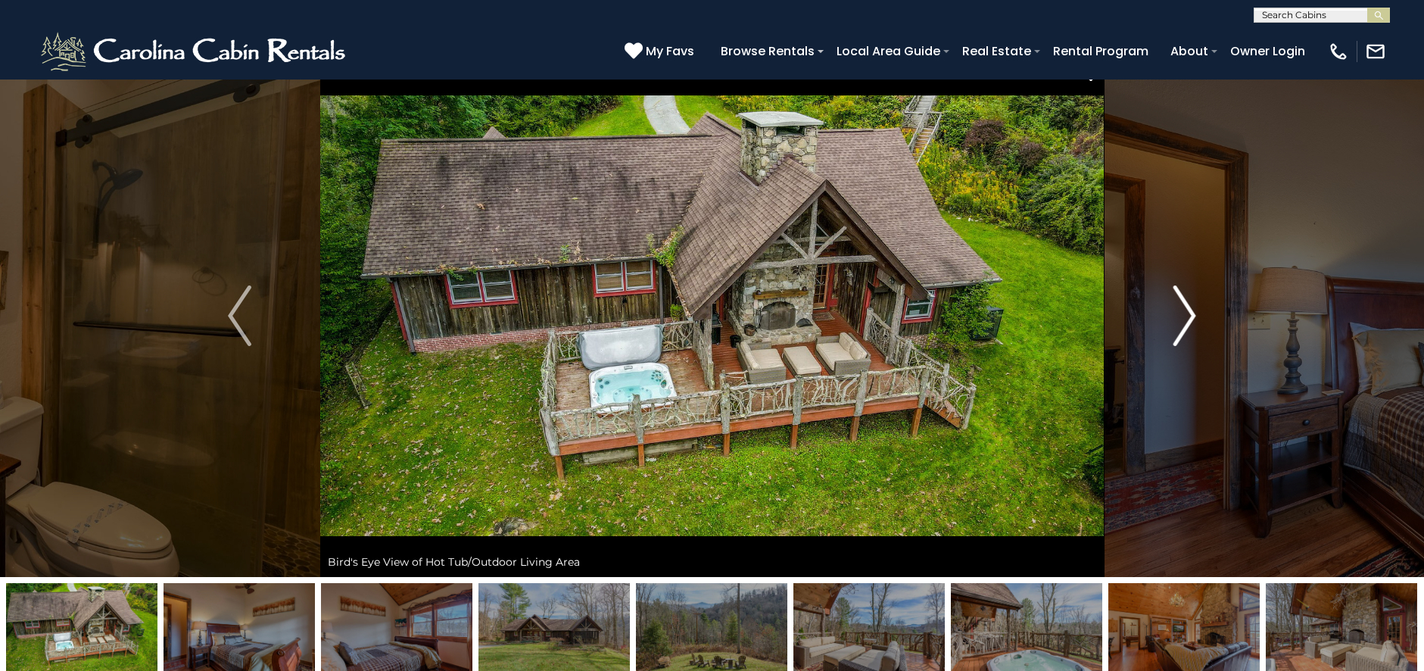
click at [1186, 327] on img "Next" at bounding box center [1184, 315] width 23 height 61
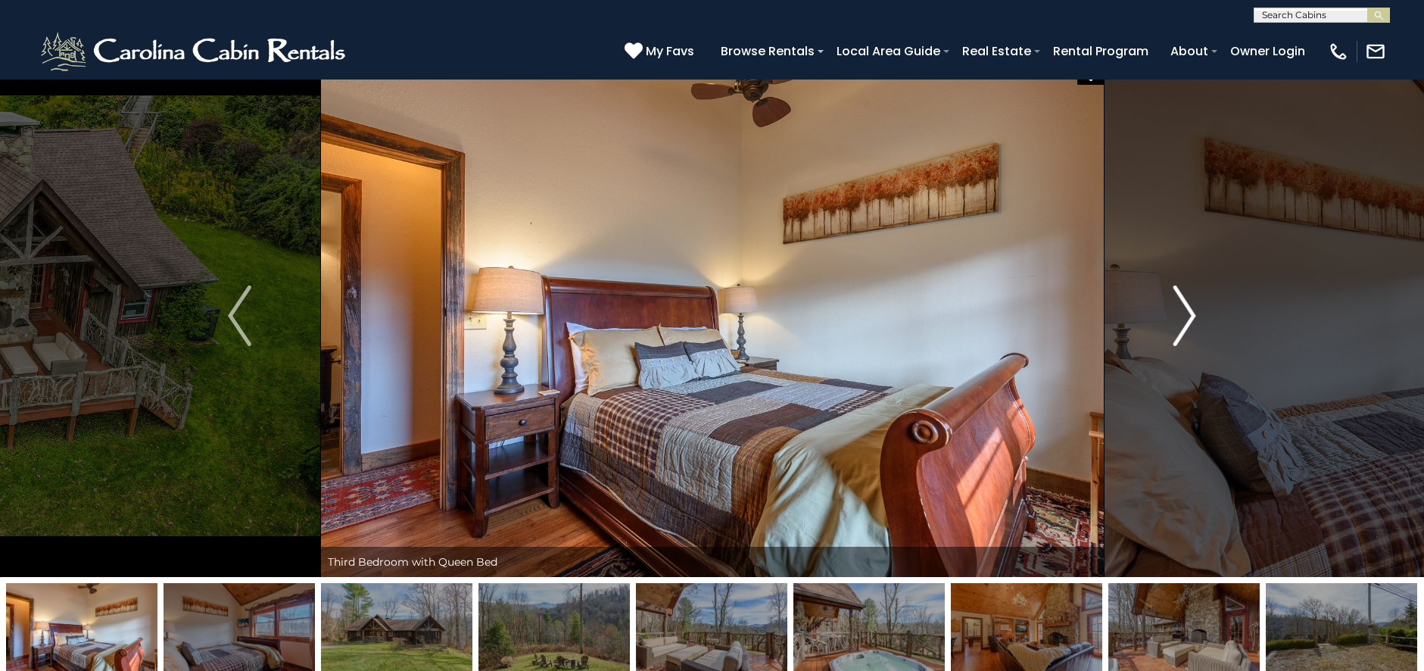
click at [1186, 326] on img "Next" at bounding box center [1184, 315] width 23 height 61
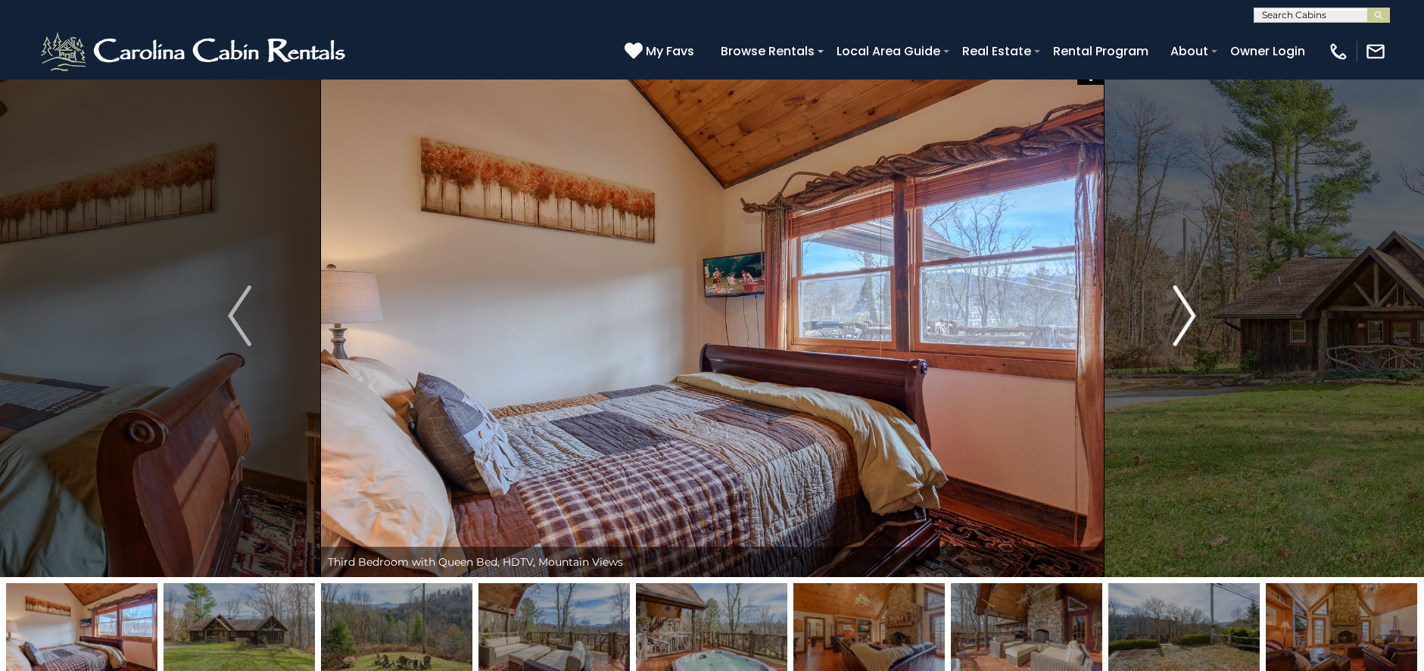
click at [1186, 326] on img "Next" at bounding box center [1184, 315] width 23 height 61
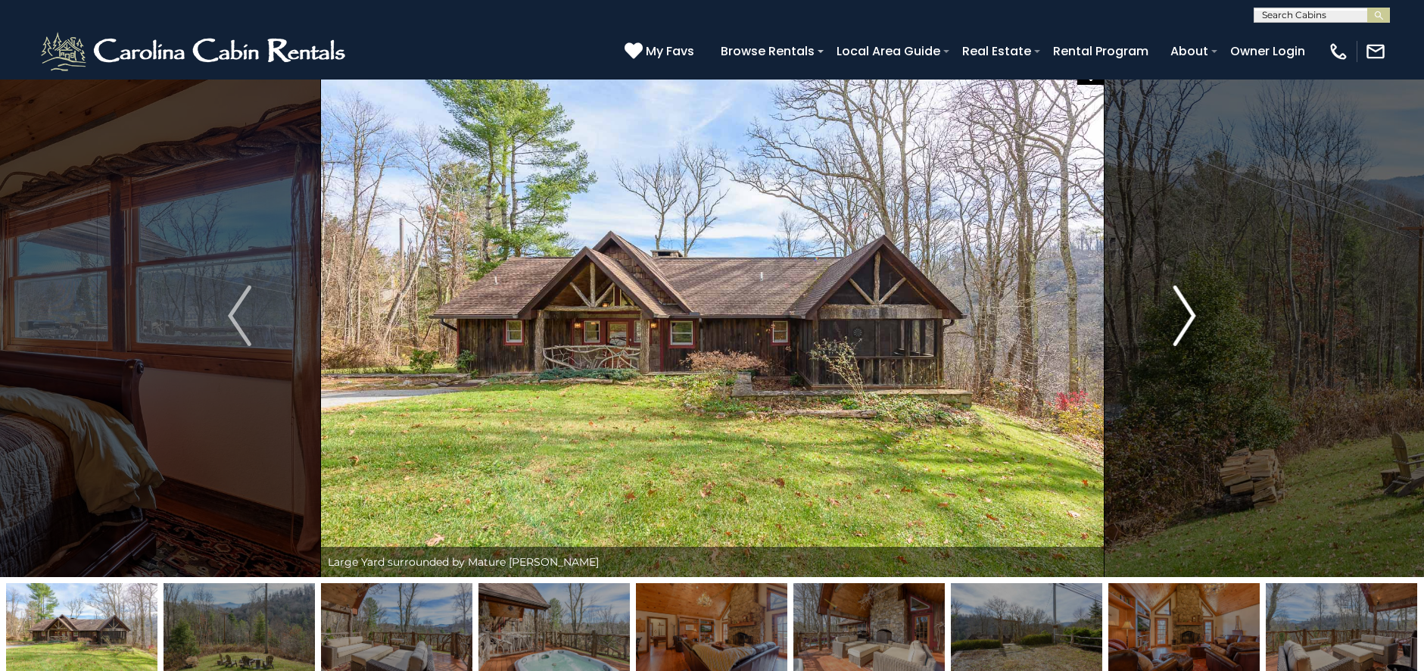
click at [1185, 326] on img "Next" at bounding box center [1184, 315] width 23 height 61
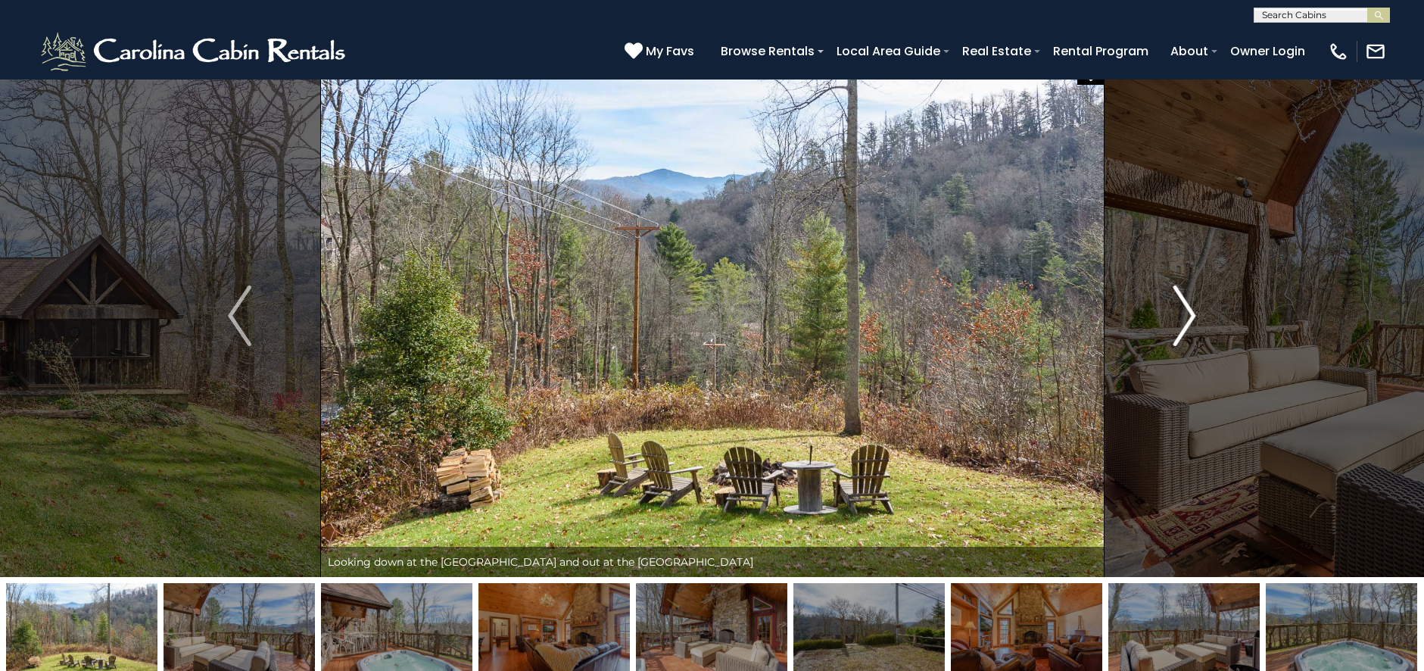
click at [1185, 326] on img "Next" at bounding box center [1184, 315] width 23 height 61
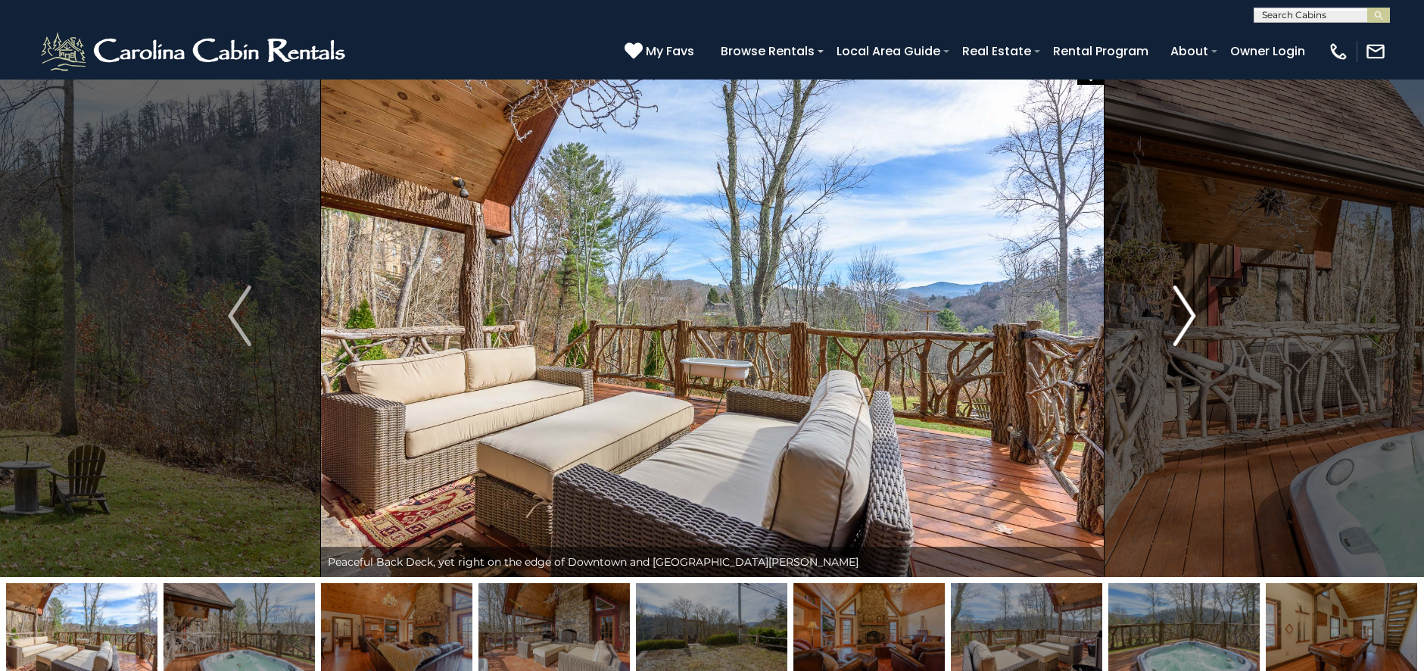
click at [1185, 326] on img "Next" at bounding box center [1184, 315] width 23 height 61
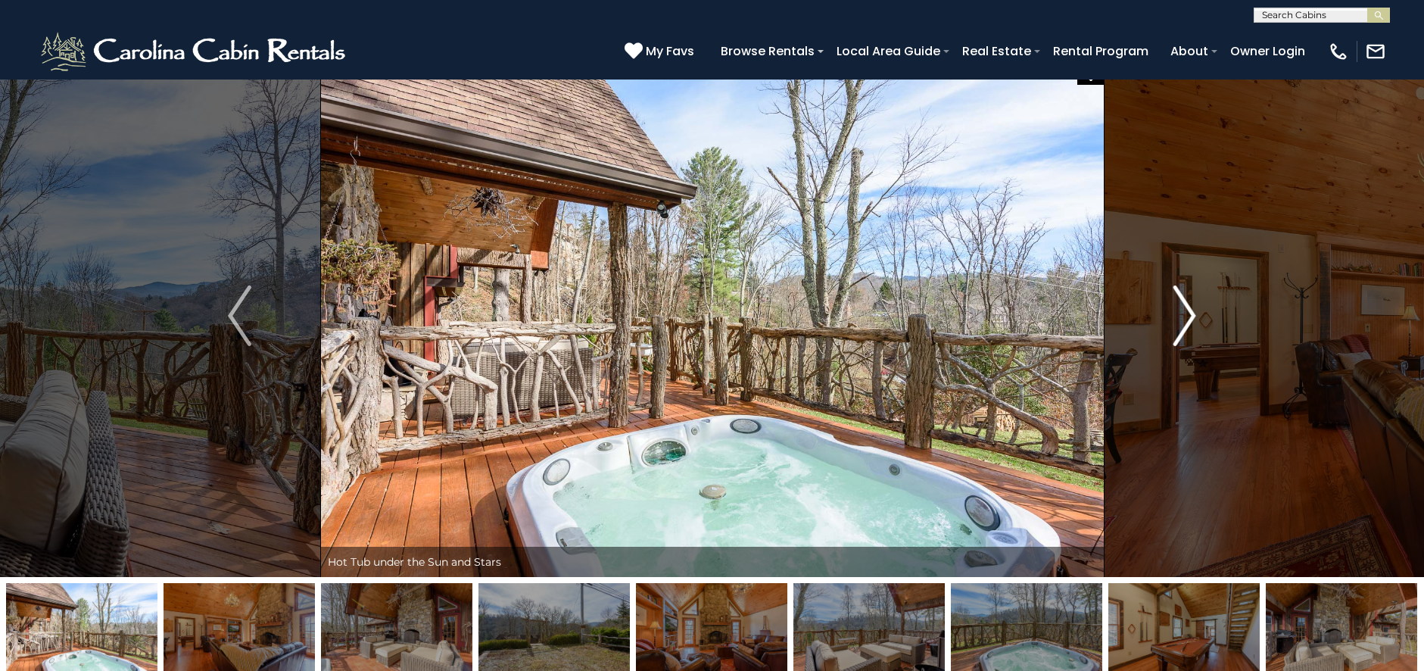
click at [1185, 326] on img "Next" at bounding box center [1184, 315] width 23 height 61
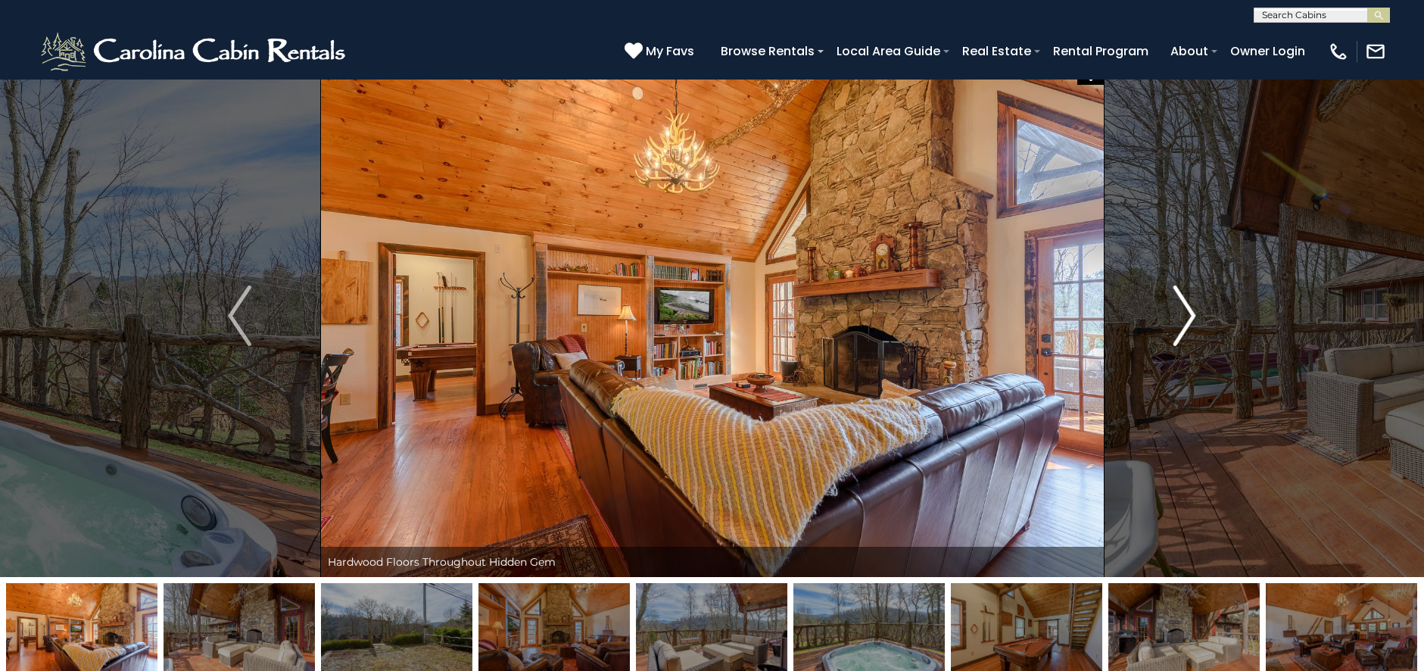
click at [1185, 326] on img "Next" at bounding box center [1184, 315] width 23 height 61
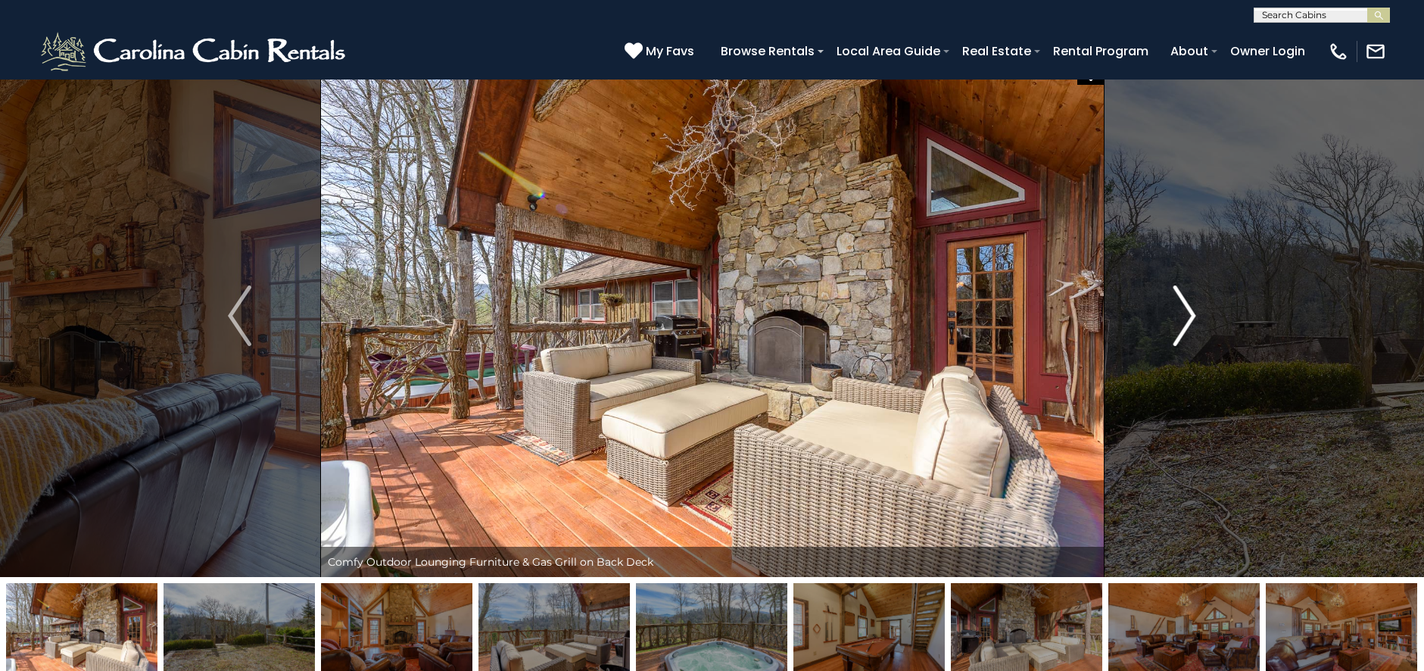
click at [1185, 326] on img "Next" at bounding box center [1184, 315] width 23 height 61
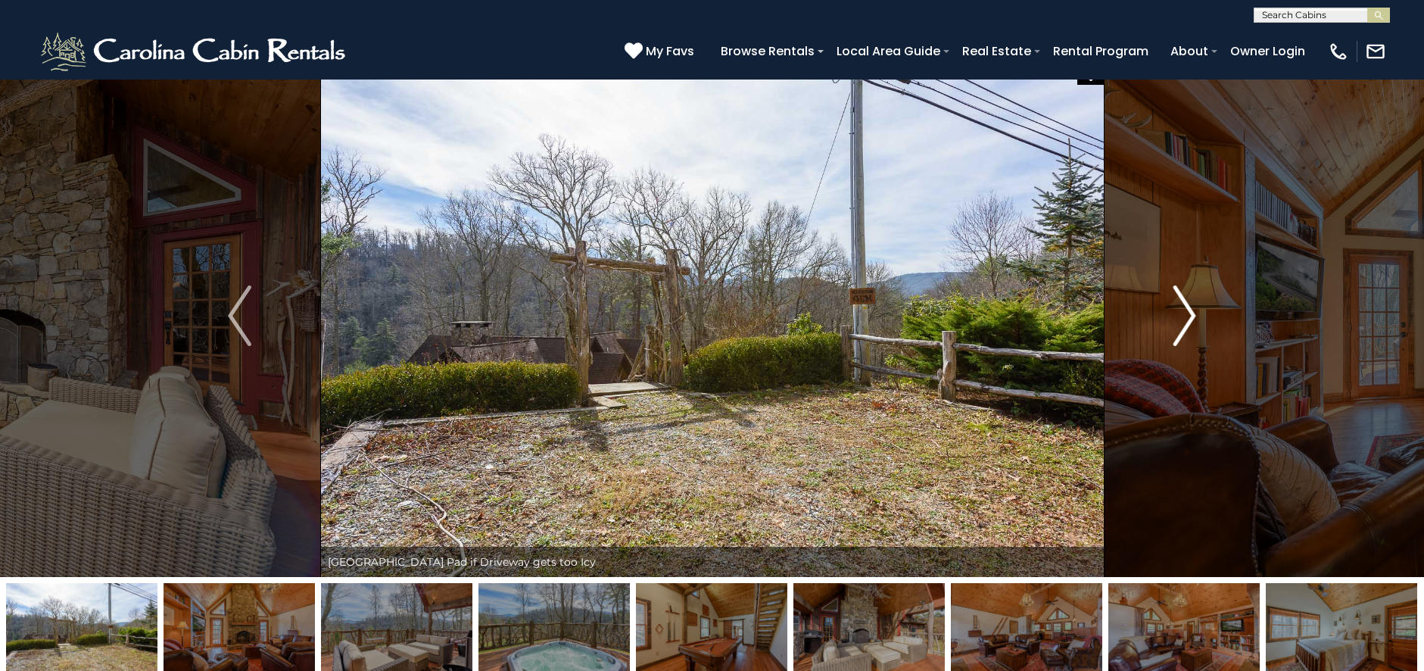
click at [1185, 325] on img "Next" at bounding box center [1184, 315] width 23 height 61
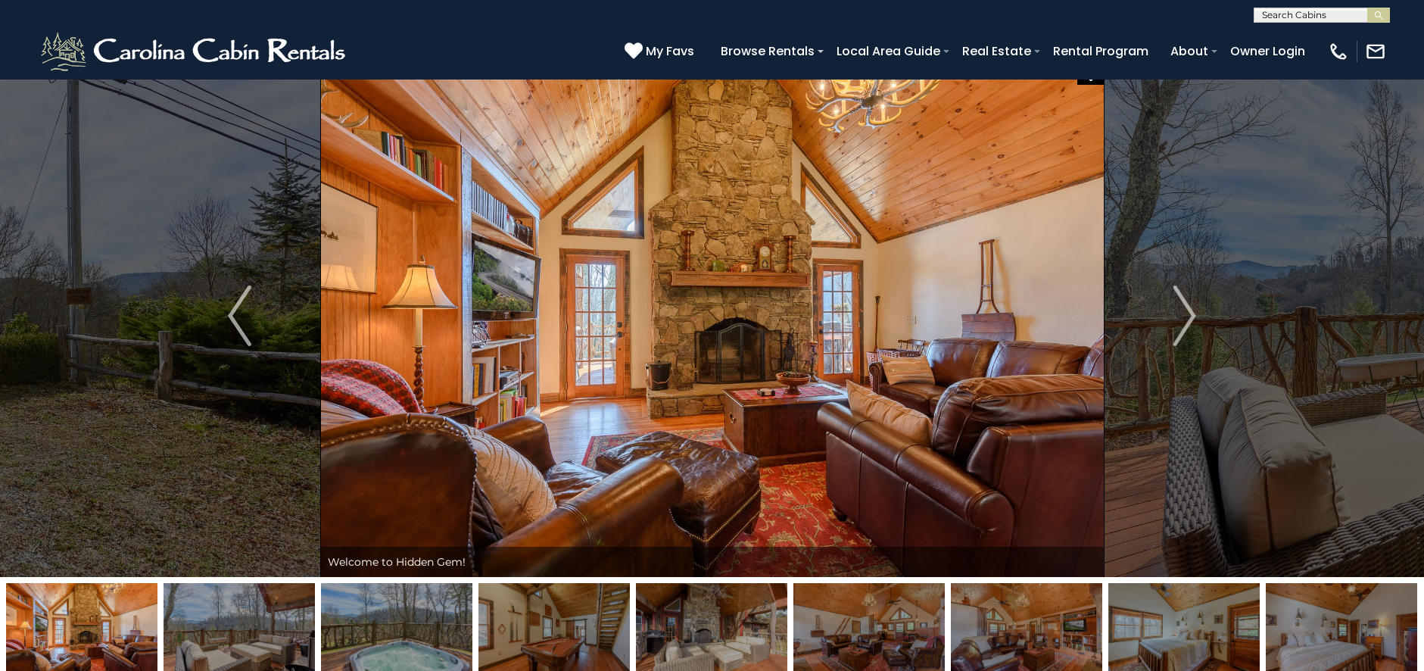
click at [848, 447] on img at bounding box center [712, 316] width 784 height 522
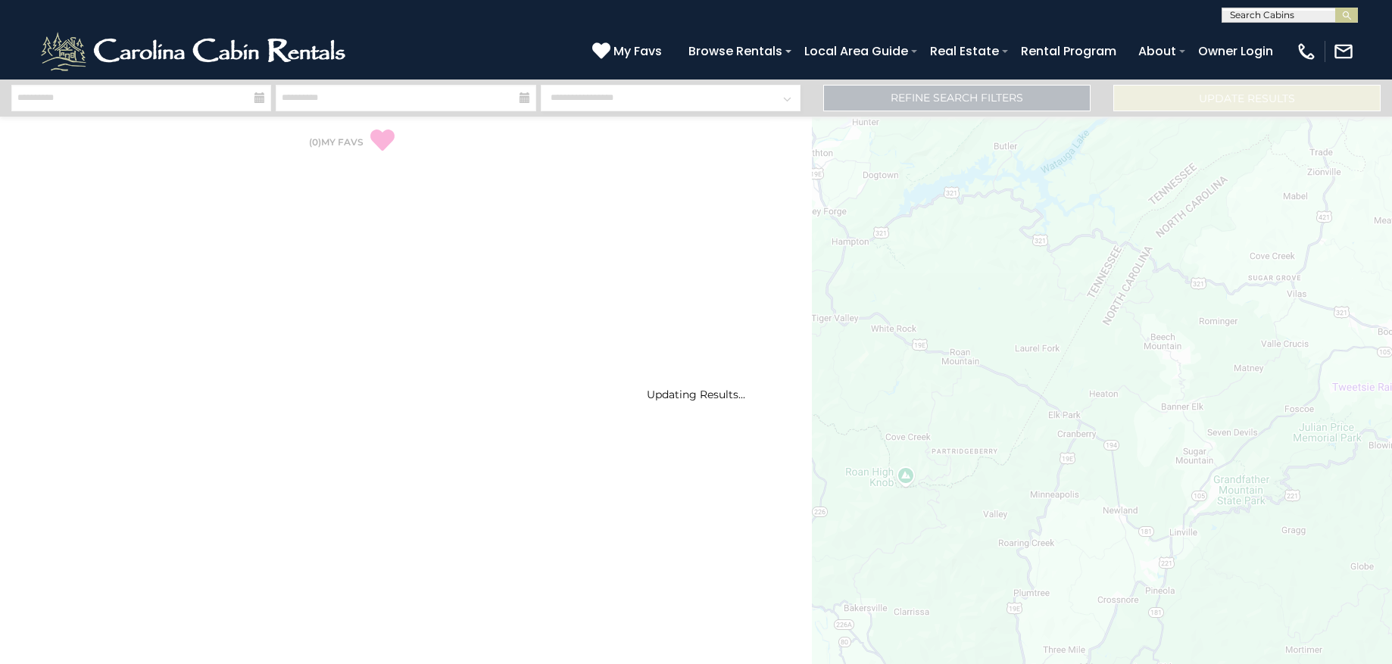
select select "*"
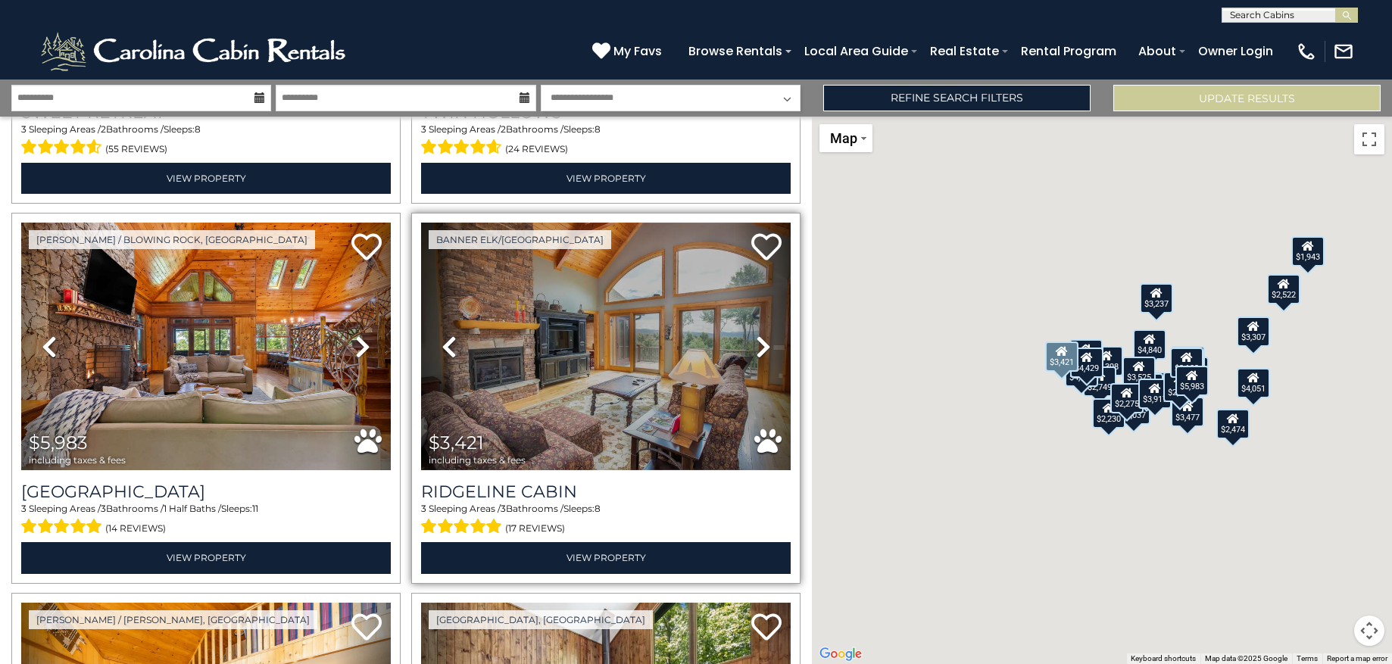
scroll to position [336, 0]
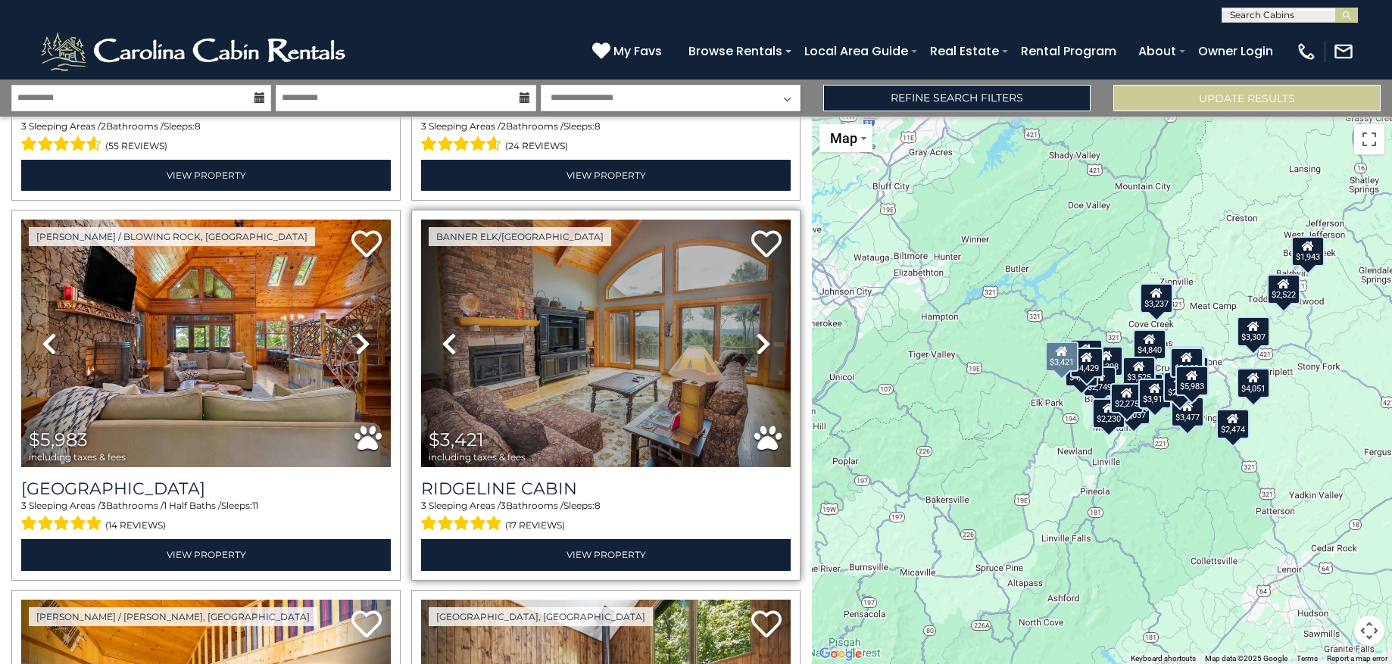
click at [756, 341] on icon at bounding box center [763, 344] width 15 height 24
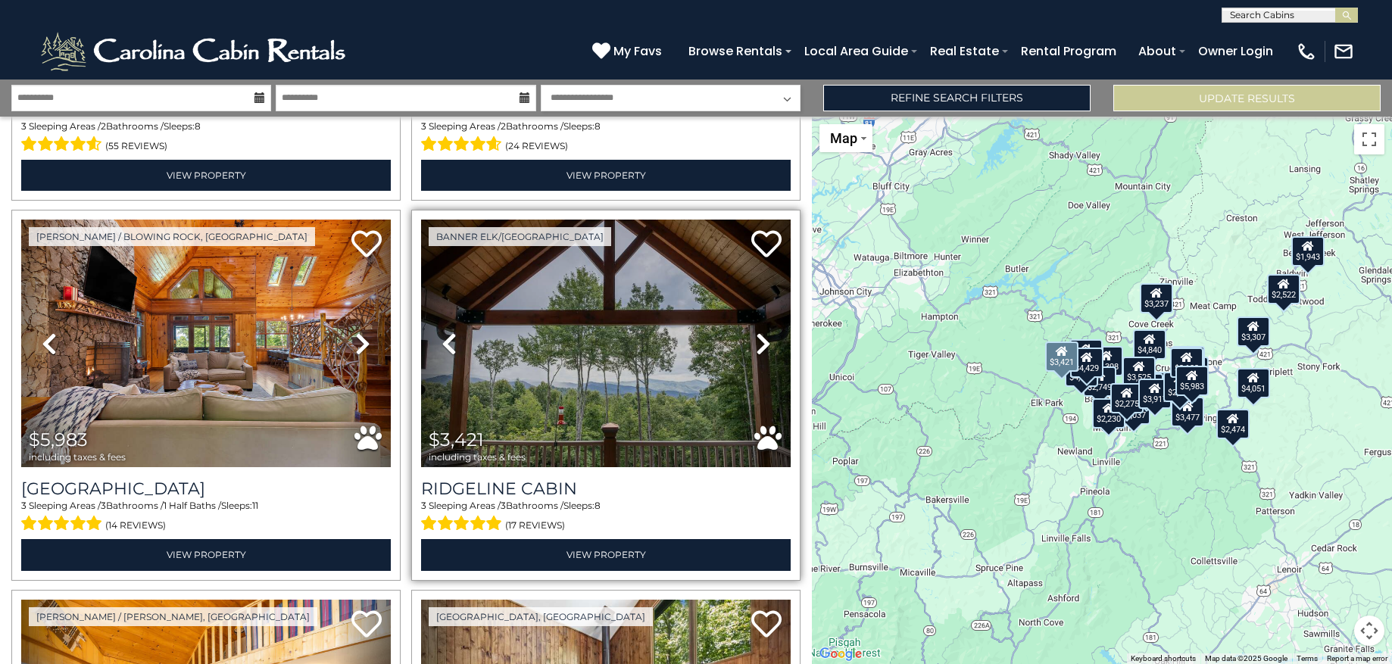
click at [756, 341] on icon at bounding box center [763, 344] width 15 height 24
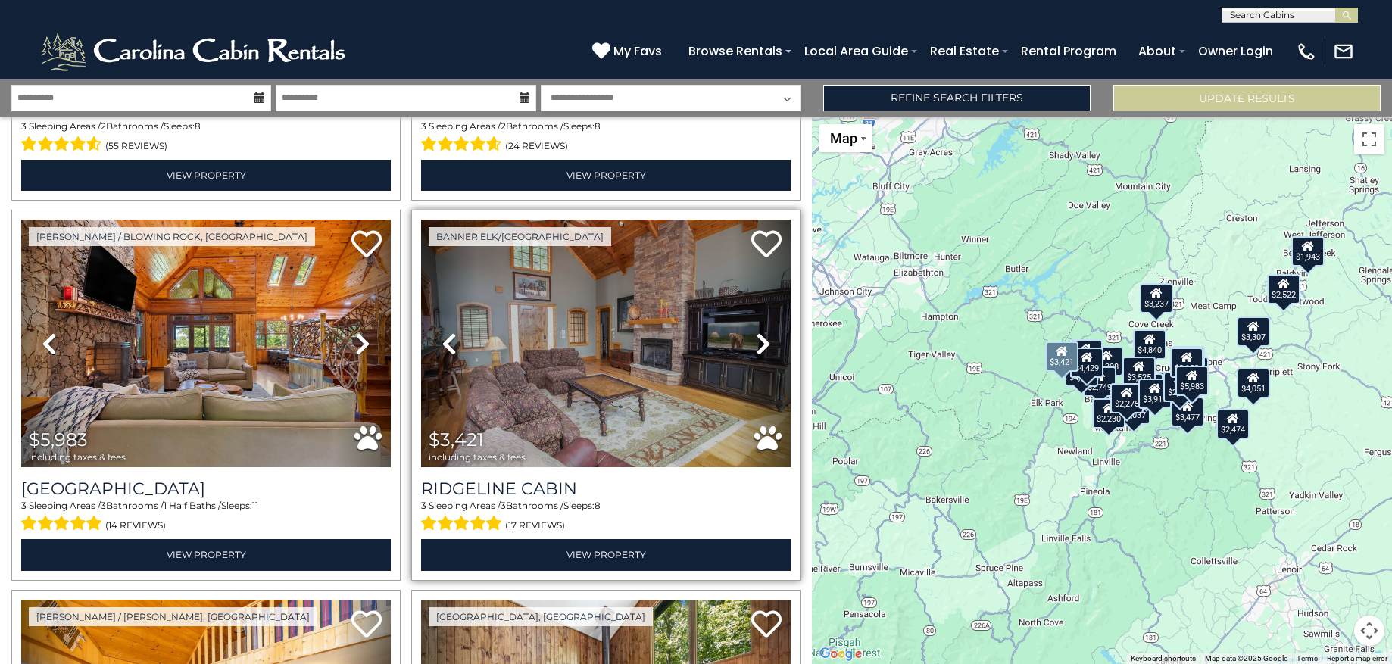
click at [756, 341] on icon at bounding box center [763, 344] width 15 height 24
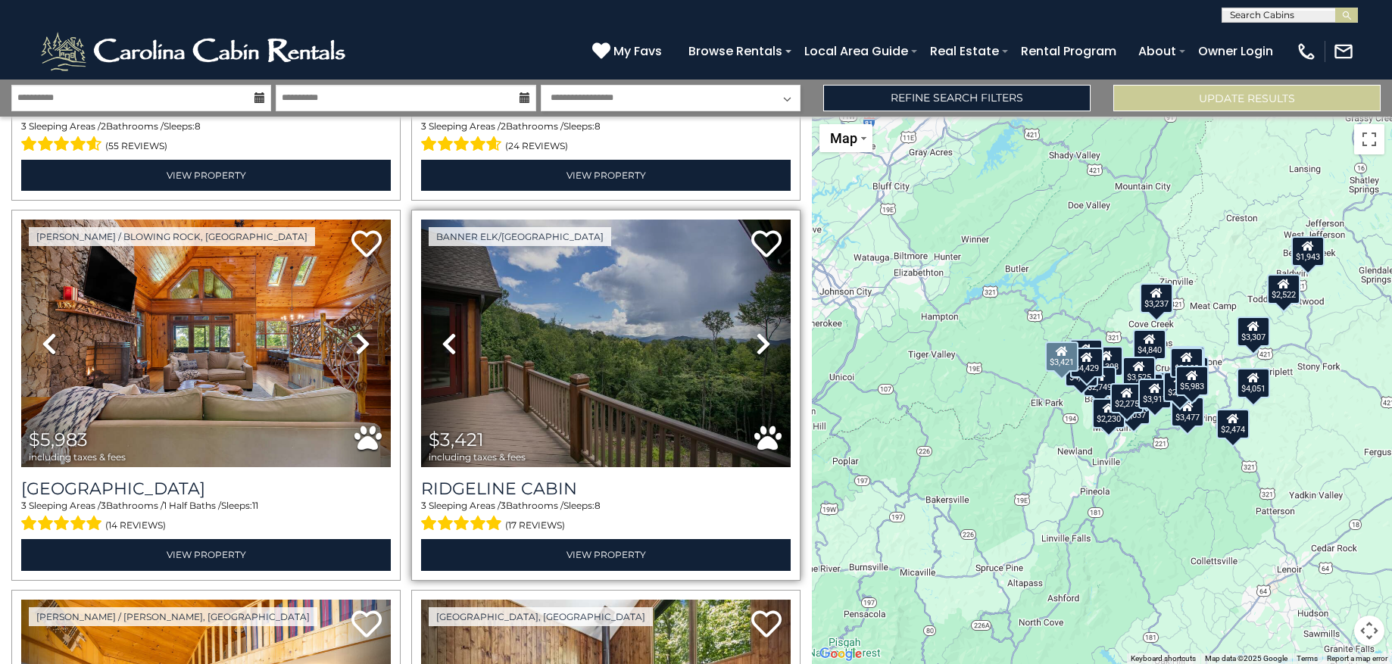
click at [756, 341] on icon at bounding box center [763, 344] width 15 height 24
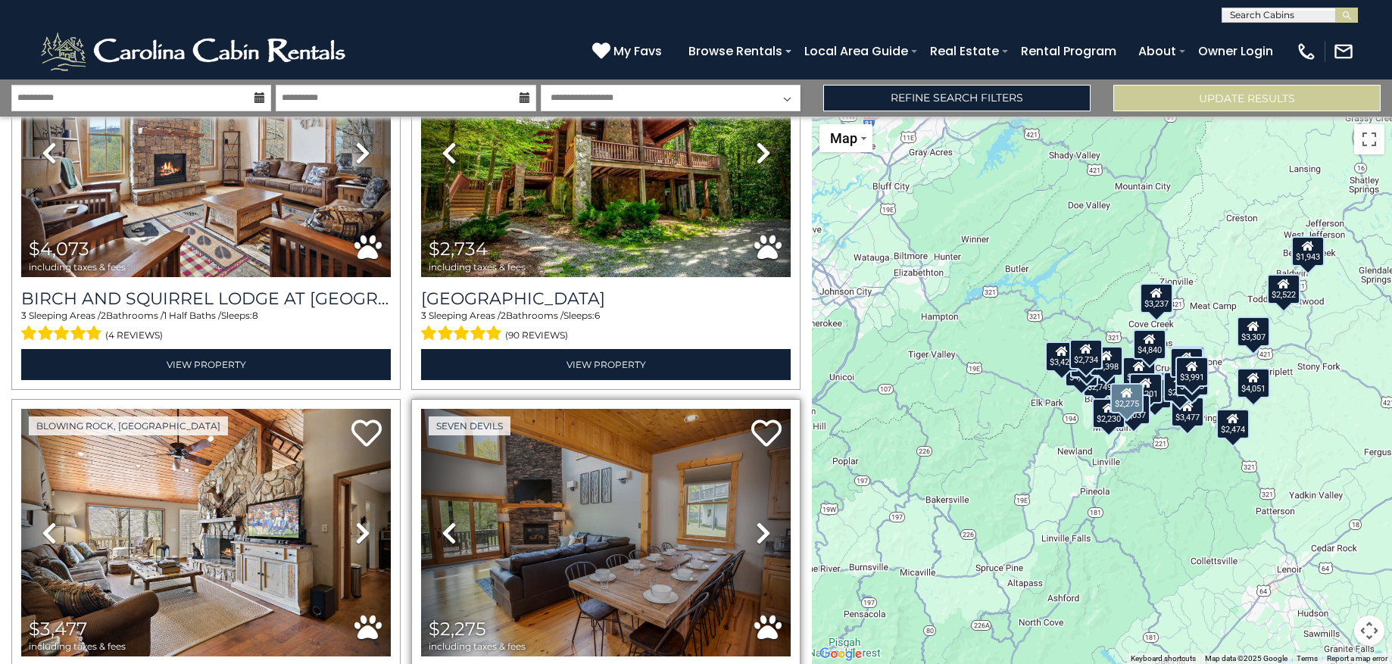
scroll to position [3943, 0]
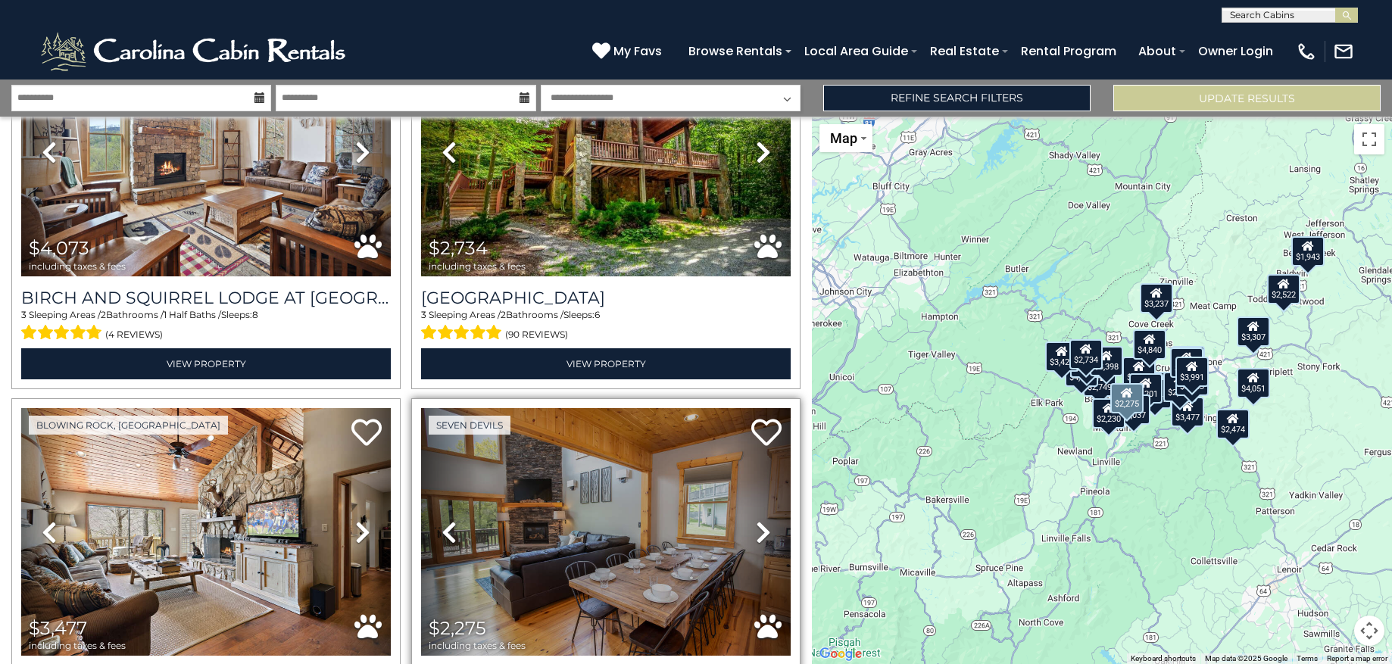
click at [756, 520] on icon at bounding box center [763, 532] width 15 height 24
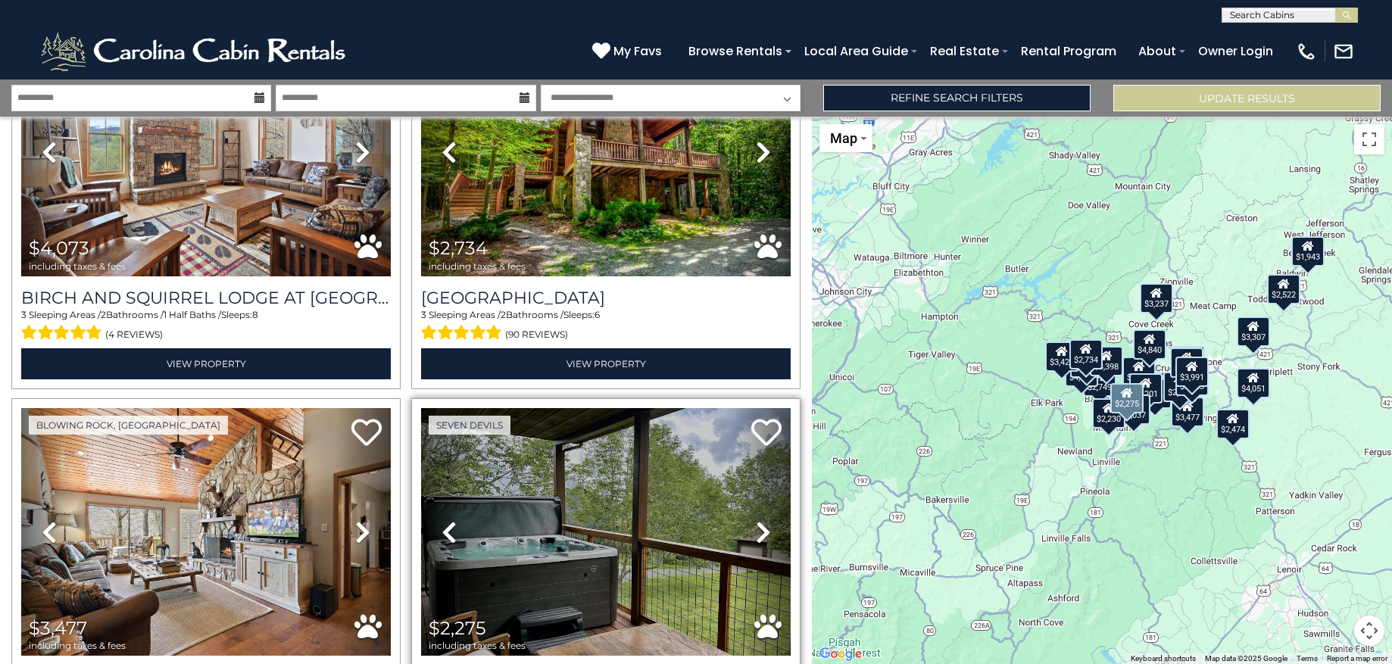
click at [756, 520] on icon at bounding box center [763, 532] width 15 height 24
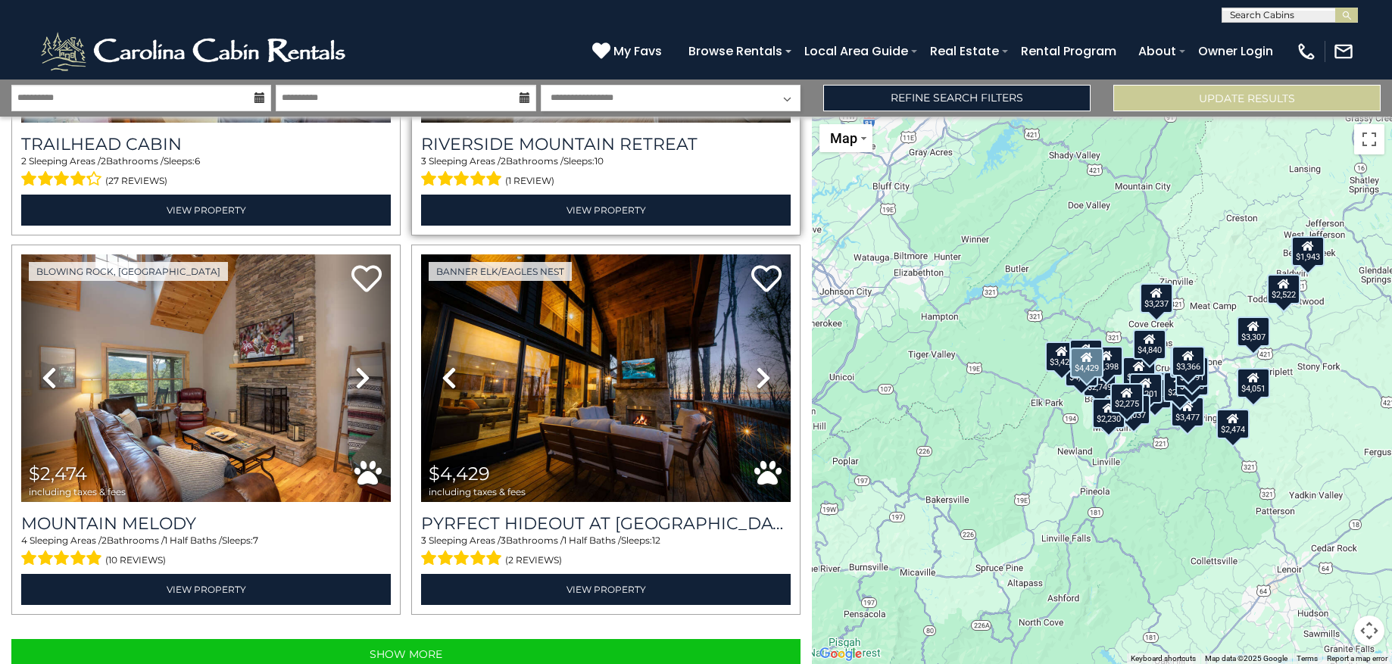
scroll to position [5237, 0]
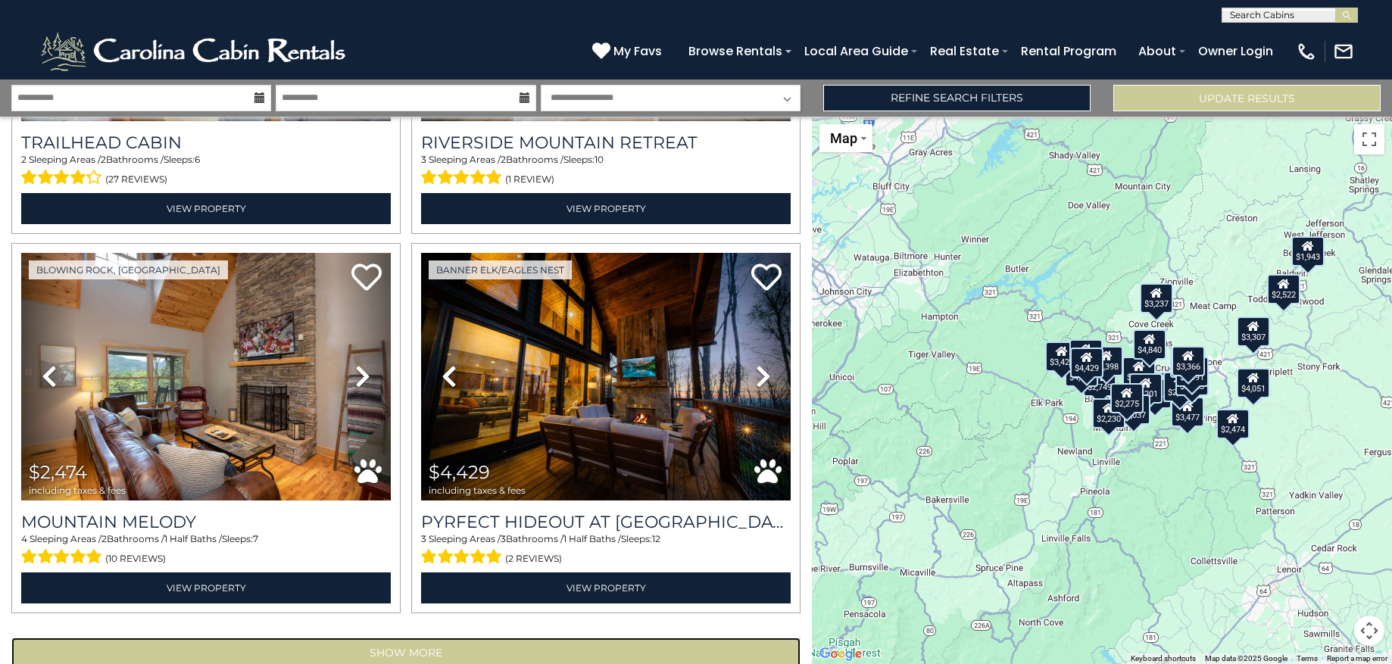
click at [428, 637] on button "Show More" at bounding box center [405, 652] width 789 height 30
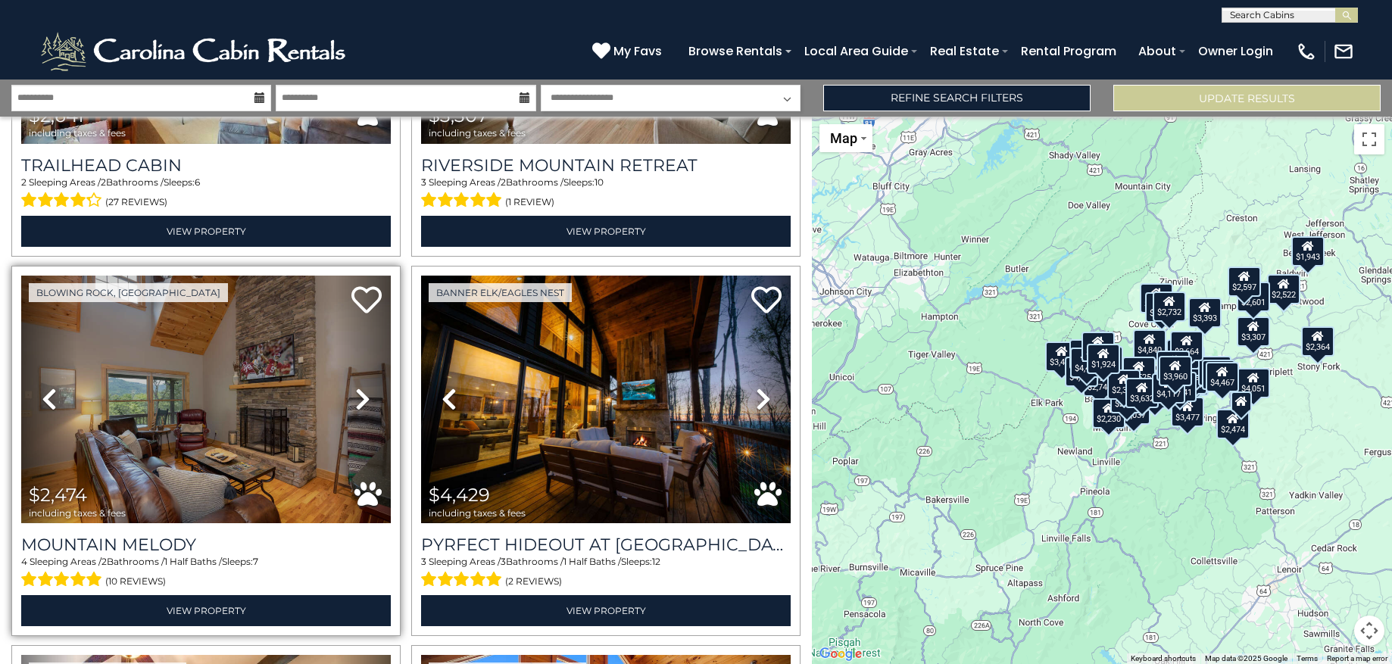
click at [356, 387] on icon at bounding box center [362, 399] width 15 height 24
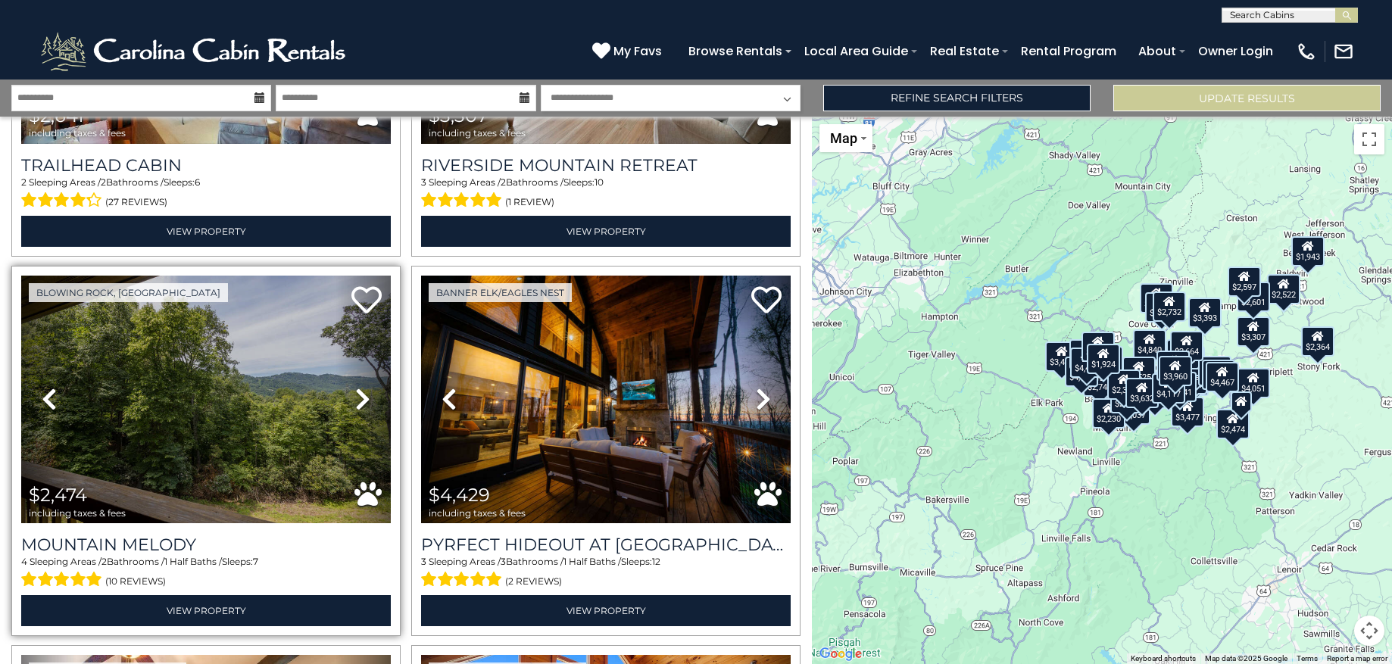
click at [356, 387] on icon at bounding box center [362, 399] width 15 height 24
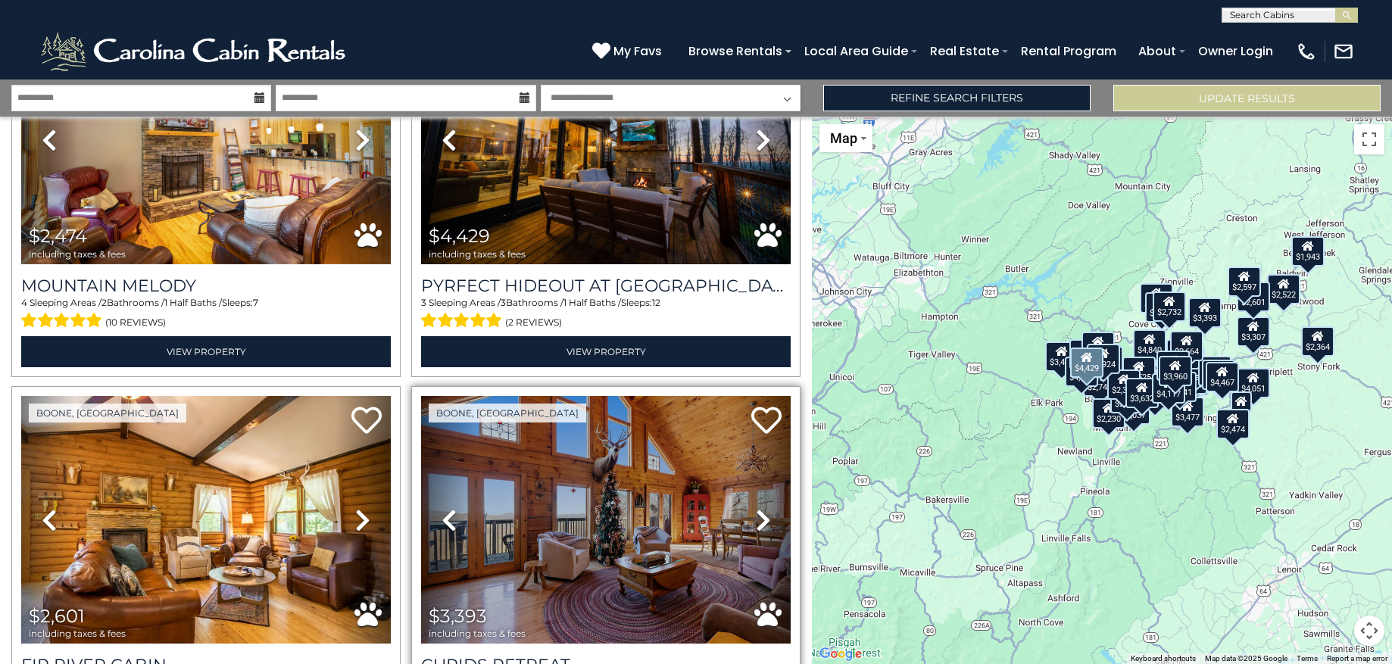
scroll to position [5484, 0]
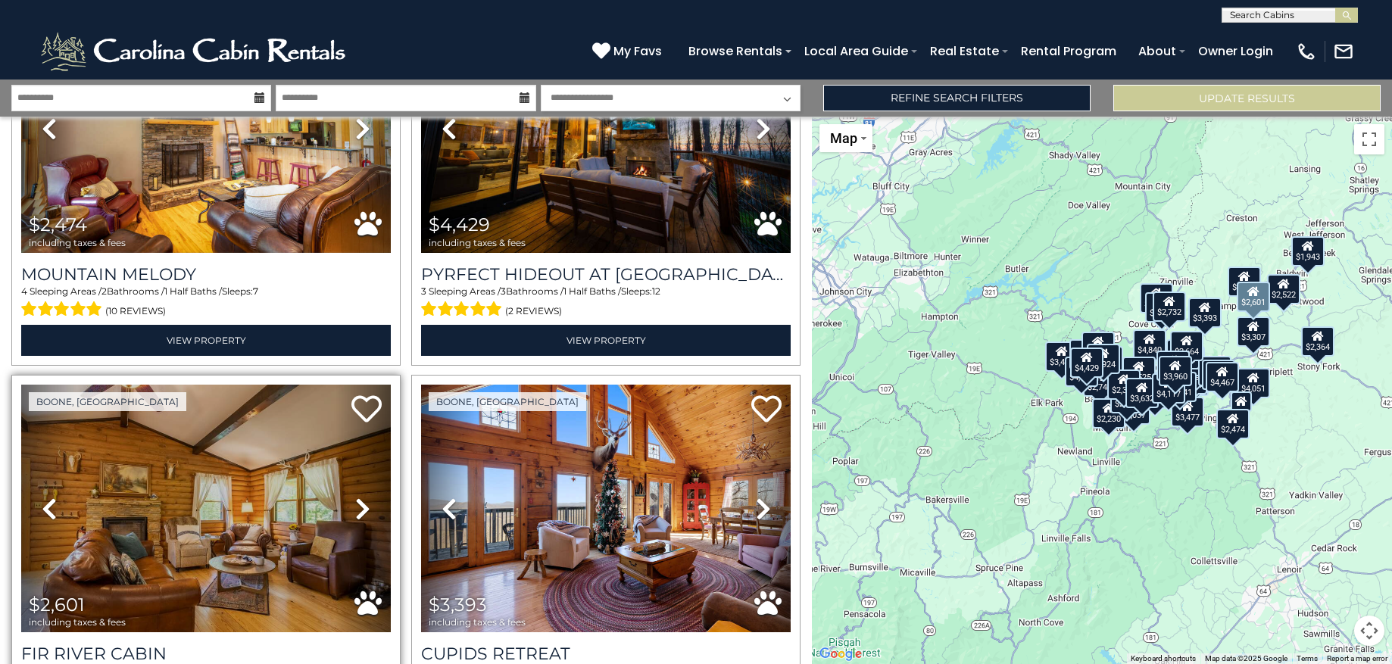
click at [359, 497] on icon at bounding box center [362, 509] width 15 height 24
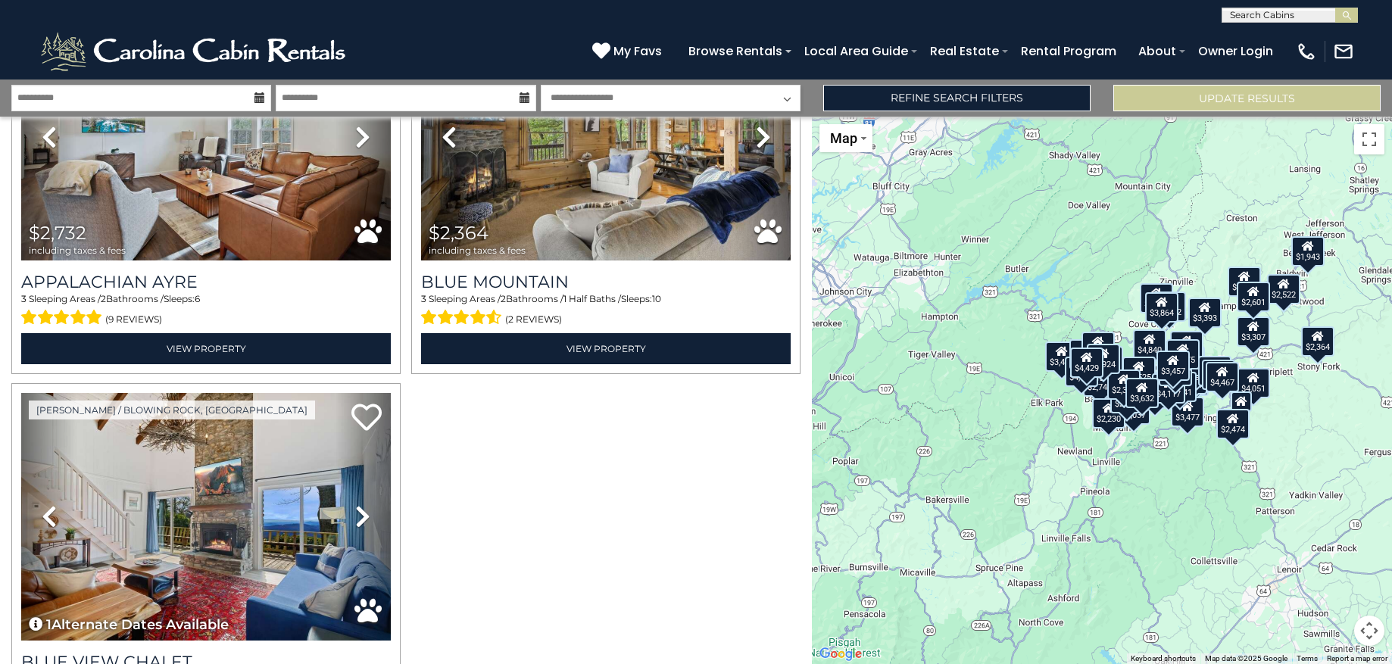
scroll to position [8927, 0]
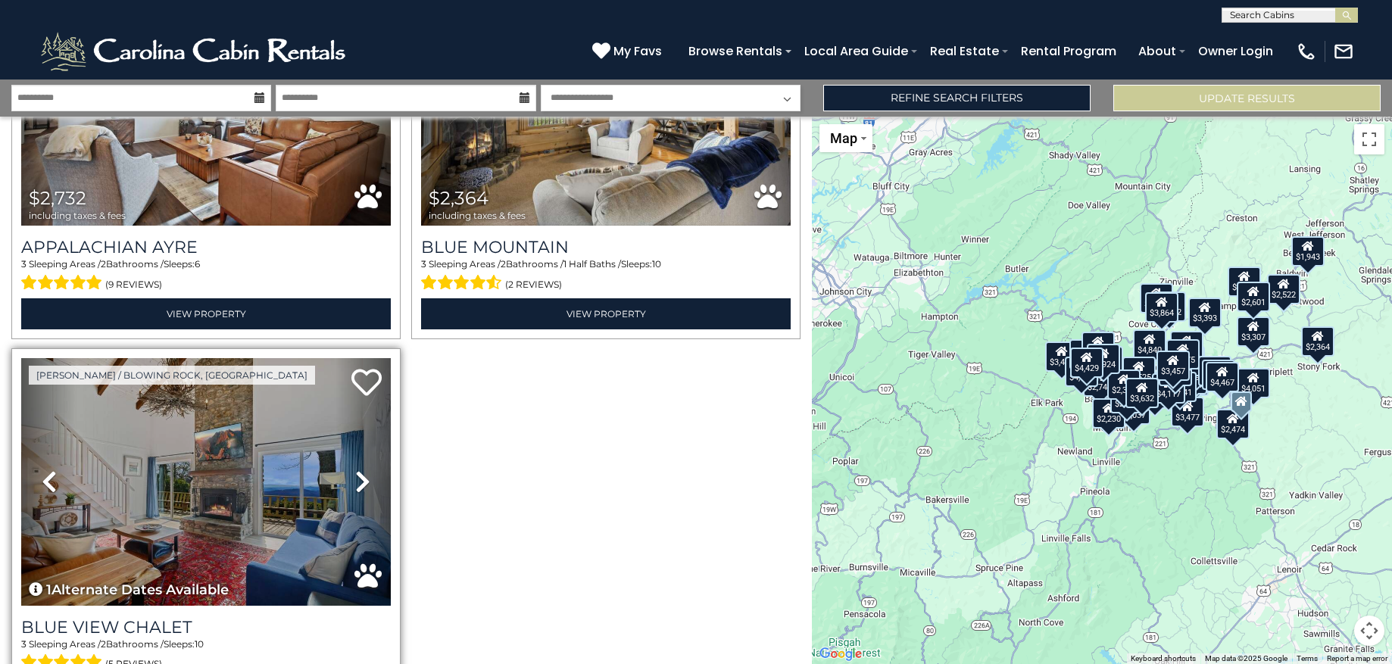
click at [358, 469] on icon at bounding box center [362, 481] width 15 height 24
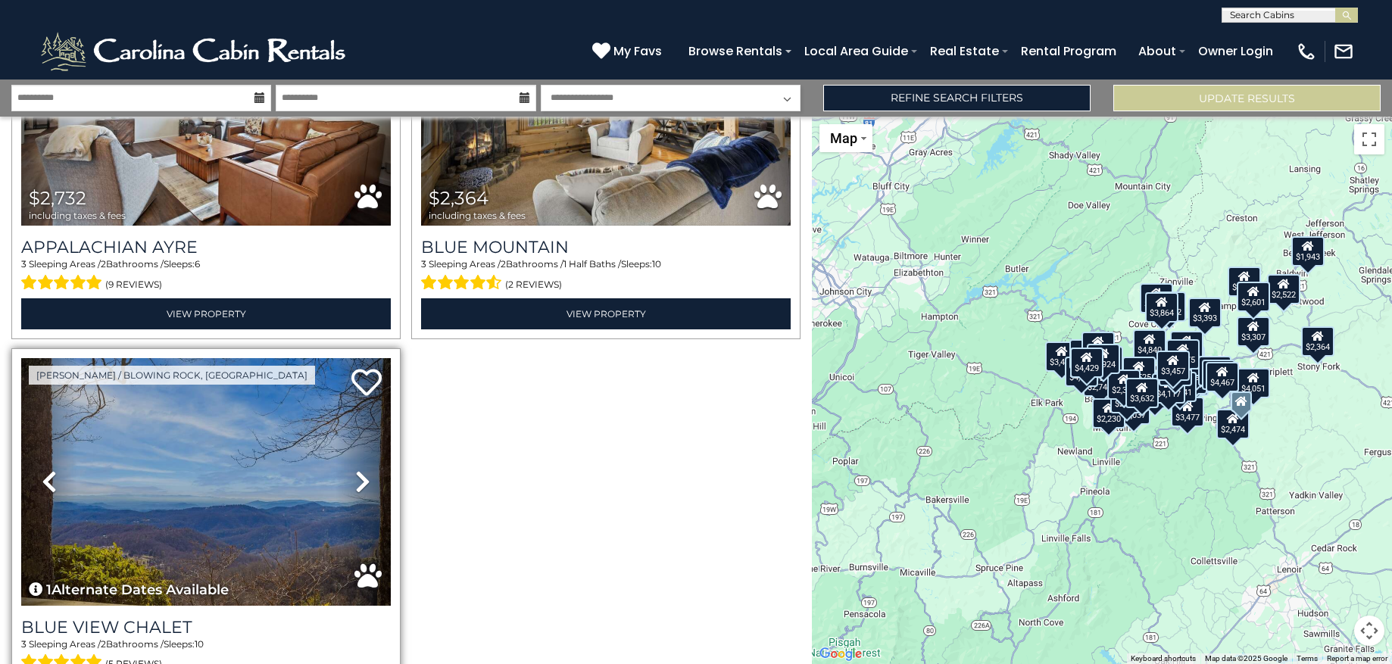
click at [360, 469] on icon at bounding box center [362, 481] width 15 height 24
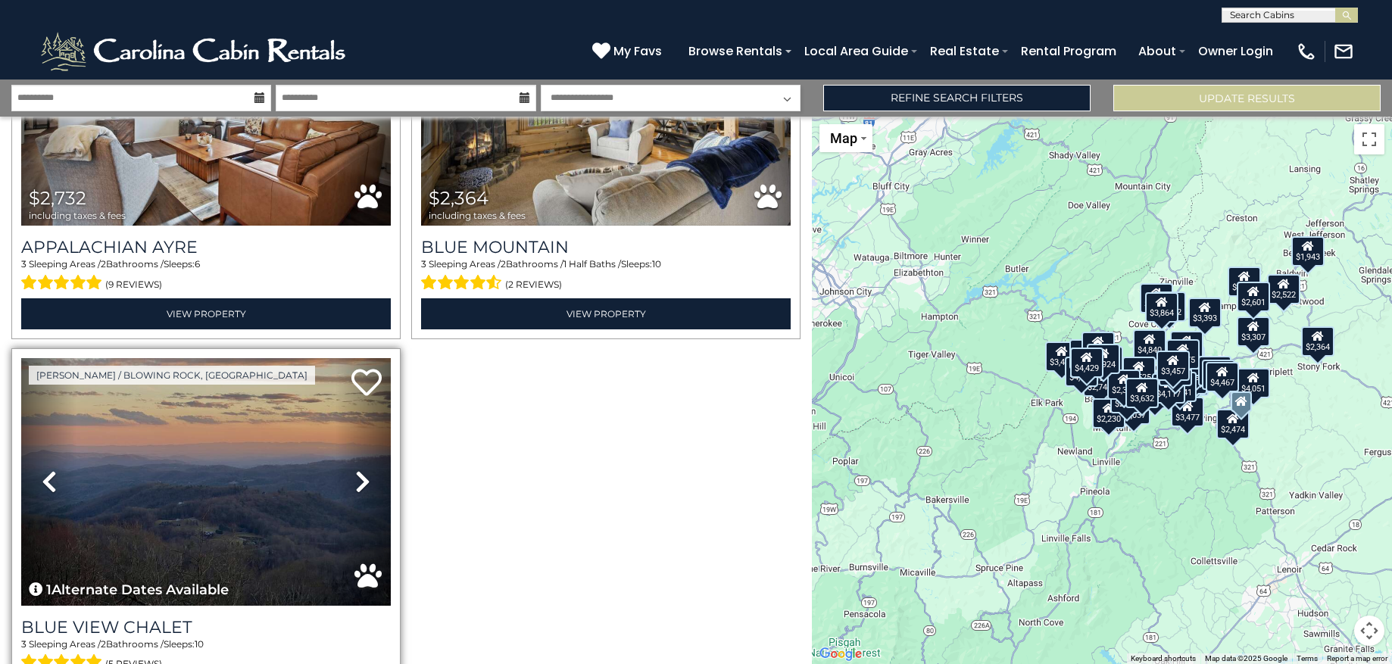
click at [360, 469] on icon at bounding box center [362, 481] width 15 height 24
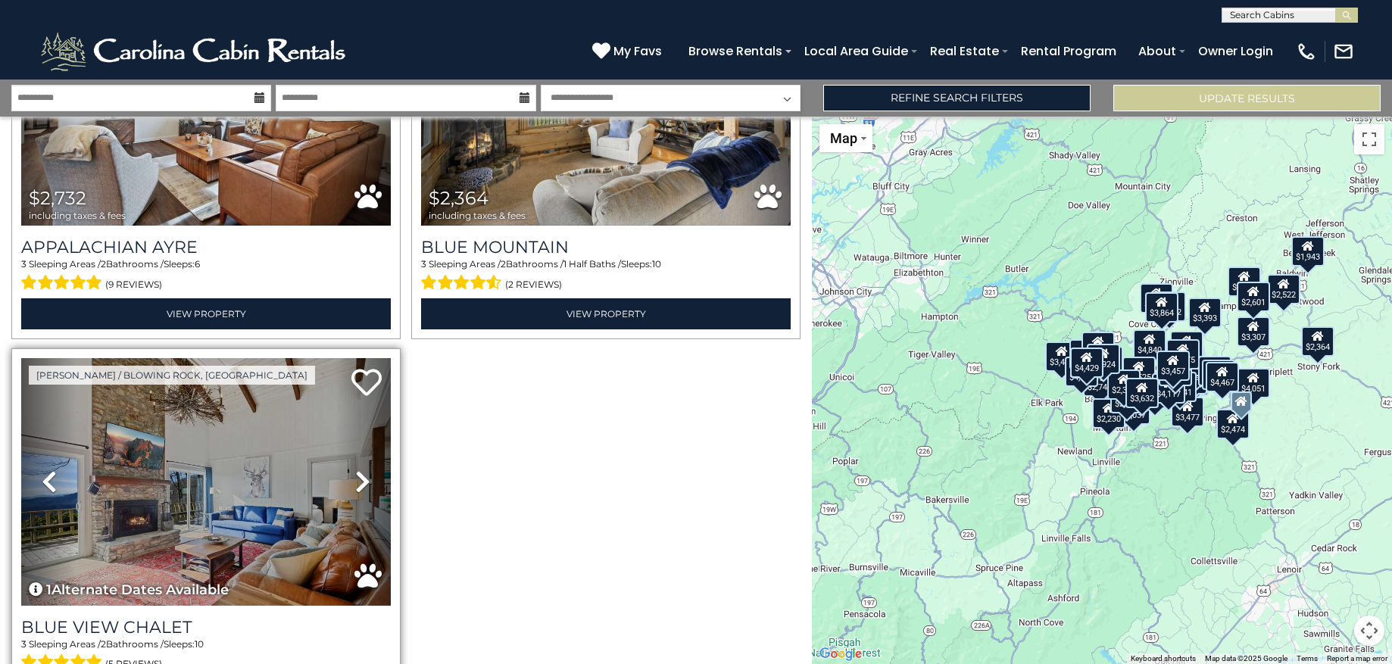
click at [360, 469] on icon at bounding box center [362, 481] width 15 height 24
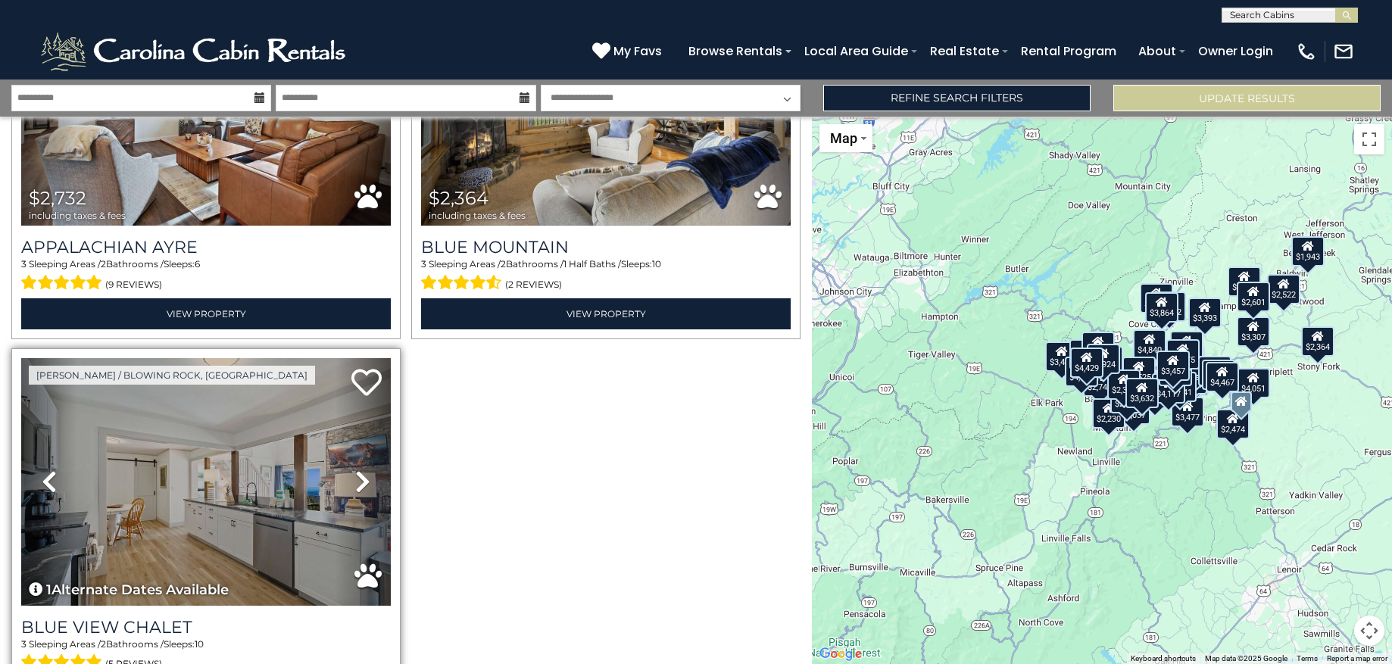
click at [360, 469] on icon at bounding box center [362, 481] width 15 height 24
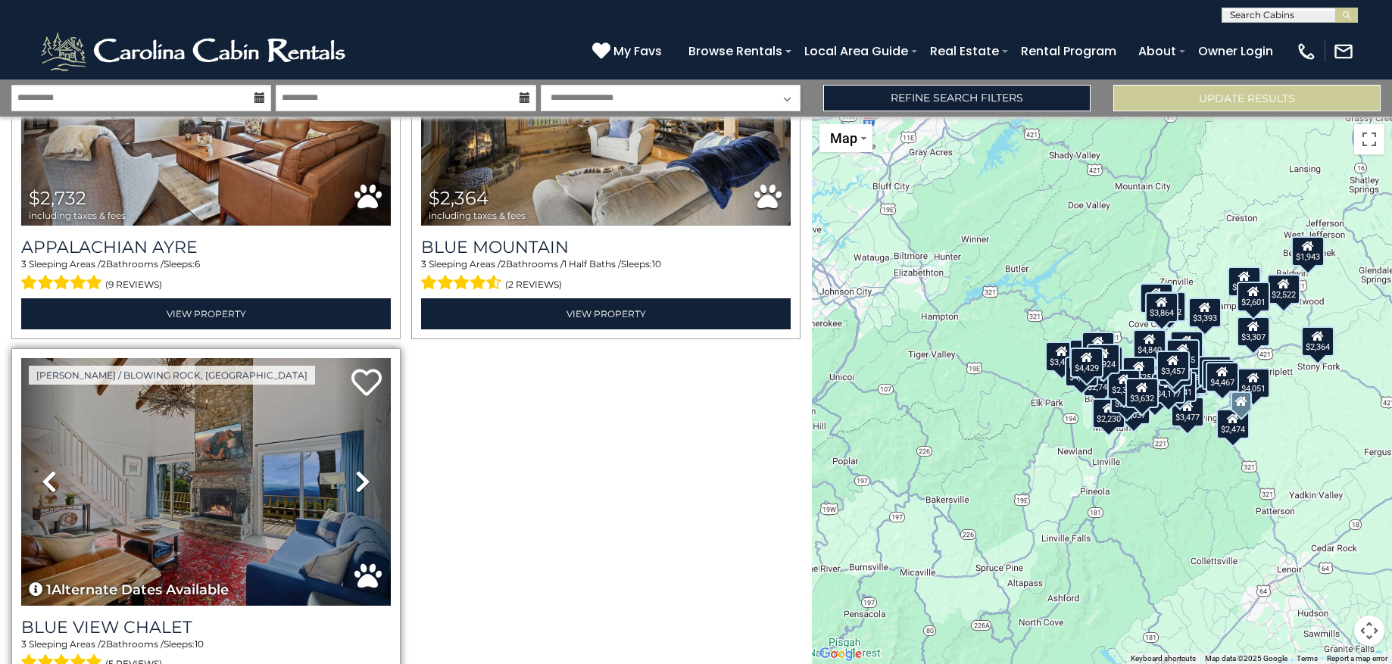
click at [360, 469] on icon at bounding box center [362, 481] width 15 height 24
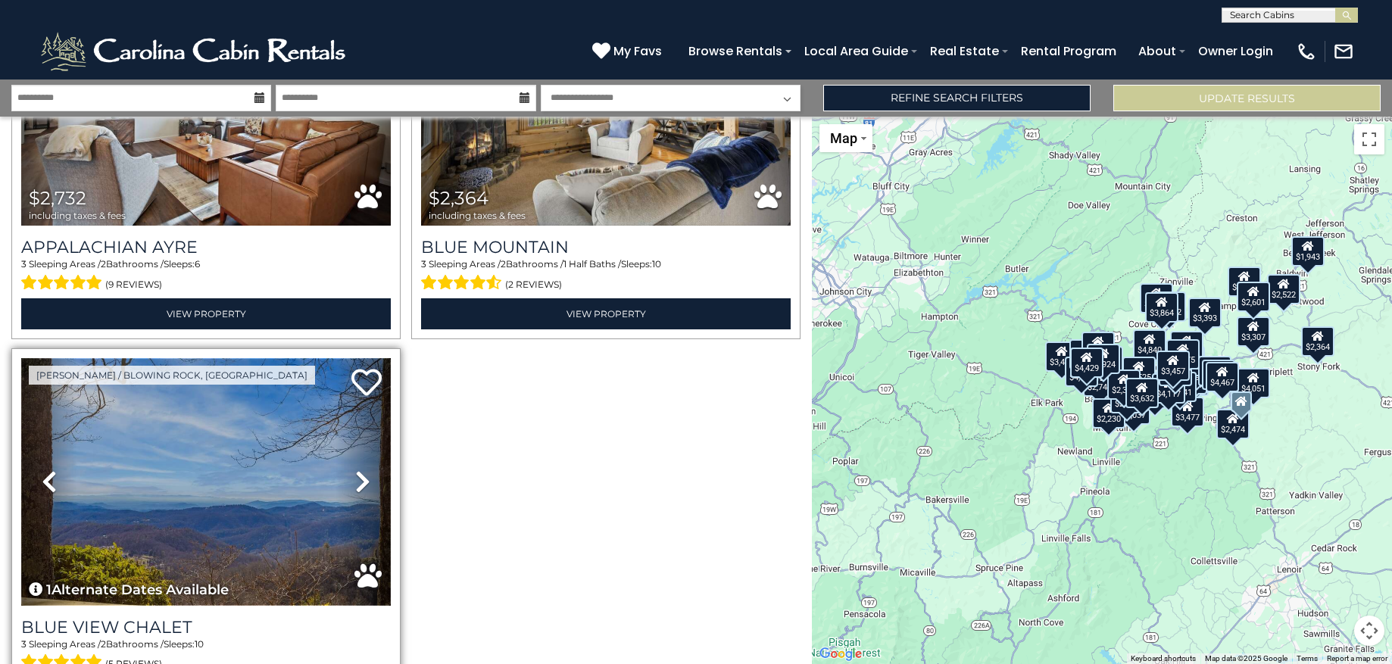
click at [283, 437] on img at bounding box center [205, 482] width 369 height 248
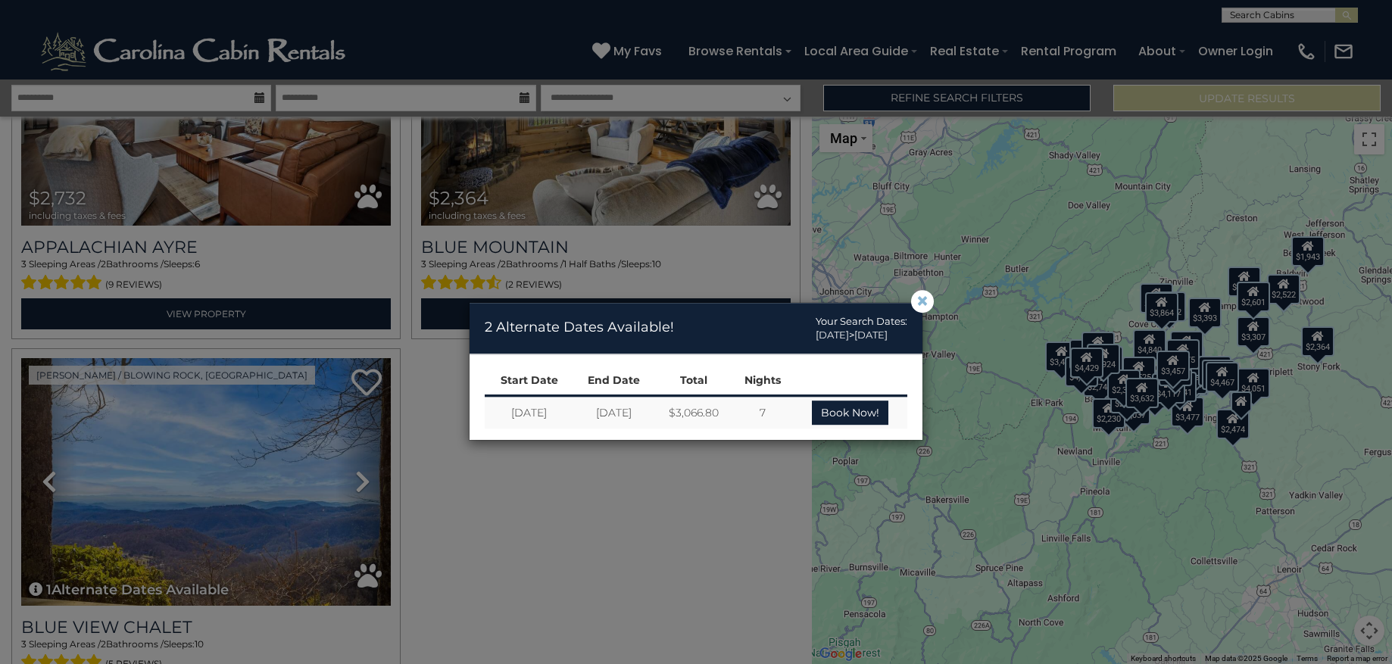
click at [918, 301] on span "×" at bounding box center [922, 301] width 14 height 0
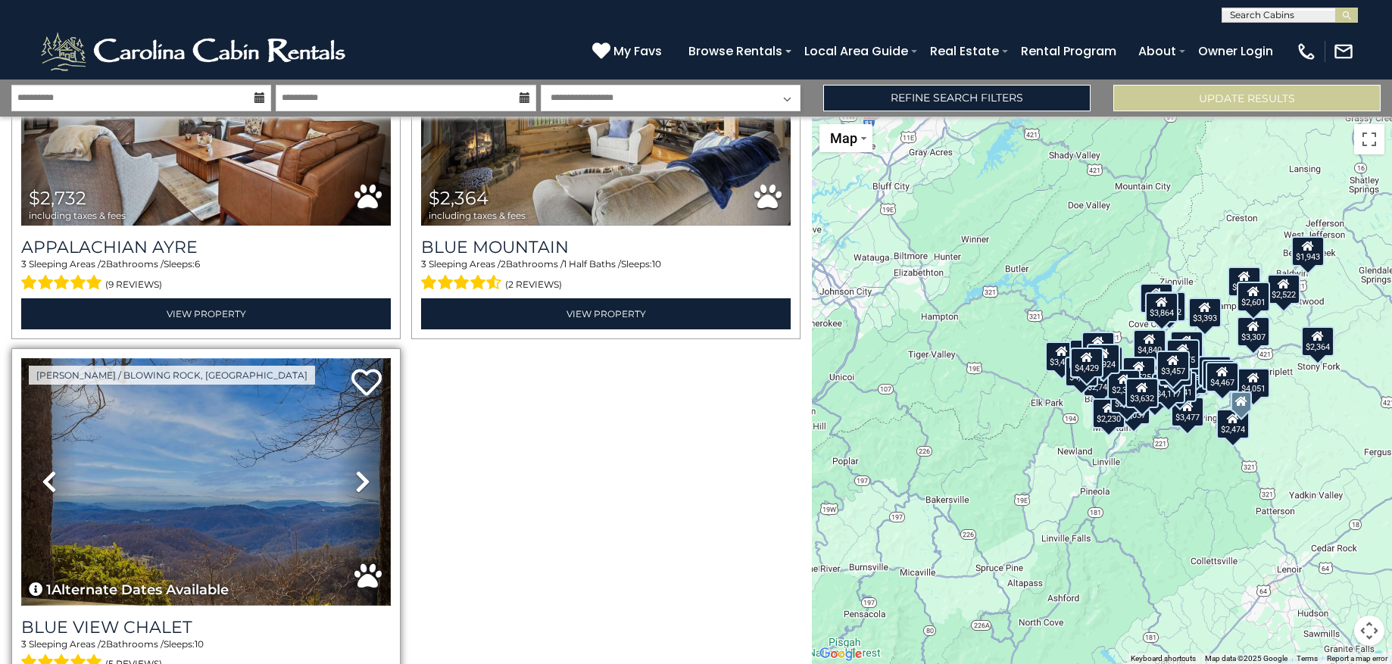
click at [286, 391] on img at bounding box center [205, 482] width 369 height 248
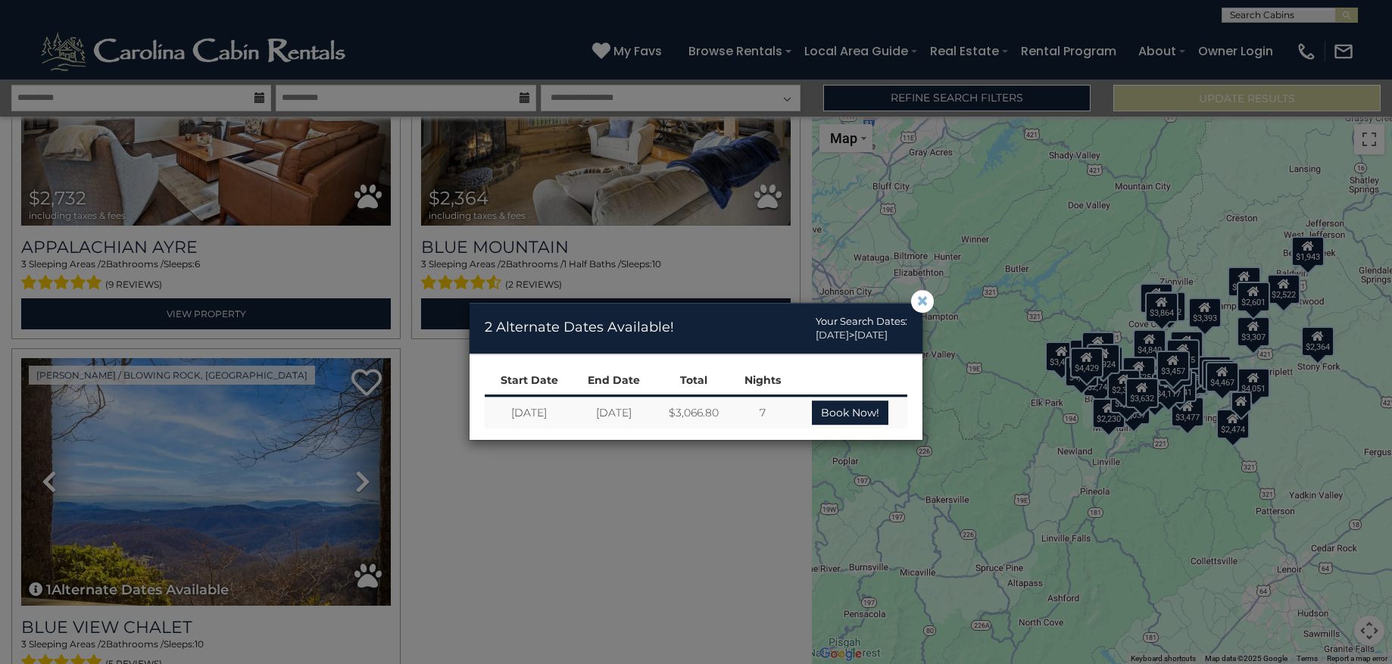
click at [924, 301] on span "×" at bounding box center [922, 301] width 14 height 0
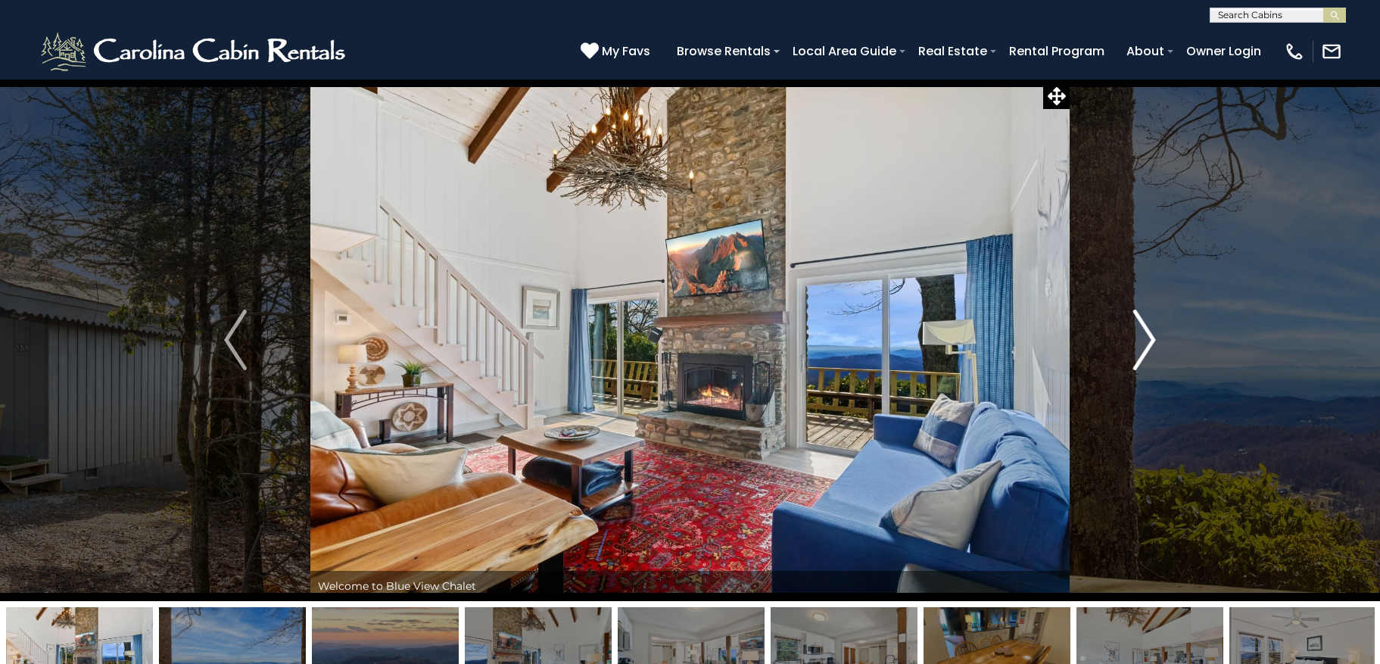
click at [1136, 346] on img "Next" at bounding box center [1144, 340] width 23 height 61
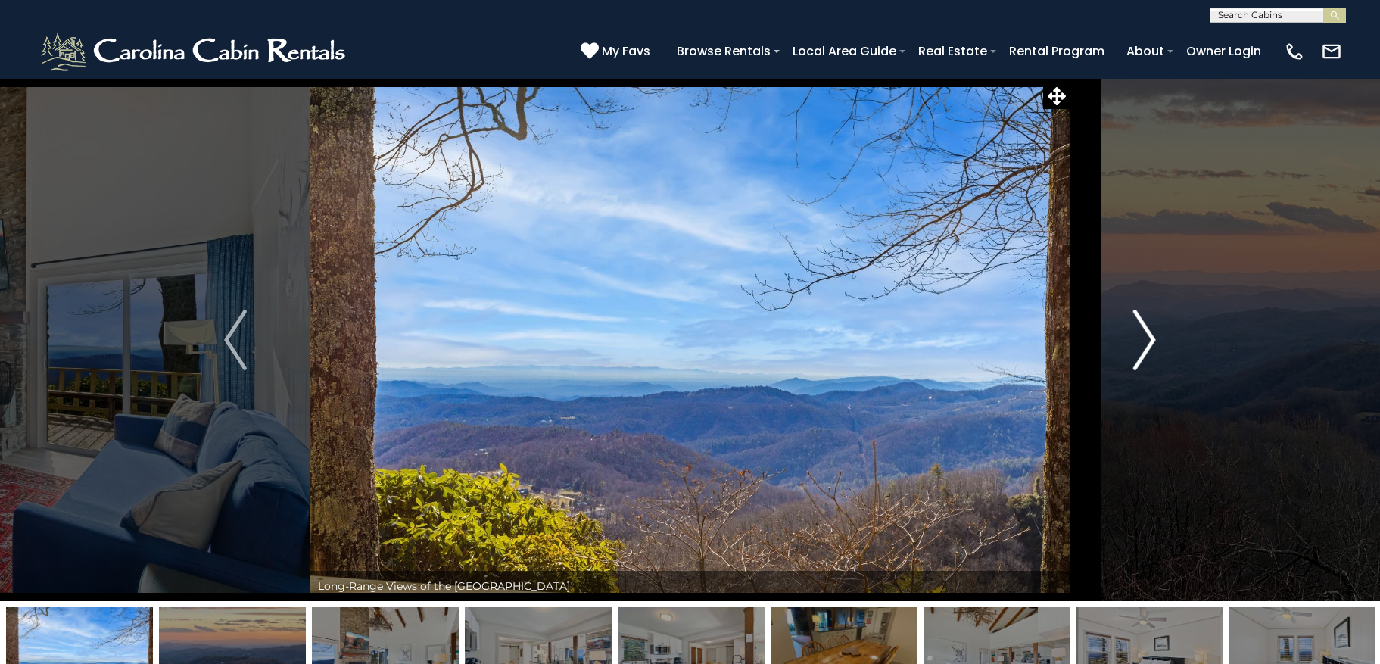
click at [1136, 346] on img "Next" at bounding box center [1144, 340] width 23 height 61
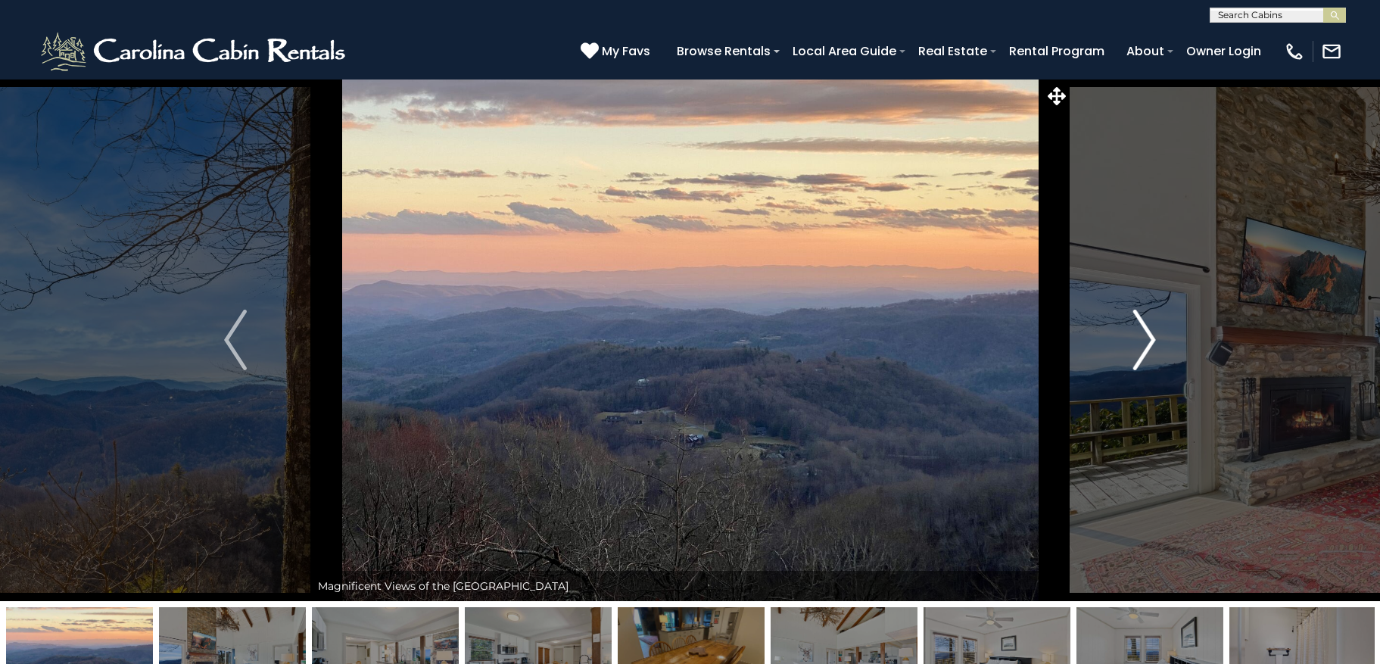
click at [1136, 346] on img "Next" at bounding box center [1144, 340] width 23 height 61
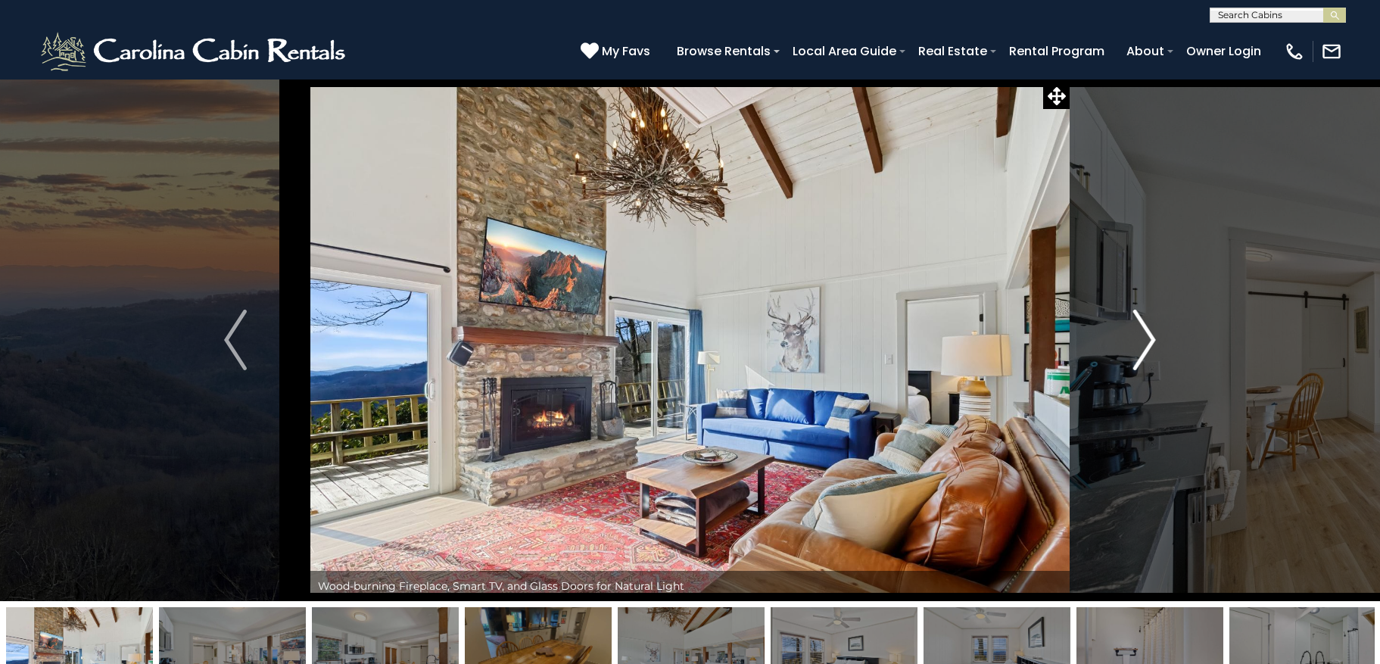
click at [1136, 346] on img "Next" at bounding box center [1144, 340] width 23 height 61
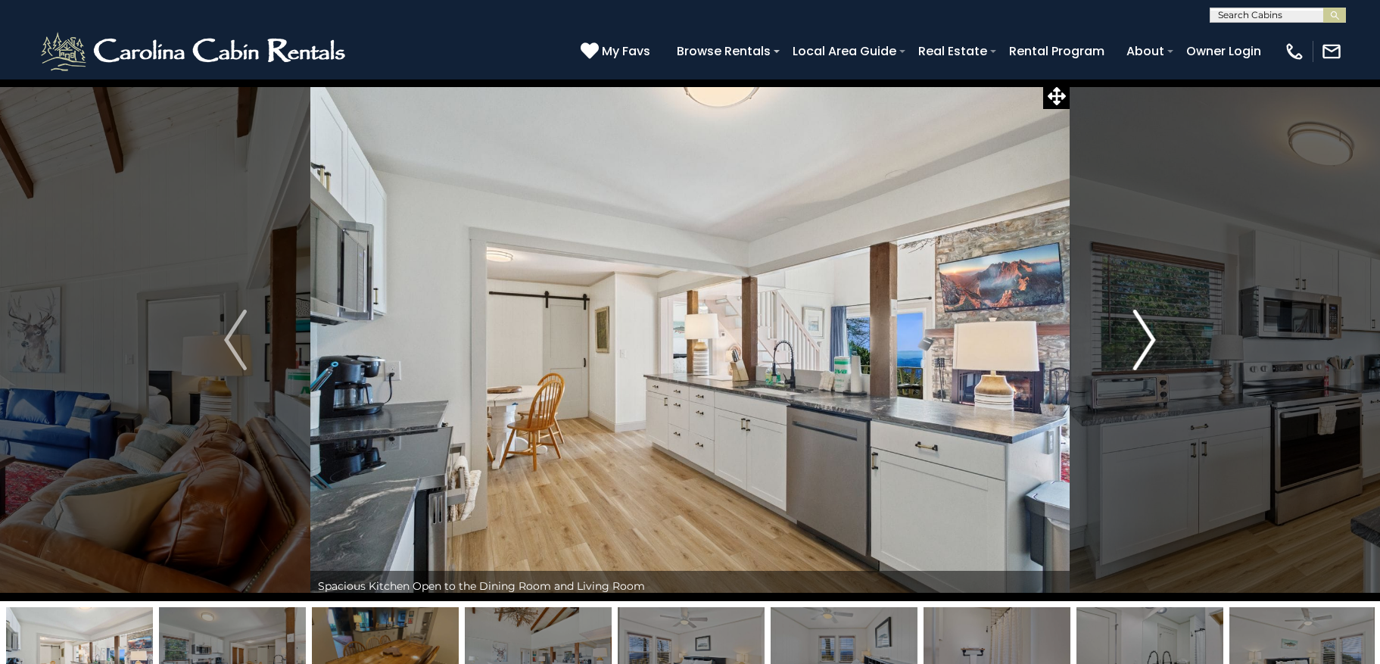
click at [1136, 346] on img "Next" at bounding box center [1144, 340] width 23 height 61
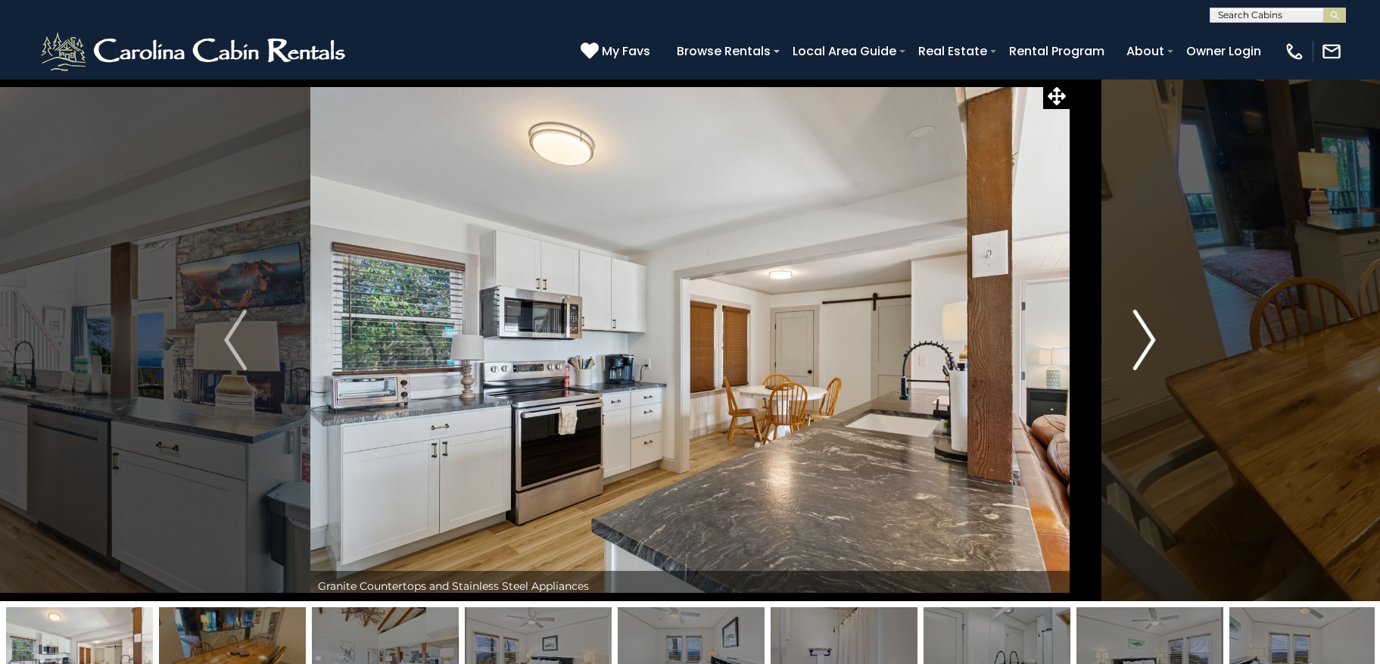
click at [1136, 346] on img "Next" at bounding box center [1144, 340] width 23 height 61
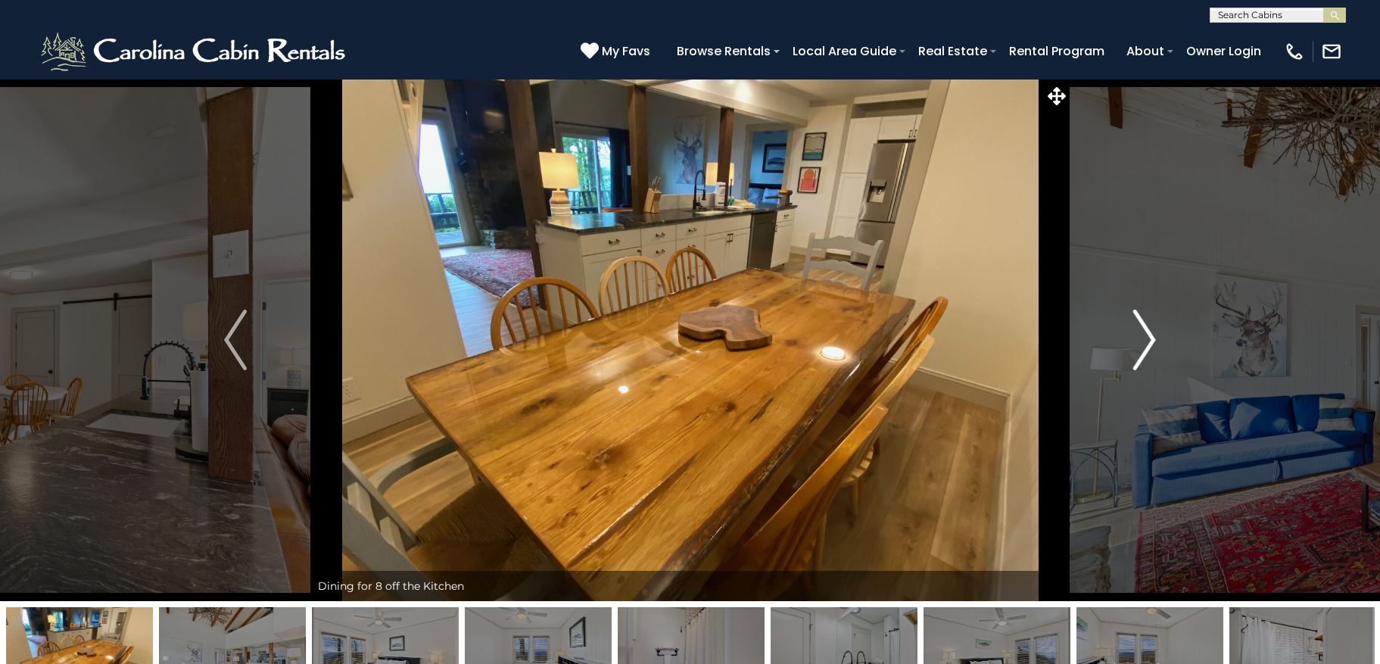
click at [1135, 348] on img "Next" at bounding box center [1144, 340] width 23 height 61
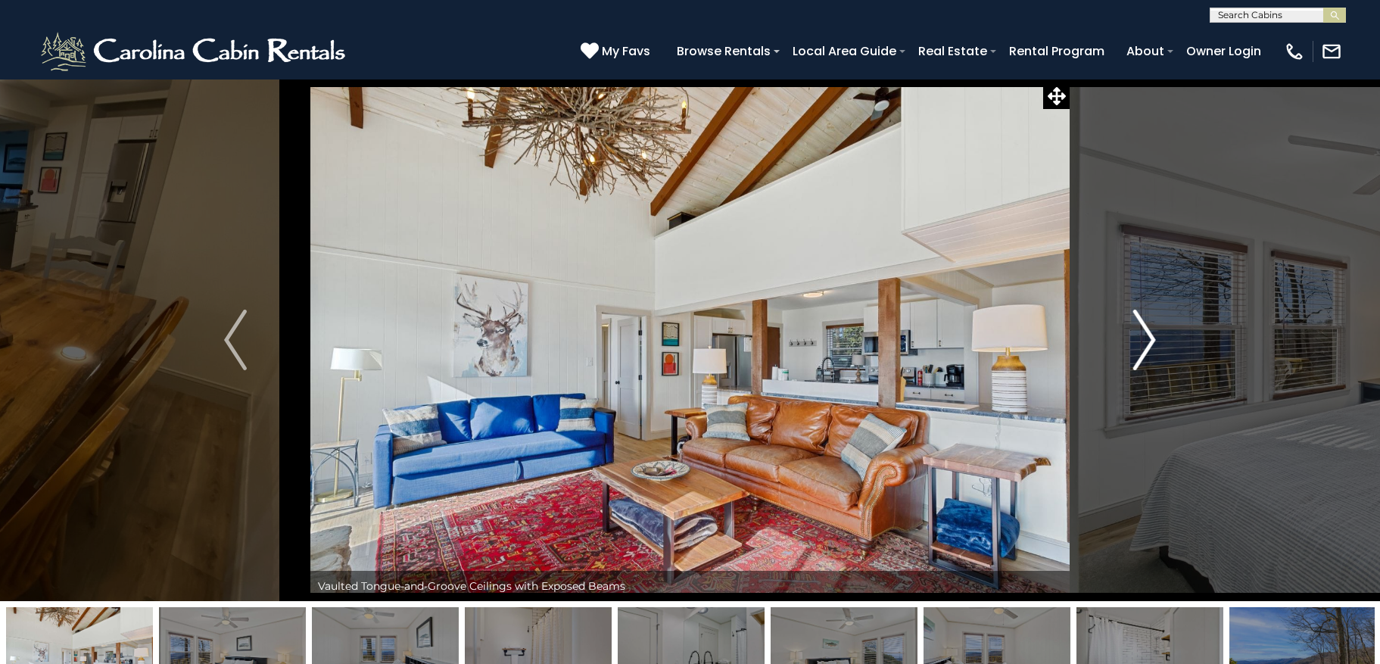
click at [1135, 348] on img "Next" at bounding box center [1144, 340] width 23 height 61
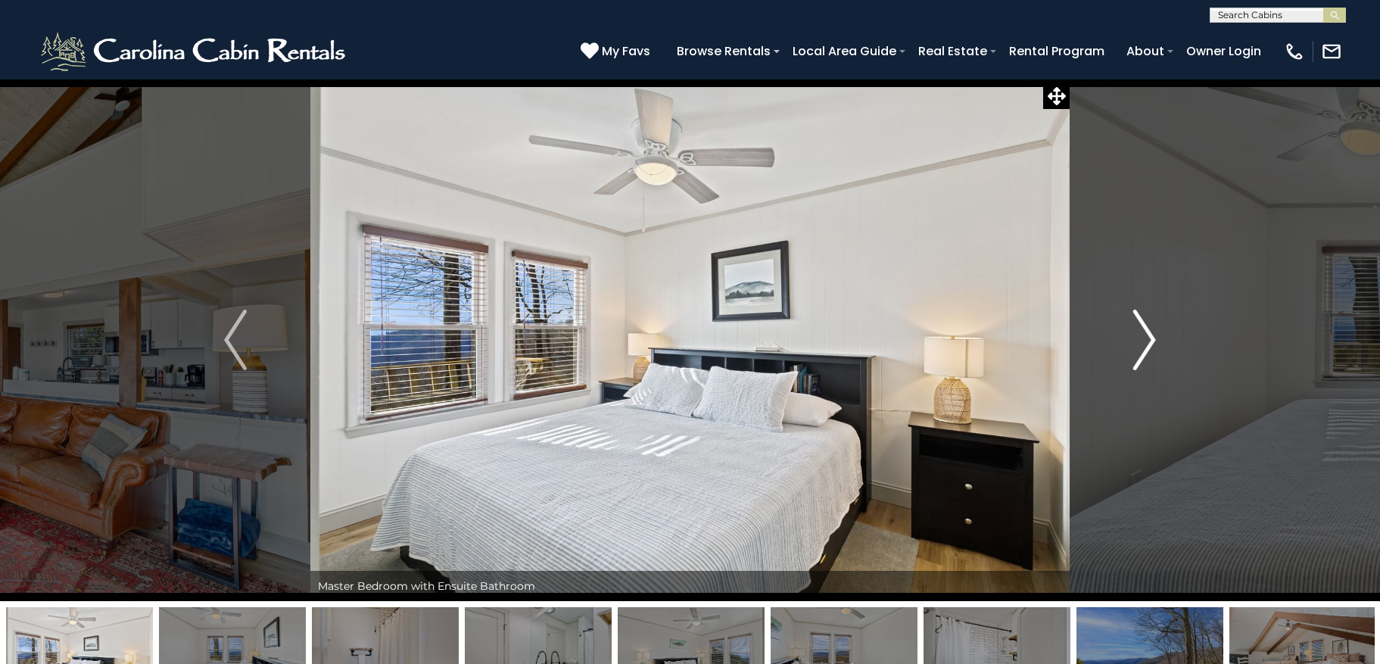
click at [1135, 348] on img "Next" at bounding box center [1144, 340] width 23 height 61
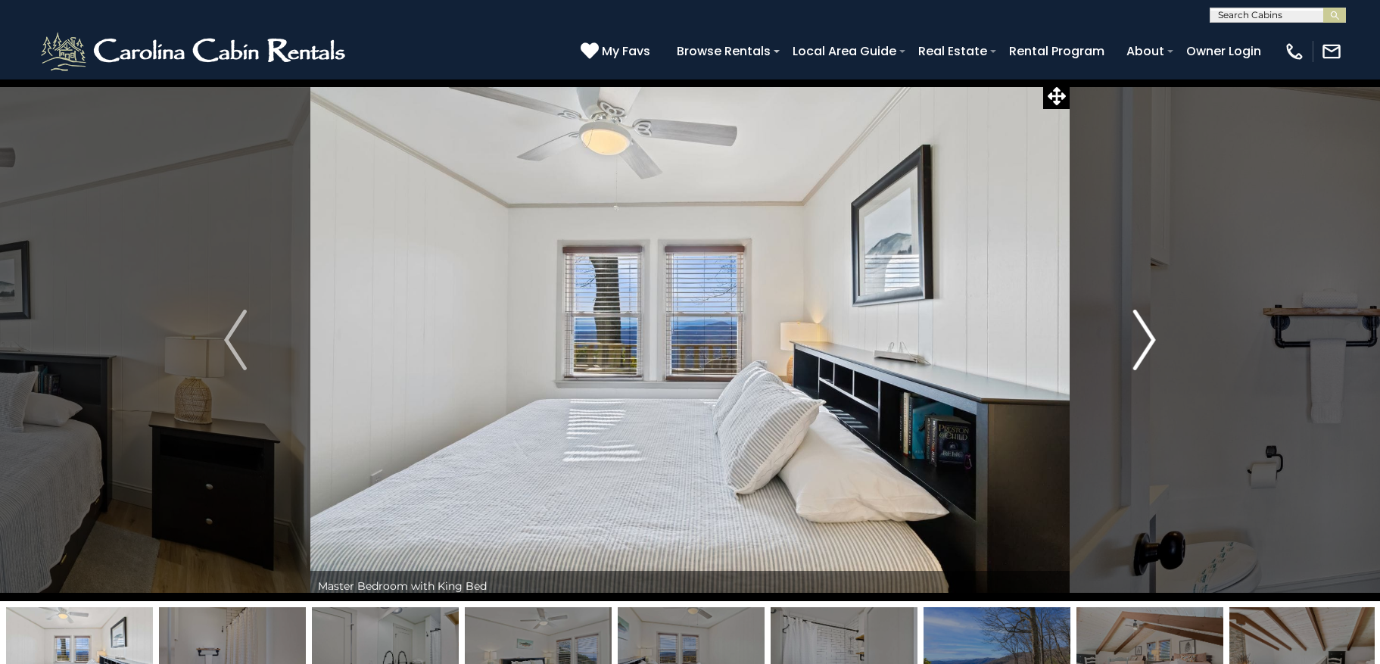
click at [1135, 348] on img "Next" at bounding box center [1144, 340] width 23 height 61
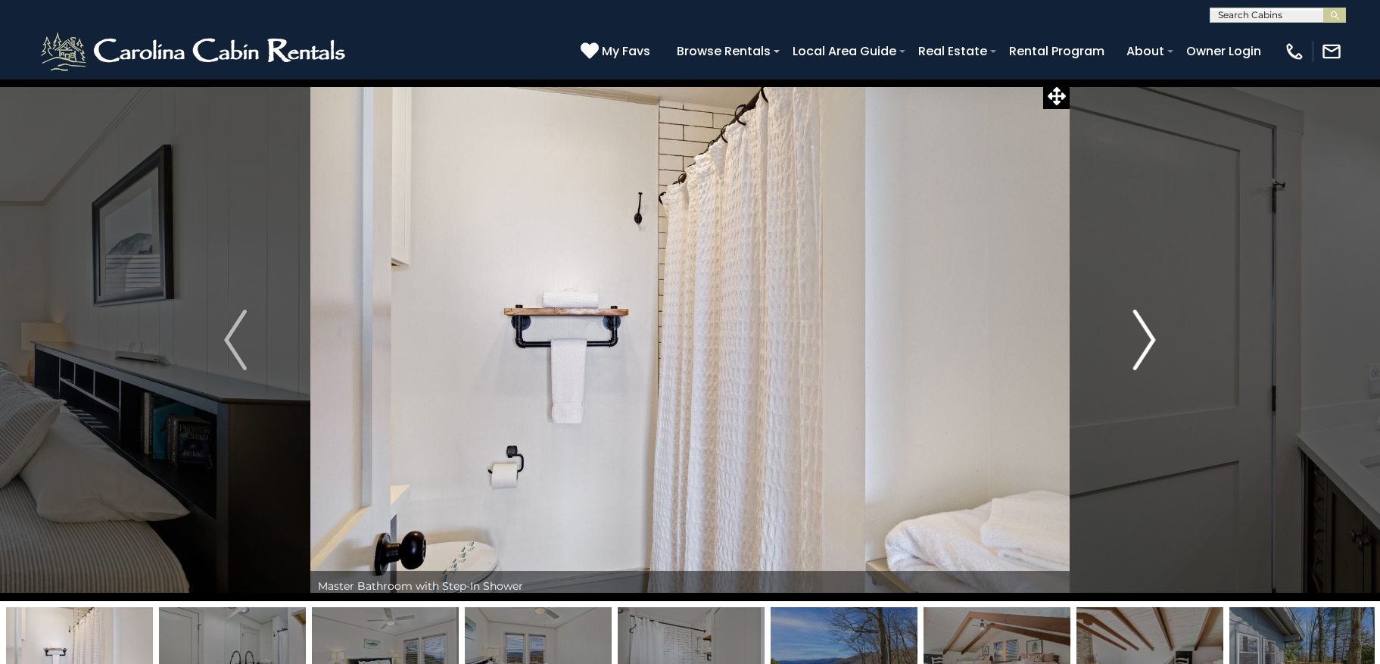
click at [1135, 348] on img "Next" at bounding box center [1144, 340] width 23 height 61
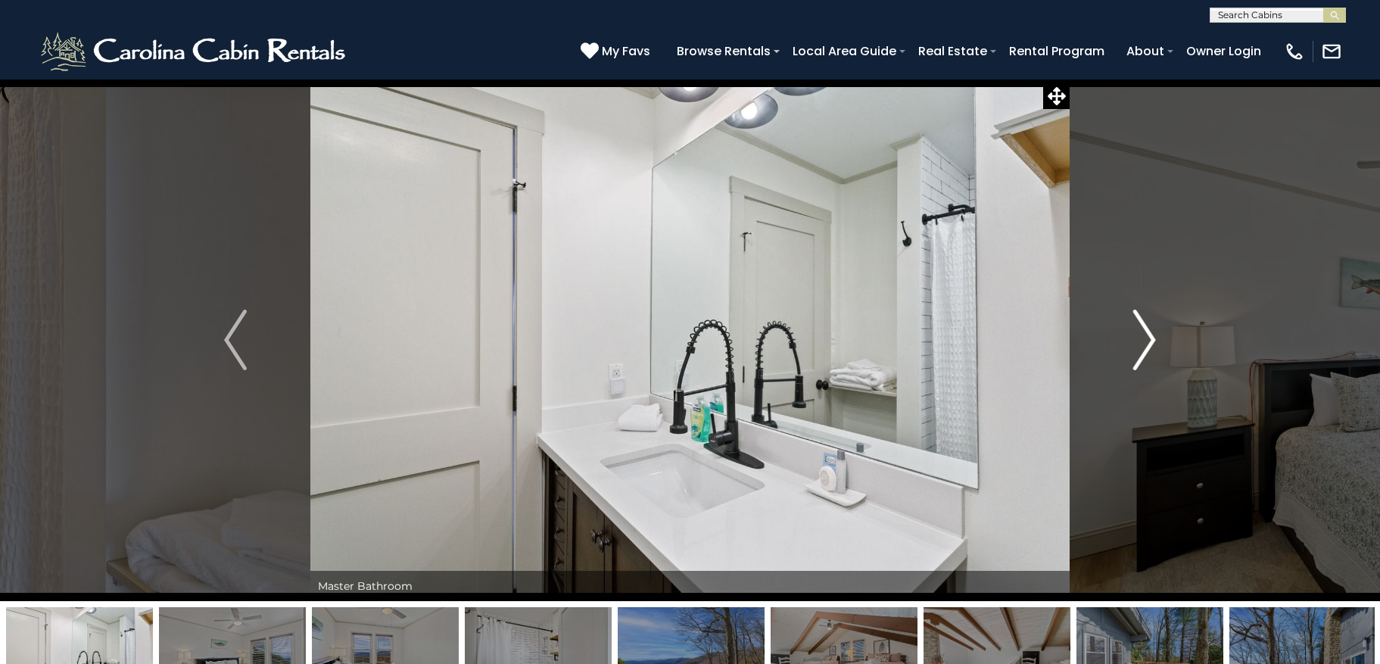
click at [1135, 348] on img "Next" at bounding box center [1144, 340] width 23 height 61
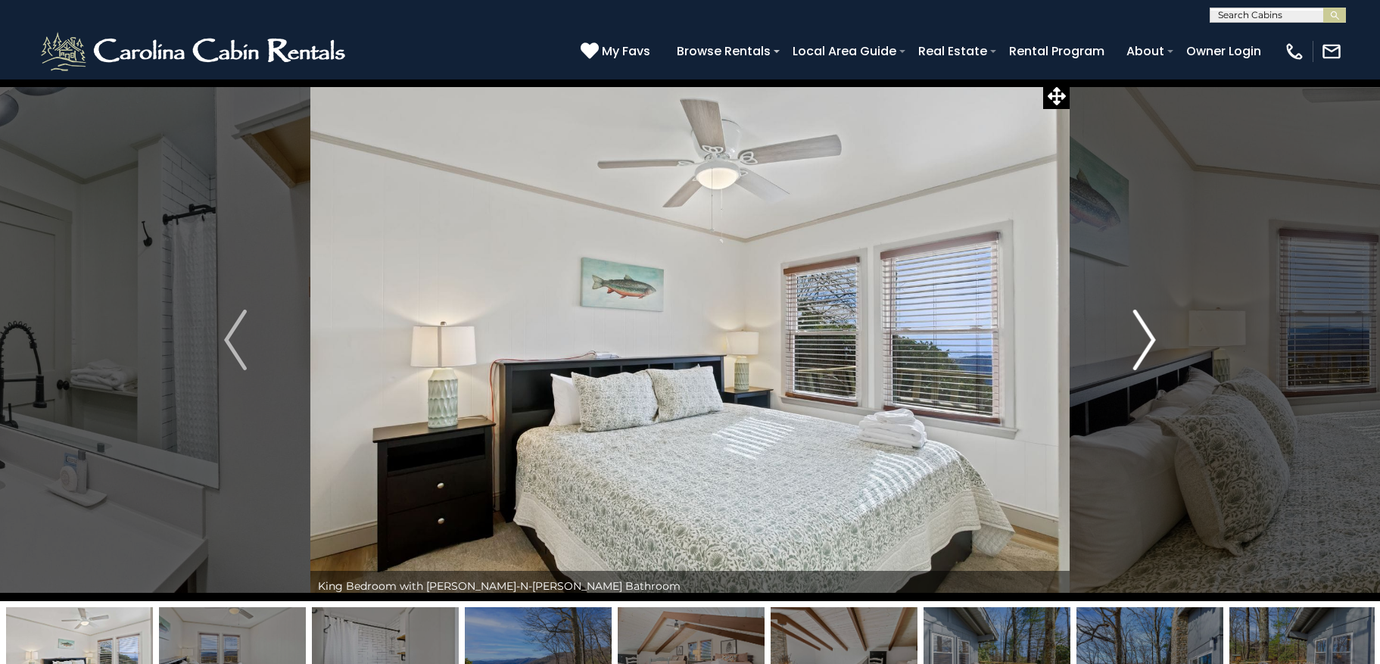
click at [1135, 348] on img "Next" at bounding box center [1144, 340] width 23 height 61
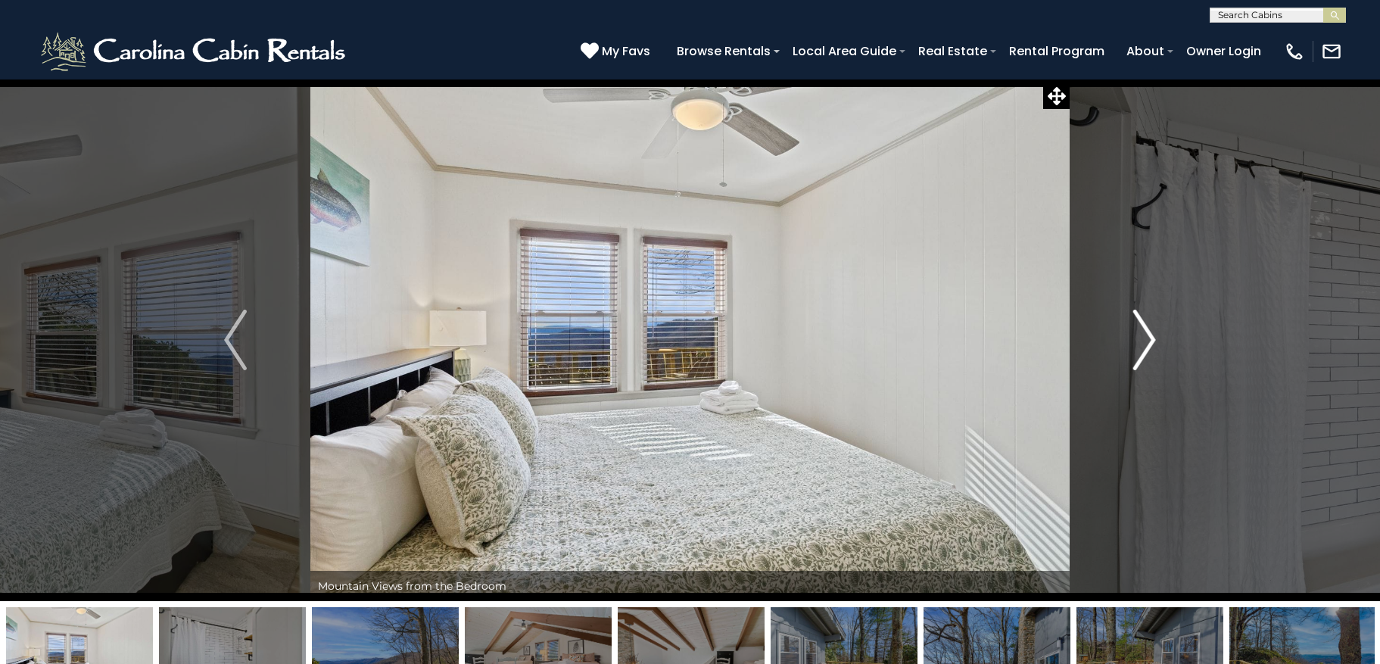
click at [1135, 350] on img "Next" at bounding box center [1144, 340] width 23 height 61
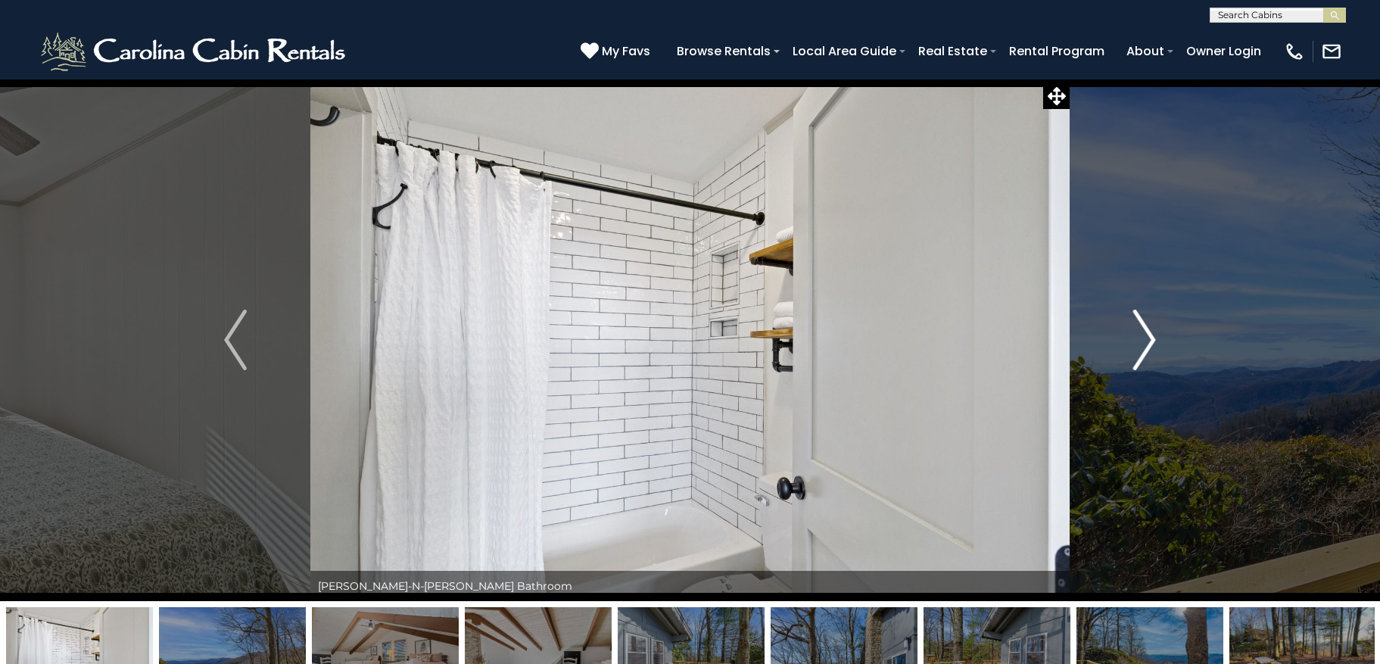
click at [1135, 350] on img "Next" at bounding box center [1144, 340] width 23 height 61
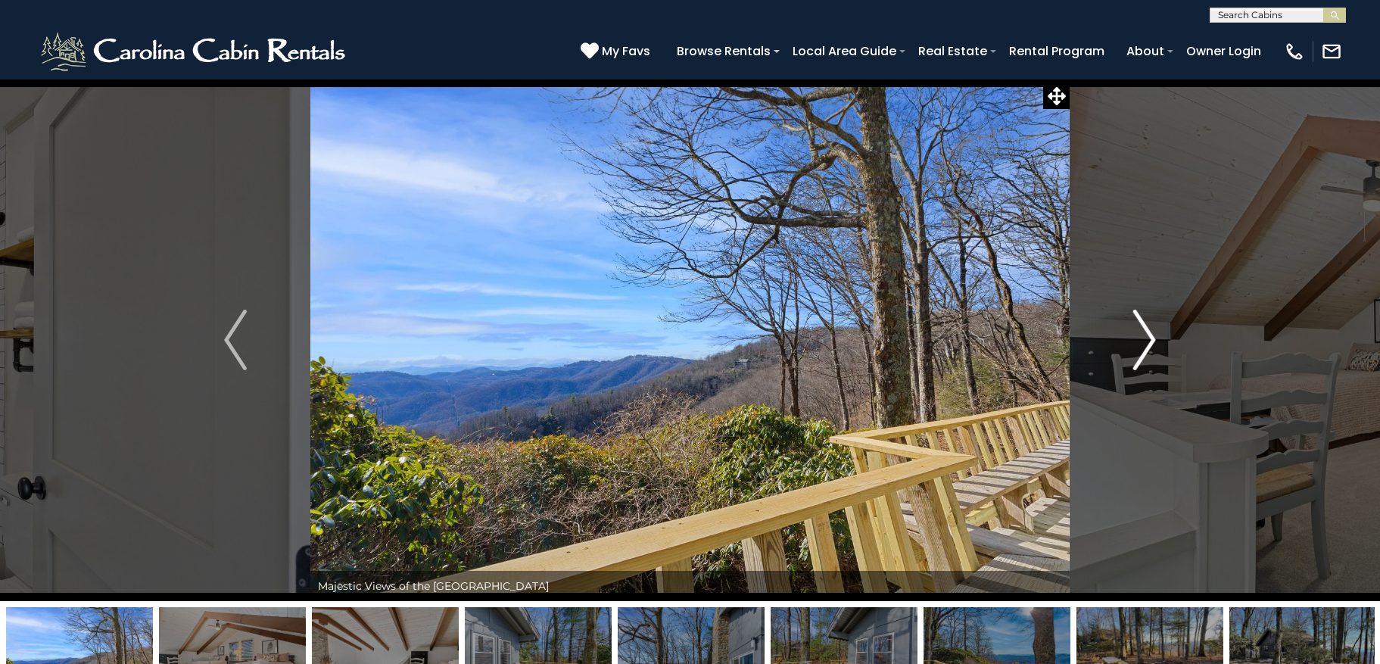
click at [1135, 350] on img "Next" at bounding box center [1144, 340] width 23 height 61
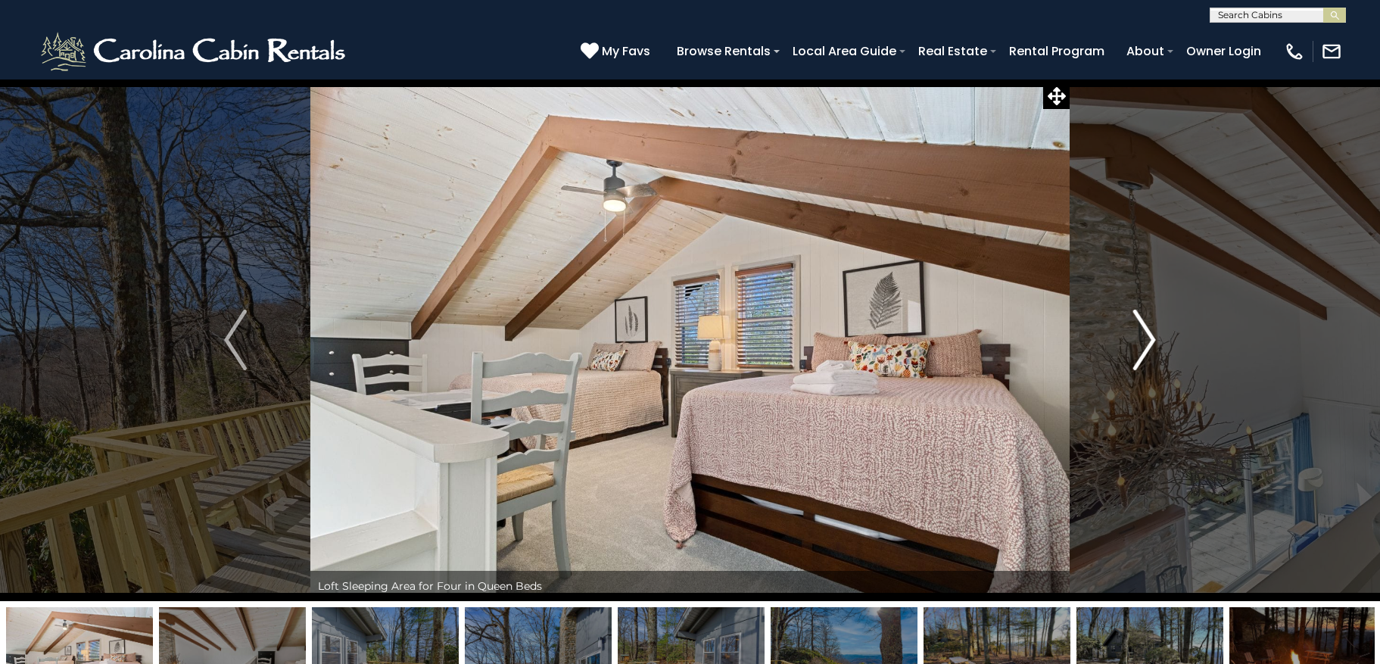
click at [1135, 350] on img "Next" at bounding box center [1144, 340] width 23 height 61
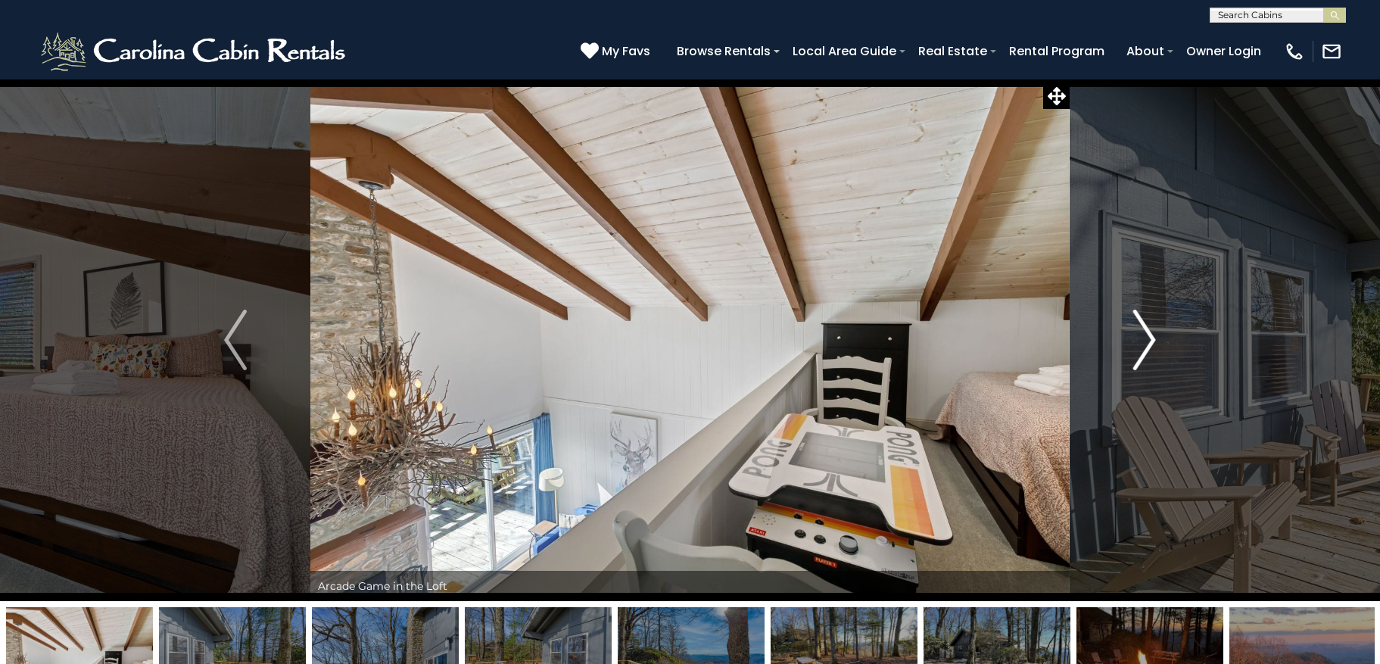
click at [1135, 350] on img "Next" at bounding box center [1144, 340] width 23 height 61
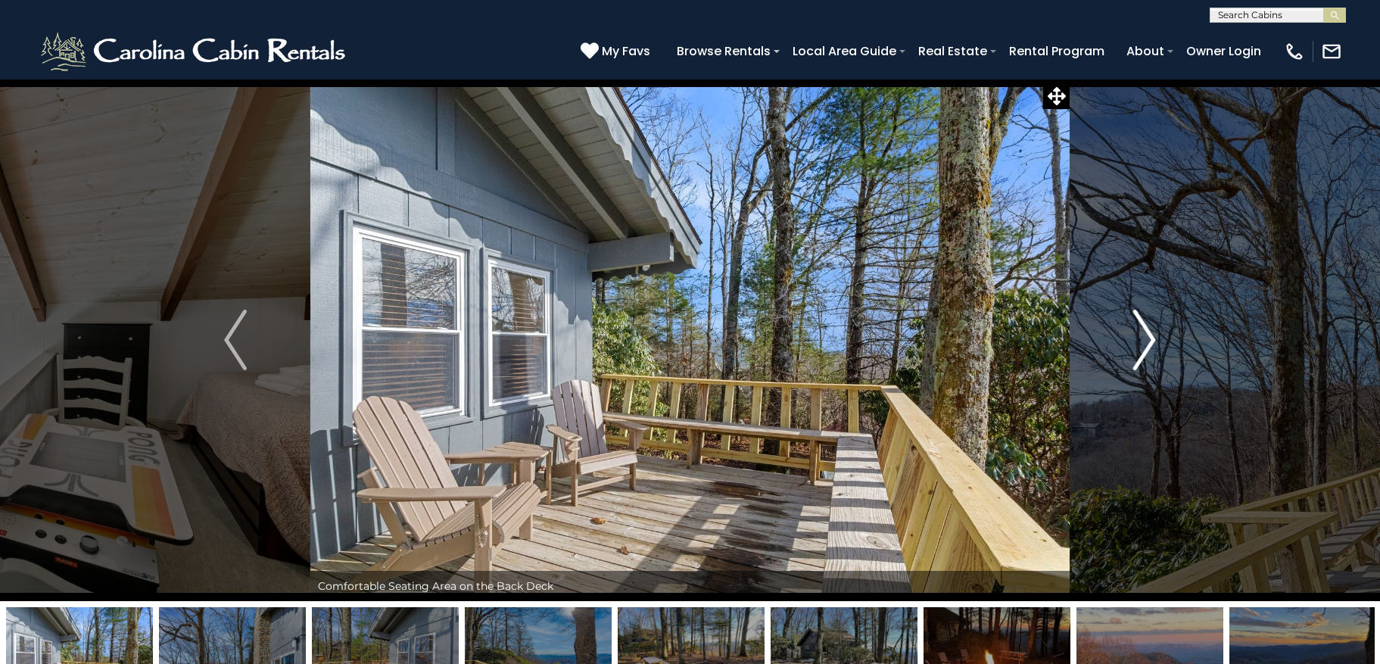
click at [1135, 350] on img "Next" at bounding box center [1144, 340] width 23 height 61
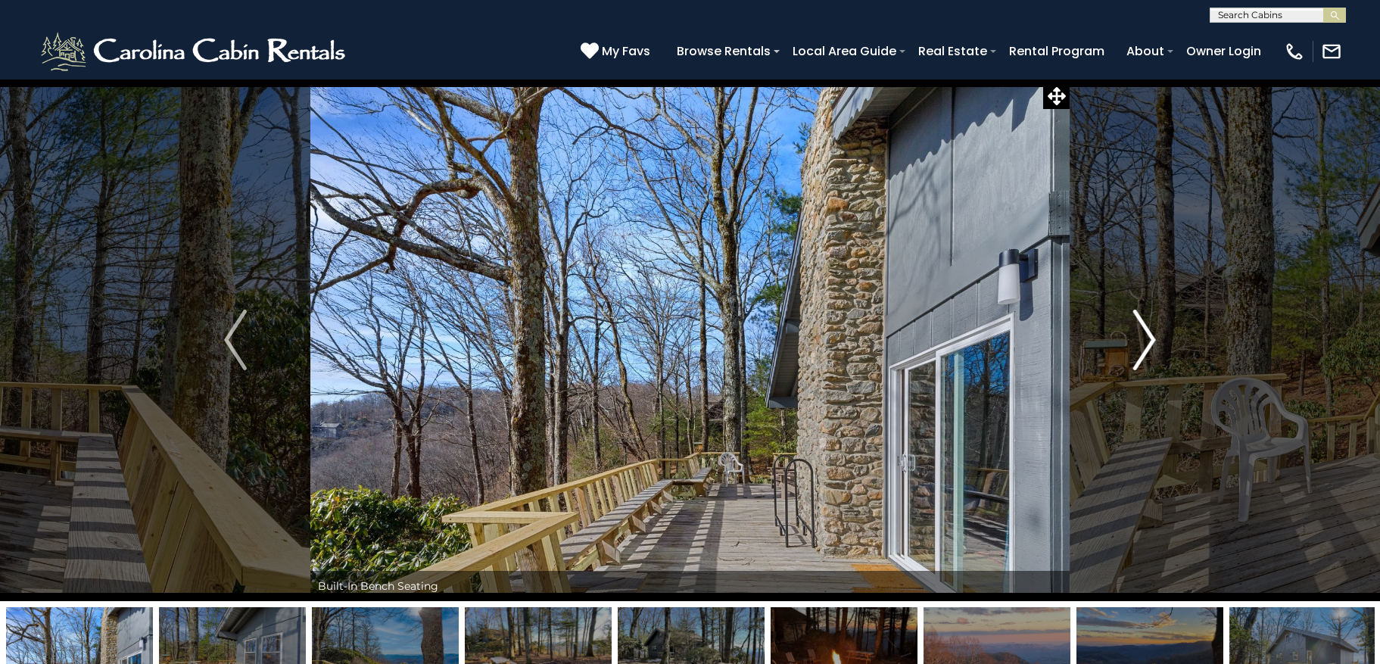
click at [1135, 350] on img "Next" at bounding box center [1144, 340] width 23 height 61
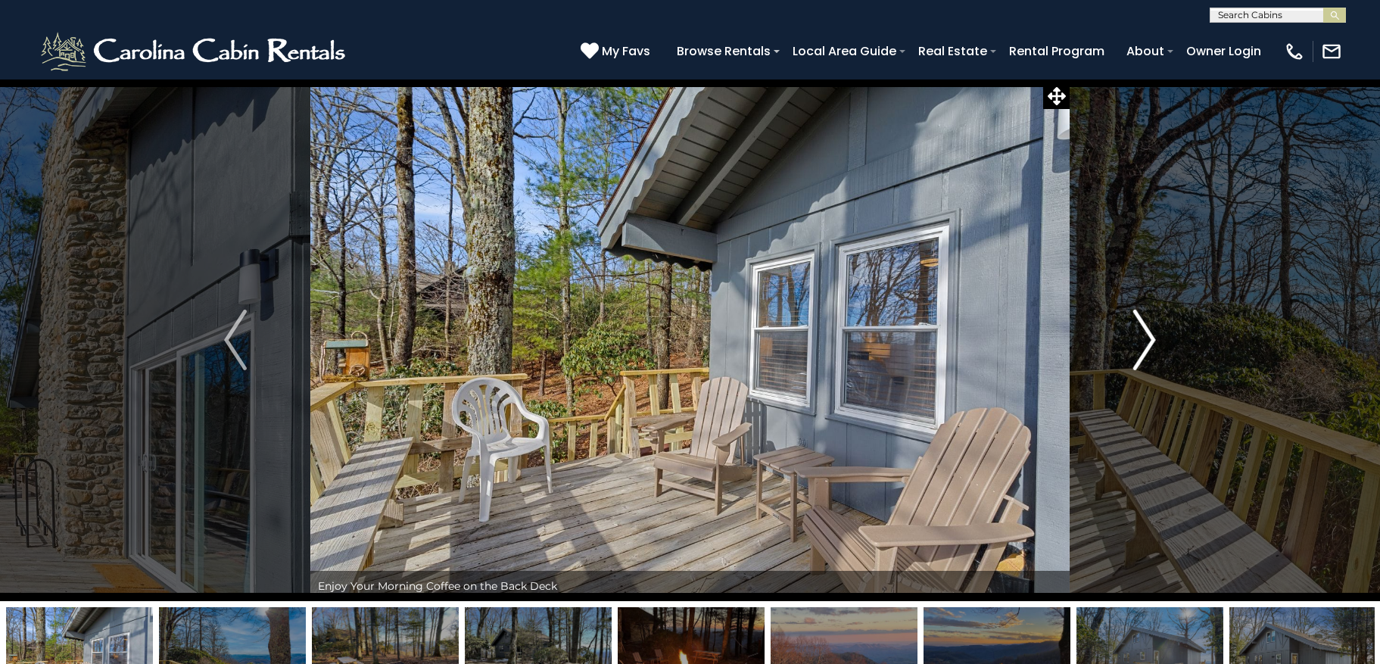
click at [1135, 350] on img "Next" at bounding box center [1144, 340] width 23 height 61
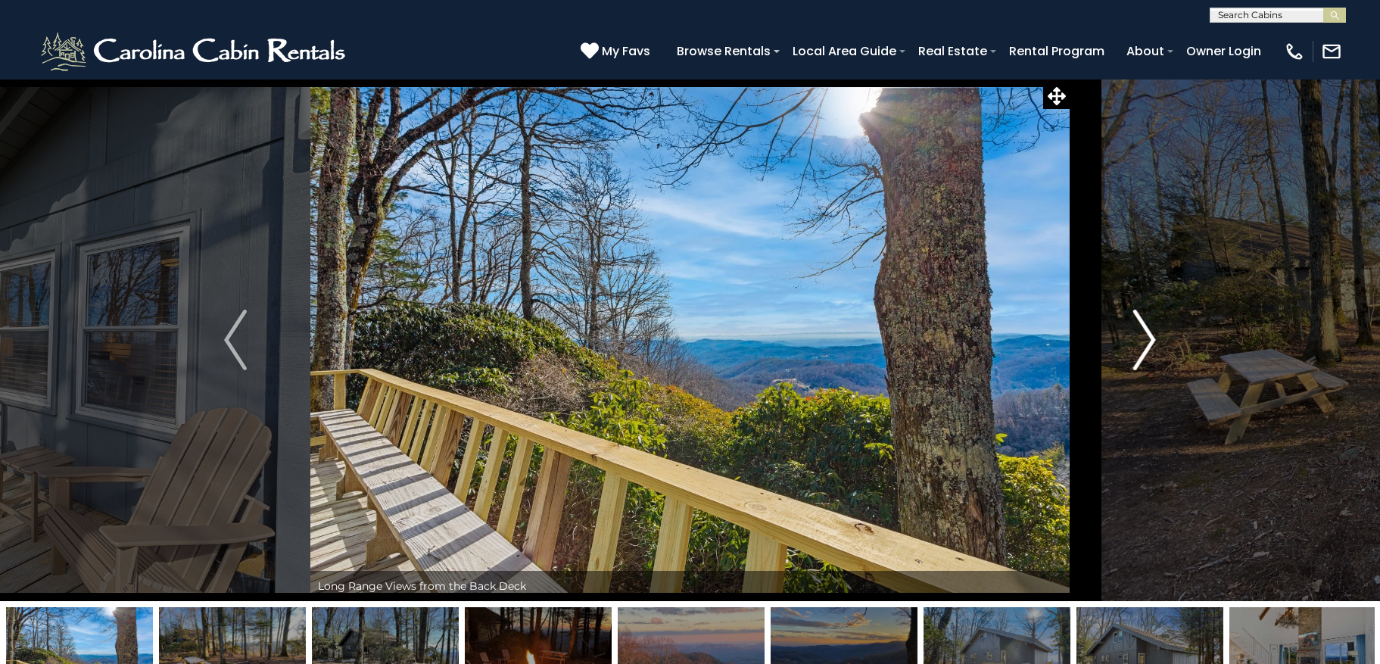
click at [1135, 350] on img "Next" at bounding box center [1144, 340] width 23 height 61
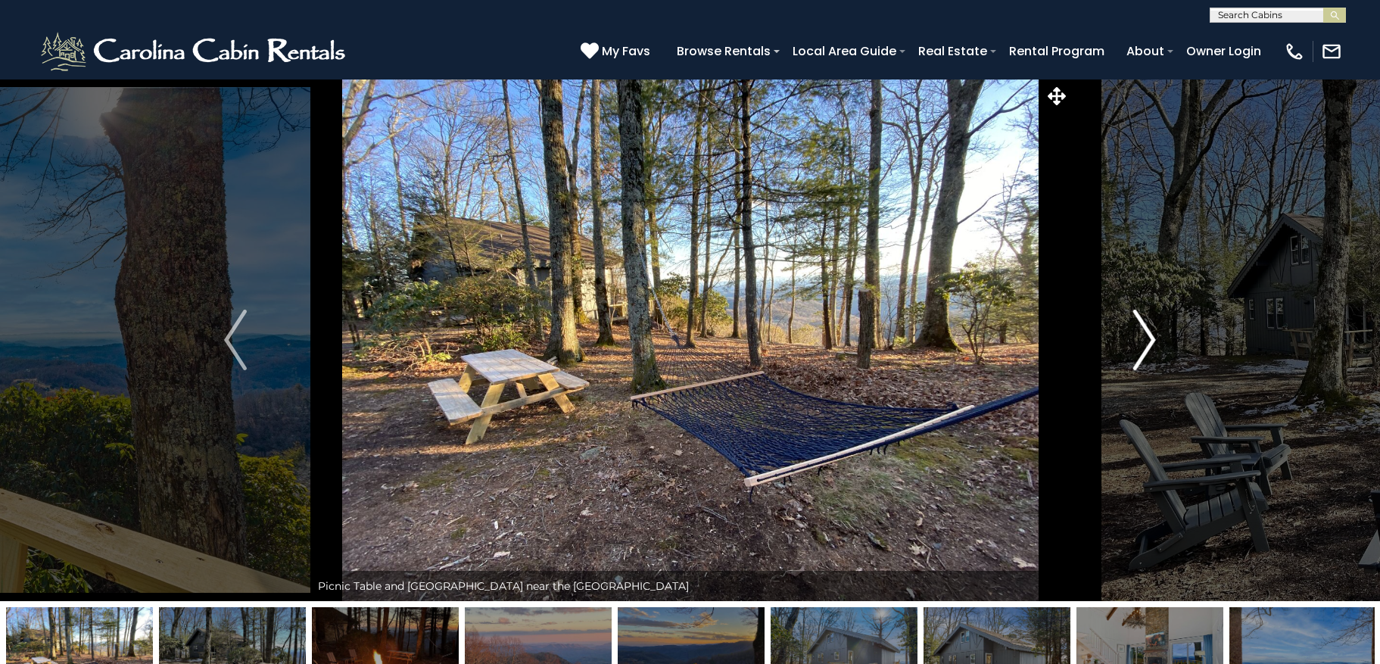
click at [1135, 350] on img "Next" at bounding box center [1144, 340] width 23 height 61
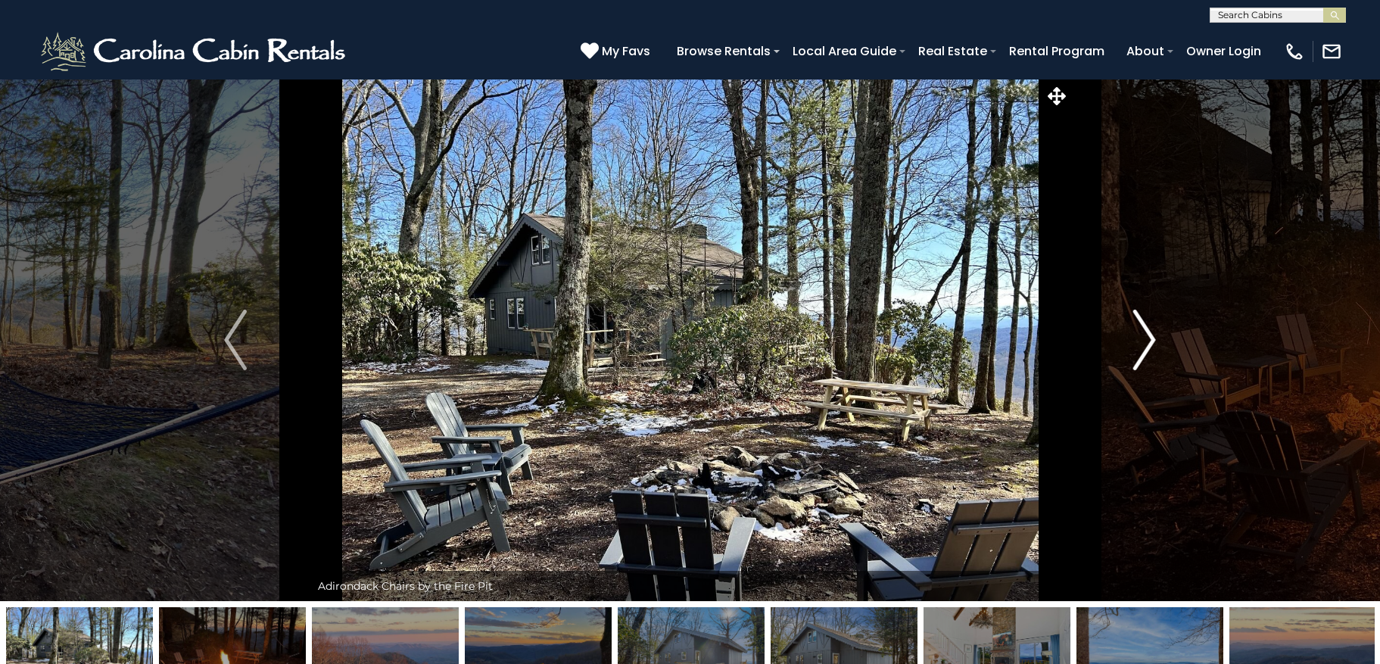
click at [1135, 350] on img "Next" at bounding box center [1144, 340] width 23 height 61
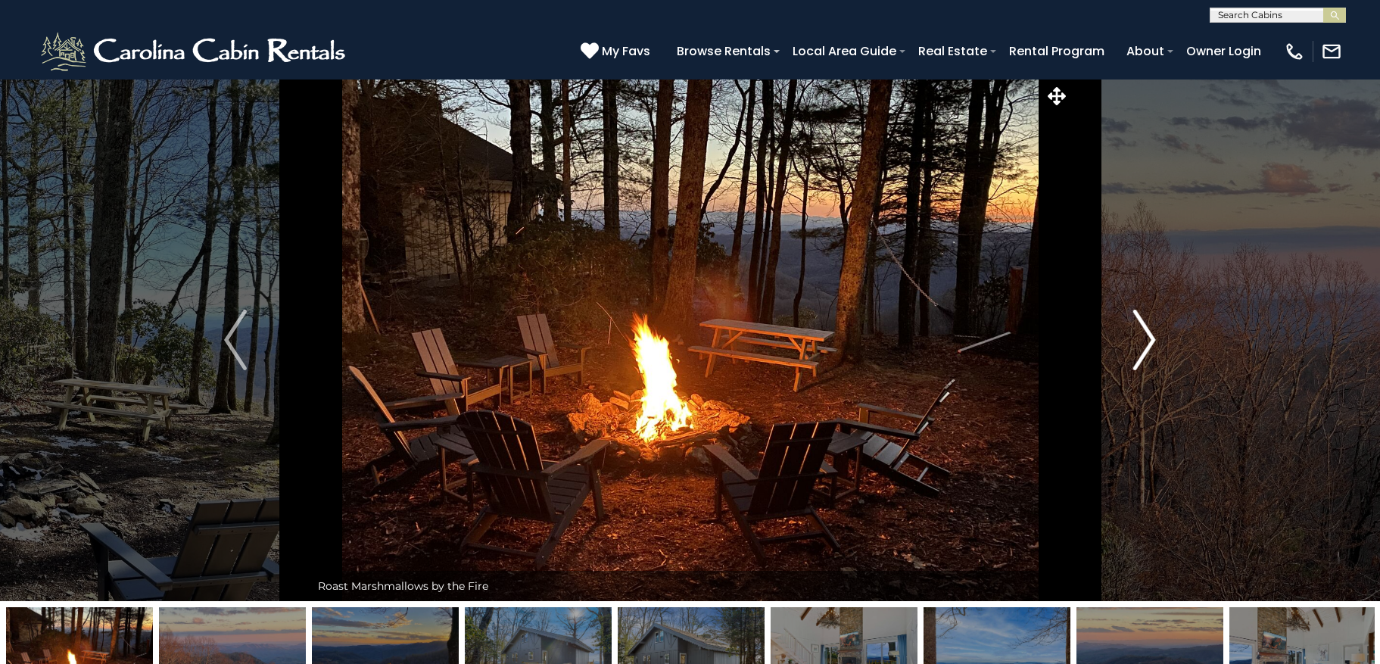
click at [1135, 350] on img "Next" at bounding box center [1144, 340] width 23 height 61
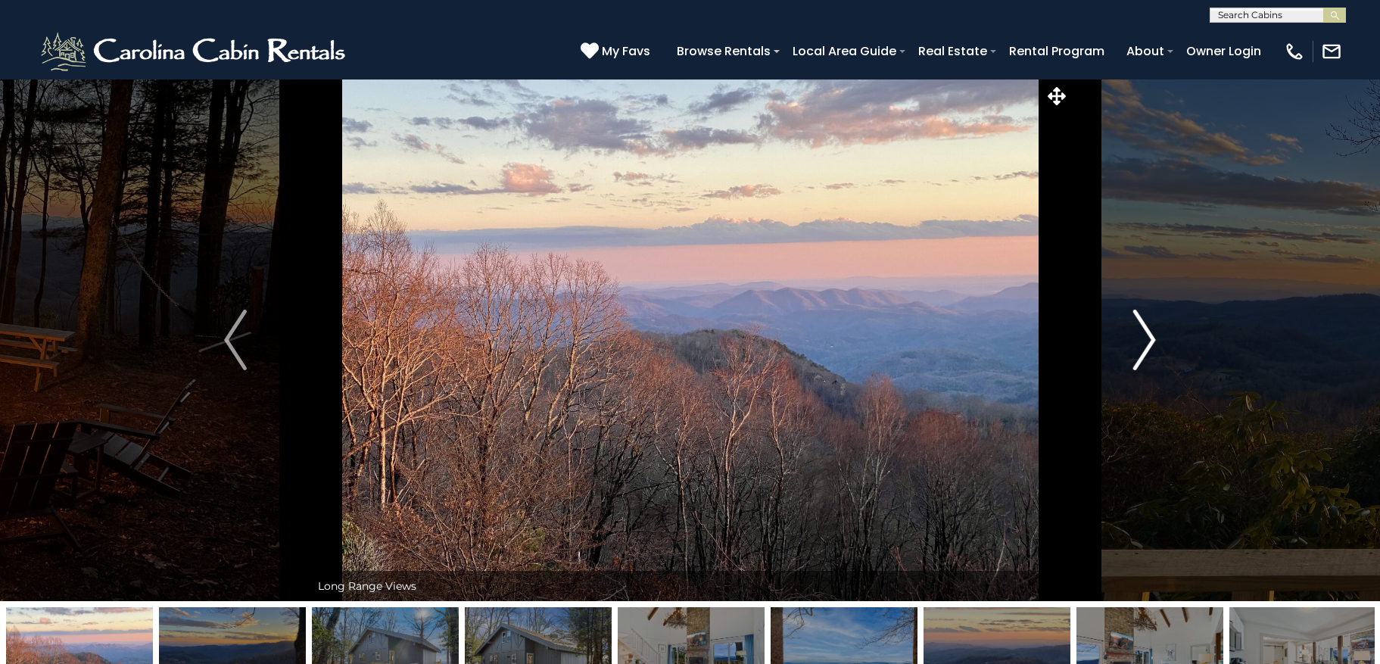
click at [1135, 350] on img "Next" at bounding box center [1144, 340] width 23 height 61
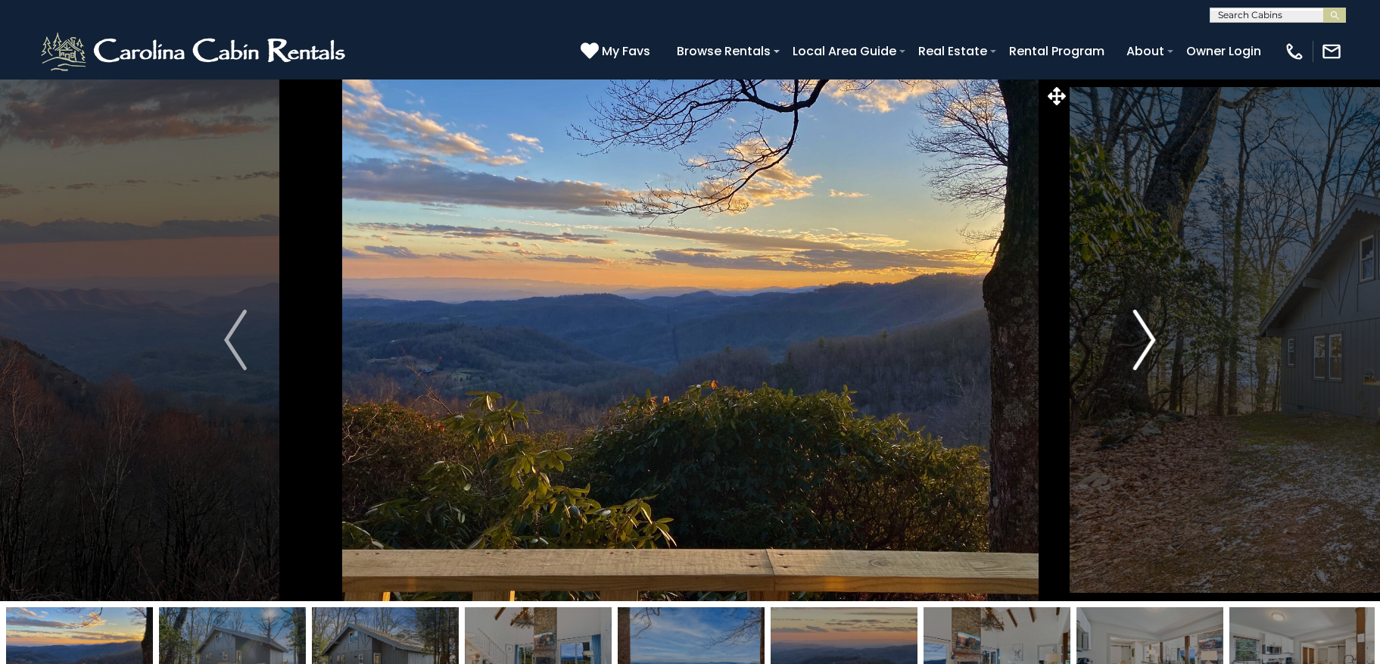
click at [1135, 350] on img "Next" at bounding box center [1144, 340] width 23 height 61
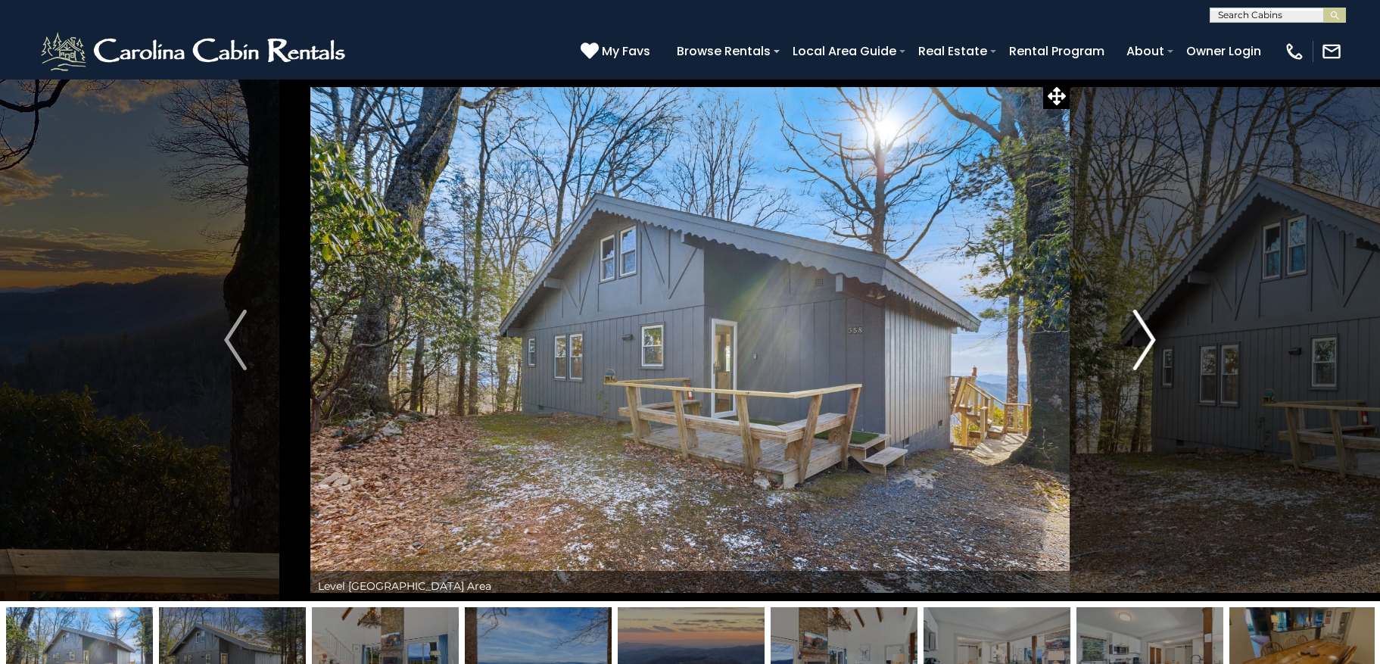
click at [1135, 350] on img "Next" at bounding box center [1144, 340] width 23 height 61
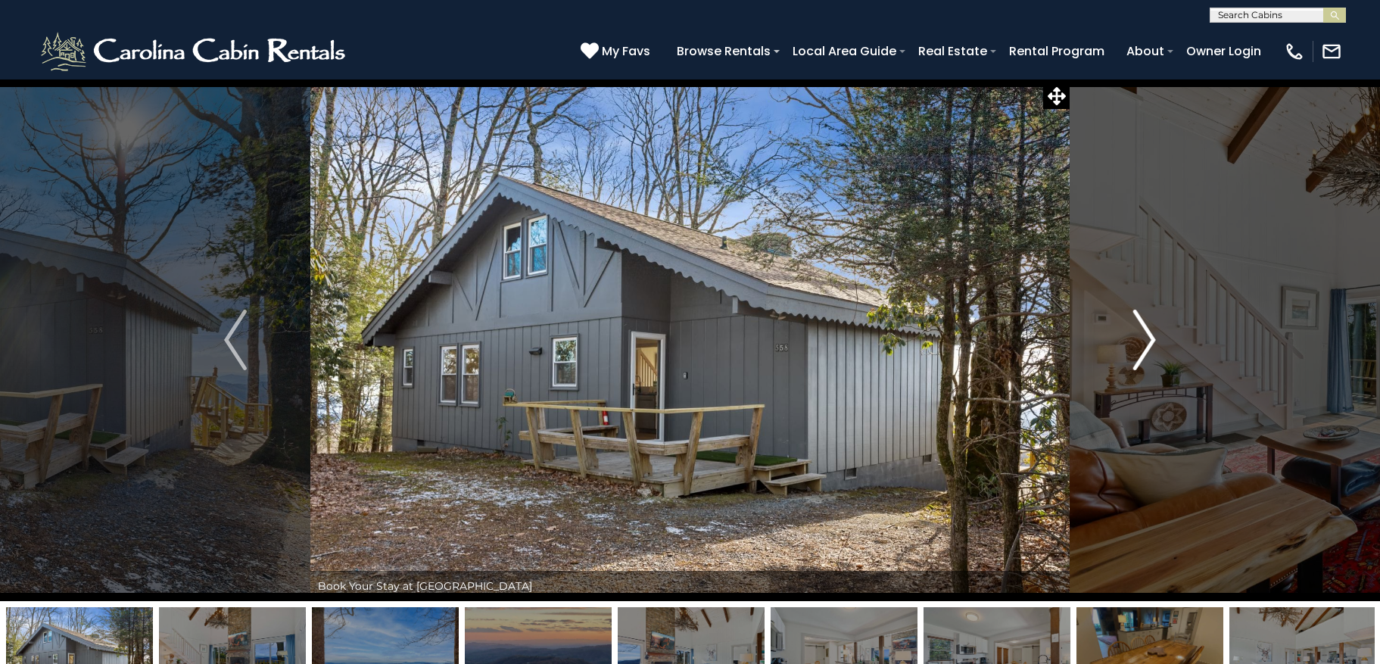
click at [1135, 350] on img "Next" at bounding box center [1144, 340] width 23 height 61
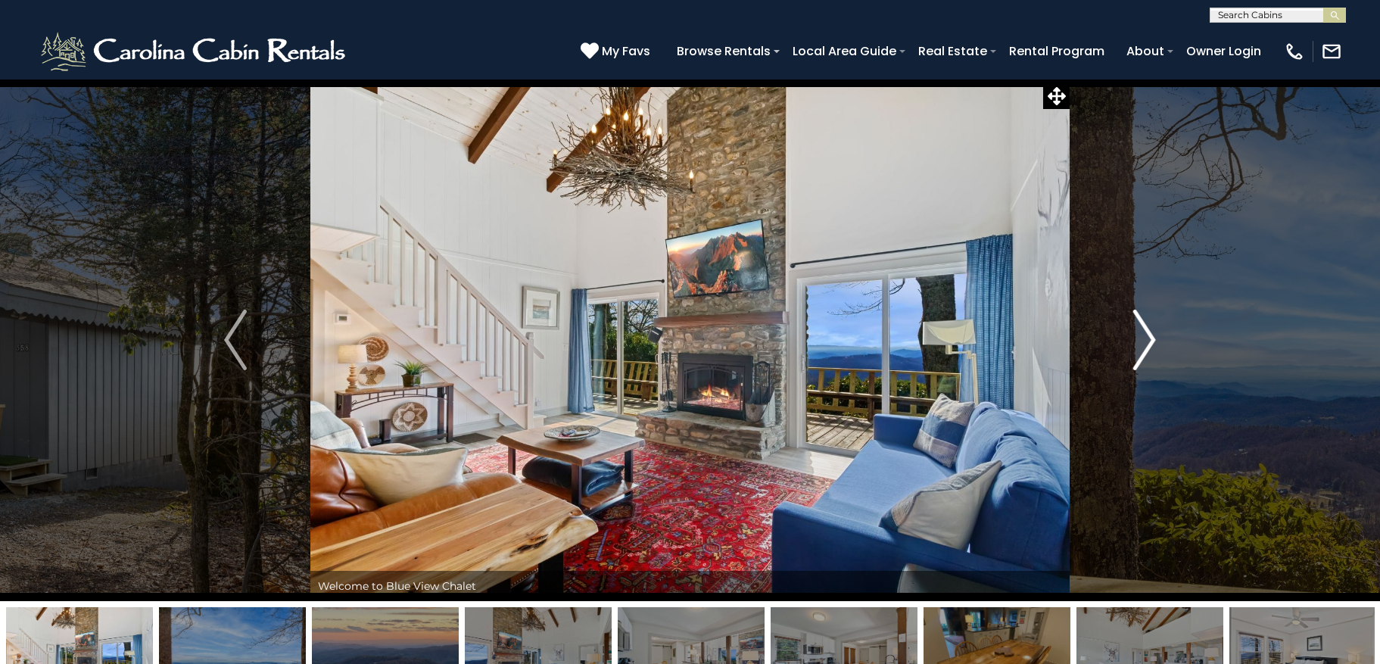
click at [1135, 350] on img "Next" at bounding box center [1144, 340] width 23 height 61
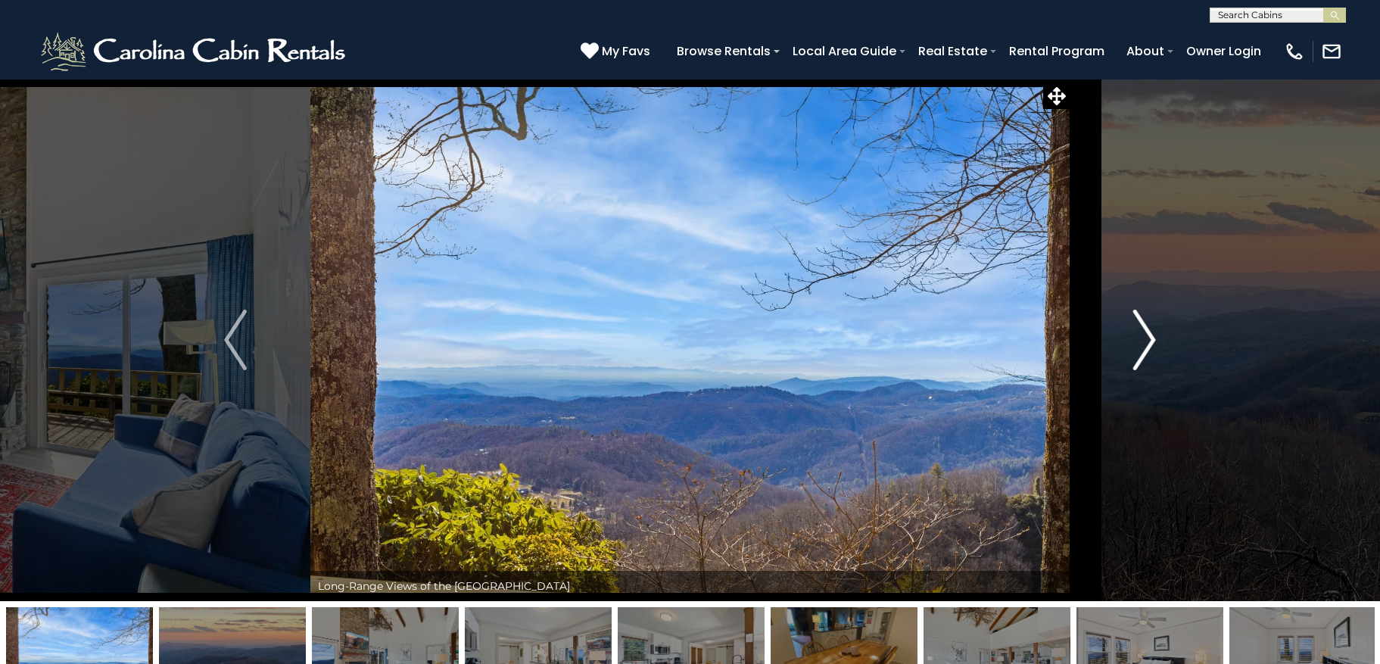
click at [1147, 341] on img "Next" at bounding box center [1144, 340] width 23 height 61
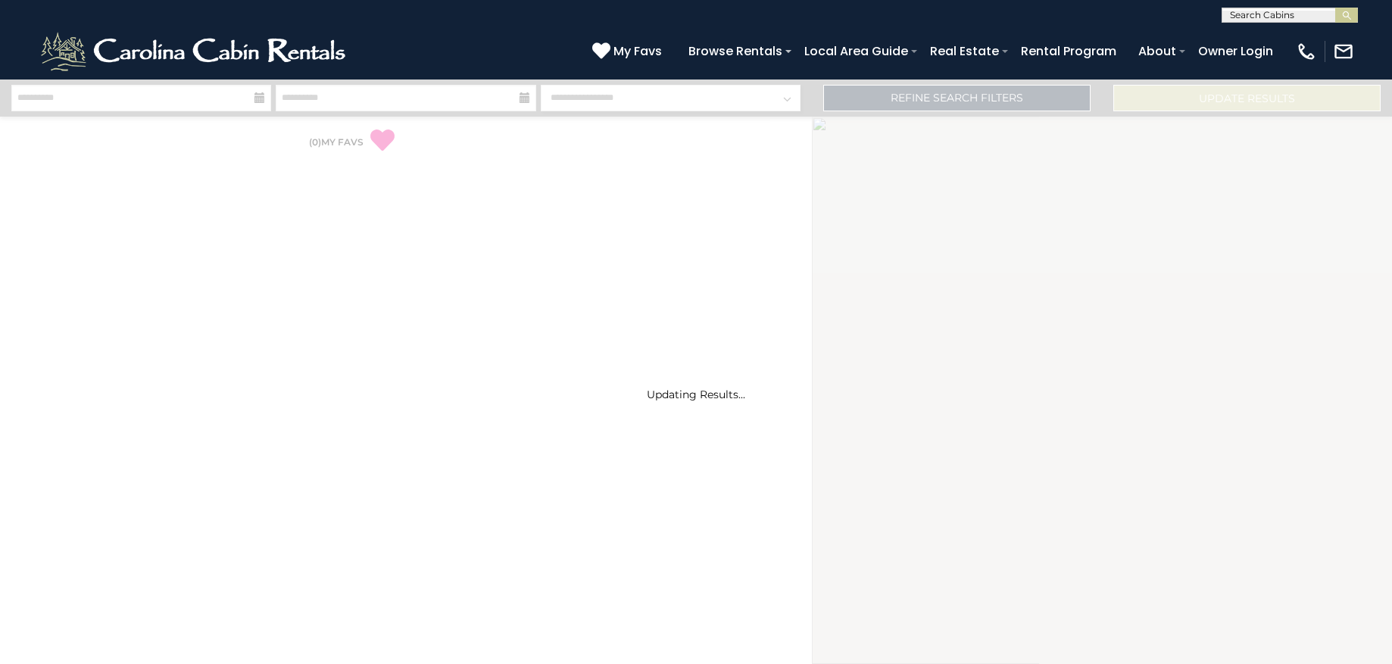
select select "*"
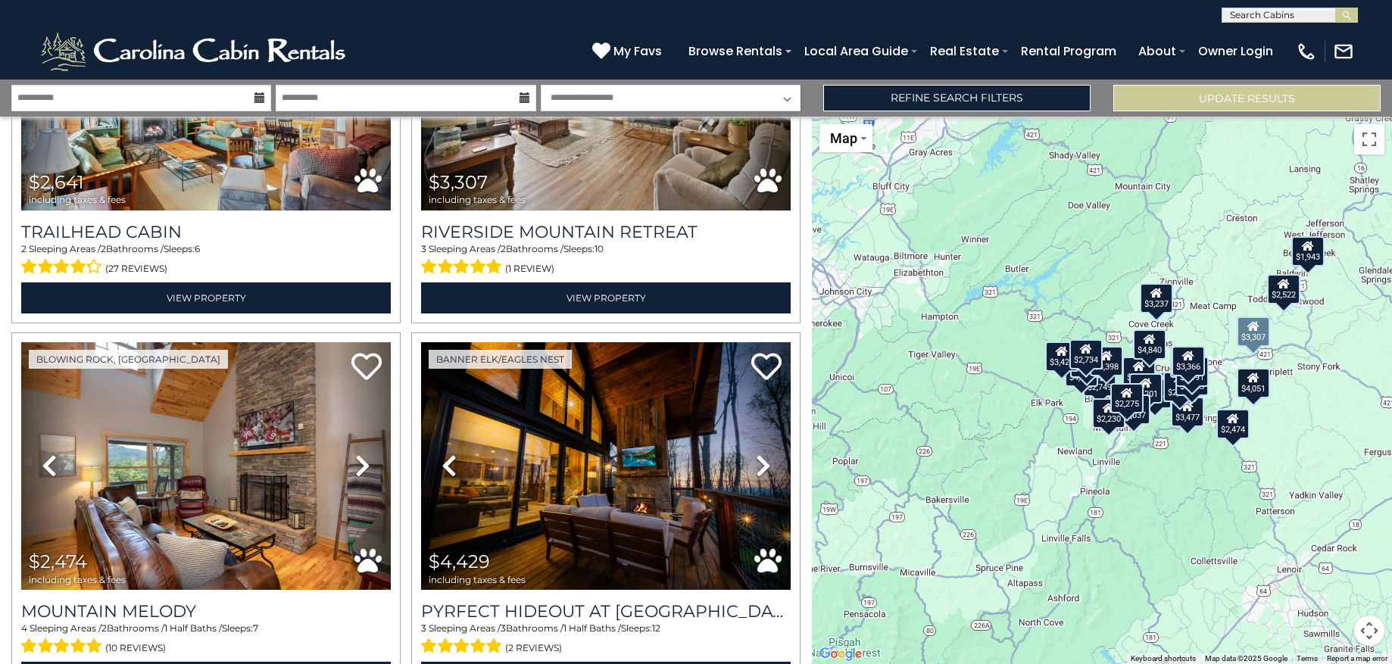
scroll to position [5237, 0]
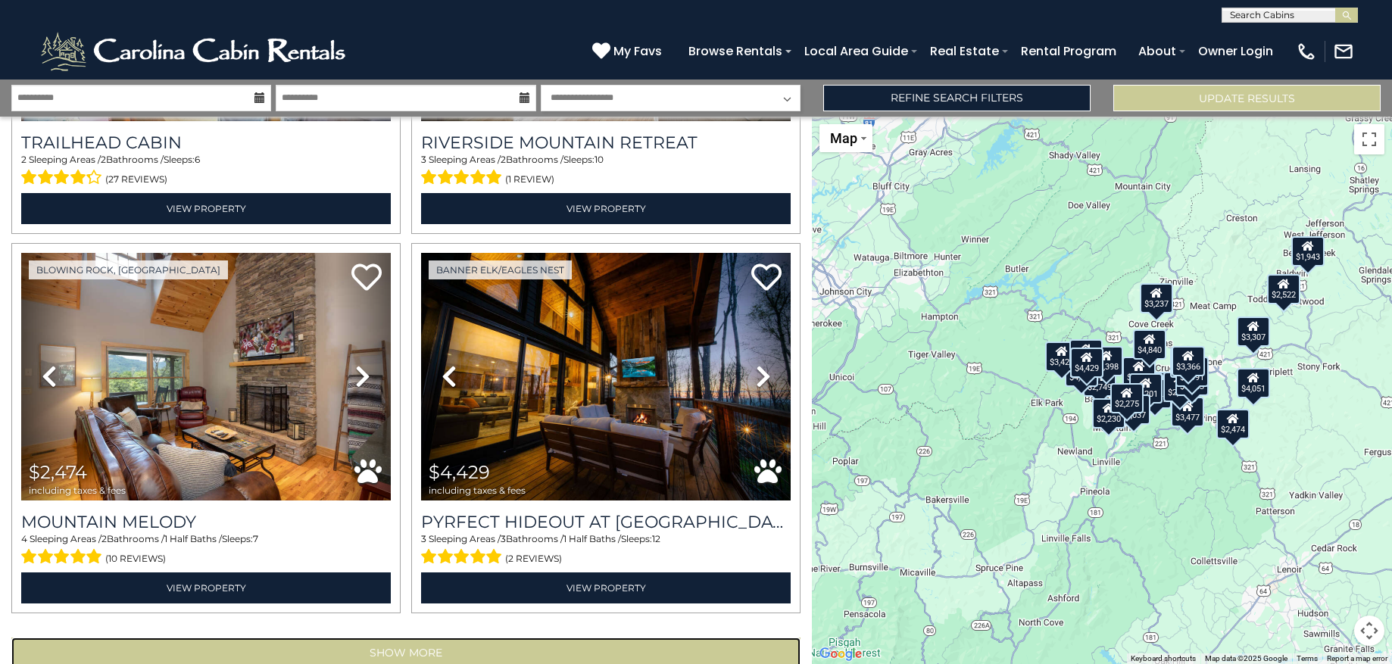
click at [410, 637] on button "Show More" at bounding box center [405, 652] width 789 height 30
